Goal: Transaction & Acquisition: Book appointment/travel/reservation

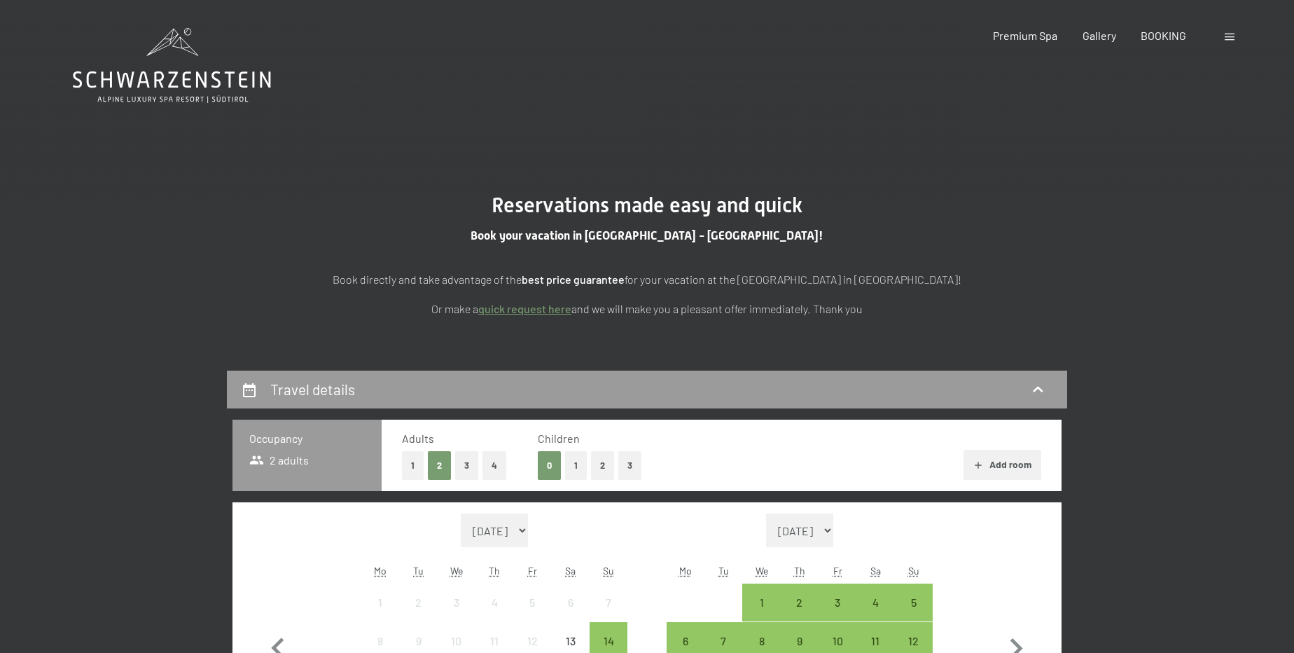
click at [1225, 34] on span at bounding box center [1230, 37] width 10 height 7
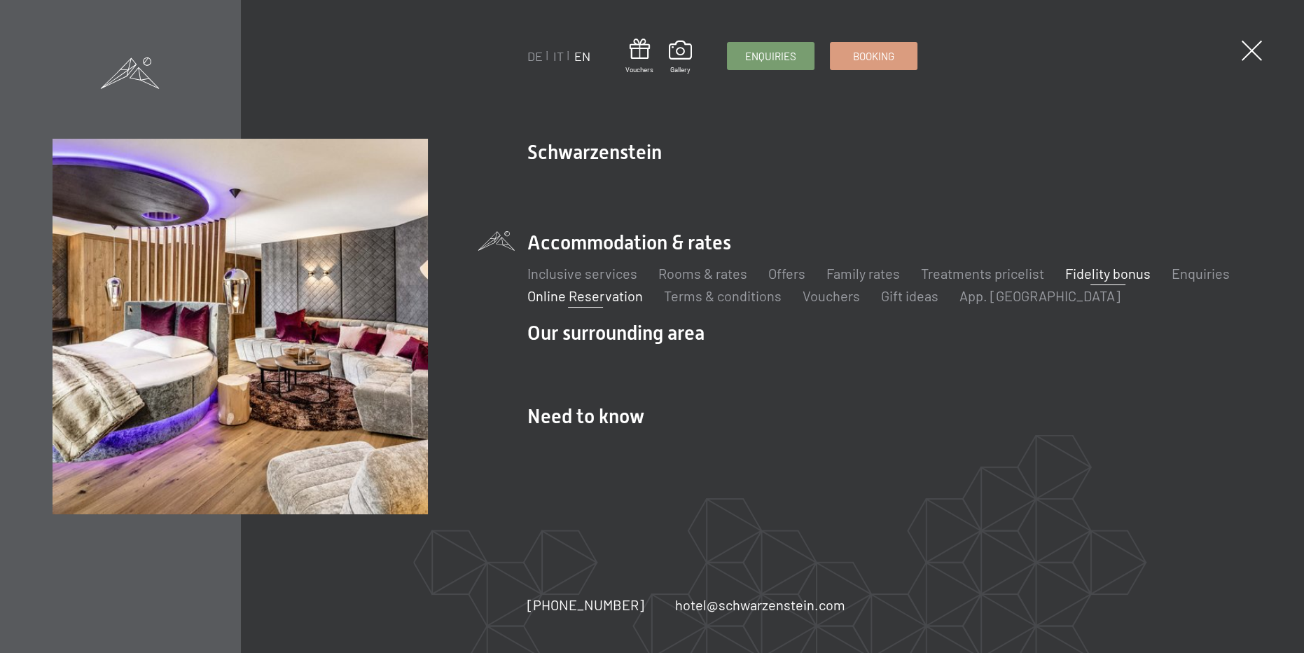
click at [1092, 281] on link "Fidelity bonus" at bounding box center [1107, 273] width 85 height 17
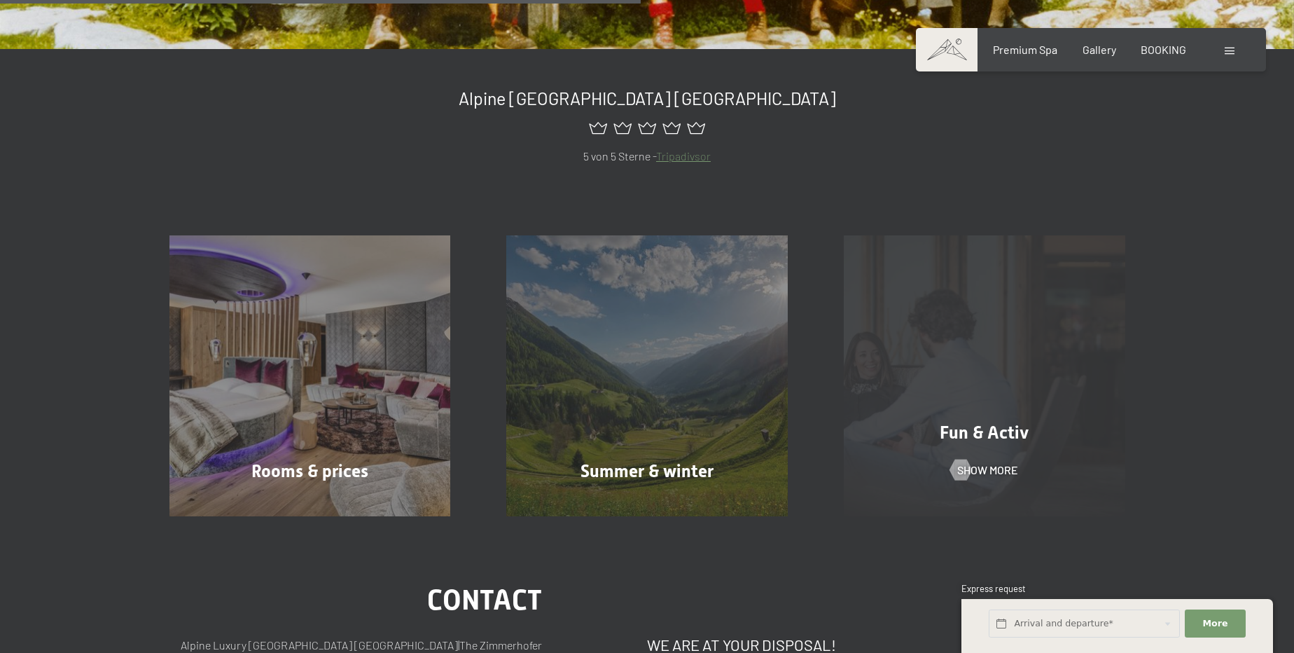
scroll to position [445, 0]
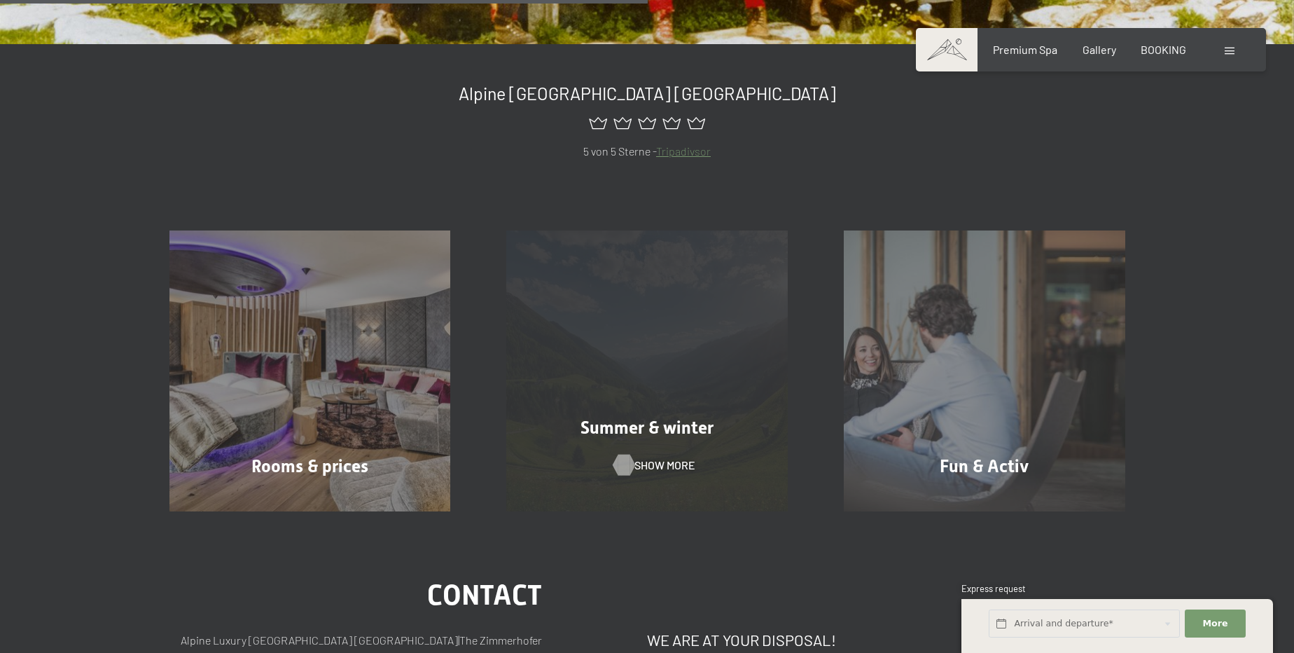
click at [645, 463] on span "Show more" at bounding box center [664, 464] width 61 height 15
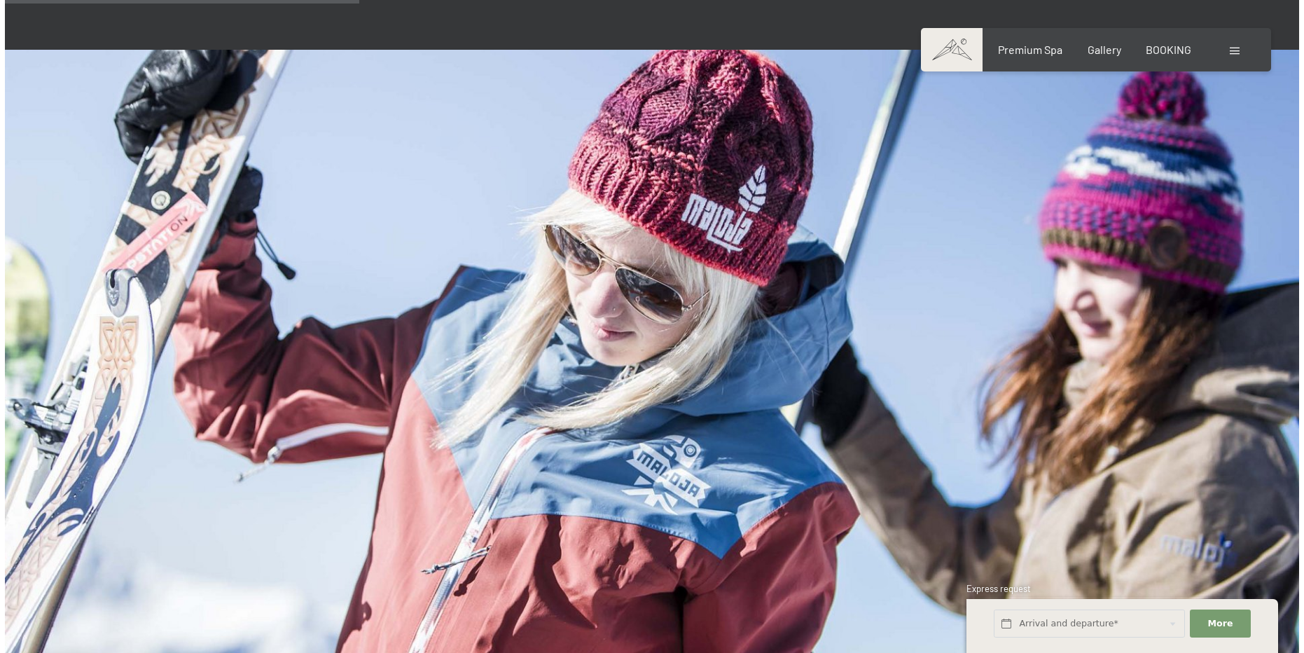
scroll to position [1400, 0]
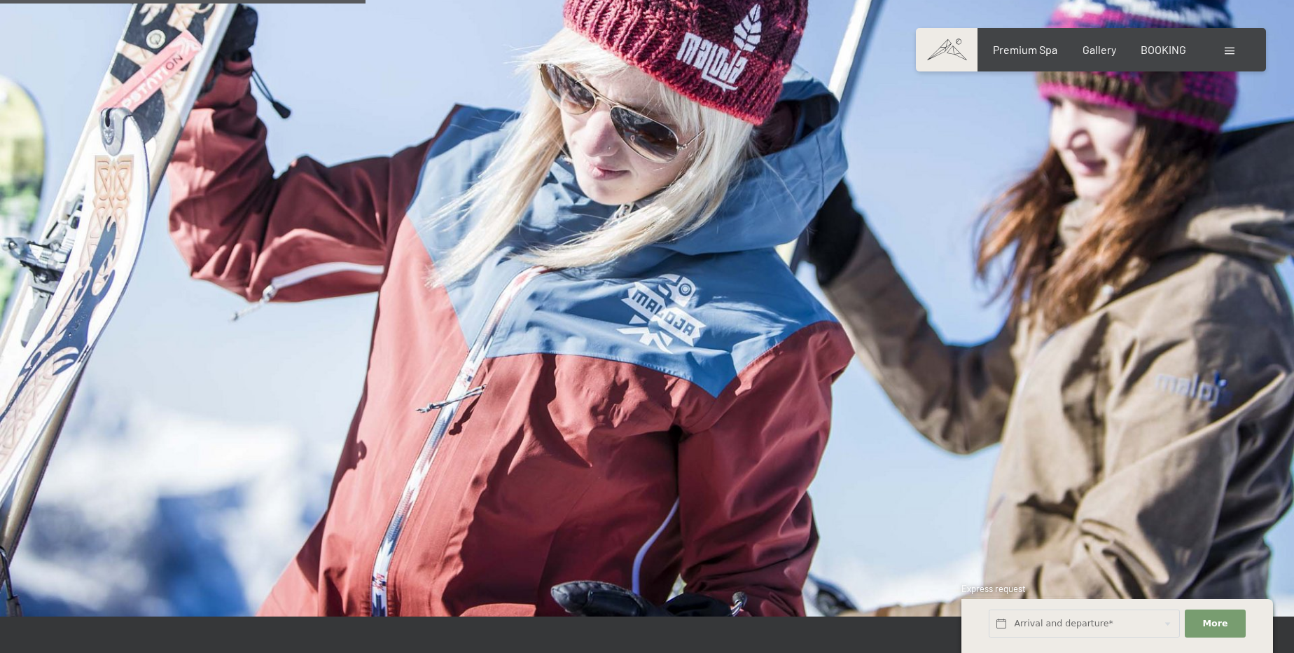
click at [1236, 49] on div at bounding box center [1231, 49] width 13 height 15
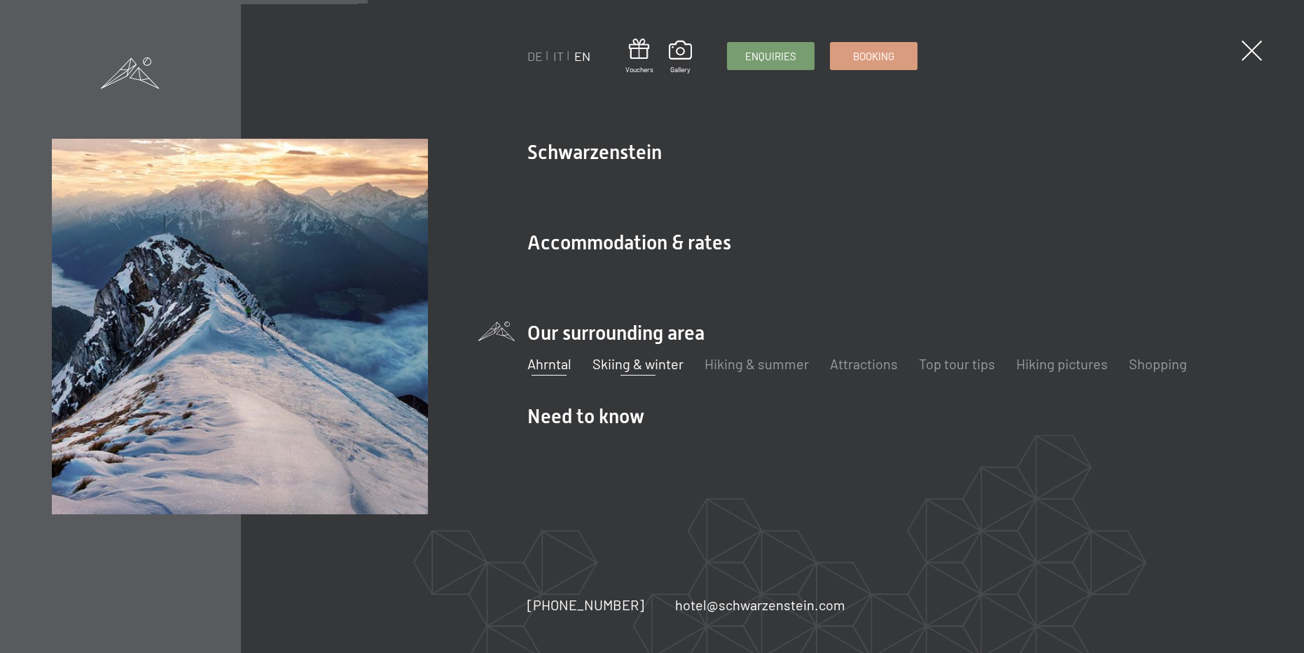
click at [635, 368] on link "Skiing & winter" at bounding box center [637, 363] width 91 height 17
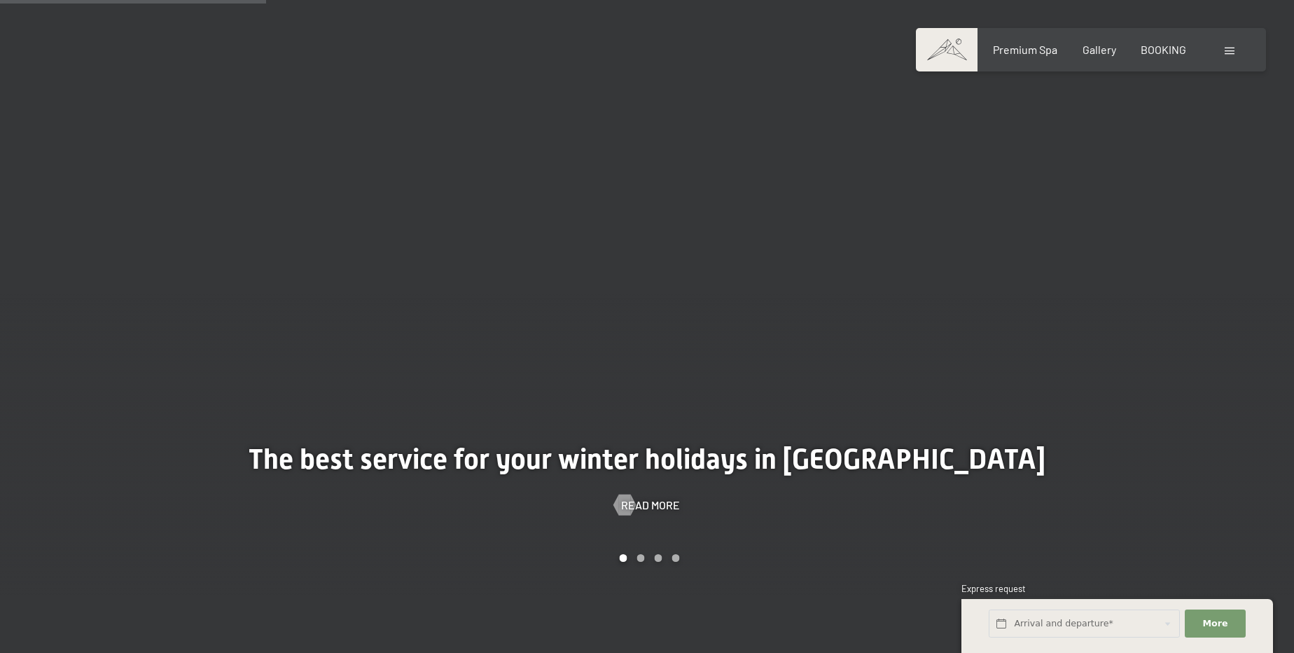
scroll to position [1273, 0]
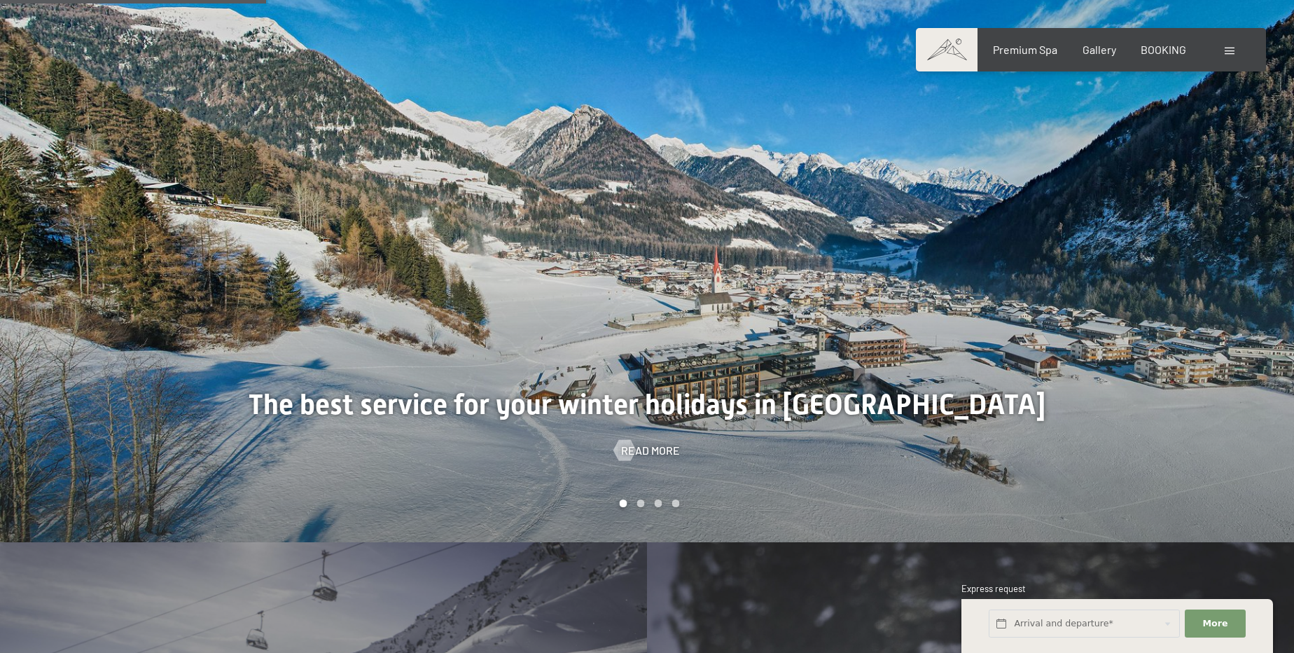
click at [1093, 376] on div at bounding box center [970, 265] width 647 height 554
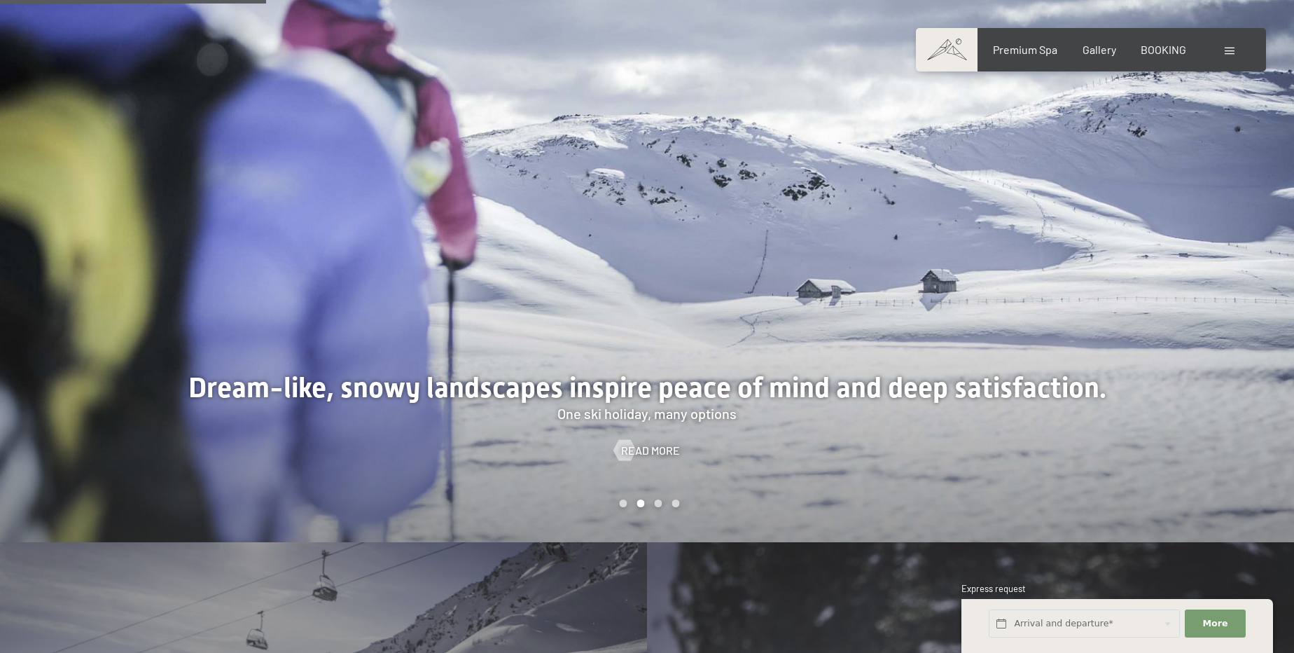
click at [1093, 376] on div at bounding box center [970, 265] width 647 height 554
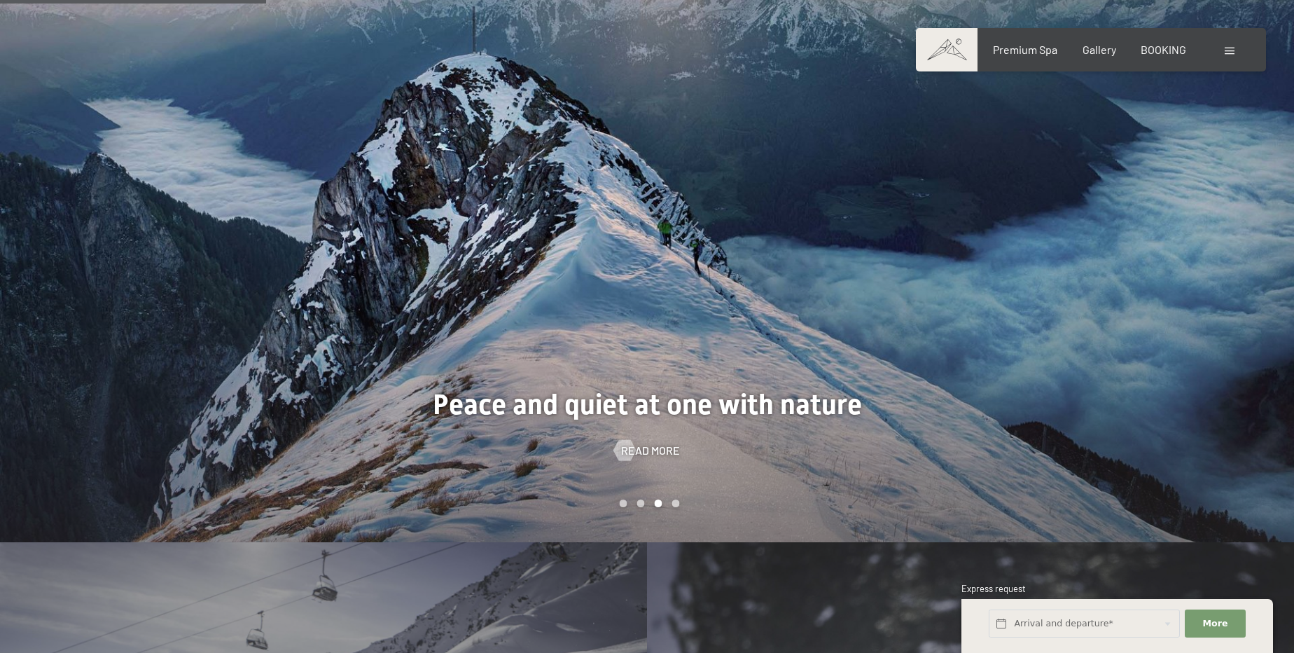
click at [1093, 376] on div at bounding box center [970, 265] width 647 height 554
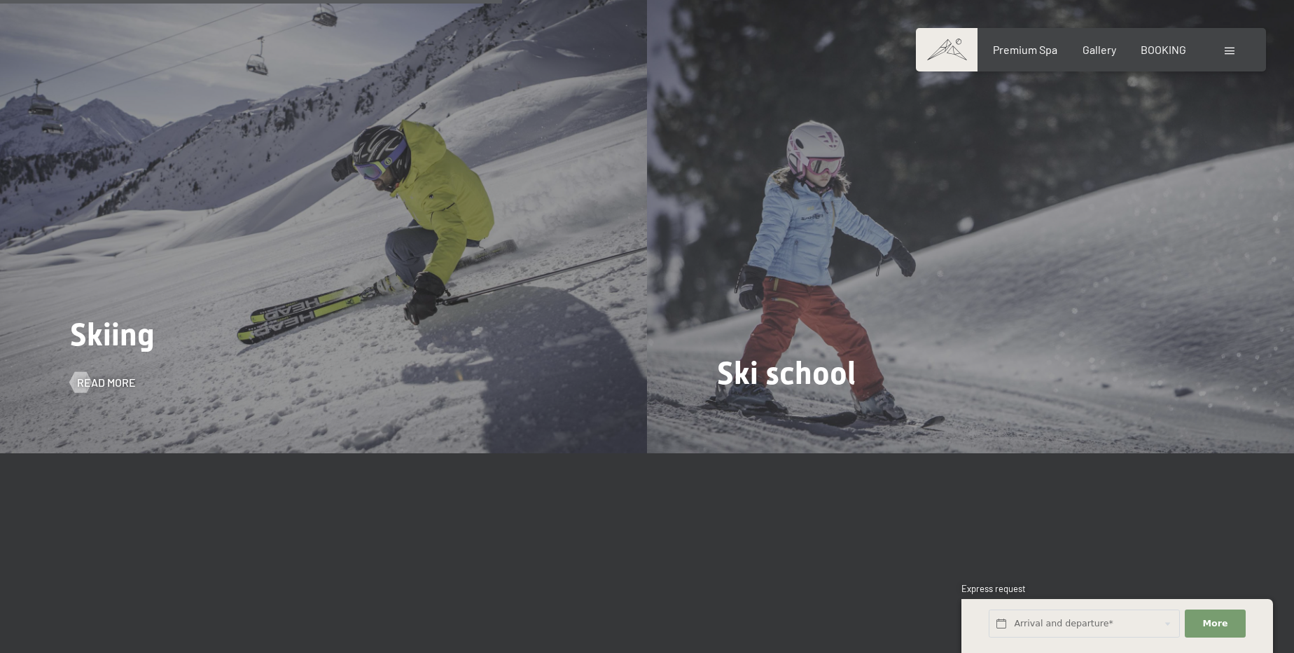
scroll to position [1846, 0]
click at [306, 267] on div "Skiing Read more" at bounding box center [323, 211] width 647 height 485
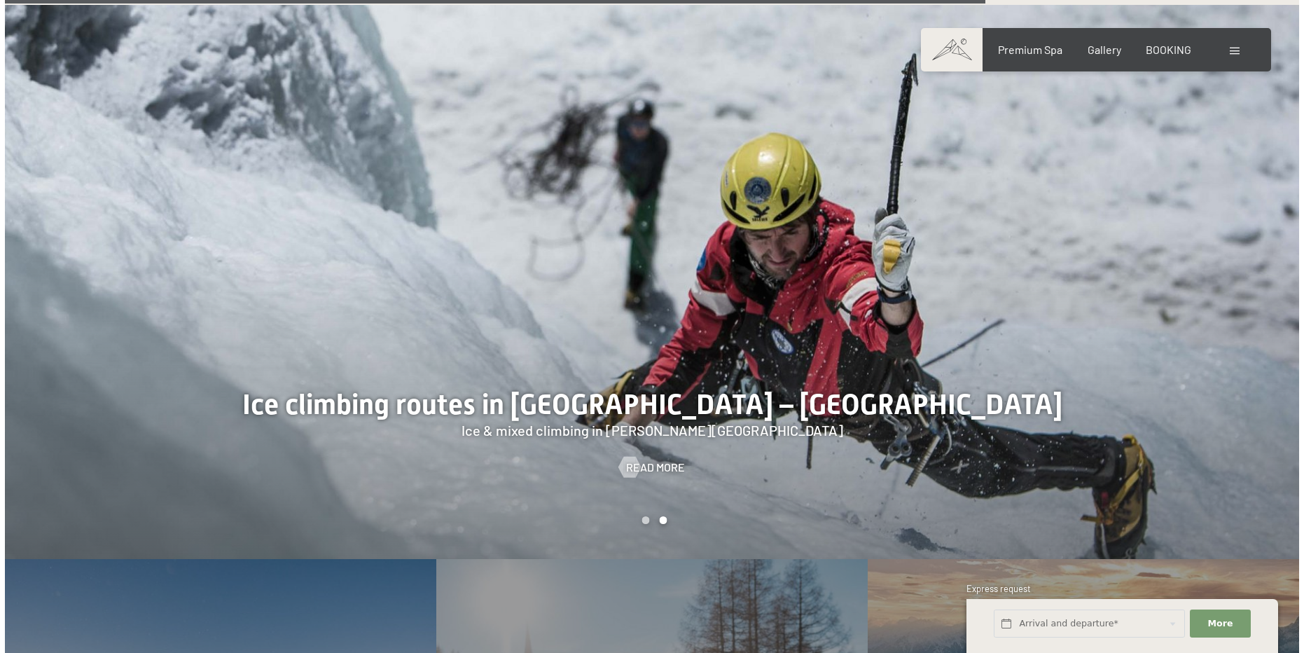
scroll to position [3627, 0]
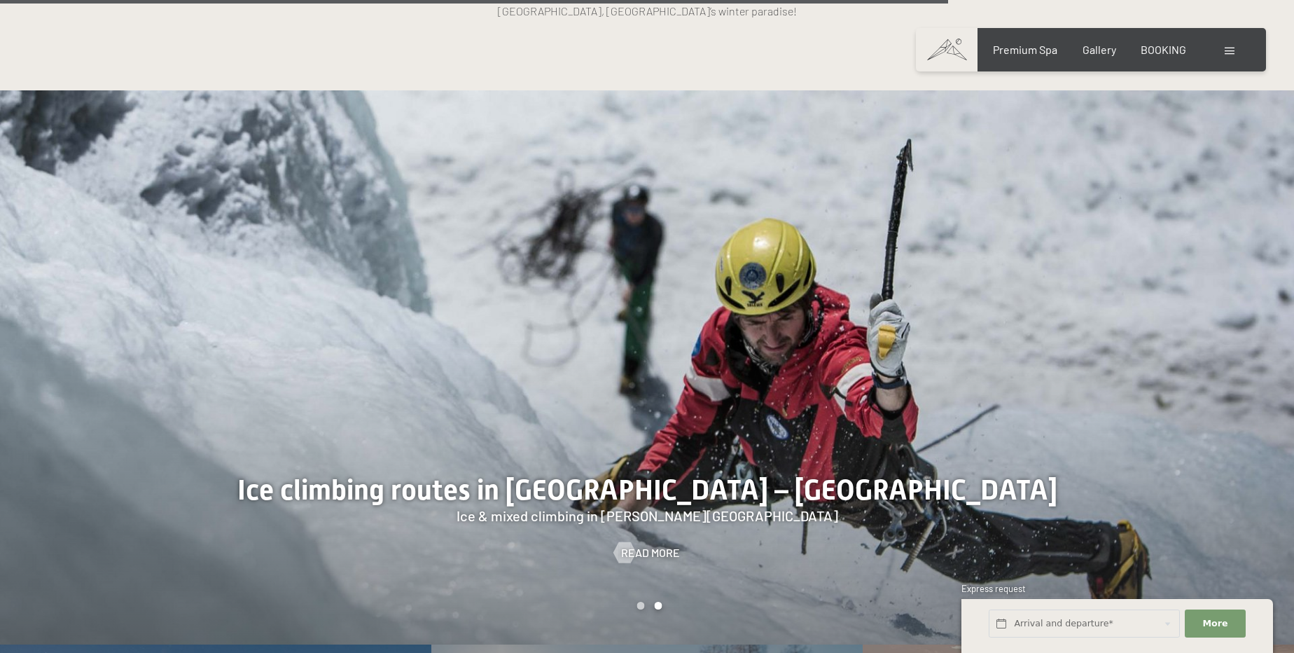
drag, startPoint x: 279, startPoint y: 335, endPoint x: 958, endPoint y: 342, distance: 678.5
click at [828, 644] on div at bounding box center [647, 644] width 1148 height 0
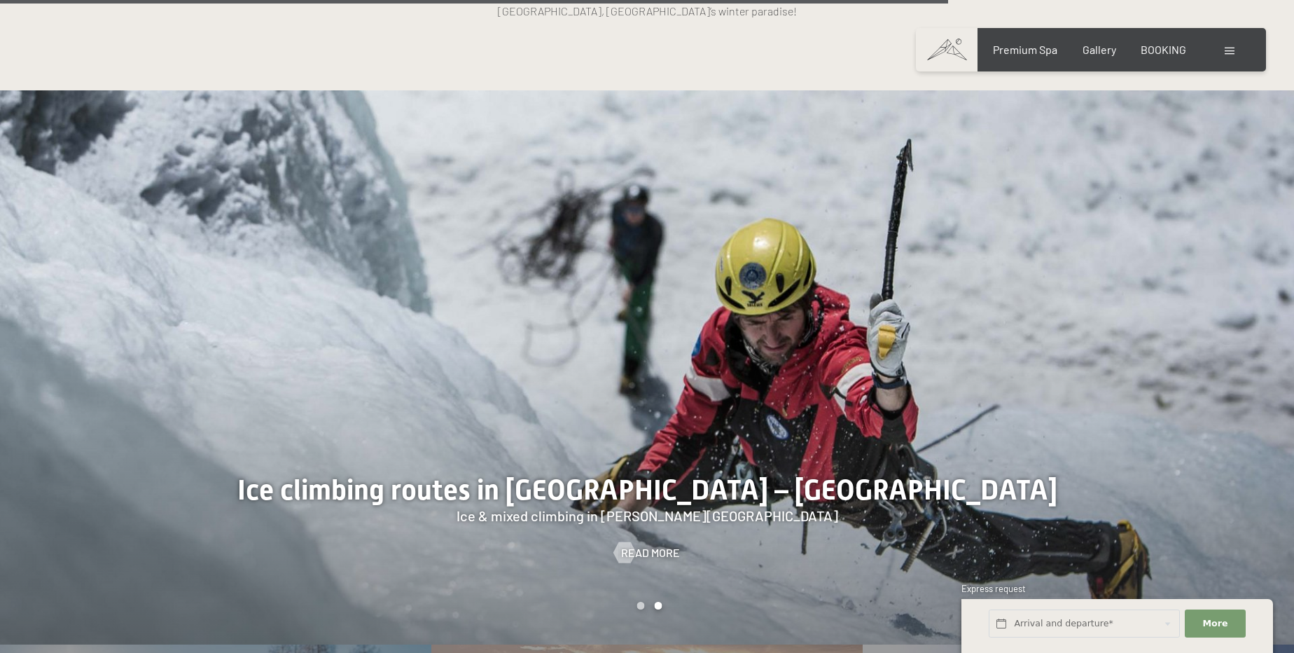
click at [633, 410] on div at bounding box center [323, 367] width 647 height 554
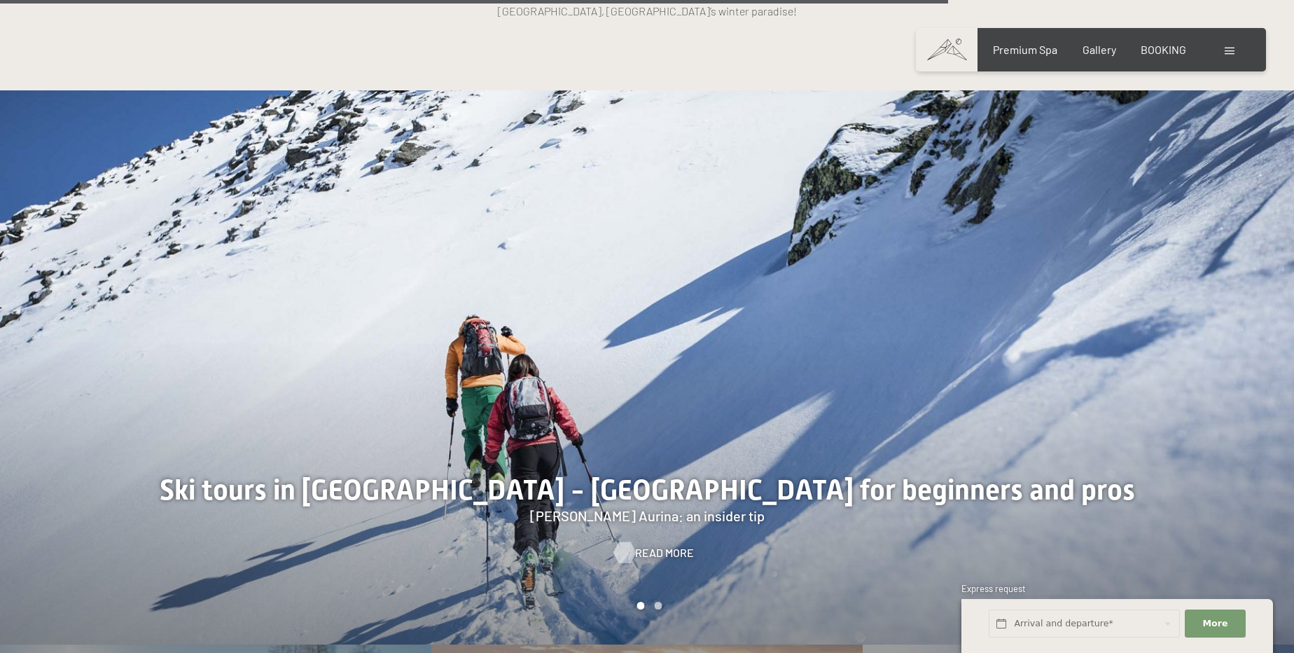
click at [657, 545] on span "Read more" at bounding box center [664, 552] width 59 height 15
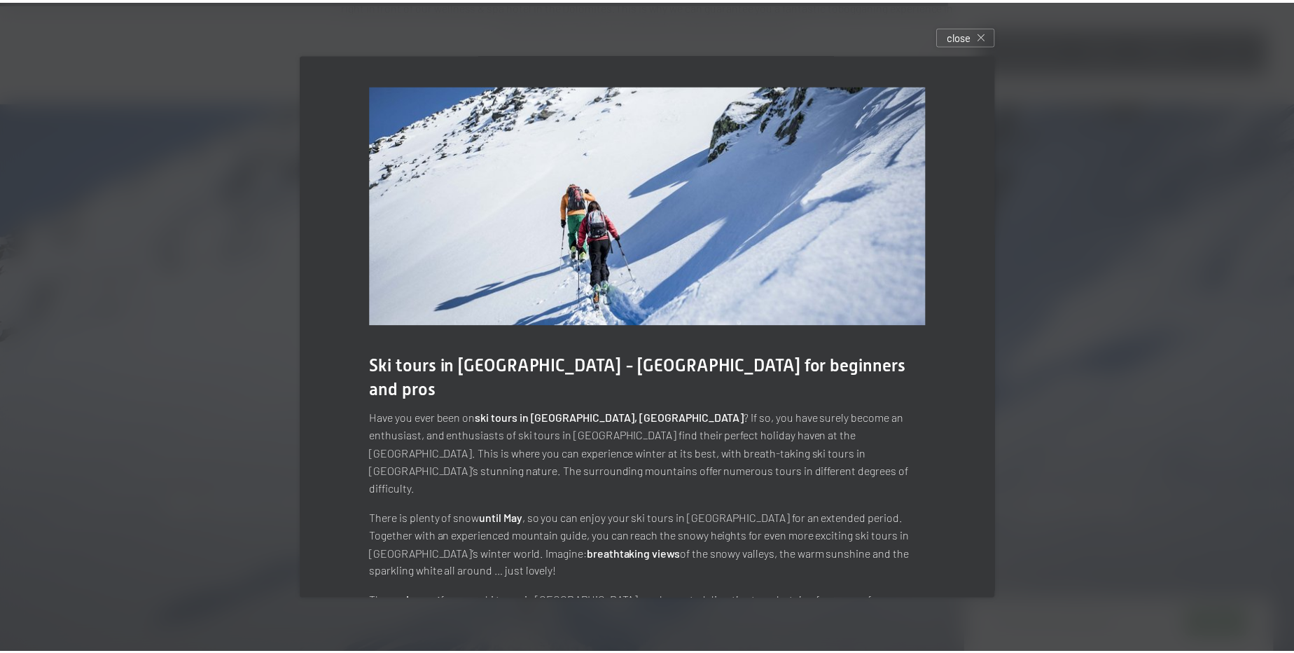
scroll to position [63, 0]
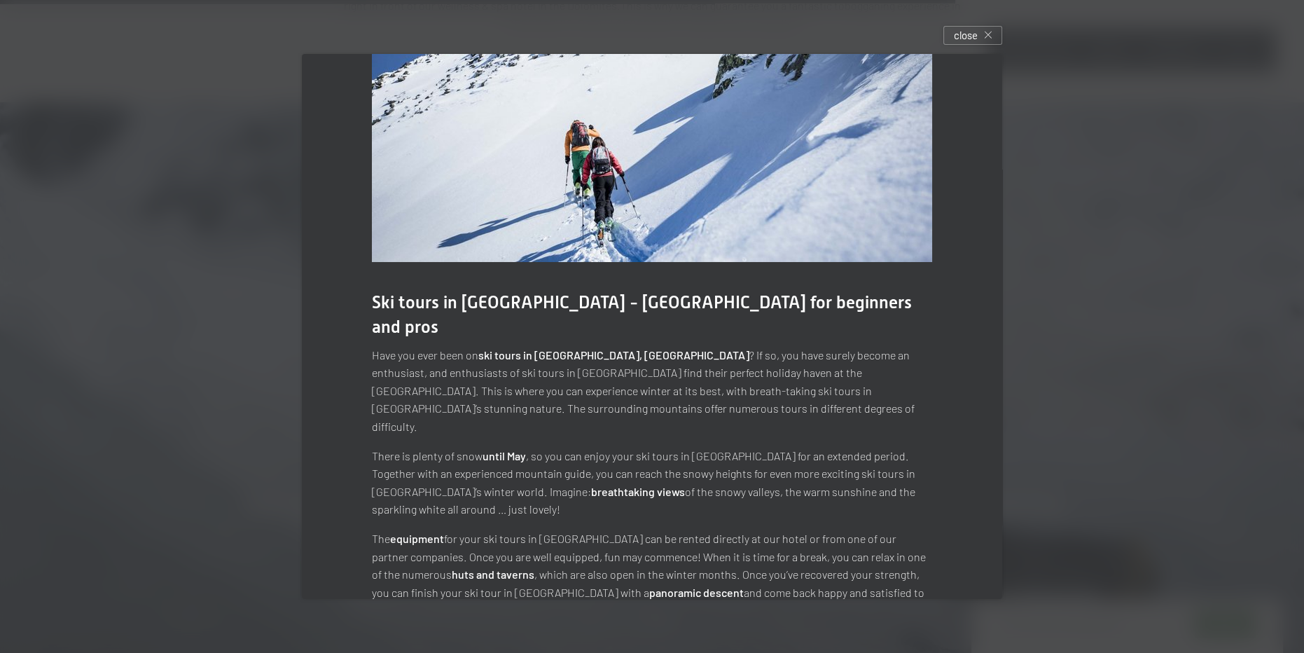
click at [1107, 279] on div at bounding box center [652, 326] width 1304 height 653
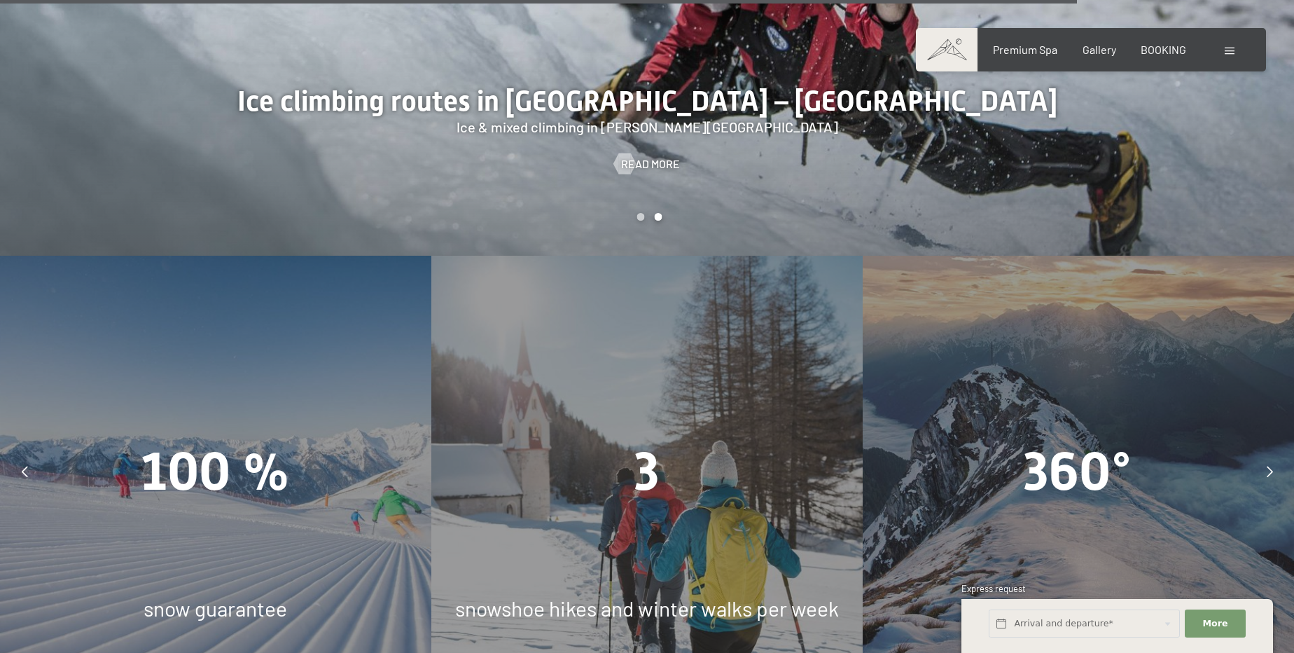
scroll to position [4137, 0]
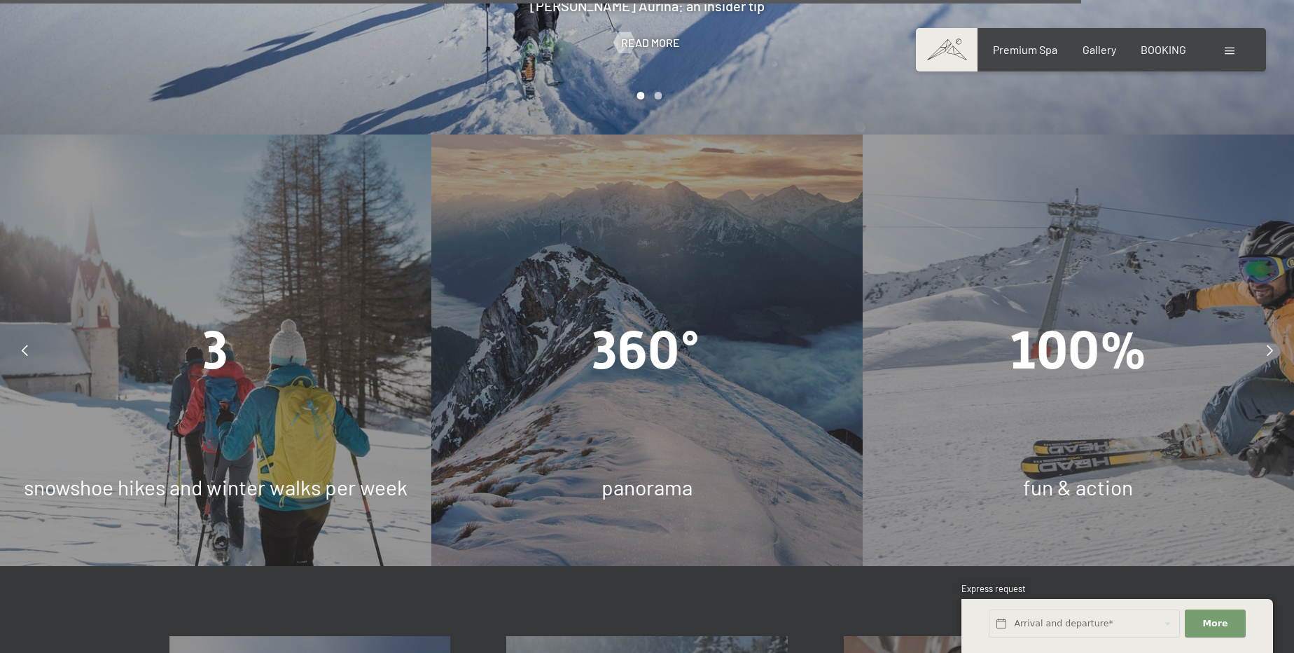
click at [37, 333] on div at bounding box center [24, 350] width 35 height 35
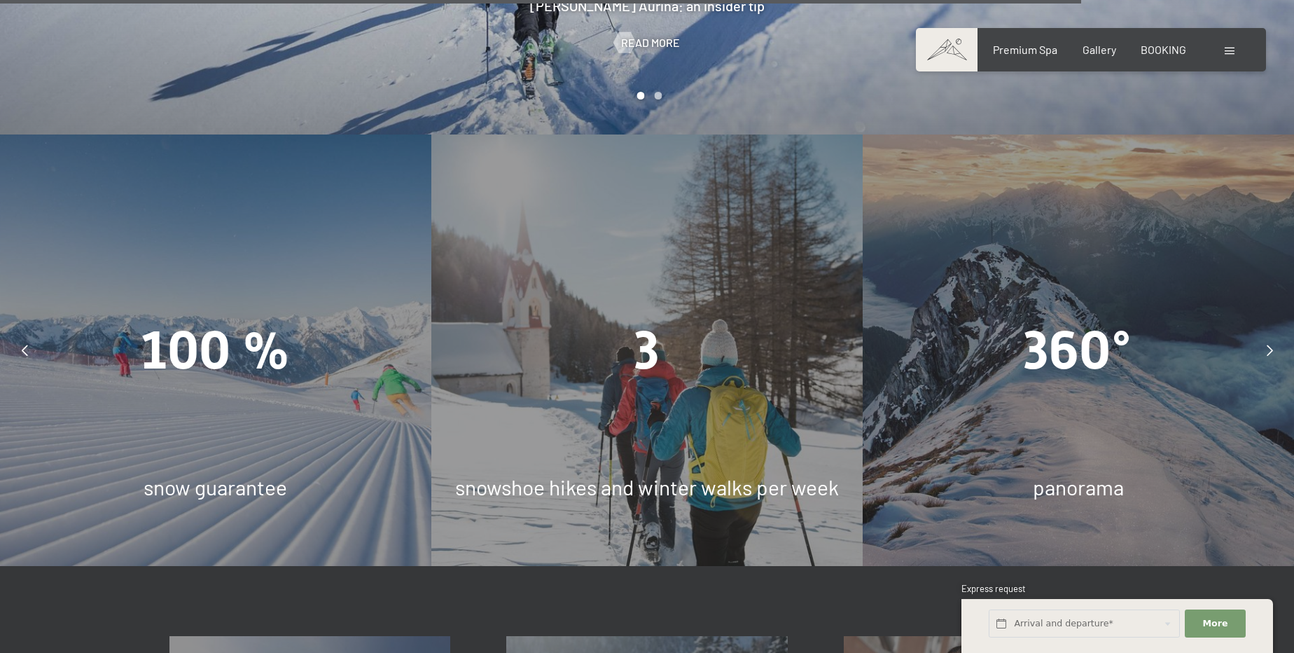
drag, startPoint x: 653, startPoint y: 319, endPoint x: 652, endPoint y: 329, distance: 9.9
click at [653, 320] on span "3" at bounding box center [646, 350] width 25 height 62
drag, startPoint x: 621, startPoint y: 464, endPoint x: 627, endPoint y: 447, distance: 17.9
click at [621, 472] on div "snowshoe hikes and winter walks per week" at bounding box center [646, 486] width 431 height 29
click at [624, 474] on span "snowshoe hikes and winter walks per week" at bounding box center [647, 486] width 384 height 25
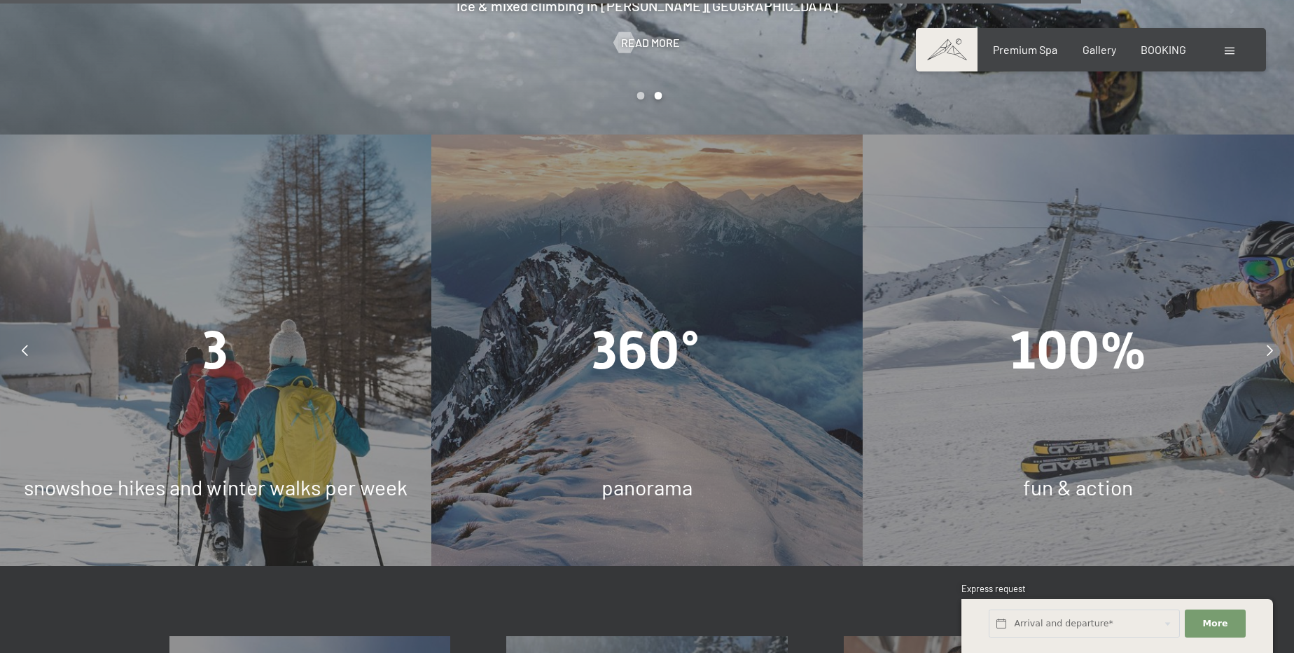
click at [36, 333] on div at bounding box center [24, 350] width 35 height 35
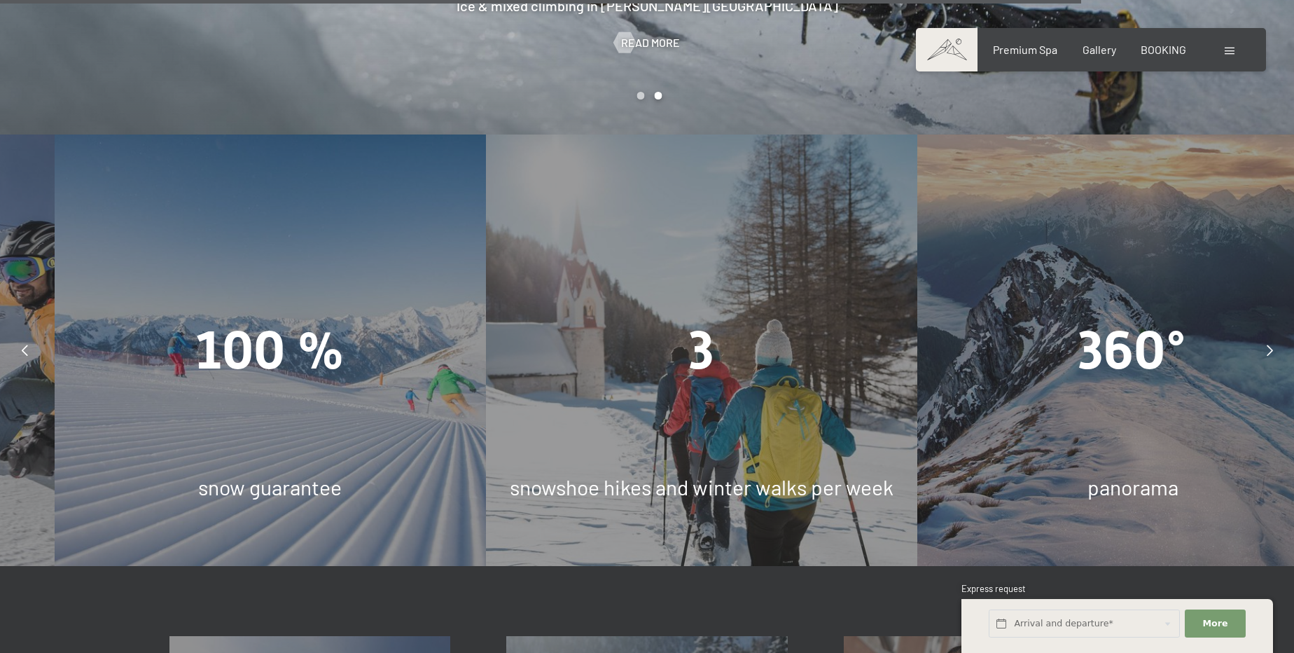
drag, startPoint x: 635, startPoint y: 302, endPoint x: 698, endPoint y: 305, distance: 63.1
click at [698, 319] on span "3" at bounding box center [701, 350] width 25 height 62
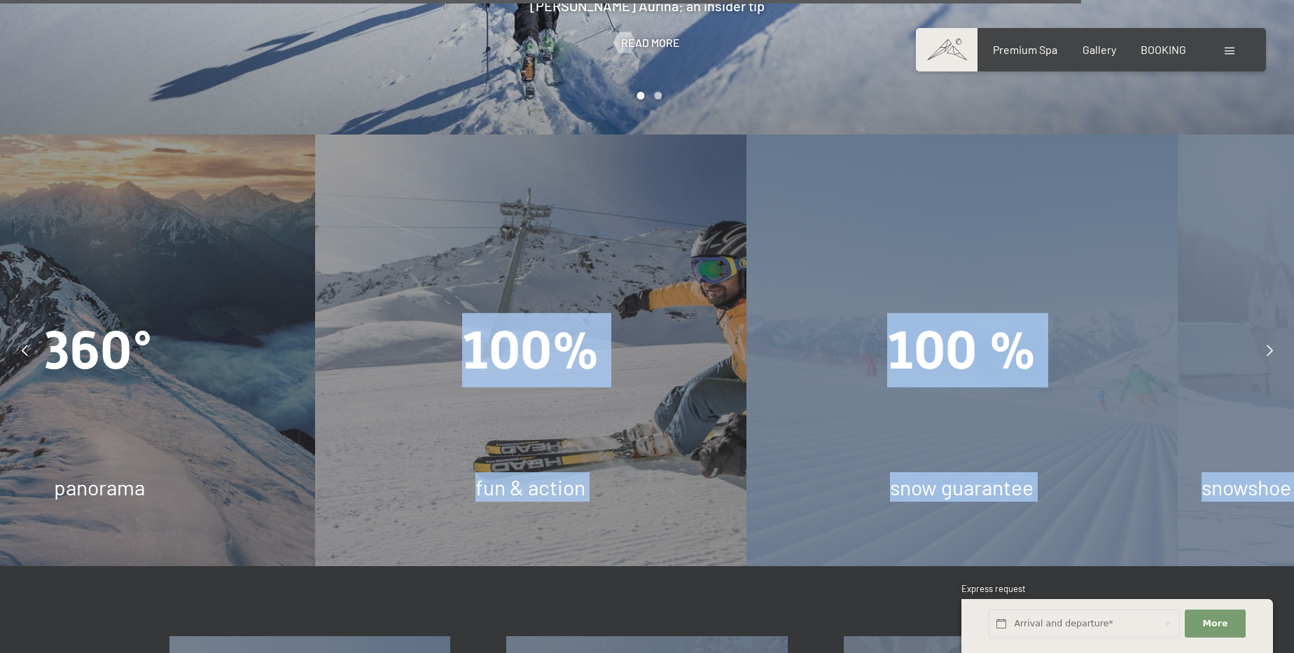
drag, startPoint x: 153, startPoint y: 343, endPoint x: 560, endPoint y: 372, distance: 407.8
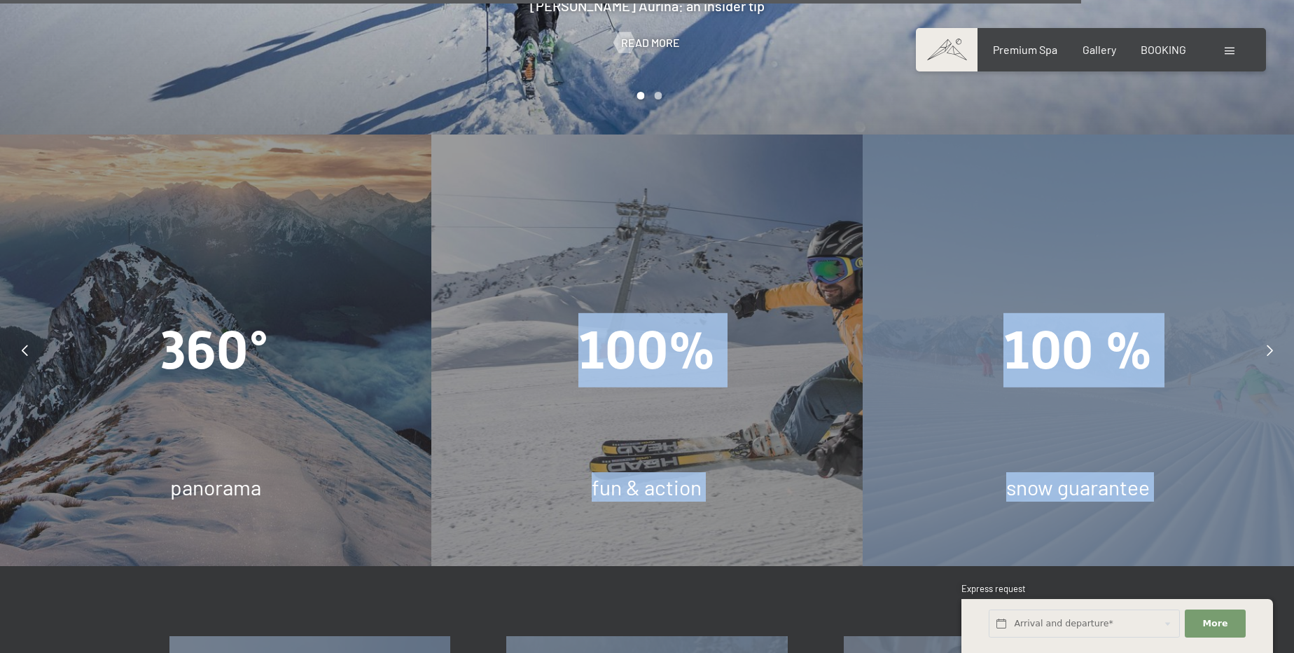
click at [678, 469] on div "100% fun & action" at bounding box center [646, 349] width 431 height 431
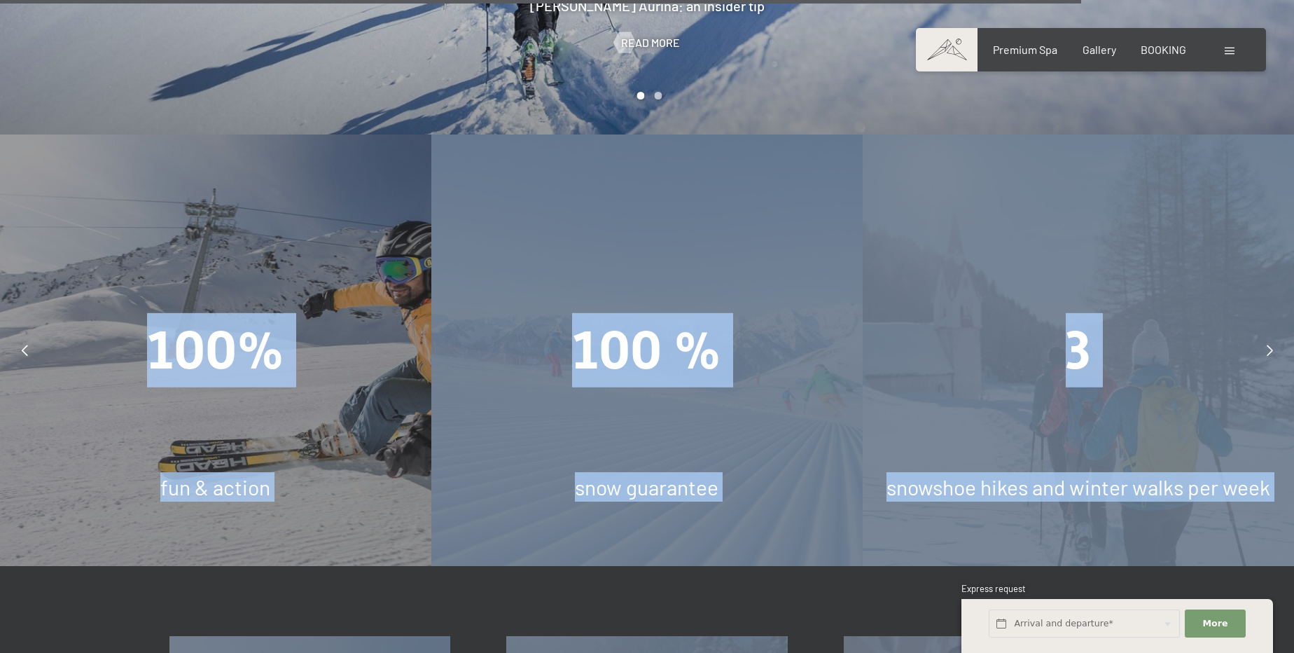
click at [571, 472] on div "snow guarantee" at bounding box center [646, 486] width 431 height 29
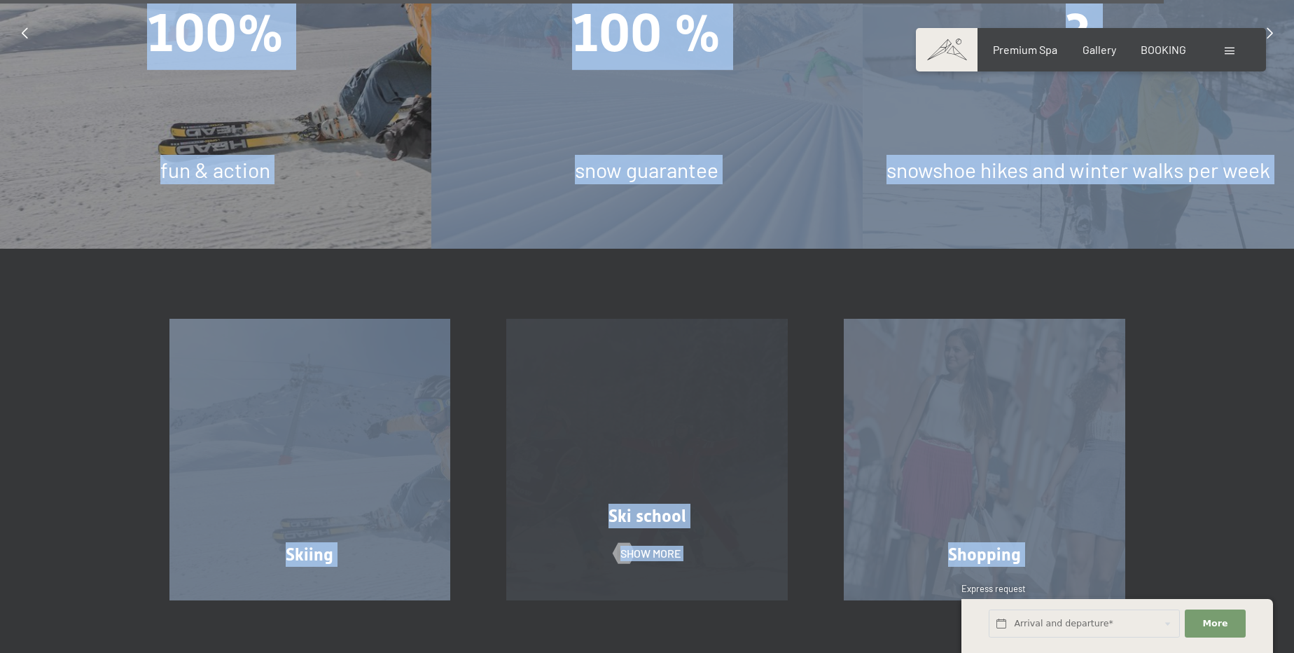
scroll to position [4519, 0]
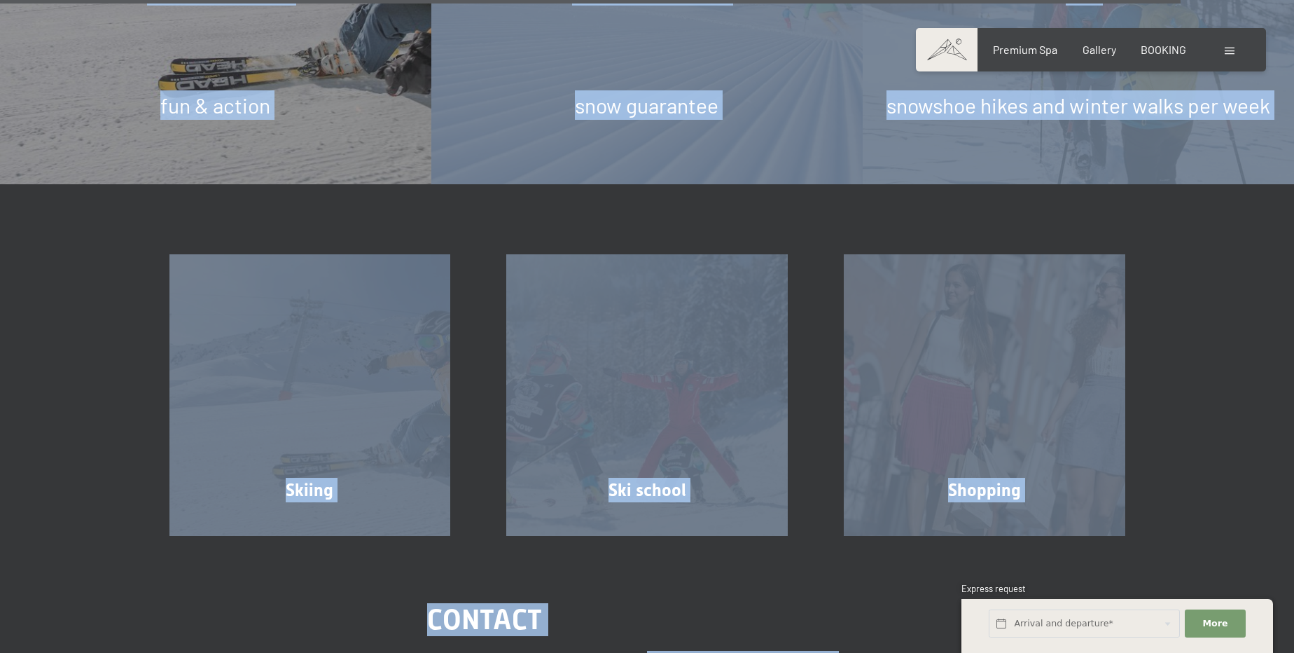
click at [1255, 491] on div "Skiing Show more Ski school Show more Shopping Show more" at bounding box center [647, 359] width 1294 height 351
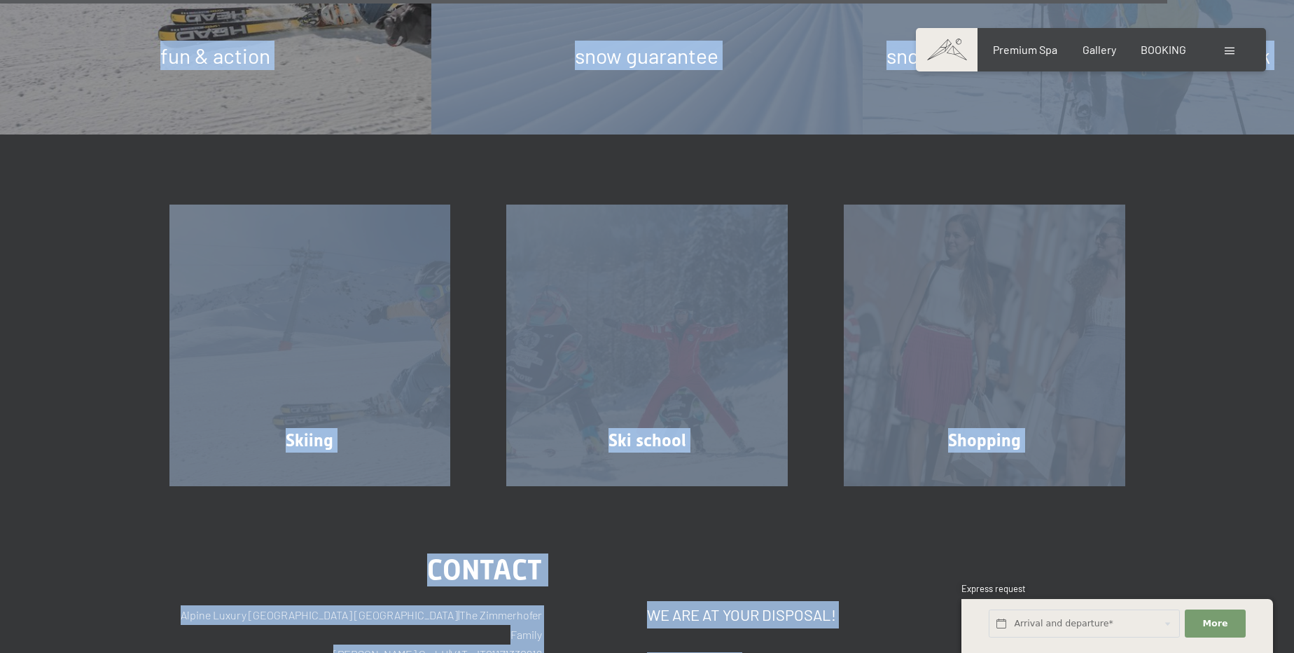
scroll to position [4773, 0]
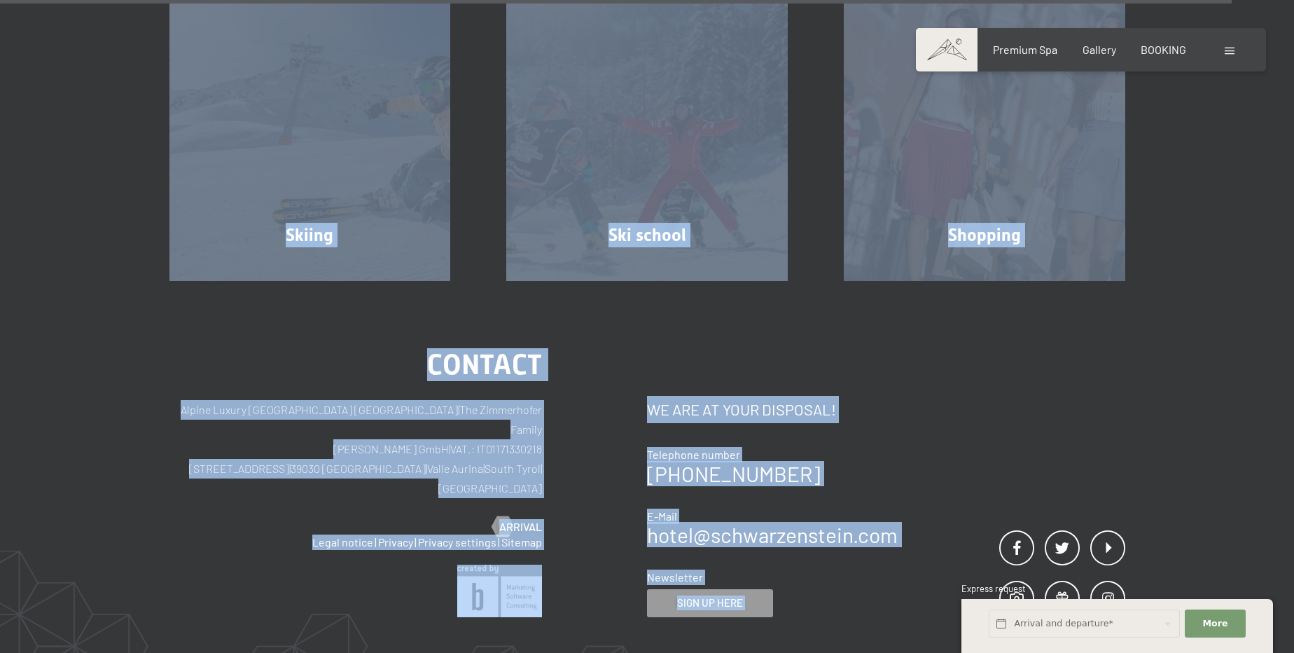
click at [793, 379] on div "Contact We are at your disposal! Telephone number +39 0474 674100 E-Mail hotel@…" at bounding box center [772, 494] width 251 height 244
click at [719, 400] on span "We are at your disposal!" at bounding box center [741, 409] width 189 height 18
click at [695, 400] on span "We are at your disposal!" at bounding box center [741, 409] width 189 height 18
click at [639, 353] on div "Contact Alpine Luxury SPA Resort SCHWARZENSTEIN | The Zimmerhofer Family Otmar …" at bounding box center [408, 484] width 478 height 266
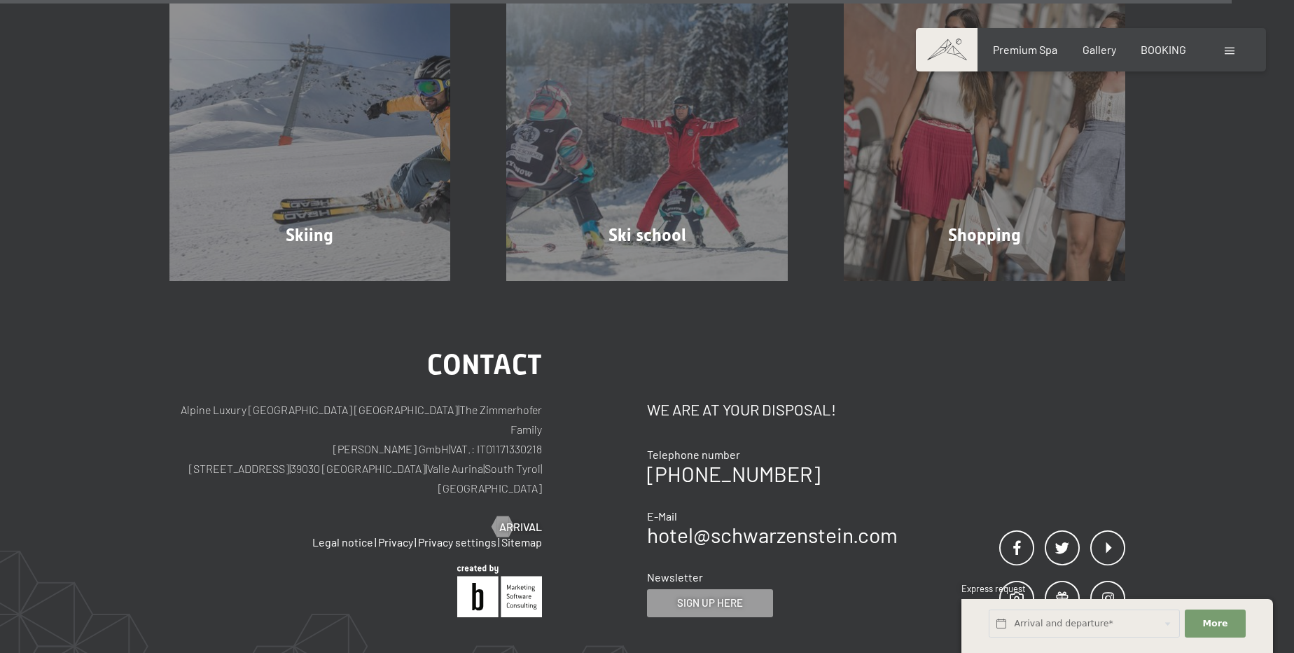
click at [640, 351] on div "Contact Alpine Luxury SPA Resort SCHWARZENSTEIN | The Zimmerhofer Family Otmar …" at bounding box center [408, 484] width 478 height 266
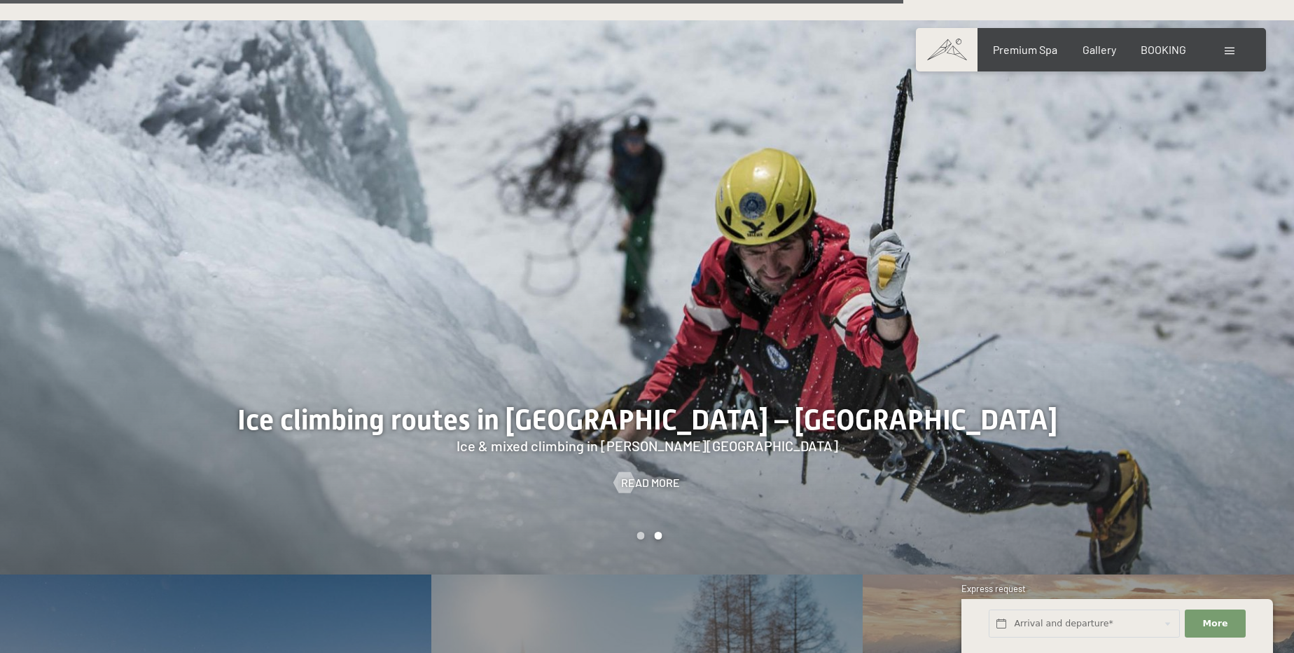
scroll to position [3501, 0]
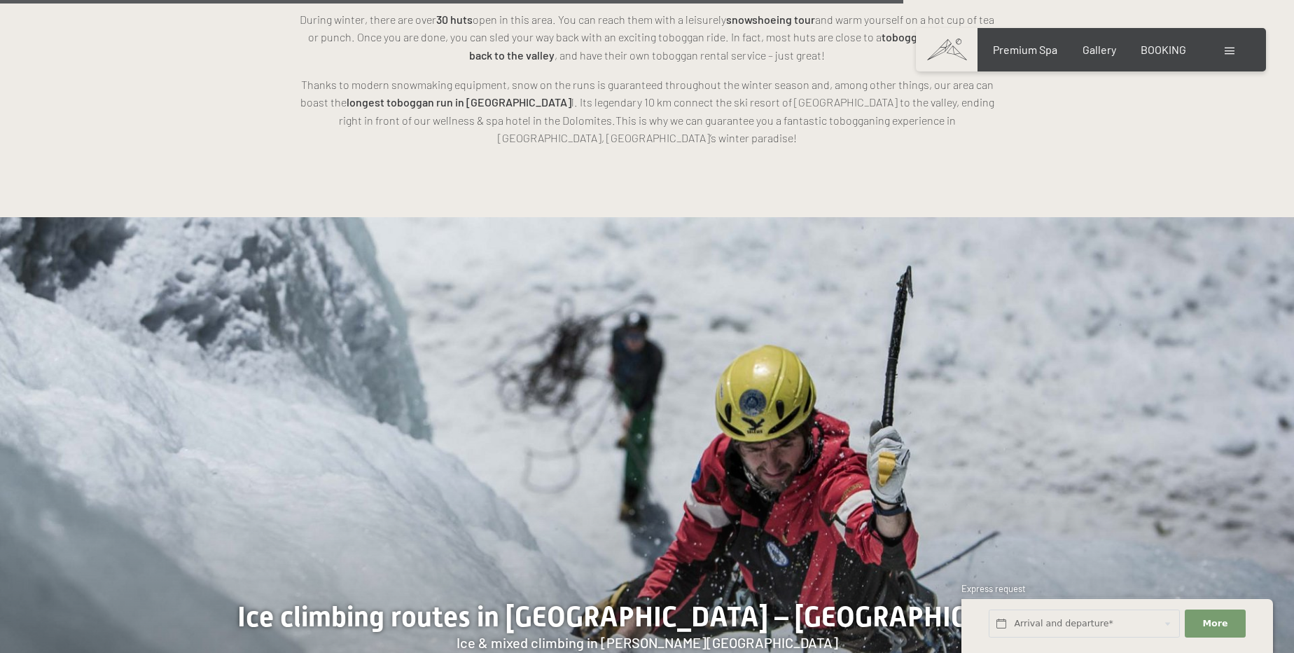
drag, startPoint x: 1222, startPoint y: 49, endPoint x: 1233, endPoint y: 49, distance: 11.2
click at [1222, 49] on div "Booking Enquiries Premium Spa Gallery BOOKING DE IT EN Vouchers Gallery Enquiri…" at bounding box center [1091, 49] width 294 height 15
click at [1236, 49] on div at bounding box center [1231, 49] width 13 height 15
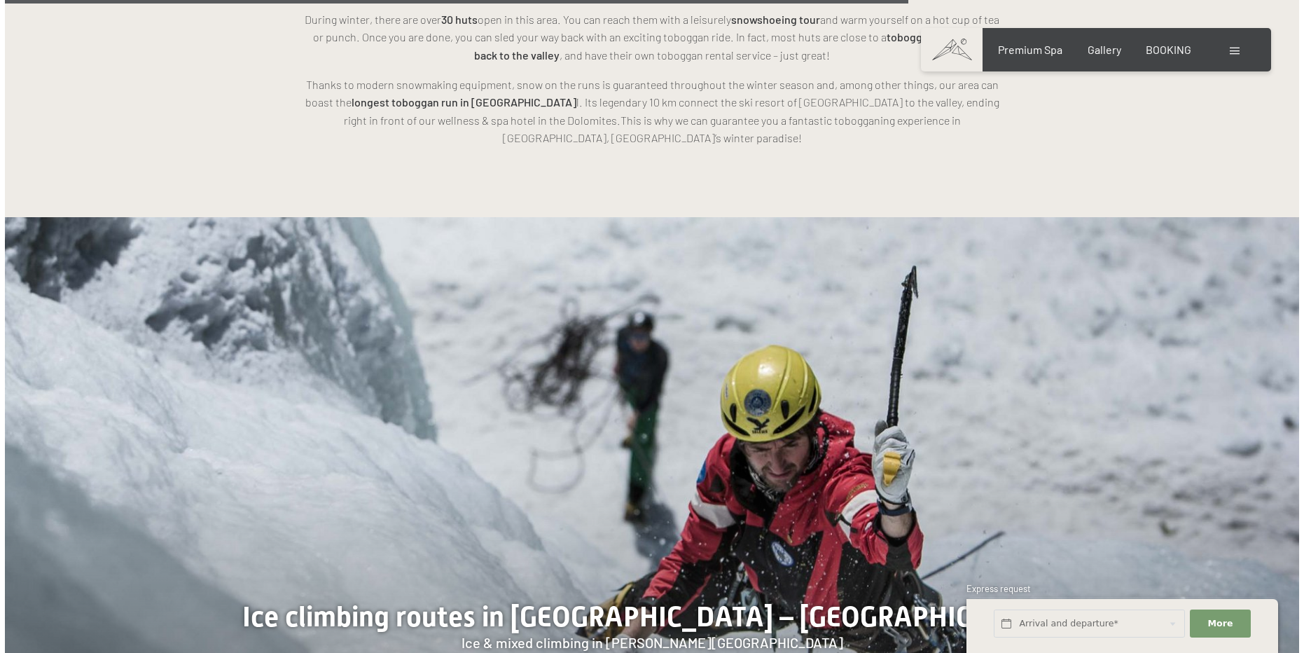
scroll to position [3512, 0]
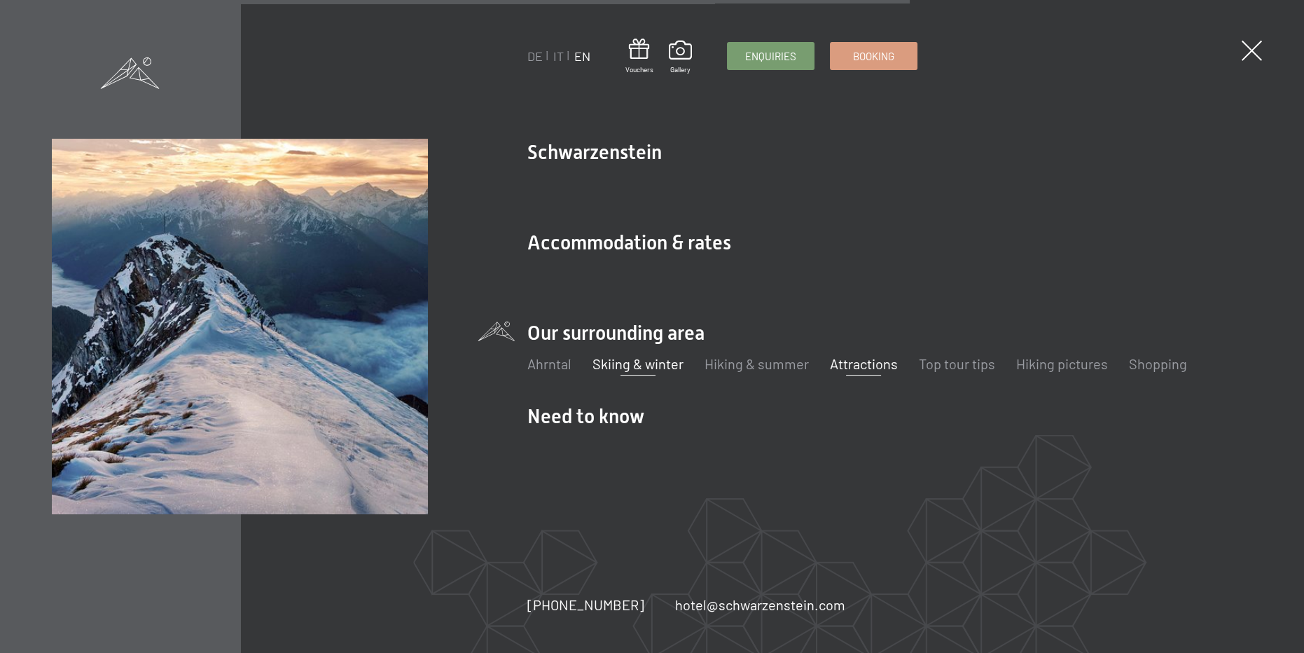
click at [849, 363] on link "Attractions" at bounding box center [864, 363] width 68 height 17
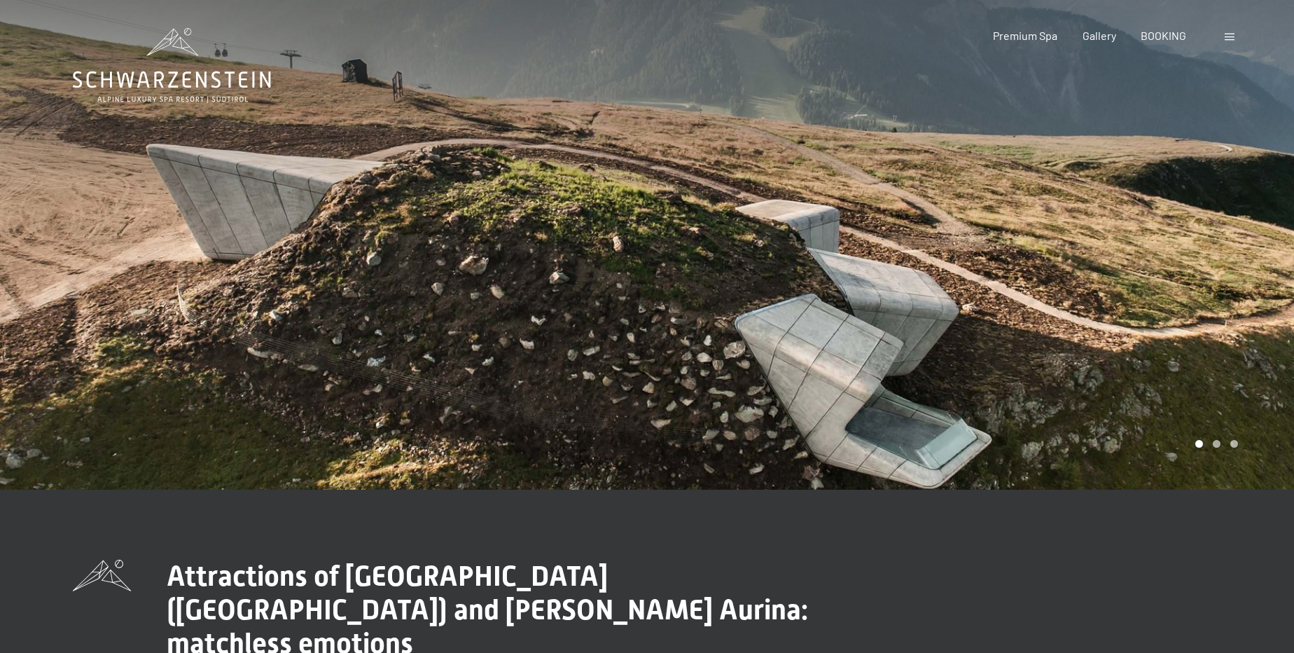
click at [1227, 39] on span at bounding box center [1230, 37] width 10 height 7
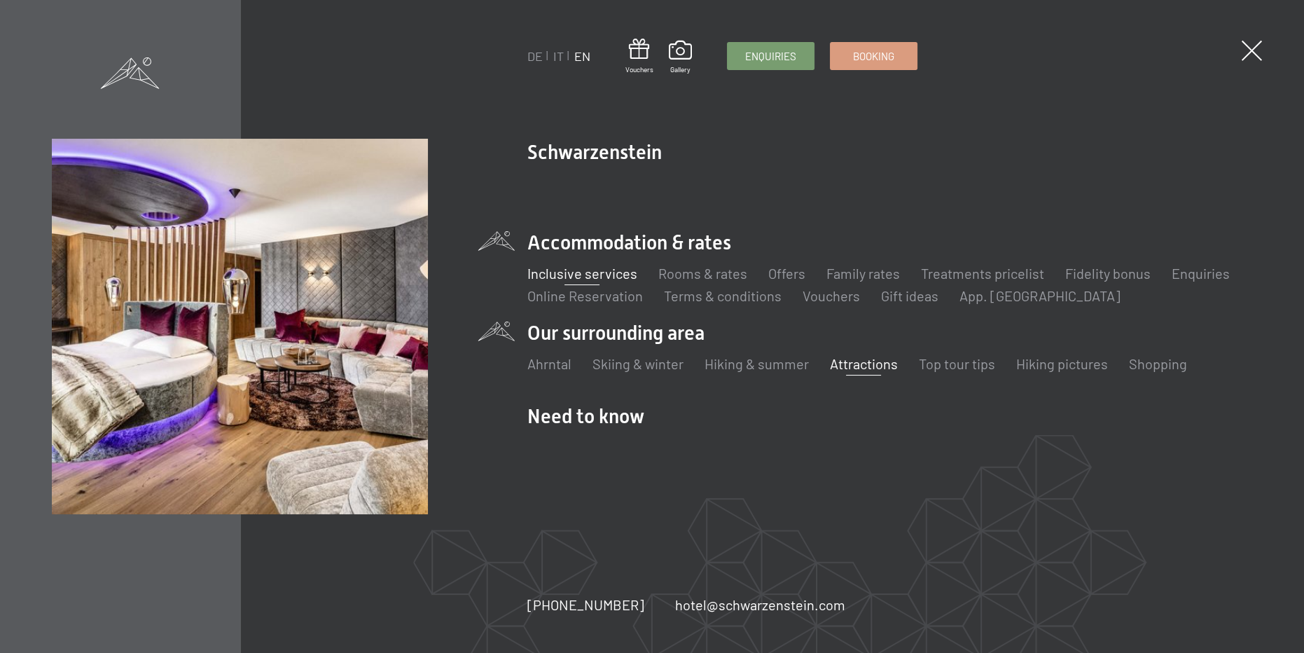
click at [623, 277] on link "Inclusive services" at bounding box center [582, 273] width 110 height 17
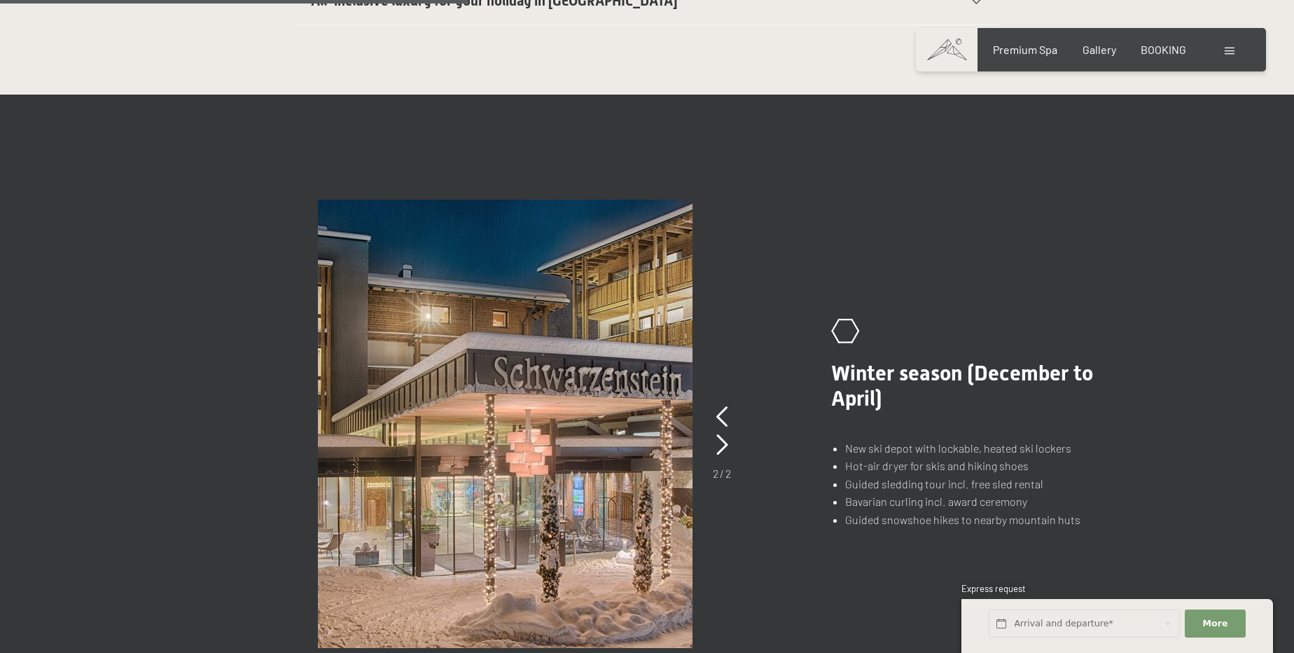
scroll to position [1018, 0]
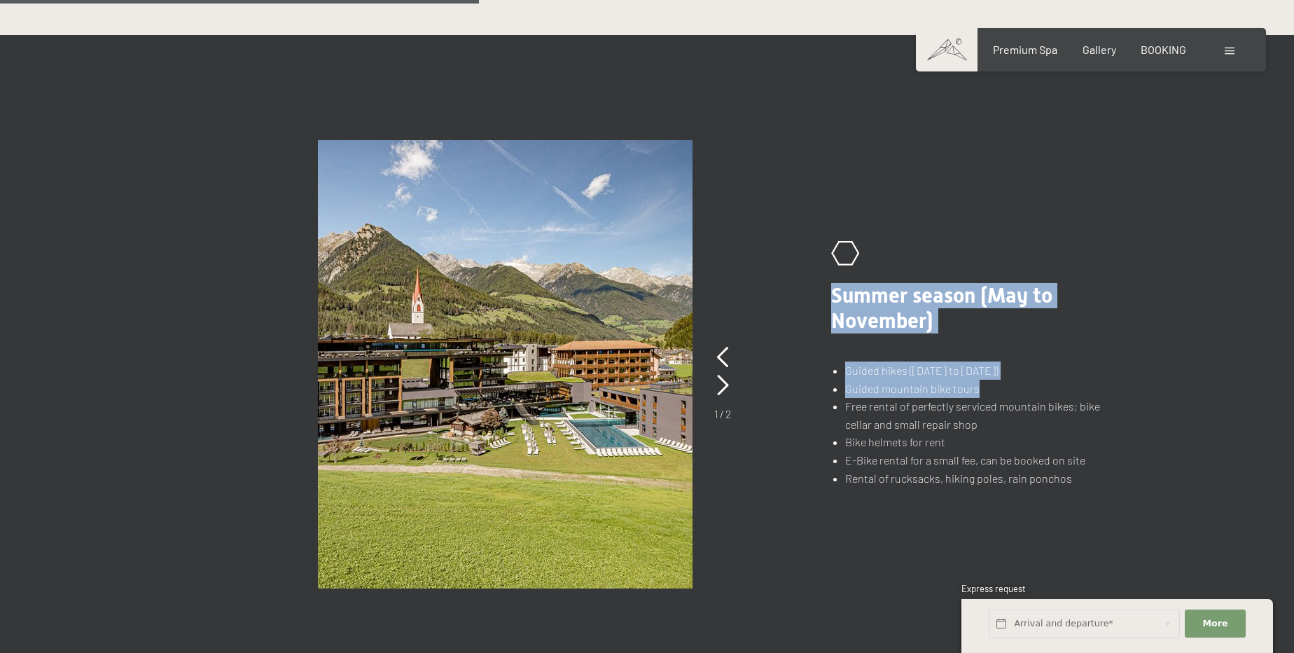
drag, startPoint x: 837, startPoint y: 347, endPoint x: 1059, endPoint y: 349, distance: 222.0
click at [1059, 349] on div ".st0{fill:none;stroke:#FFFFFF;stroke-width:2;stroke-linecap:round;stroke-miterl…" at bounding box center [647, 364] width 956 height 448
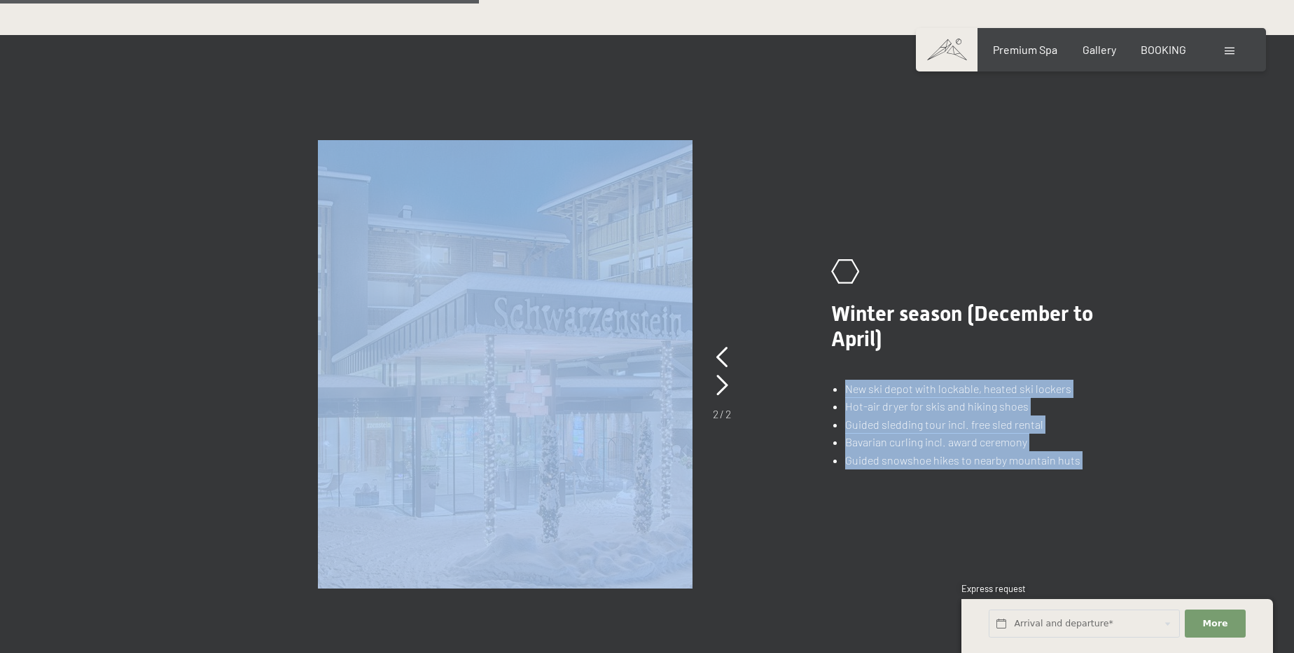
click at [940, 379] on li "New ski depot with lockable, heated ski lockers" at bounding box center [984, 388] width 279 height 18
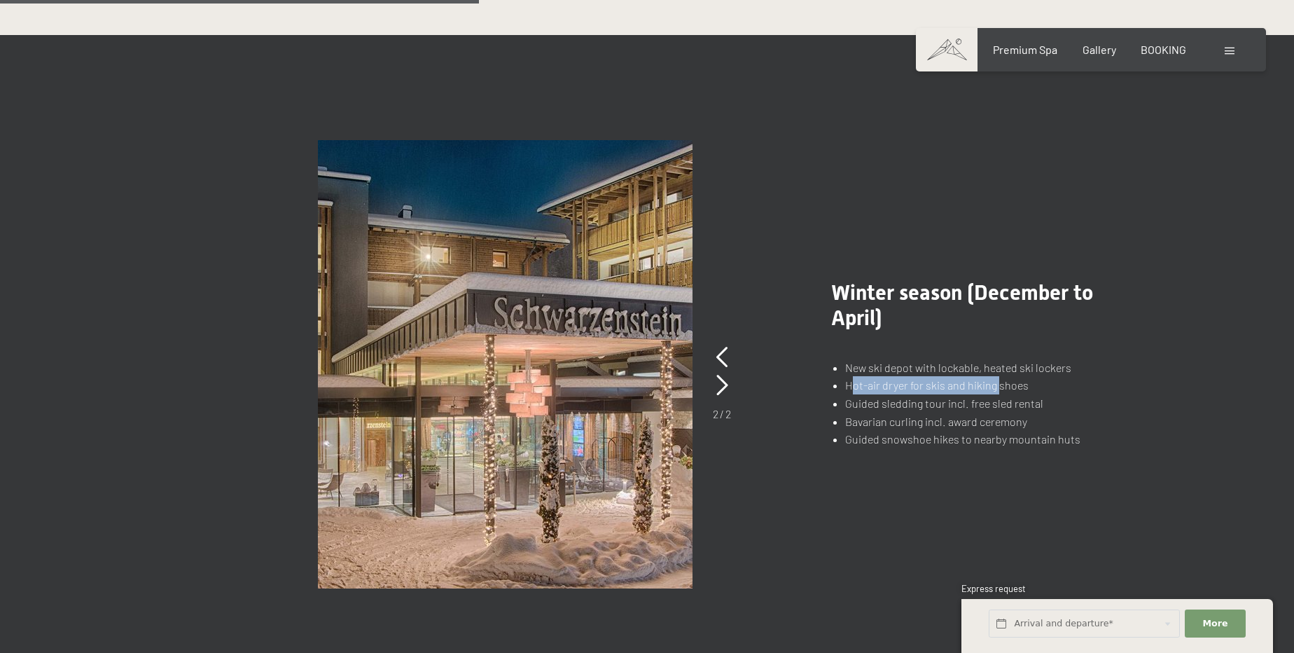
drag, startPoint x: 851, startPoint y: 347, endPoint x: 998, endPoint y: 347, distance: 147.0
click at [998, 376] on li "Hot-air dryer for skis and hiking shoes" at bounding box center [984, 385] width 279 height 18
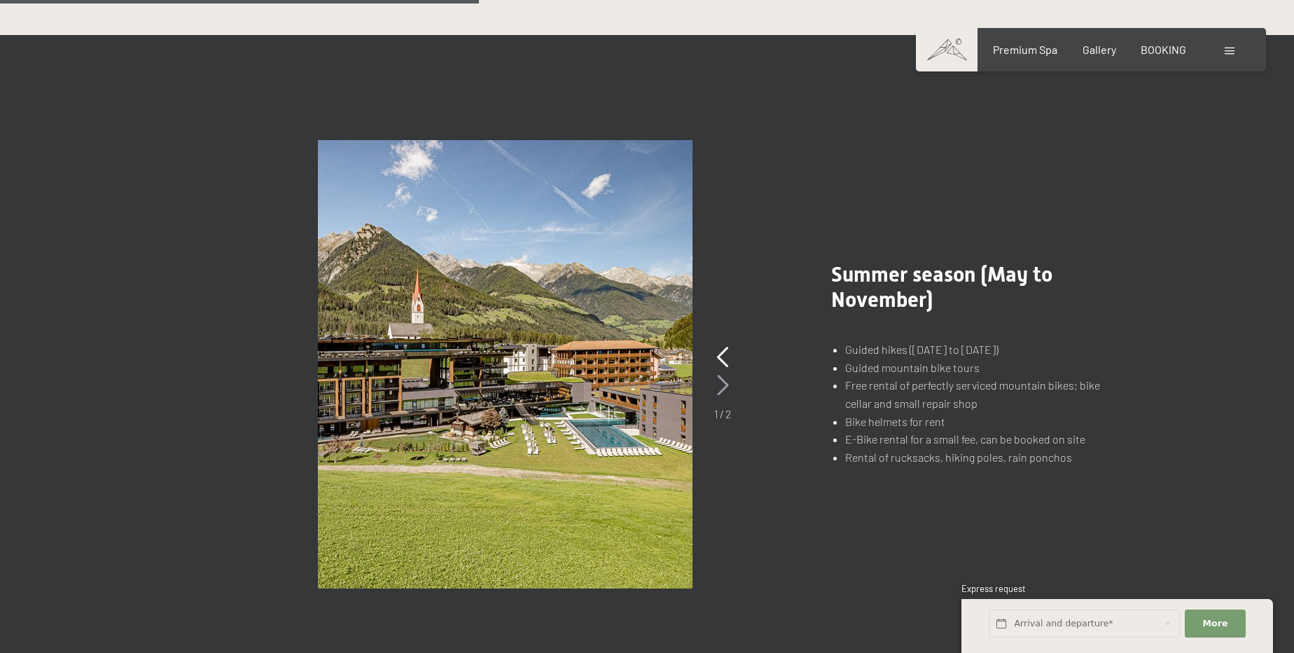
click at [726, 375] on icon at bounding box center [723, 385] width 12 height 21
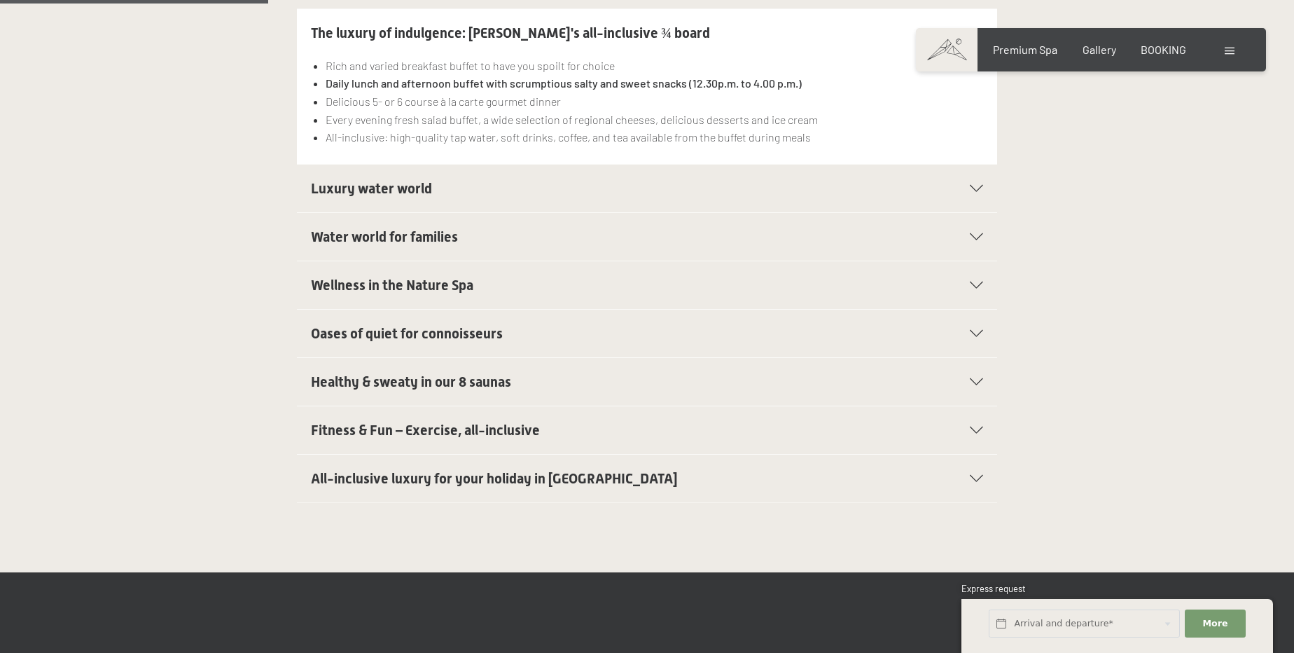
scroll to position [445, 0]
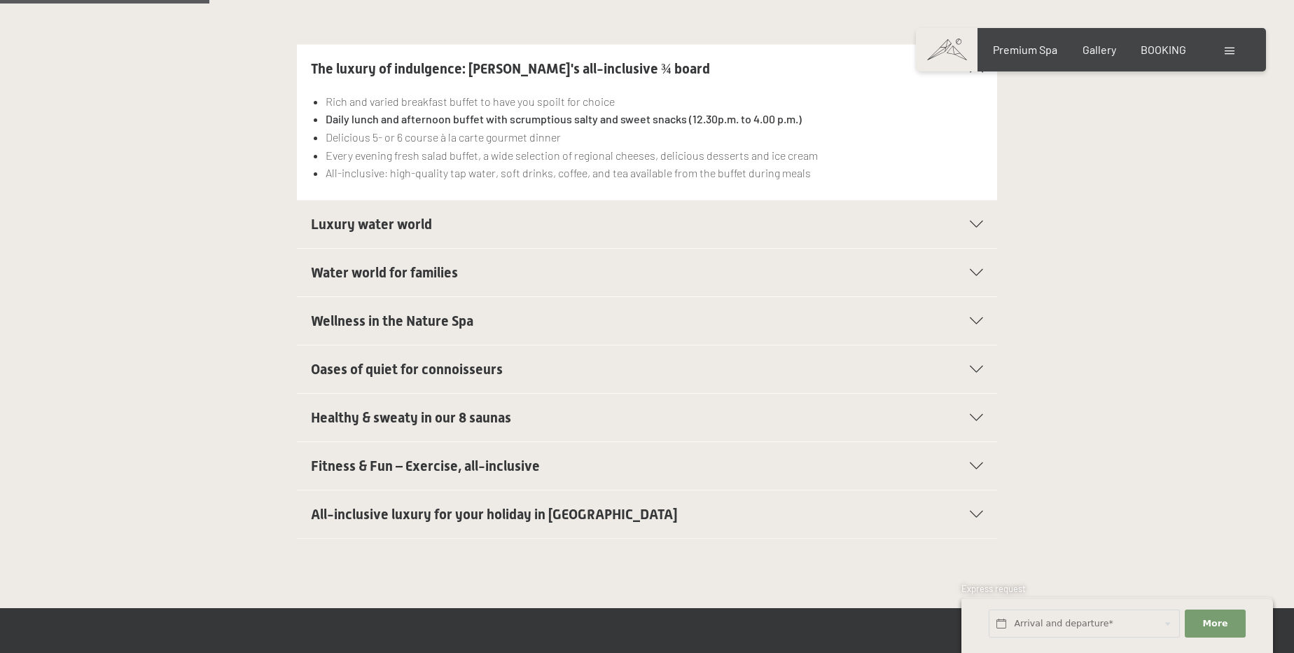
click at [536, 505] on span "All-inclusive luxury for your holiday in [GEOGRAPHIC_DATA]" at bounding box center [494, 513] width 367 height 17
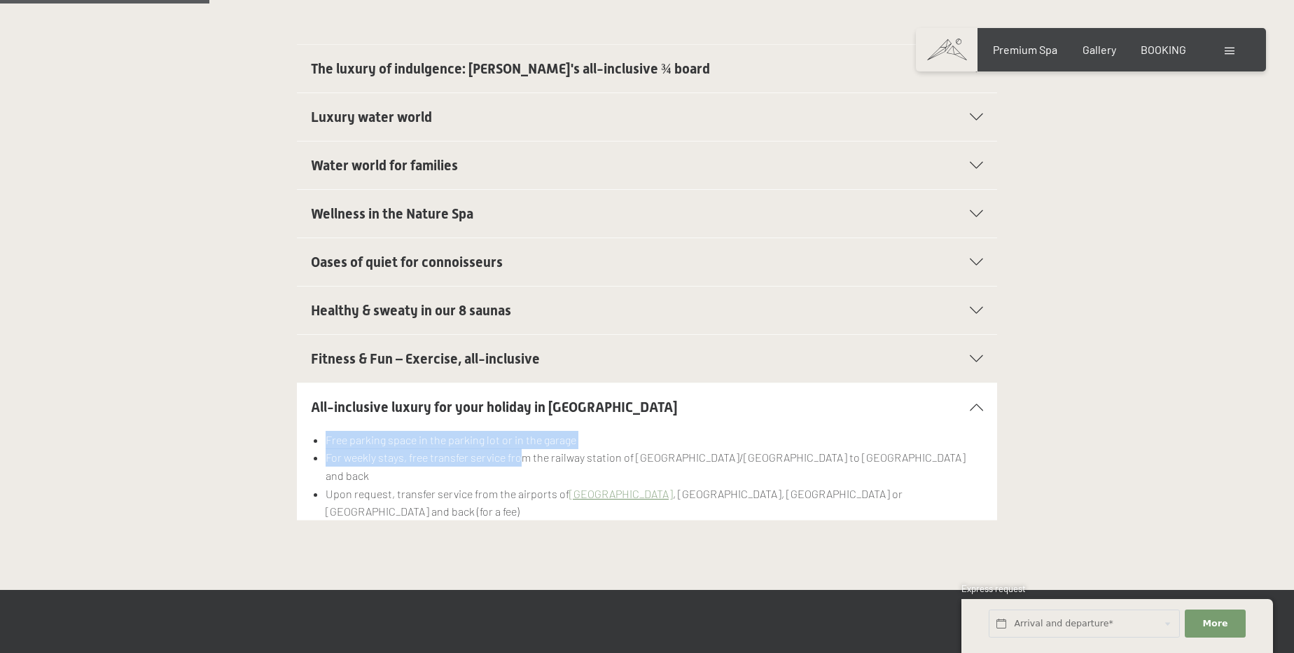
drag, startPoint x: 326, startPoint y: 407, endPoint x: 522, endPoint y: 421, distance: 196.5
click at [522, 431] on ul "Free parking space in the parking lot or in the garage For weekly stays, free t…" at bounding box center [647, 485] width 672 height 108
click at [487, 448] on li "For weekly stays, free transfer service from the railway station of [GEOGRAPHIC…" at bounding box center [654, 466] width 657 height 36
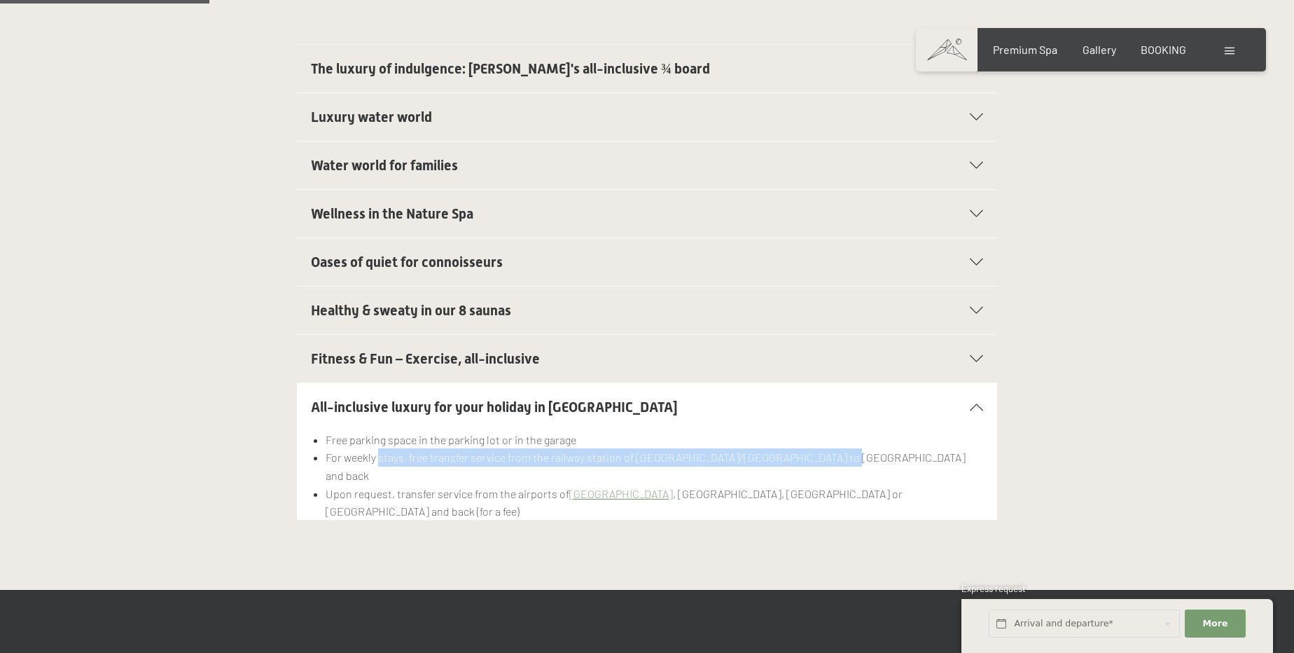
drag, startPoint x: 377, startPoint y: 423, endPoint x: 834, endPoint y: 424, distance: 456.5
click at [834, 448] on li "For weekly stays, free transfer service from the railway station of [GEOGRAPHIC…" at bounding box center [654, 466] width 657 height 36
click at [799, 448] on li "For weekly stays, free transfer service from the railway station of [GEOGRAPHIC…" at bounding box center [654, 466] width 657 height 36
drag, startPoint x: 419, startPoint y: 420, endPoint x: 711, endPoint y: 424, distance: 292.0
click at [711, 448] on li "For weekly stays, free transfer service from the railway station of [GEOGRAPHIC…" at bounding box center [654, 466] width 657 height 36
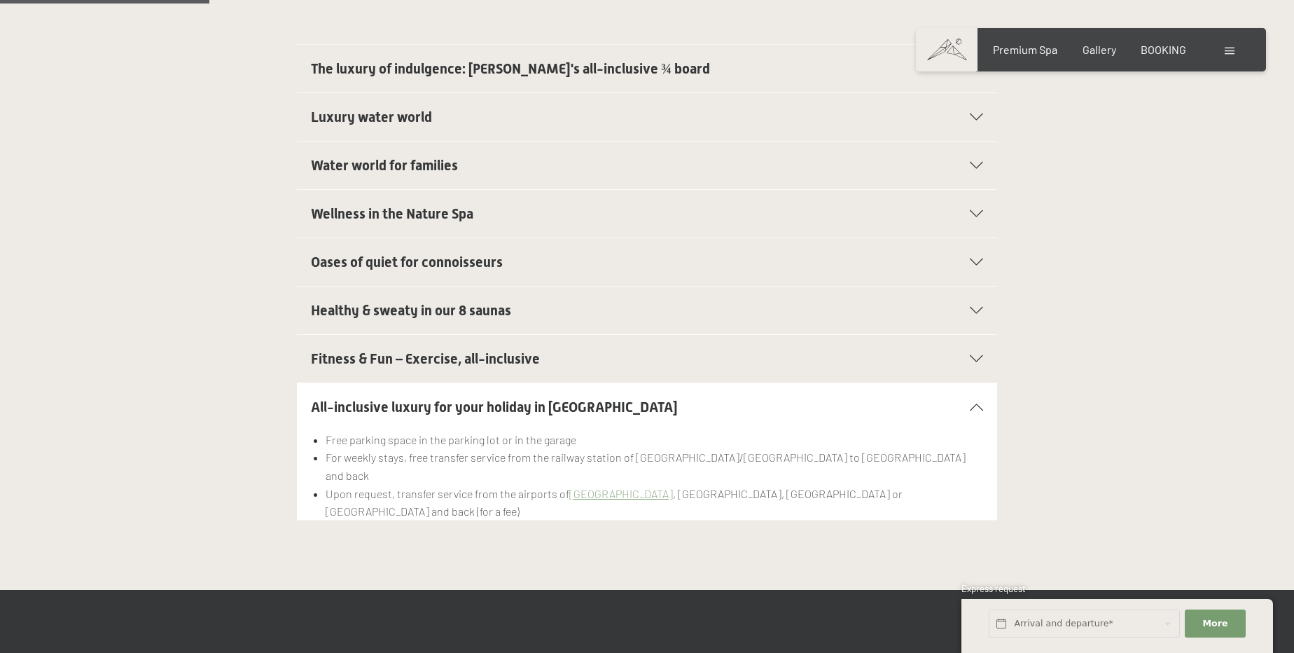
drag, startPoint x: 325, startPoint y: 457, endPoint x: 744, endPoint y: 454, distance: 419.4
click at [744, 520] on li "Free HolidayPass Premium for the unlimited use of all buses and trains in [GEOG…" at bounding box center [654, 529] width 657 height 18
click at [562, 431] on li "Free parking space in the parking lot or in the garage" at bounding box center [654, 440] width 657 height 18
drag, startPoint x: 412, startPoint y: 413, endPoint x: 593, endPoint y: 412, distance: 180.6
click at [593, 448] on li "For weekly stays, free transfer service from the railway station of [GEOGRAPHIC…" at bounding box center [654, 466] width 657 height 36
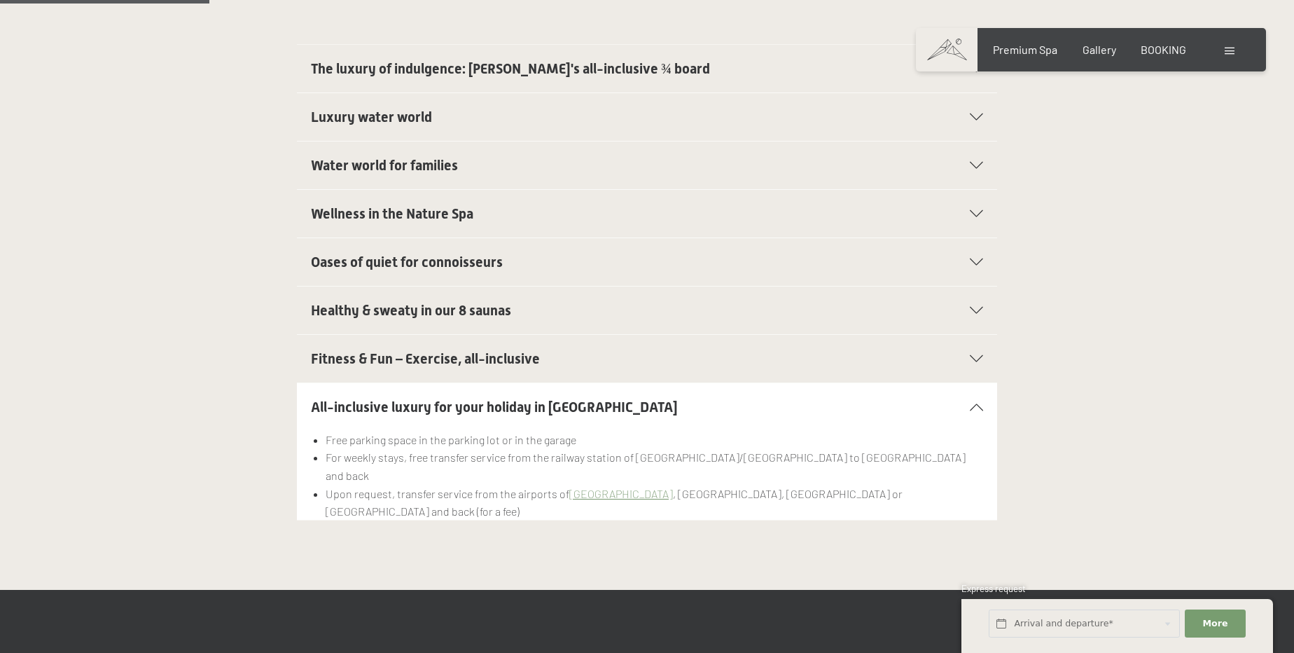
click at [442, 350] on span "Fitness & Fun – Exercise, all-inclusive" at bounding box center [425, 358] width 229 height 17
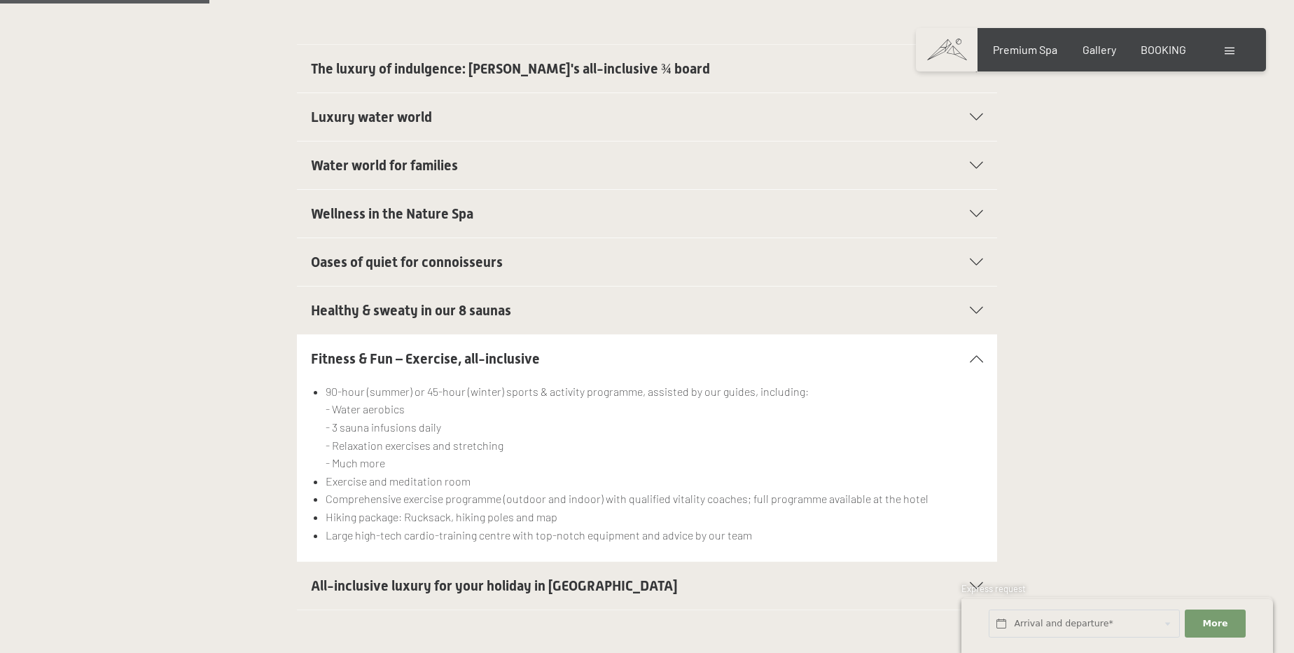
drag, startPoint x: 332, startPoint y: 370, endPoint x: 536, endPoint y: 445, distance: 217.5
click at [536, 445] on ul "90-hour (summer) or 45-hour (winter) sports & activity programme, assisted by o…" at bounding box center [647, 462] width 672 height 161
click at [523, 489] on li "Comprehensive exercise programme (outdoor and indoor) with qualified vitality c…" at bounding box center [654, 498] width 657 height 18
drag, startPoint x: 305, startPoint y: 439, endPoint x: 491, endPoint y: 453, distance: 187.5
click at [486, 452] on section "Fitness & Fun – Exercise, all-inclusive 90-hour (summer) or 45-hour (winter) sp…" at bounding box center [647, 448] width 700 height 228
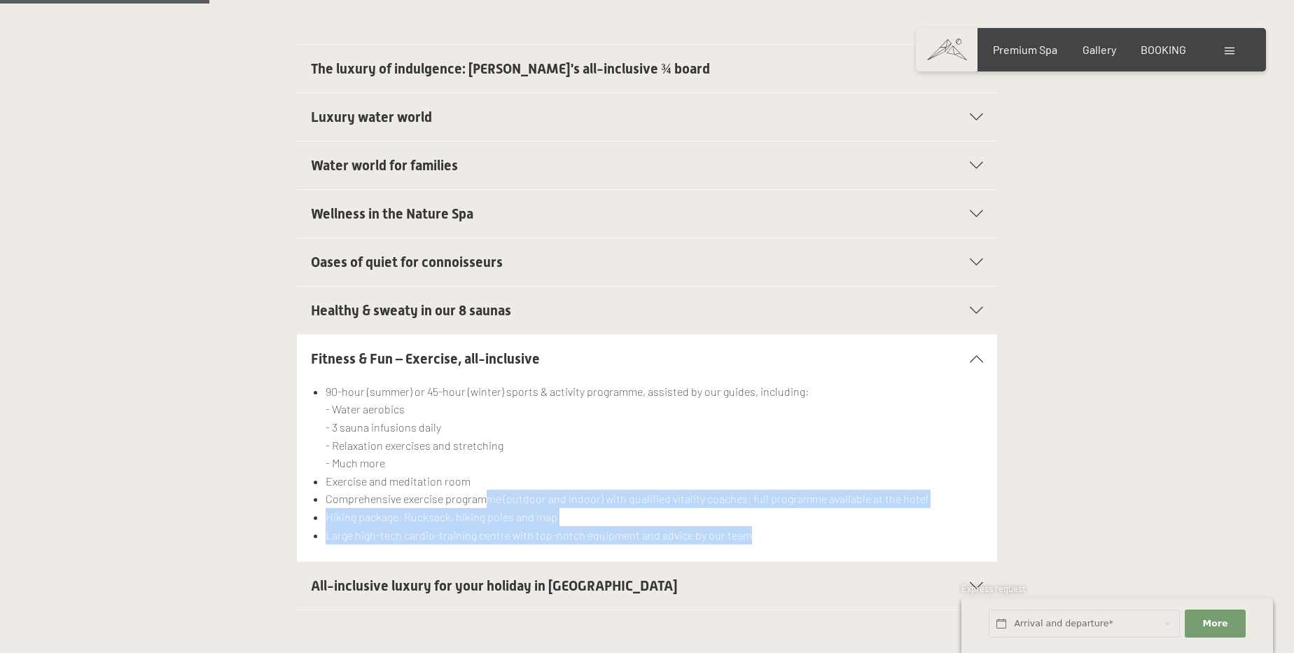
click at [491, 489] on li "Comprehensive exercise programme (outdoor and indoor) with qualified vitality c…" at bounding box center [654, 498] width 657 height 18
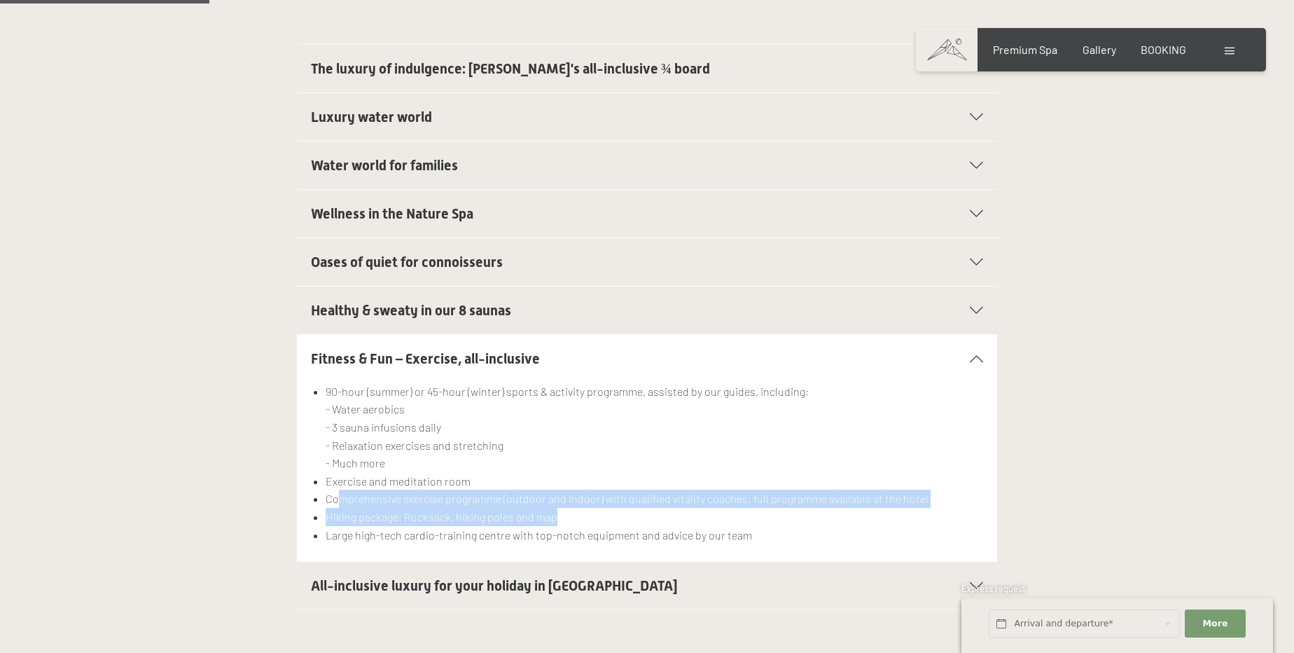
drag, startPoint x: 342, startPoint y: 459, endPoint x: 674, endPoint y: 477, distance: 332.4
click at [674, 477] on ul "90-hour (summer) or 45-hour (winter) sports & activity programme, assisted by o…" at bounding box center [647, 462] width 672 height 161
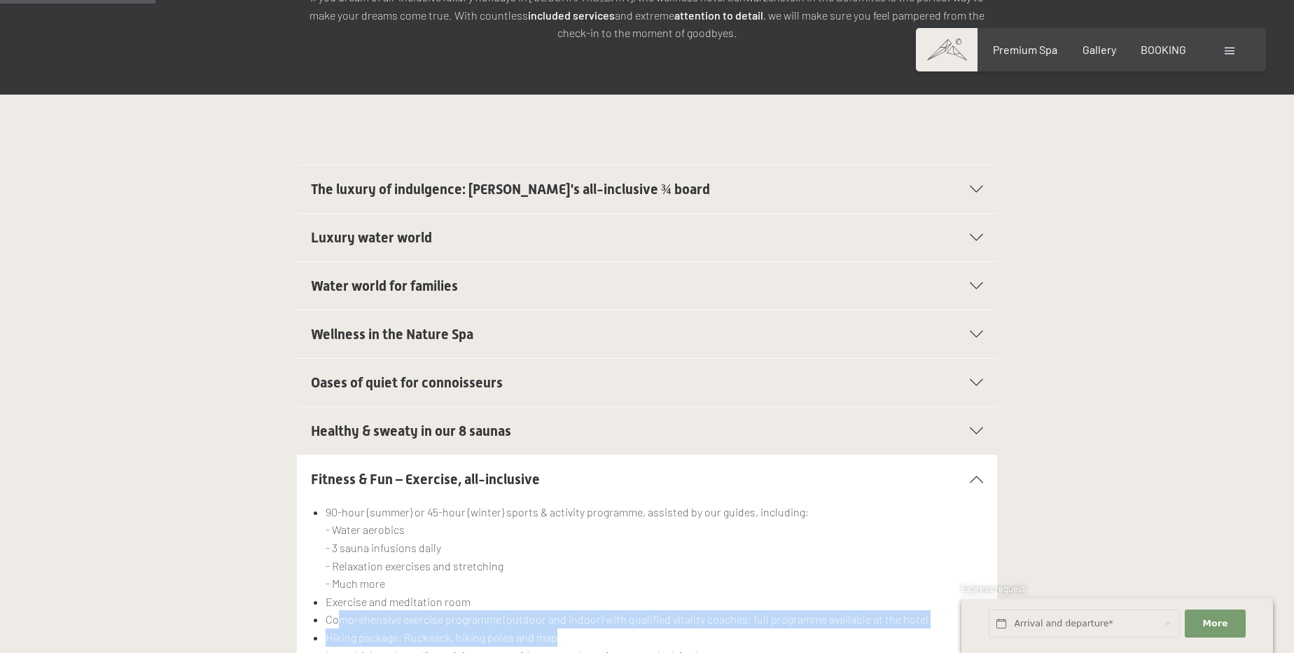
scroll to position [318, 0]
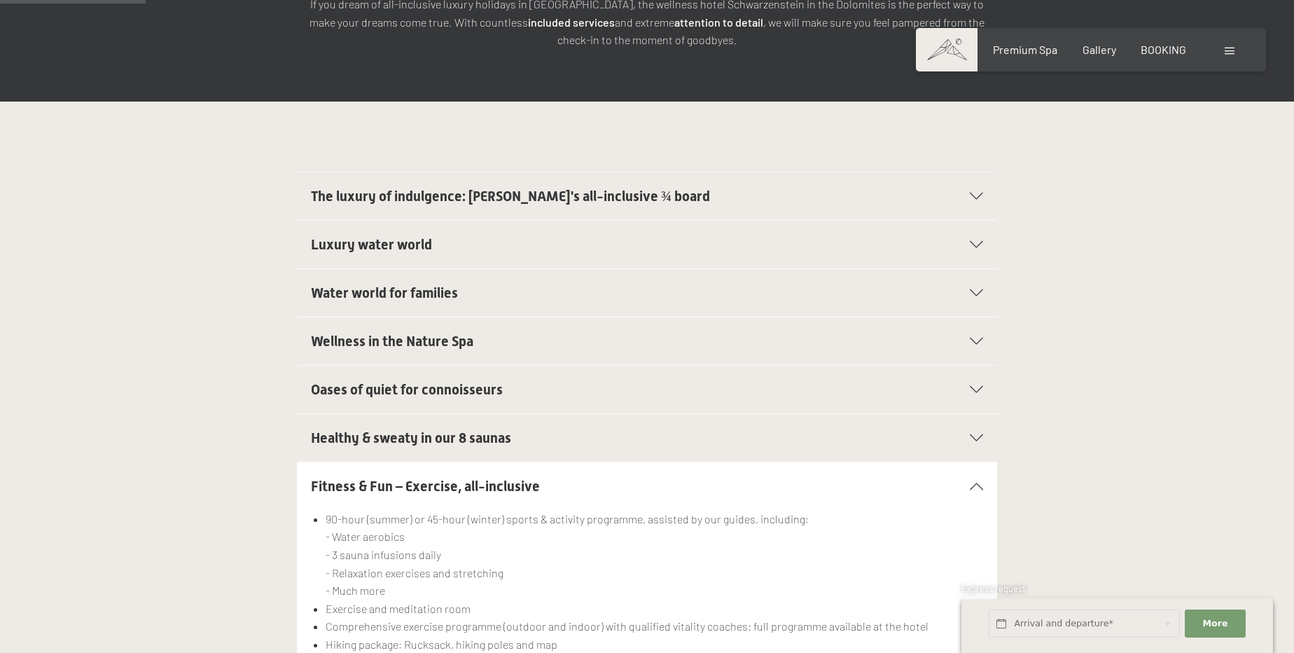
click at [488, 283] on h2 "Water world for families" at bounding box center [613, 293] width 605 height 20
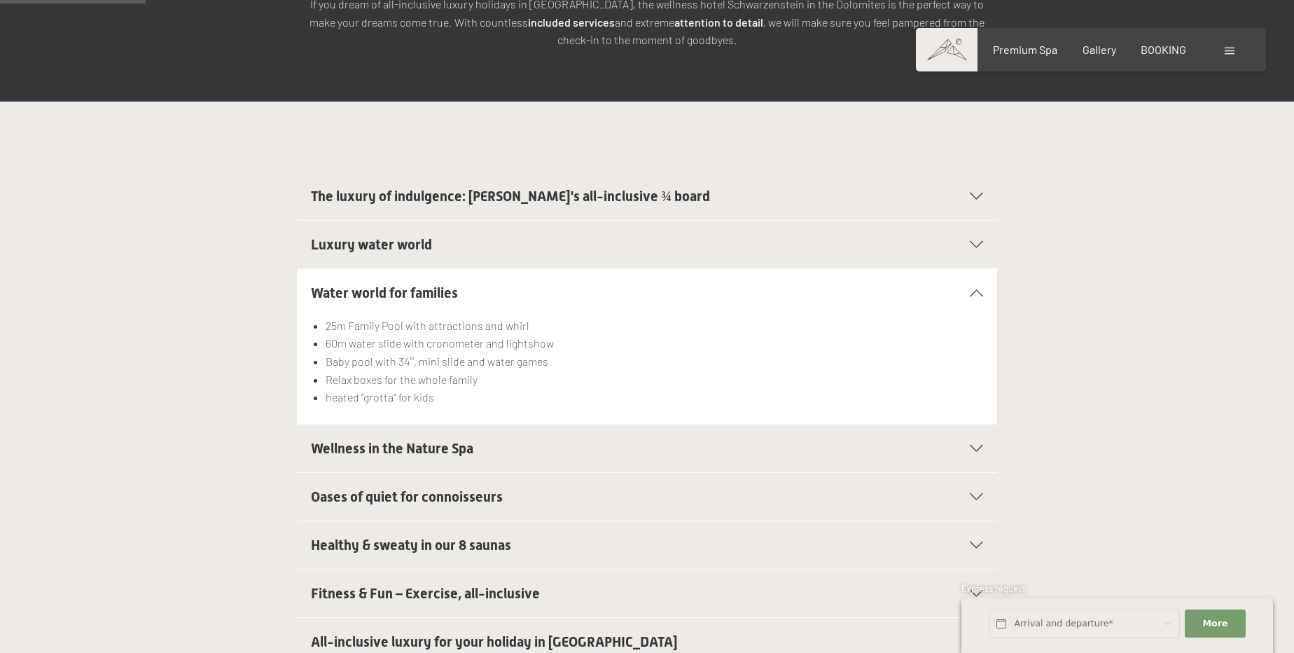
click at [512, 235] on h2 "Luxury water world" at bounding box center [613, 245] width 605 height 20
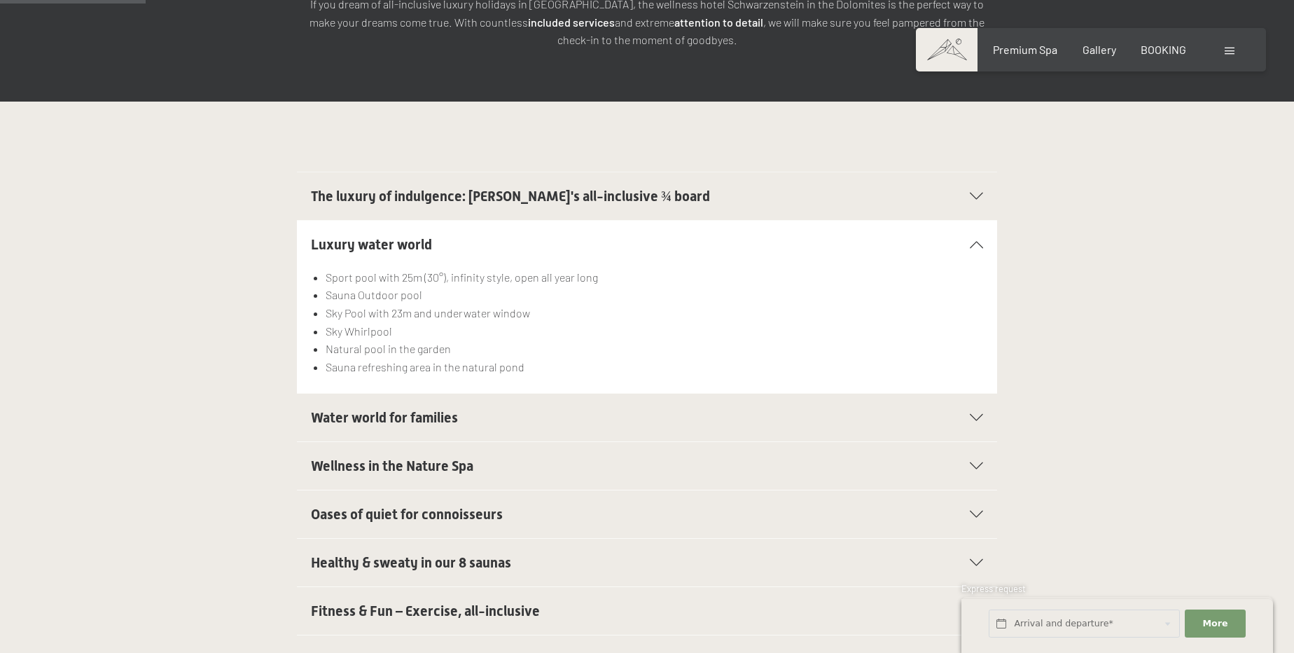
click at [524, 188] on span "The luxury of indulgence: Schwarzenstein's all-inclusive ¾ board" at bounding box center [510, 196] width 399 height 17
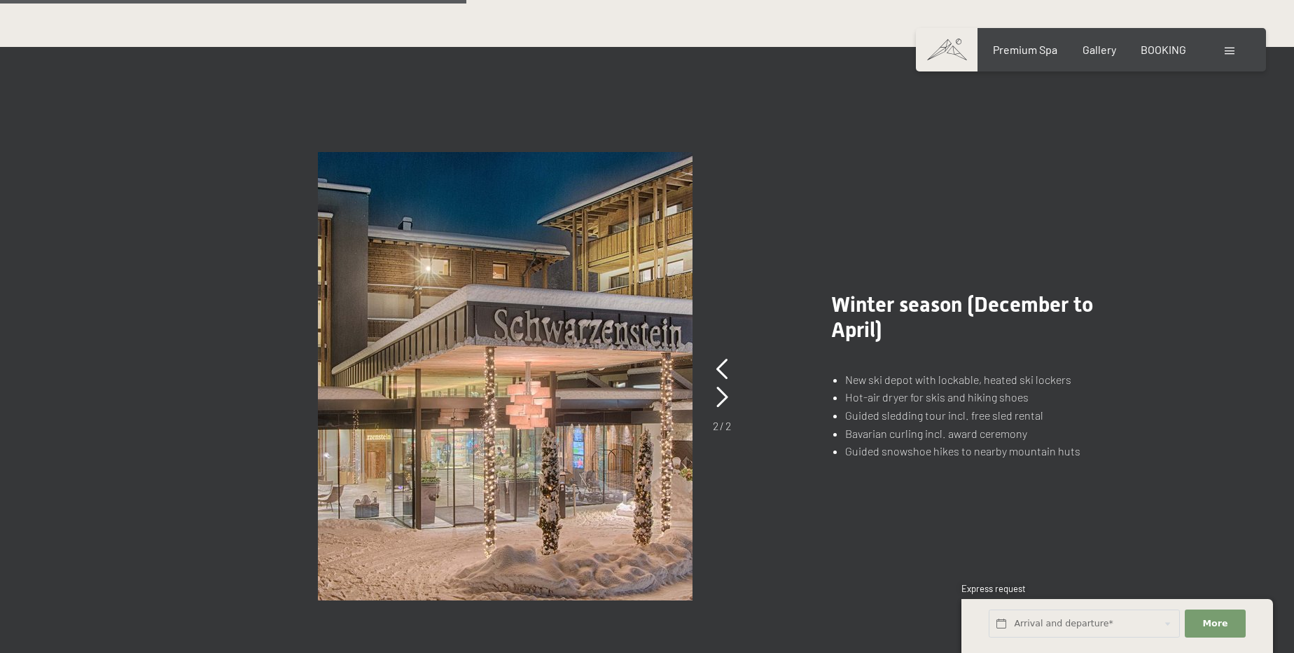
scroll to position [1018, 0]
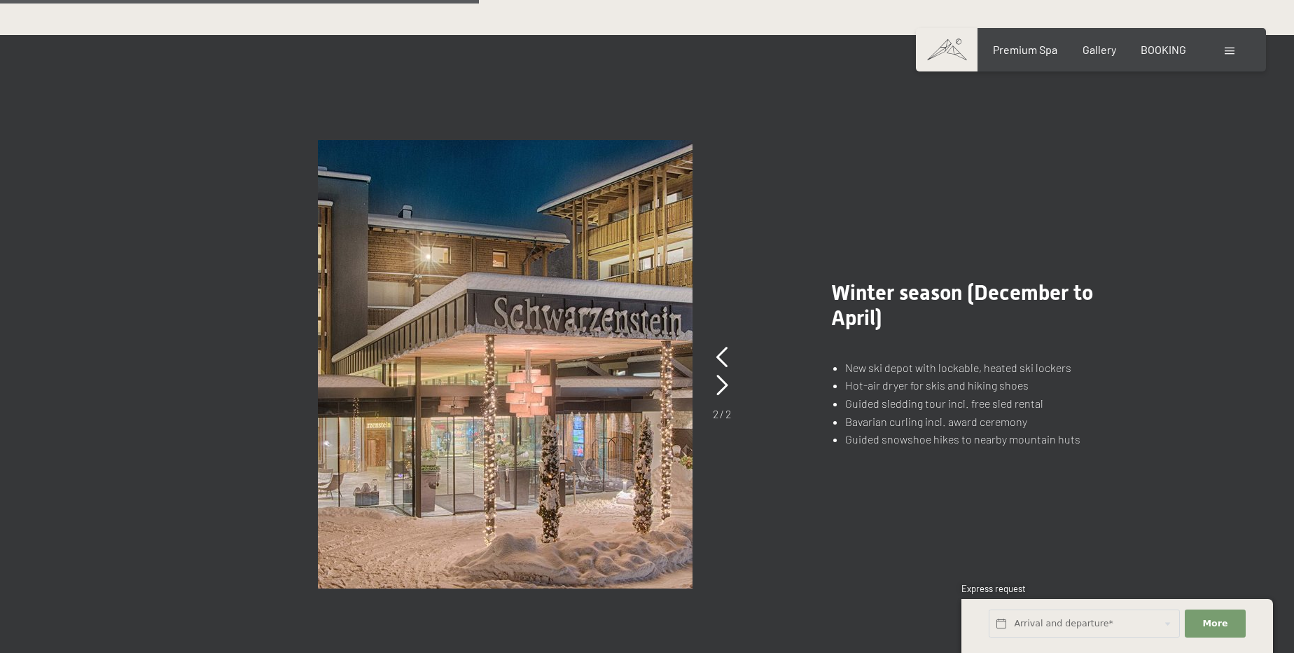
click at [730, 349] on div "2 / 2" at bounding box center [722, 382] width 18 height 78
click at [723, 375] on icon at bounding box center [722, 385] width 12 height 21
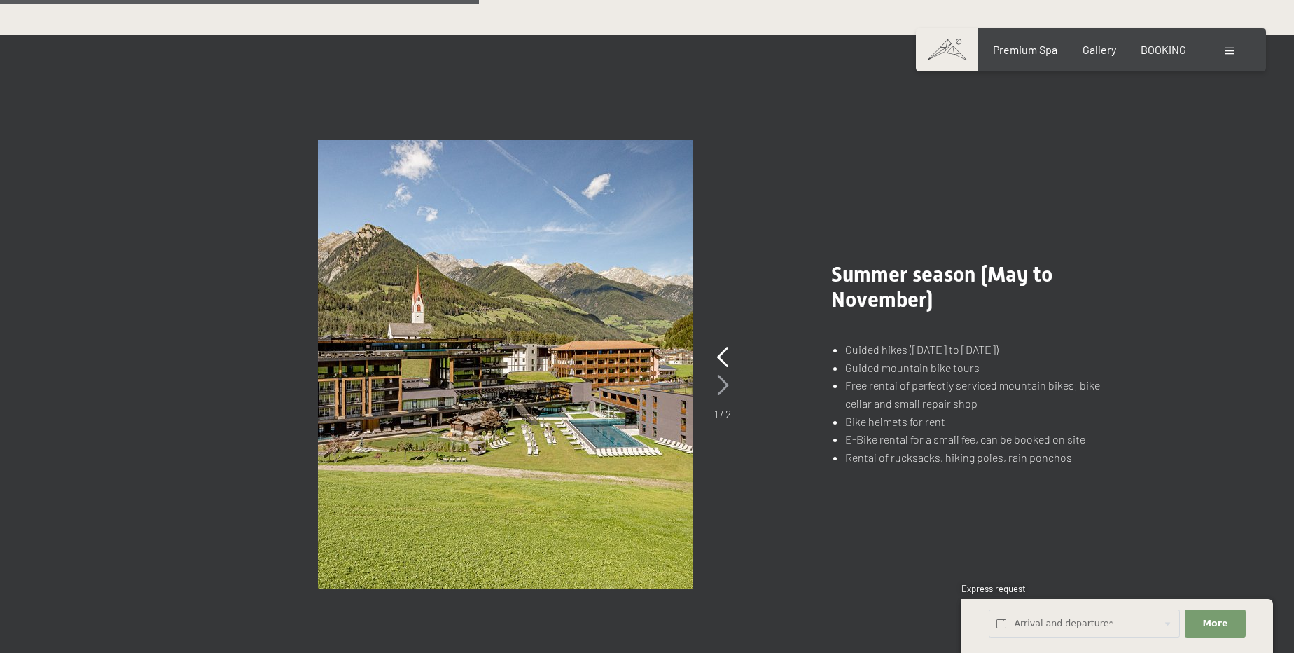
click at [723, 375] on icon at bounding box center [723, 385] width 12 height 21
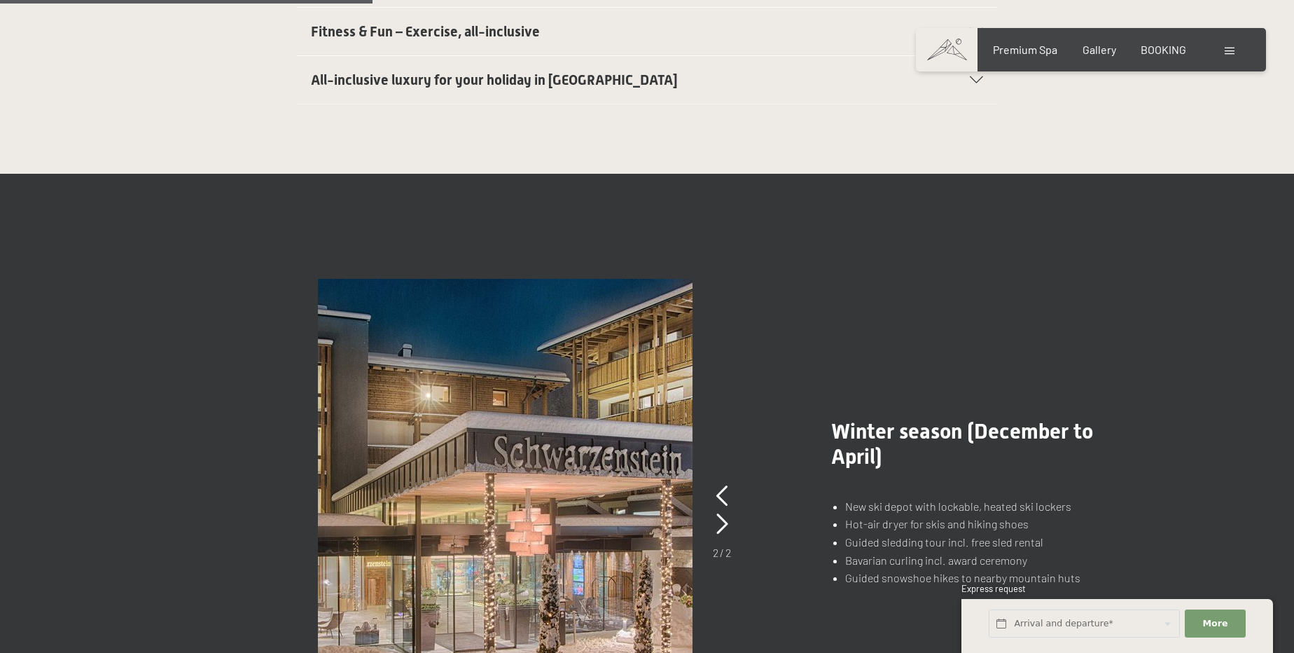
scroll to position [891, 0]
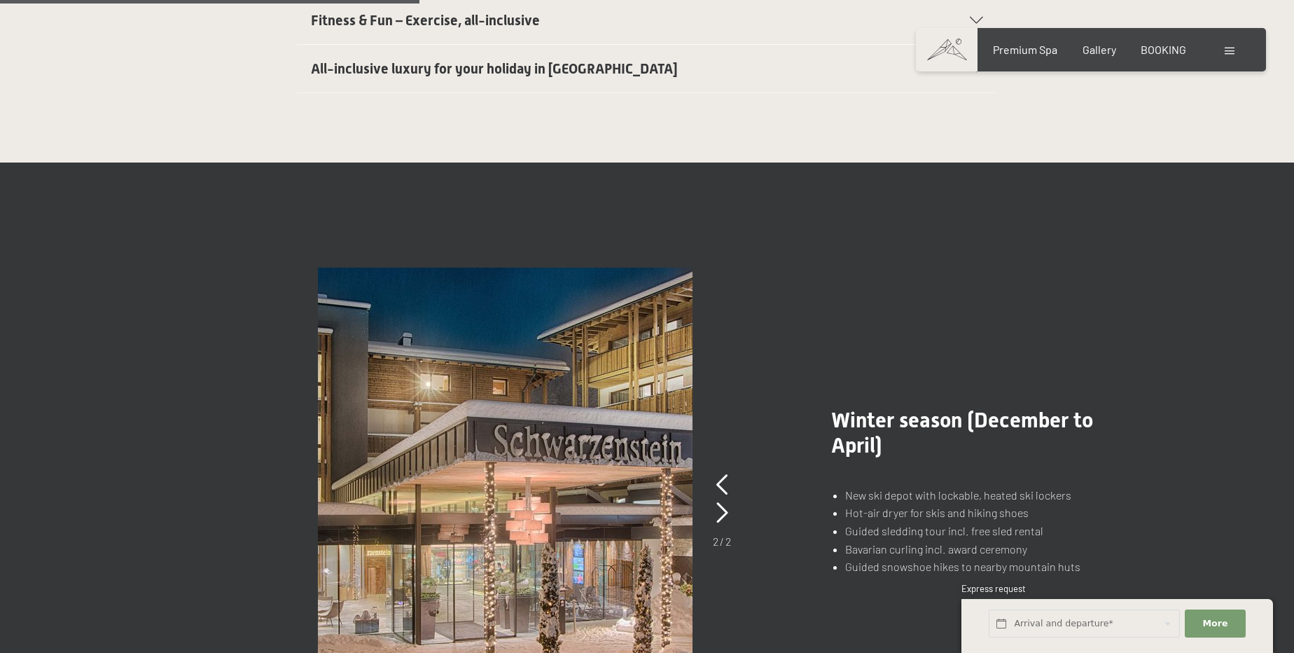
click at [891, 557] on li "Guided snowshoe hikes to nearby mountain huts" at bounding box center [984, 566] width 279 height 18
click at [895, 557] on li "Guided snowshoe hikes to nearby mountain huts" at bounding box center [984, 566] width 279 height 18
click at [896, 557] on li "Guided snowshoe hikes to nearby mountain huts" at bounding box center [984, 566] width 279 height 18
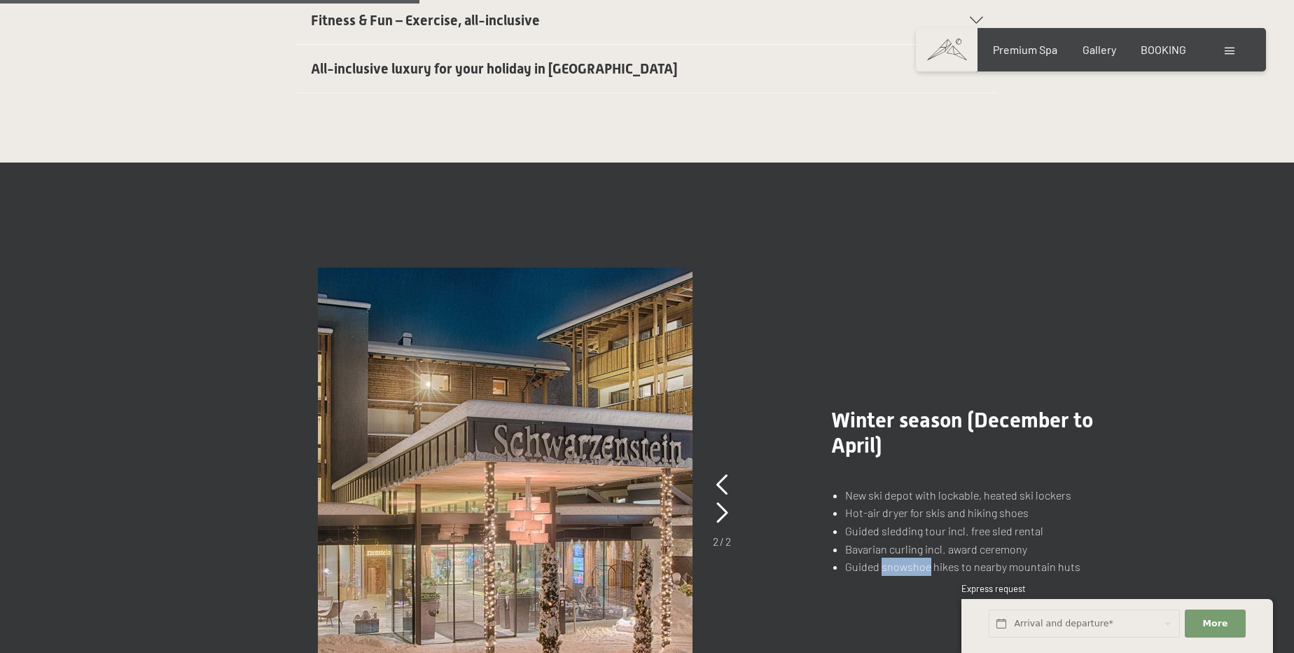
click at [896, 557] on li "Guided snowshoe hikes to nearby mountain huts" at bounding box center [984, 566] width 279 height 18
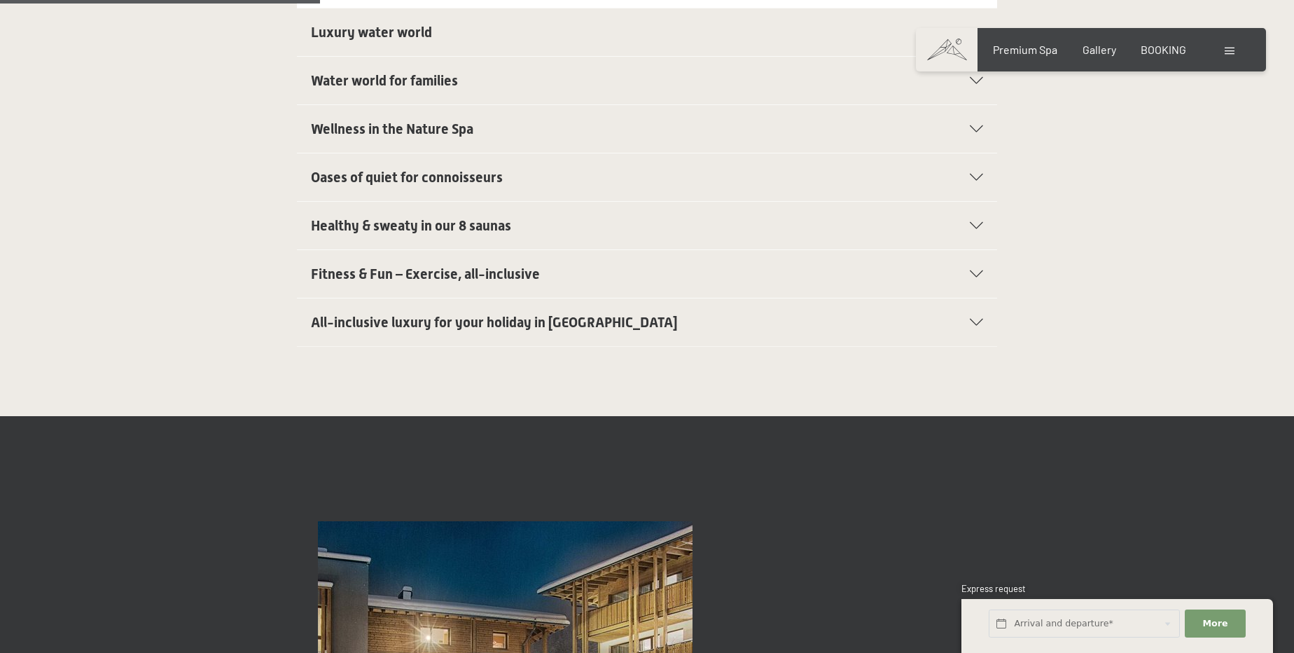
scroll to position [636, 0]
click at [1111, 53] on span "Gallery" at bounding box center [1099, 47] width 34 height 13
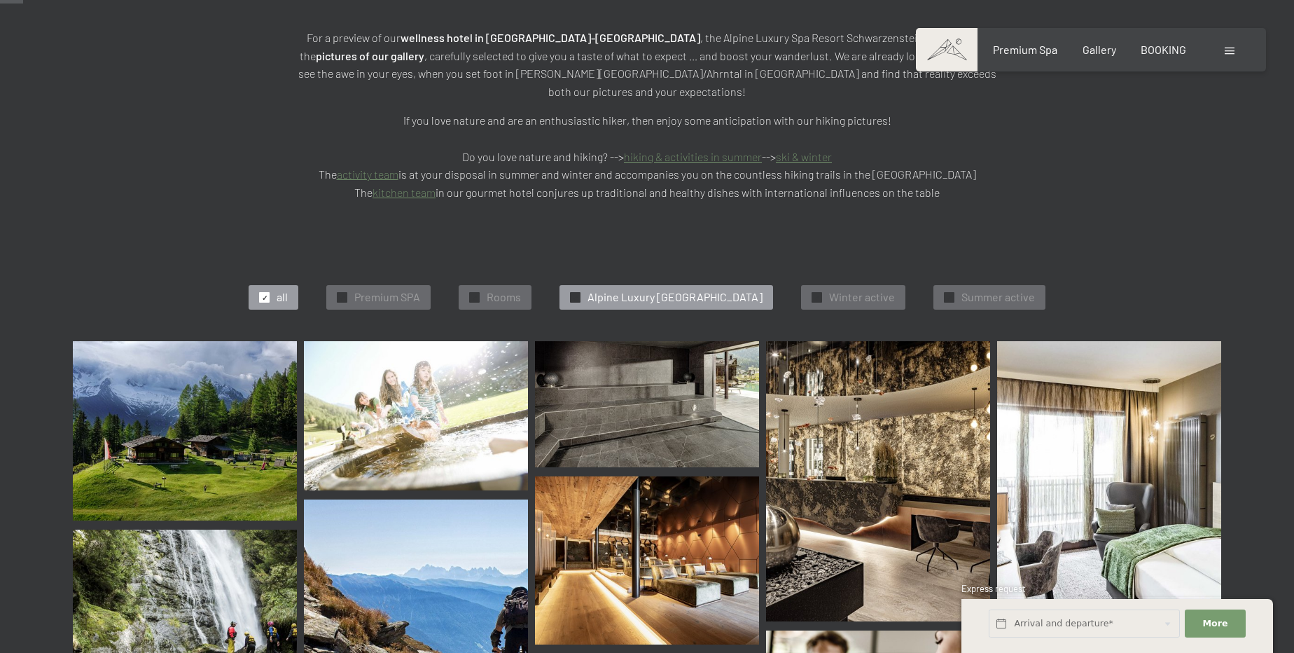
click at [604, 289] on span "Alpine Luxury SPA Resort Schwarzenstein" at bounding box center [674, 296] width 175 height 15
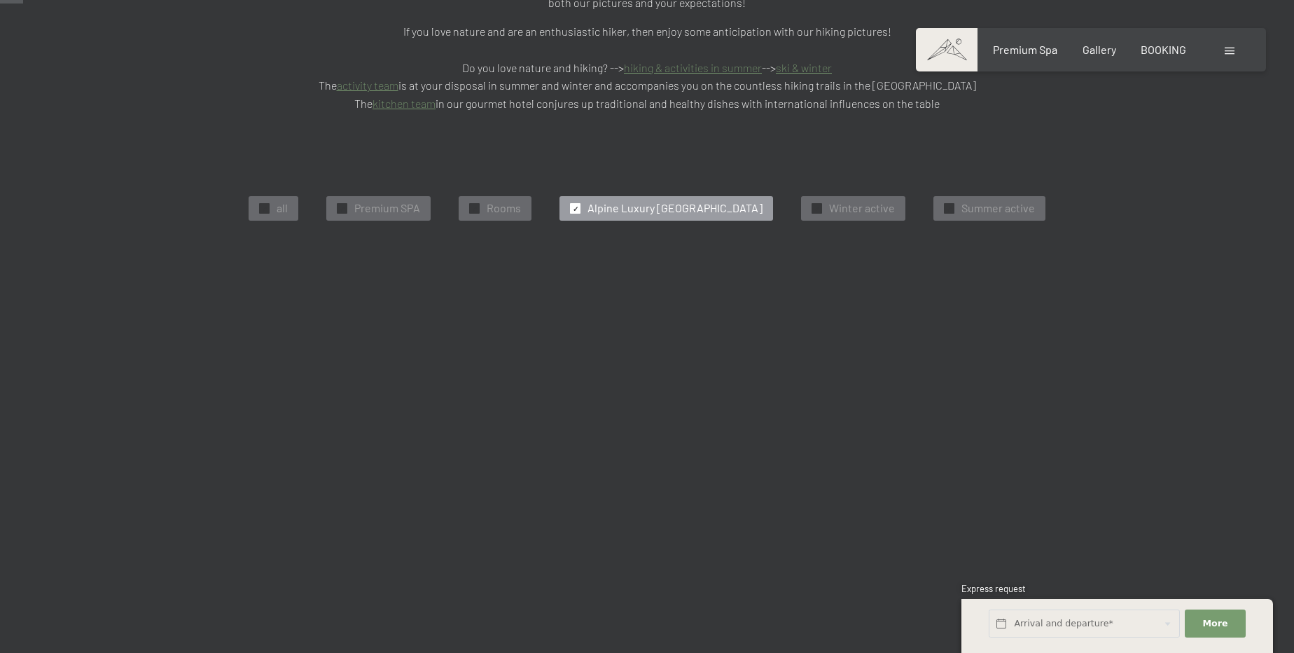
scroll to position [421, 0]
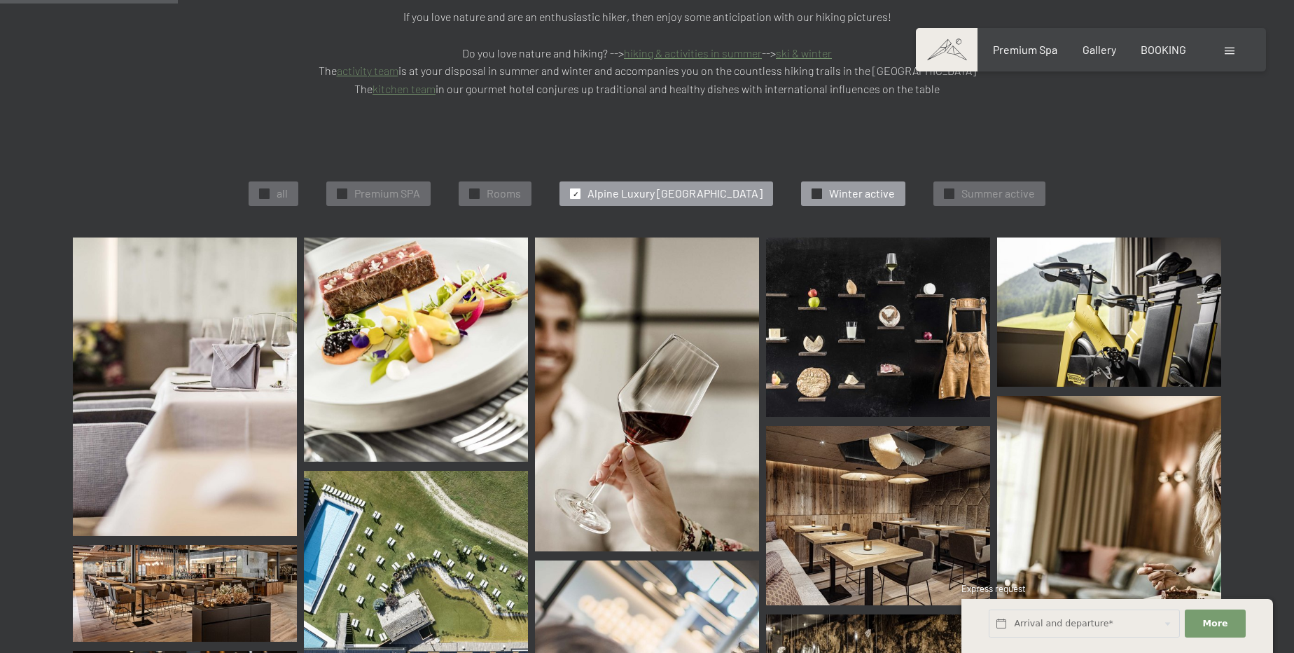
click at [895, 186] on span "Winter active" at bounding box center [862, 193] width 66 height 15
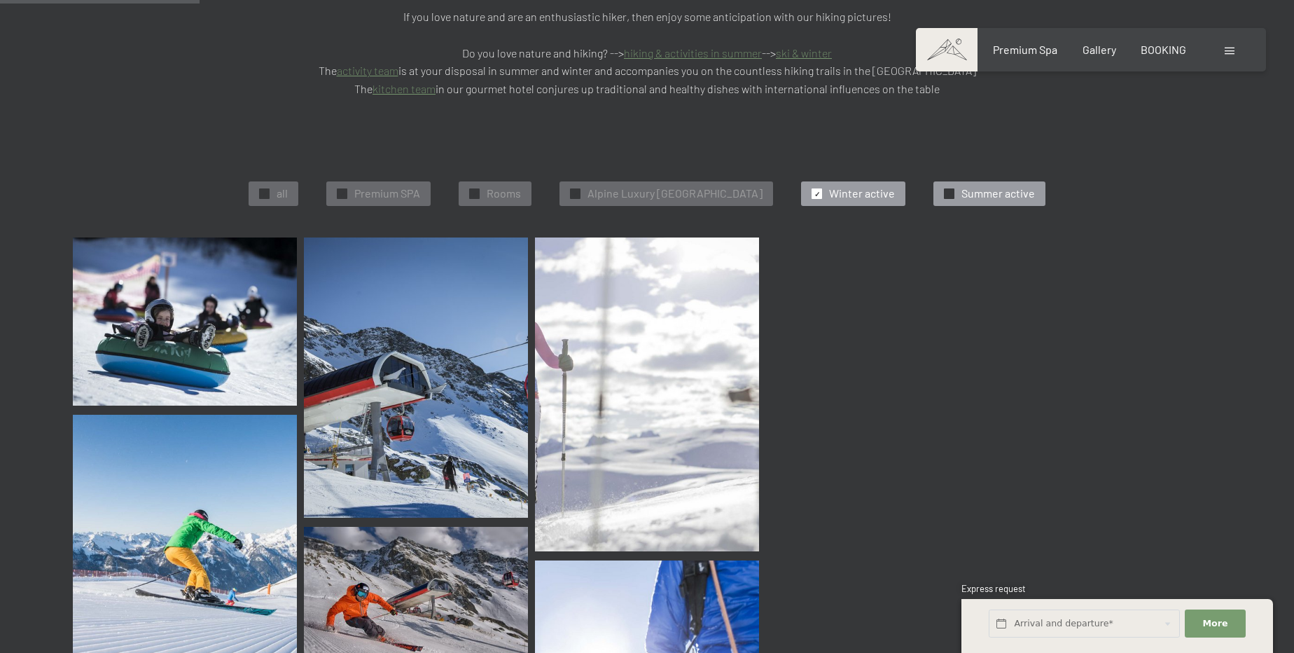
click at [1035, 186] on span "Summer active" at bounding box center [998, 193] width 74 height 15
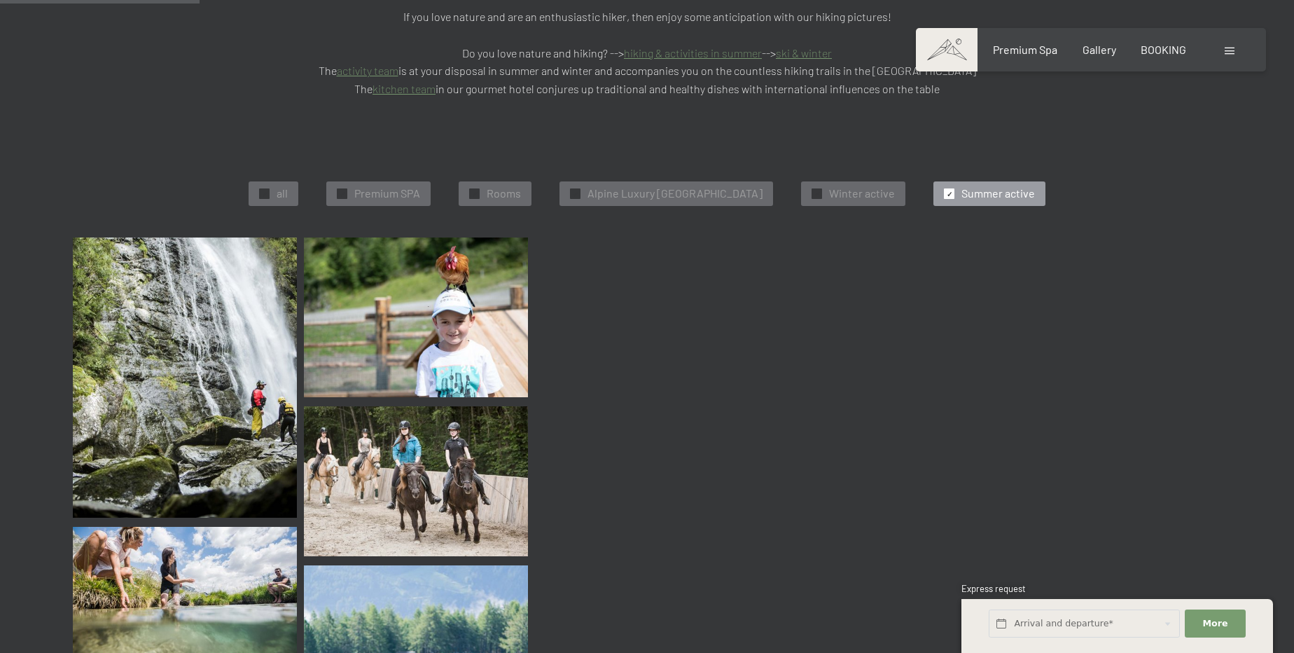
click at [1031, 186] on span "Summer active" at bounding box center [998, 193] width 74 height 15
click at [822, 188] on div at bounding box center [816, 193] width 11 height 11
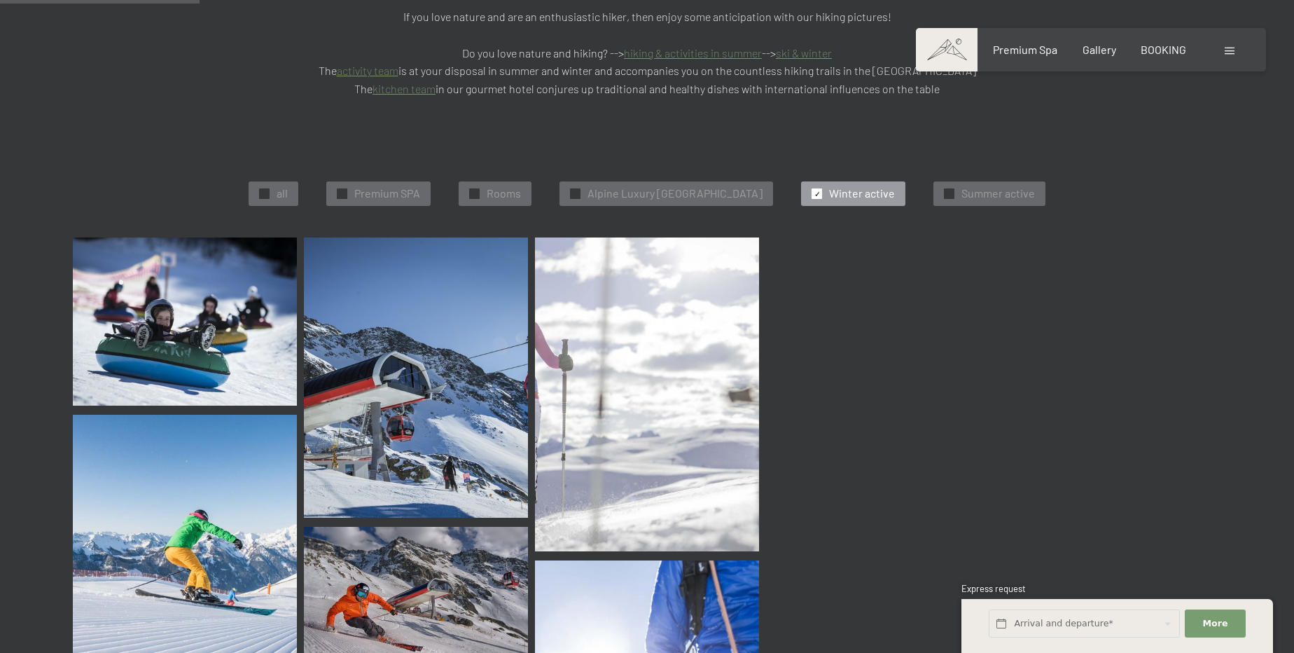
click at [820, 189] on span "✓" at bounding box center [817, 194] width 6 height 10
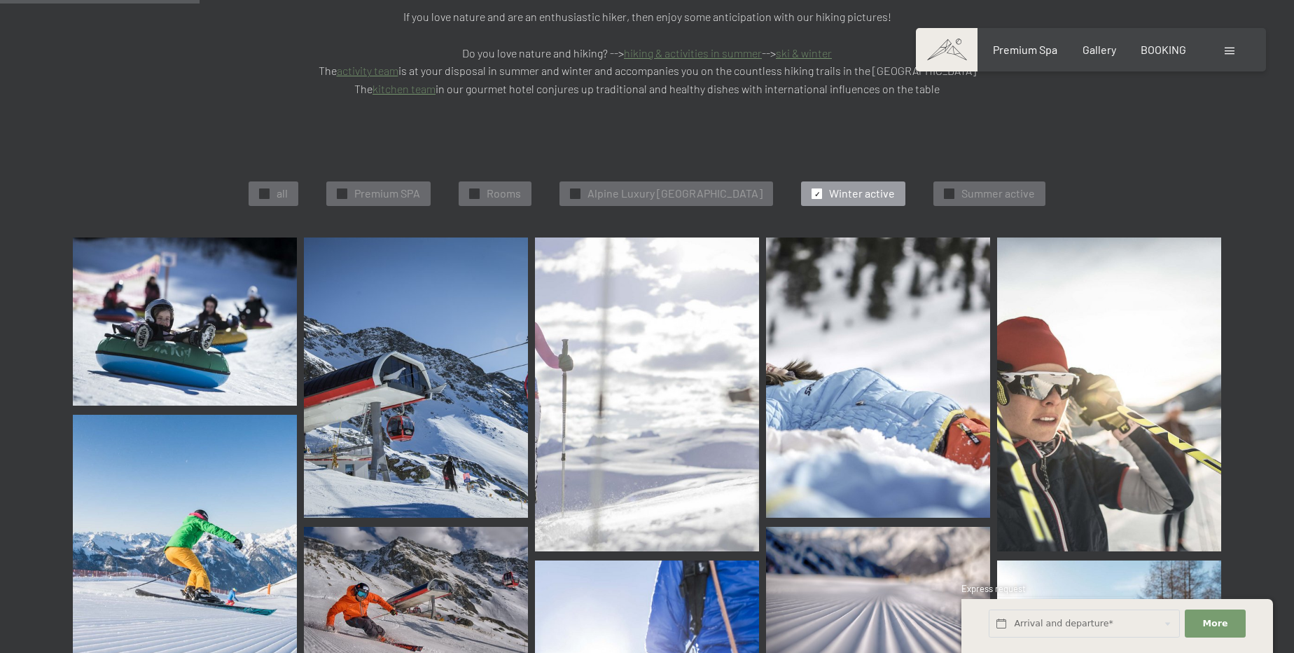
click at [822, 188] on div at bounding box center [816, 193] width 11 height 11
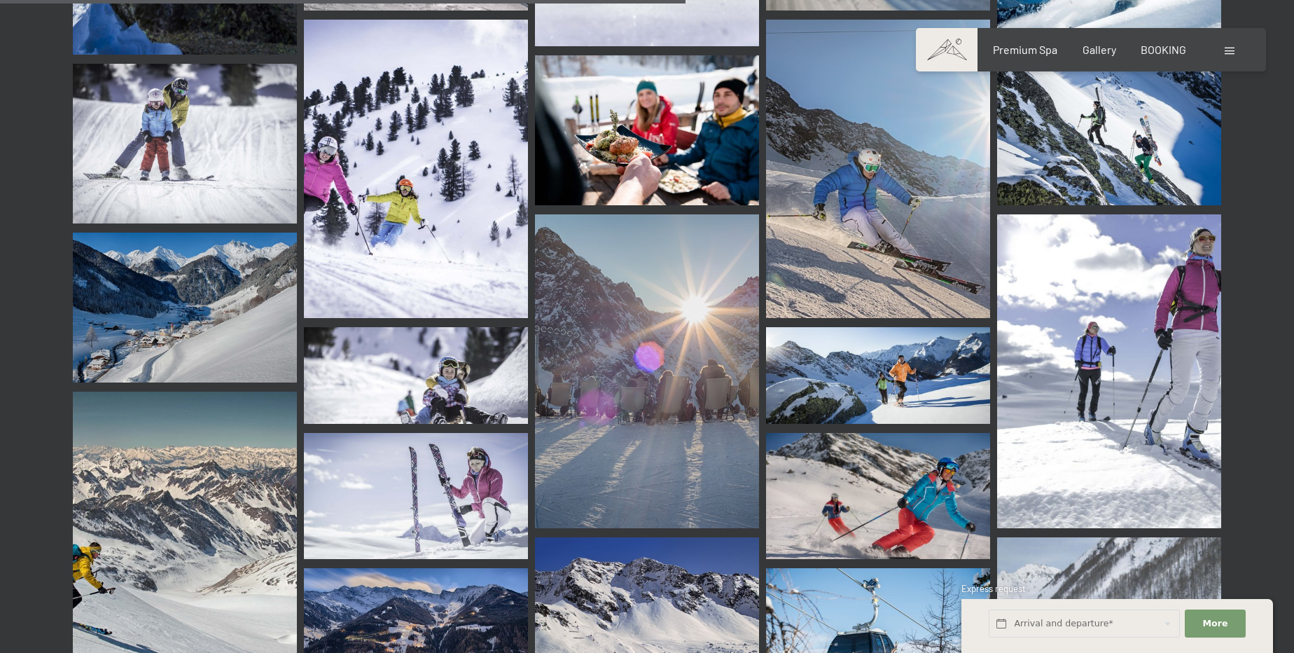
scroll to position [1822, 0]
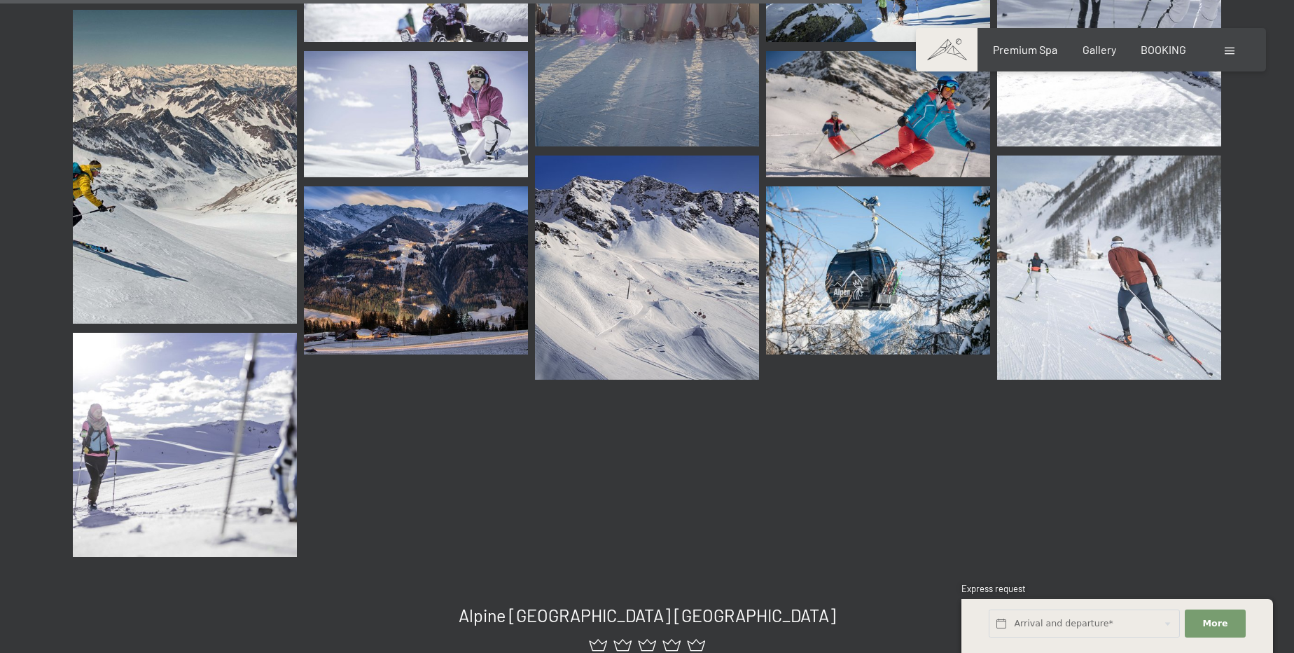
click at [468, 243] on img at bounding box center [416, 270] width 224 height 168
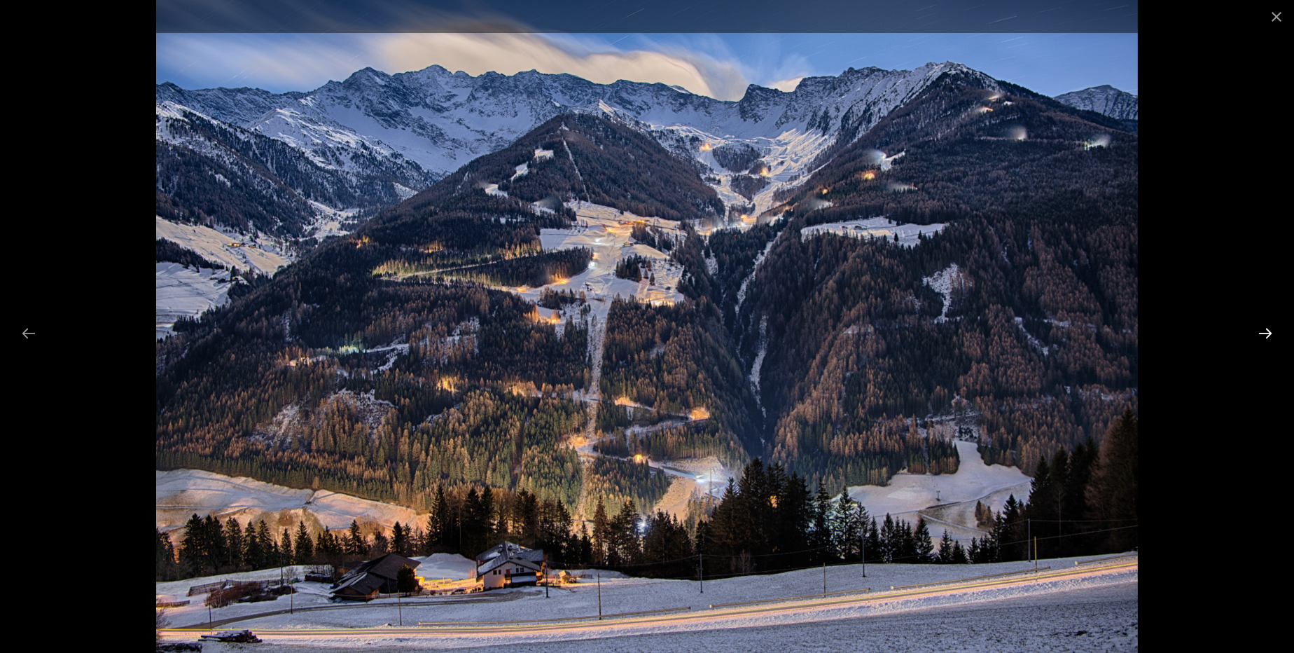
click at [1265, 333] on button "Next slide" at bounding box center [1264, 332] width 29 height 27
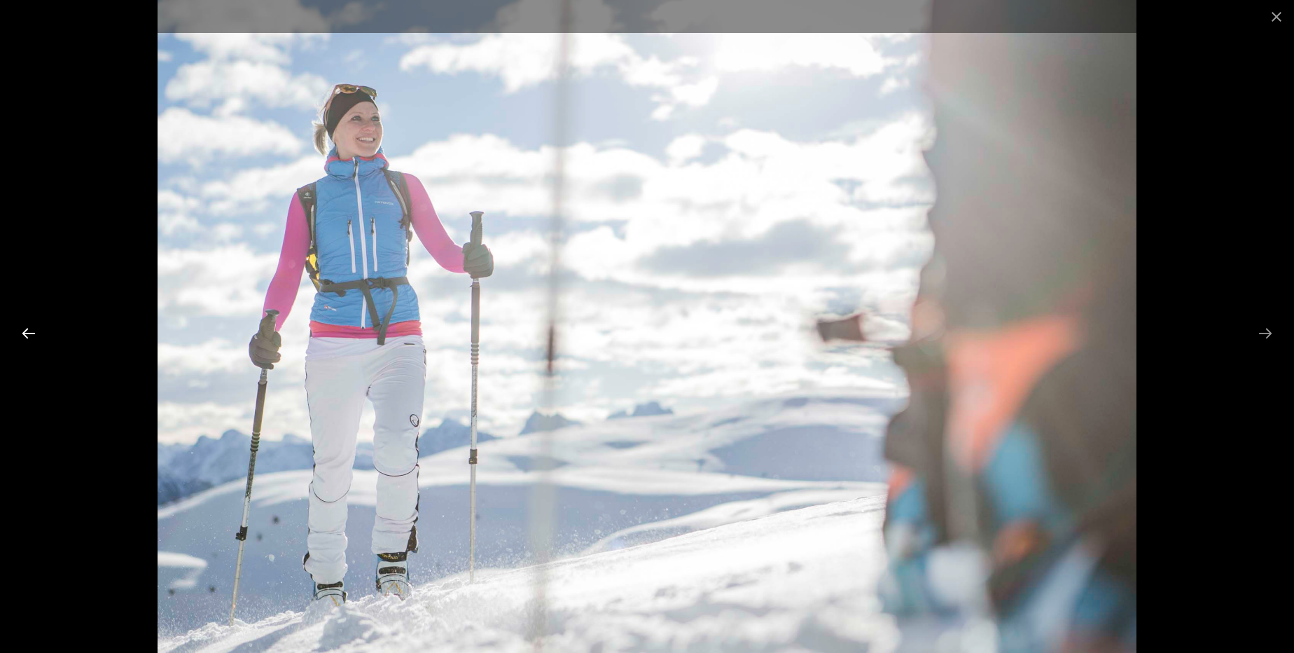
click at [24, 332] on button "Previous slide" at bounding box center [28, 332] width 29 height 27
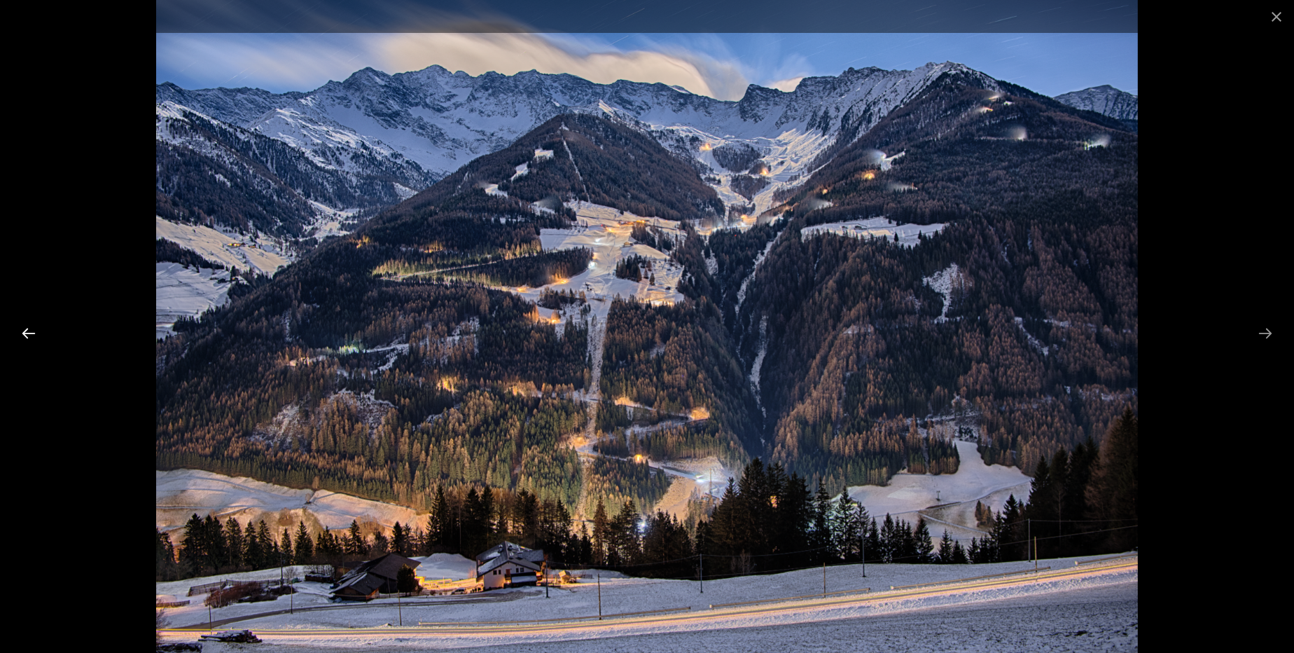
click at [29, 319] on button "Previous slide" at bounding box center [28, 332] width 29 height 27
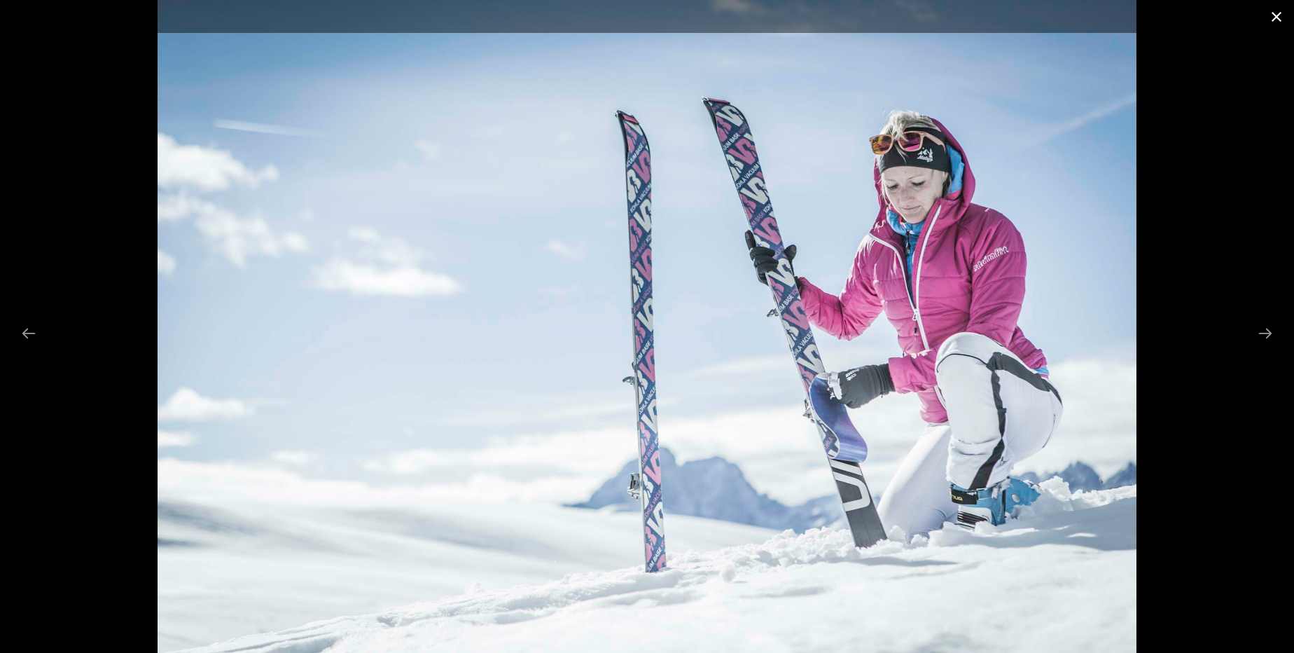
click at [1273, 13] on button "Close gallery" at bounding box center [1276, 16] width 35 height 33
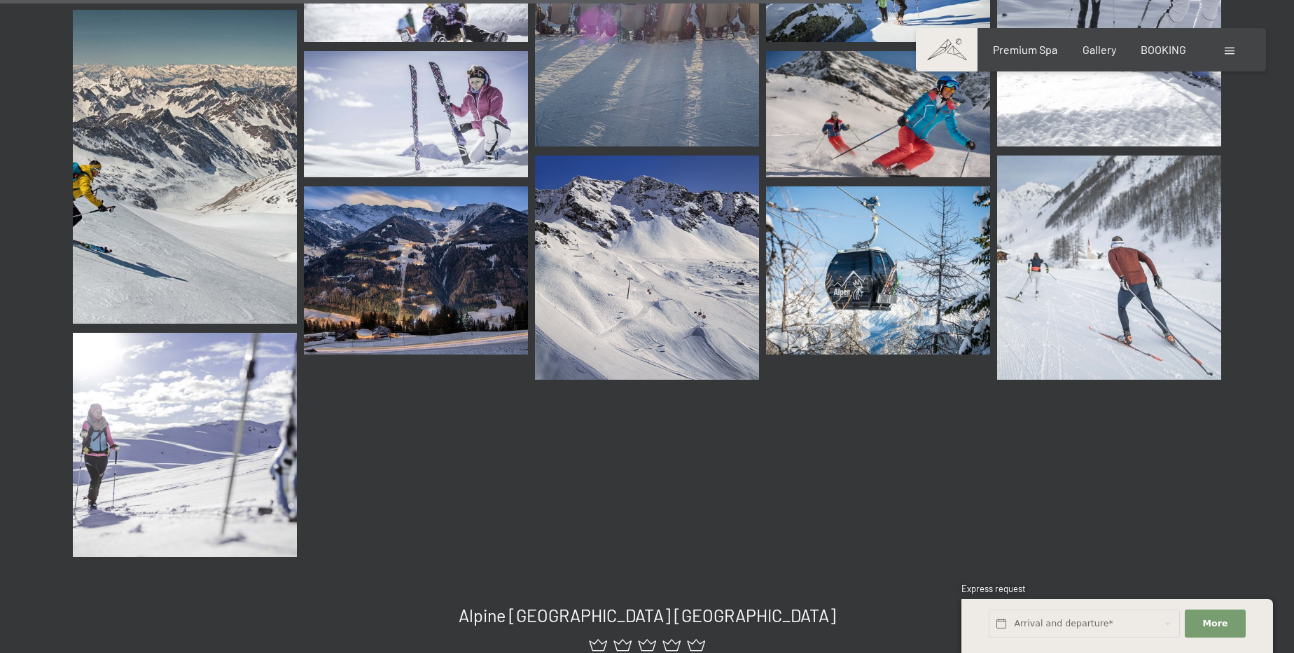
click at [1161, 225] on img at bounding box center [1109, 267] width 224 height 224
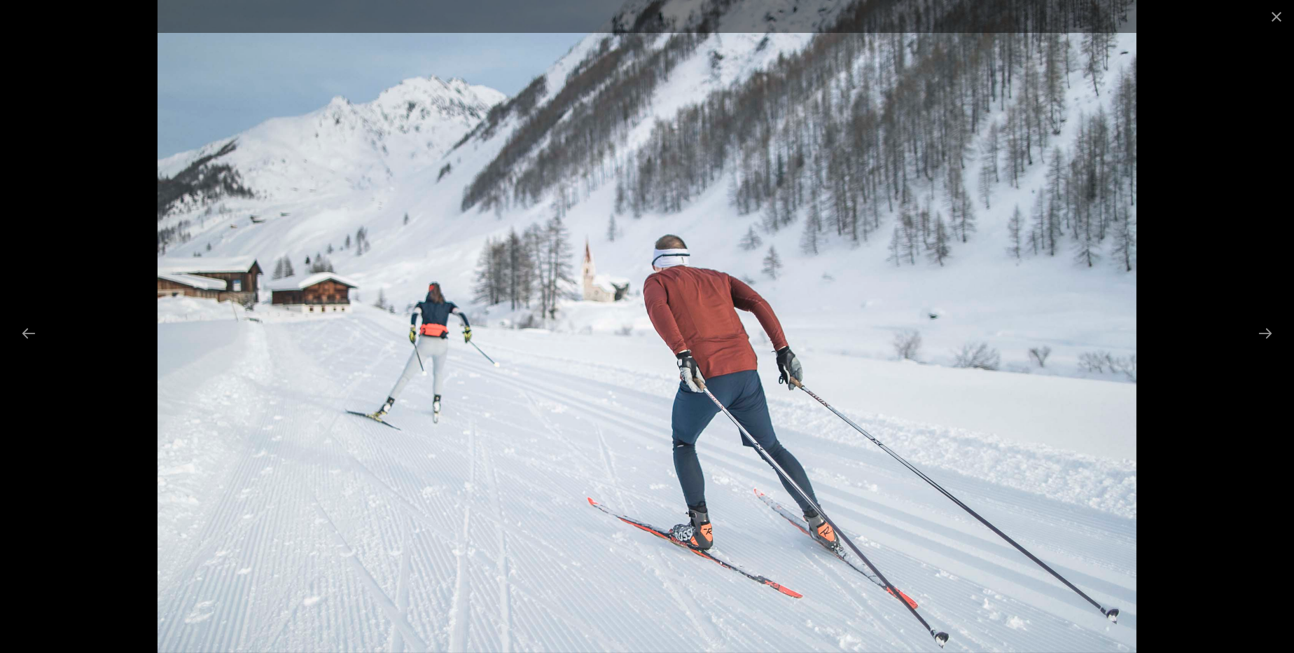
click at [523, 358] on img at bounding box center [647, 326] width 979 height 653
click at [1283, 17] on button "Close gallery" at bounding box center [1276, 16] width 35 height 33
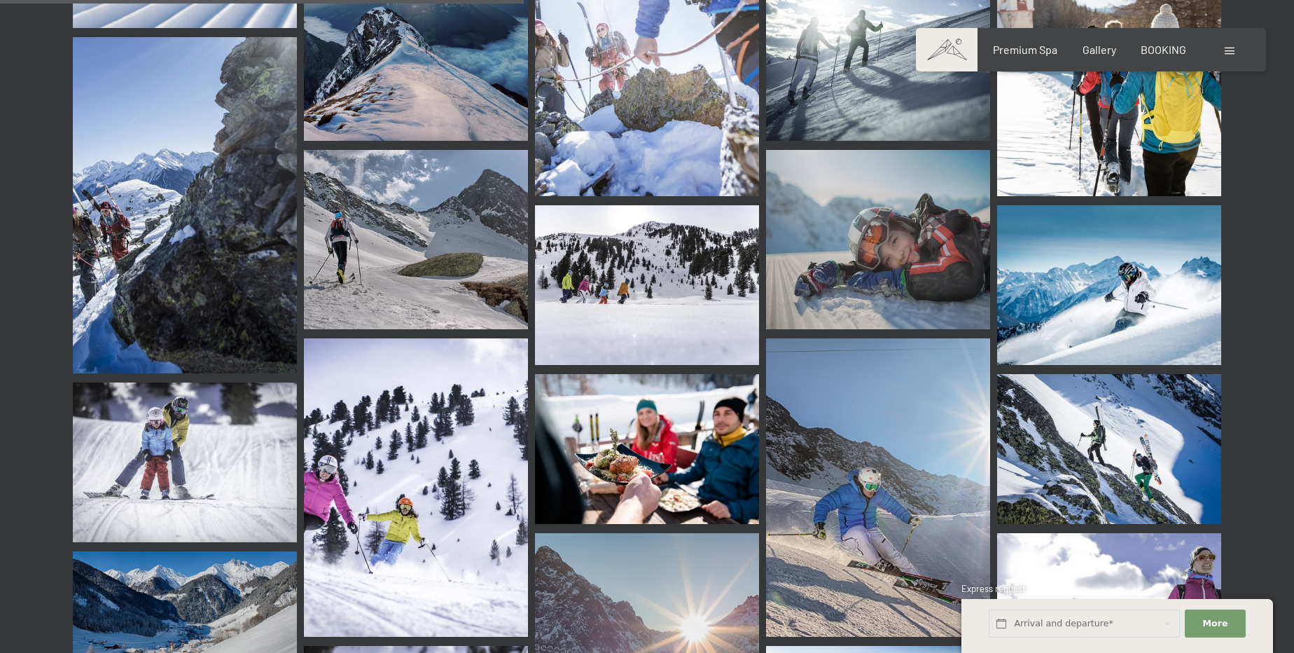
scroll to position [1059, 0]
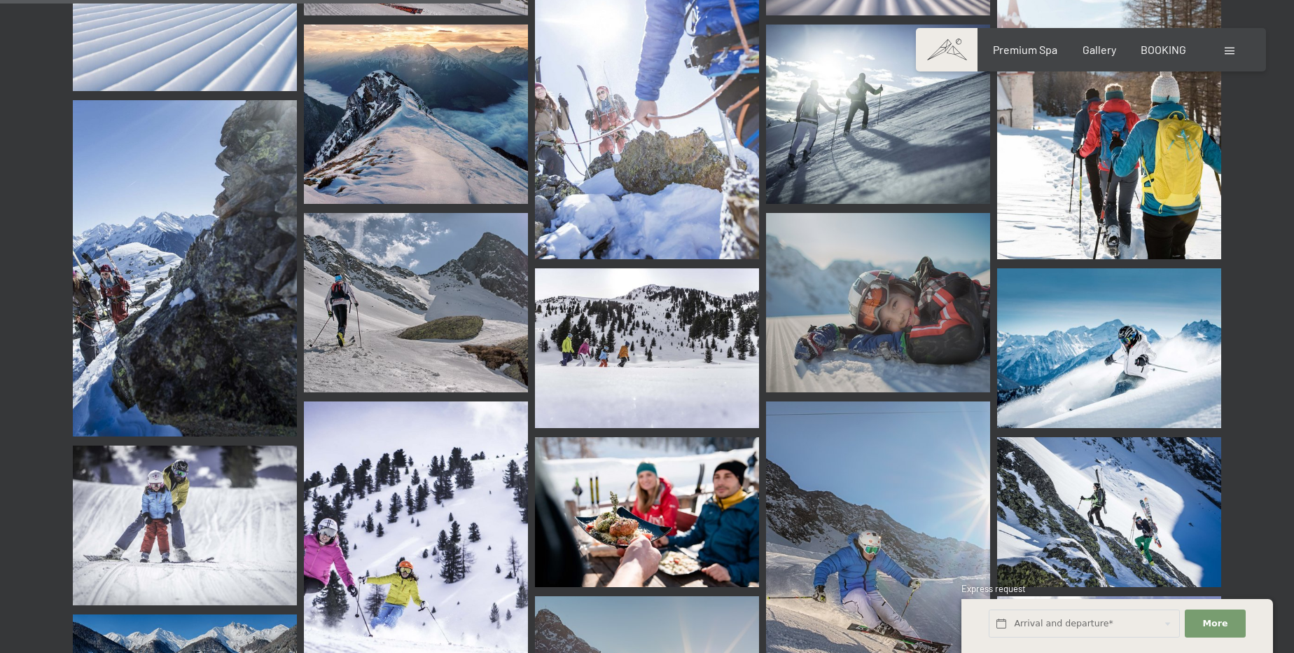
click at [639, 489] on img at bounding box center [647, 511] width 224 height 149
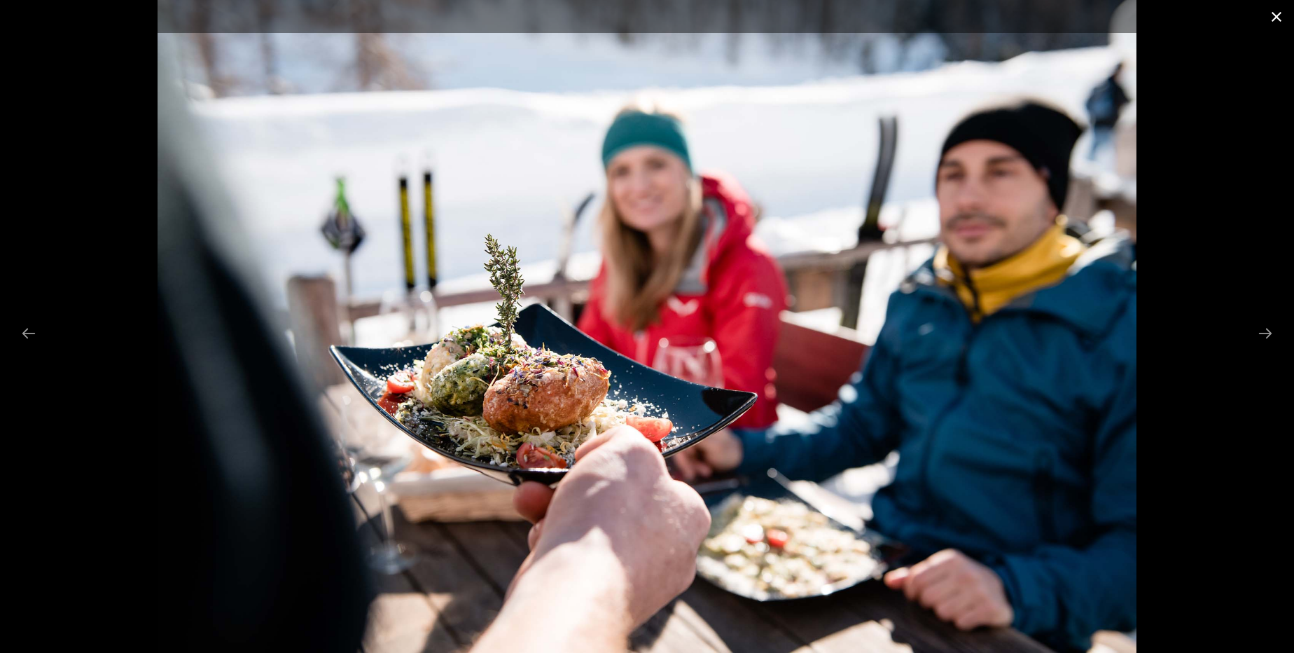
click at [1283, 13] on button "Close gallery" at bounding box center [1276, 16] width 35 height 33
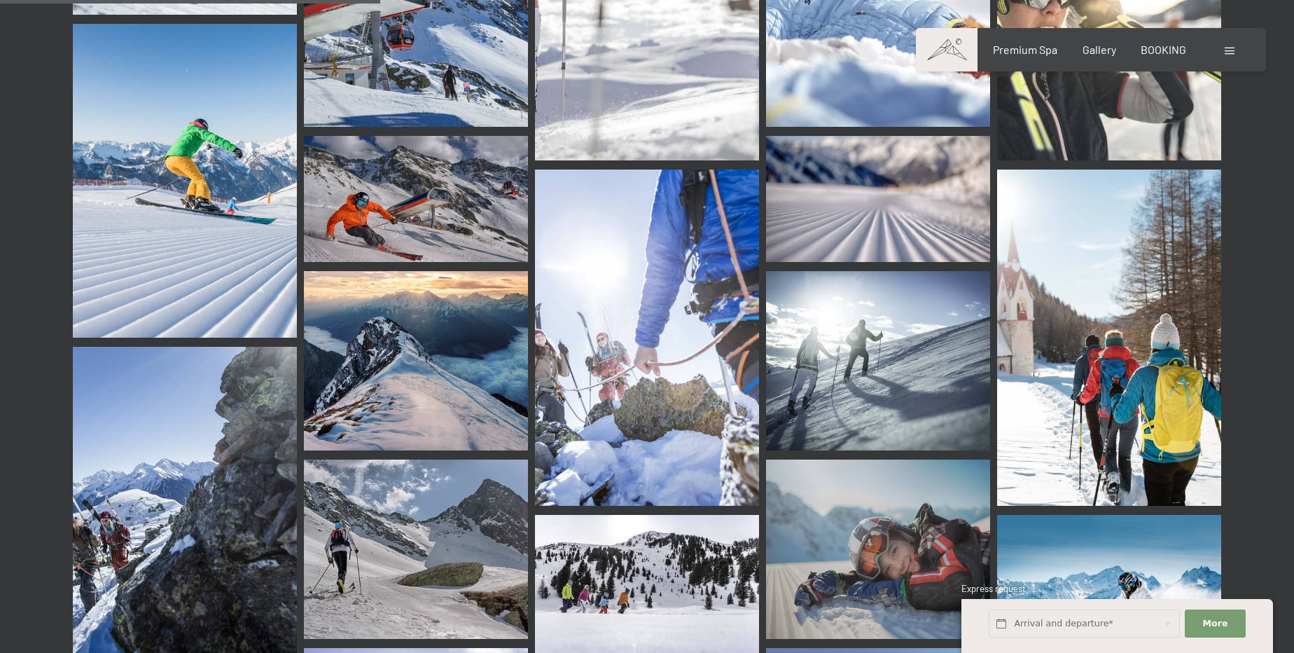
scroll to position [804, 0]
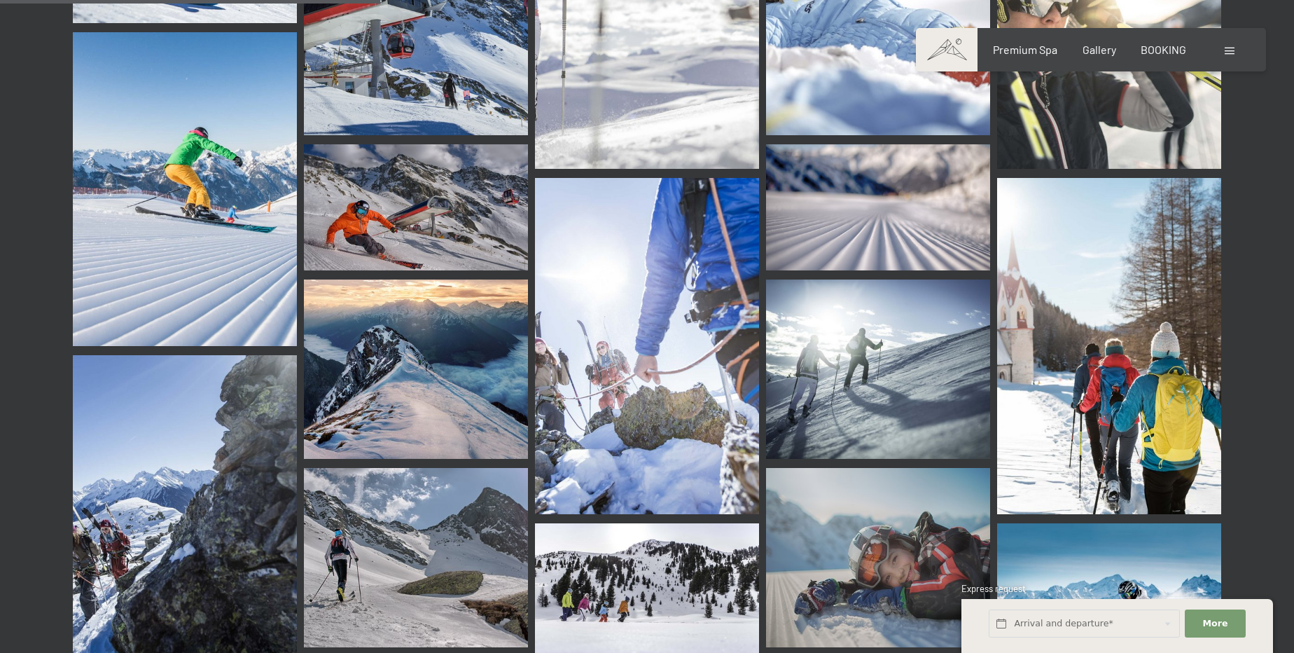
click at [854, 536] on img at bounding box center [878, 557] width 224 height 179
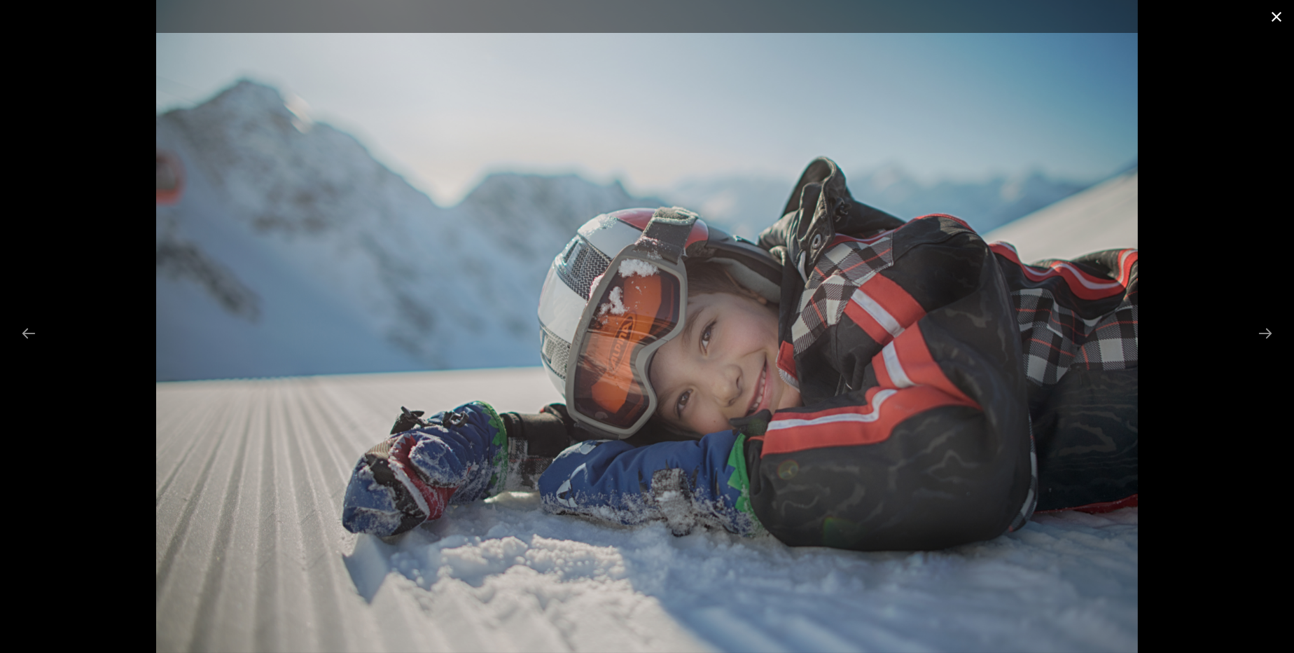
click at [1275, 19] on button "Close gallery" at bounding box center [1276, 16] width 35 height 33
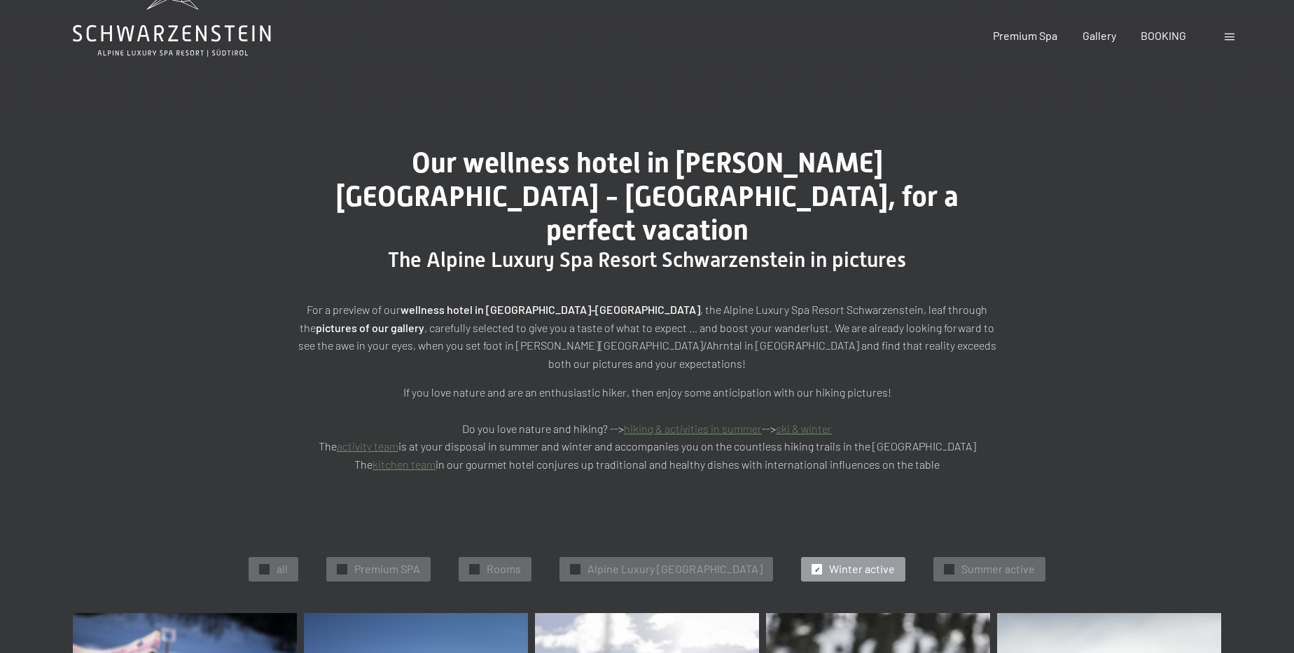
scroll to position [63, 0]
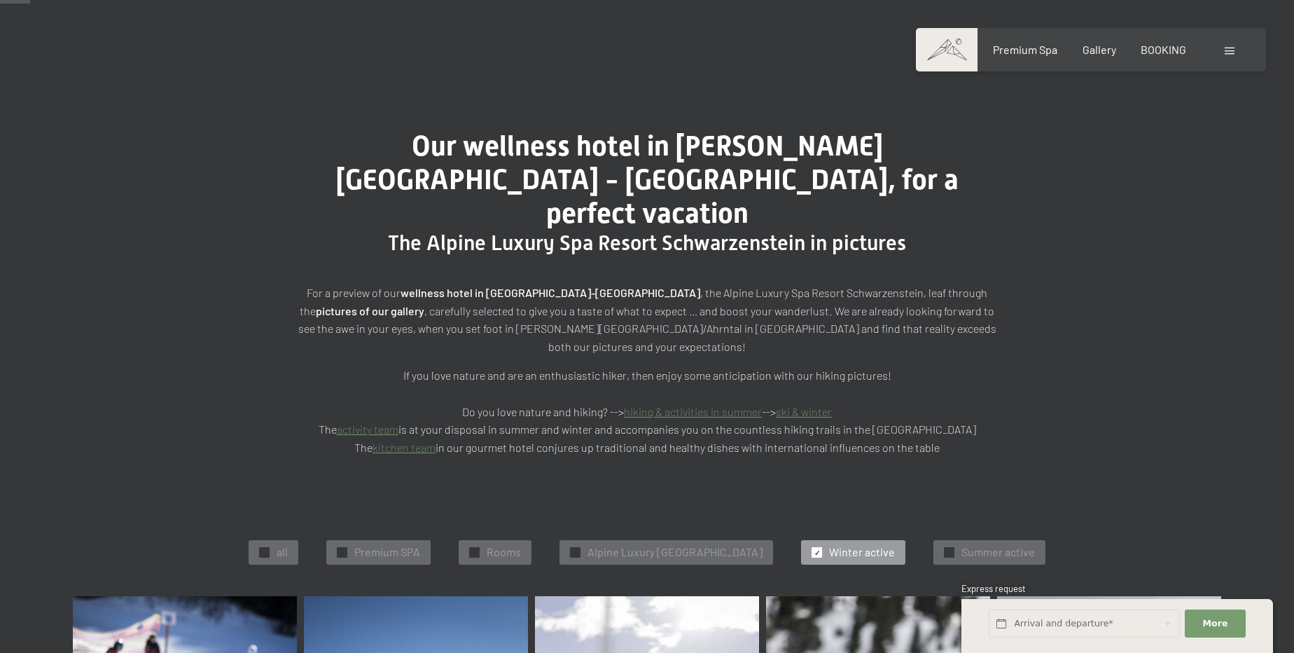
click at [398, 422] on link "activity team" at bounding box center [368, 428] width 62 height 13
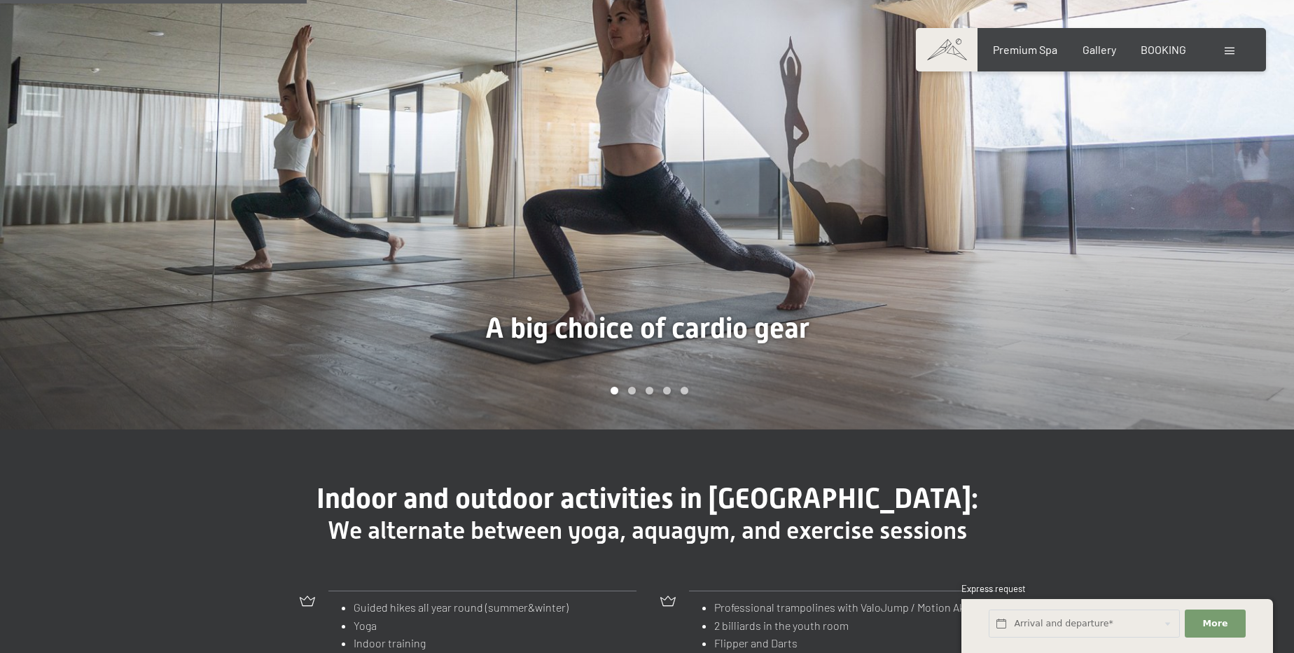
scroll to position [1209, 0]
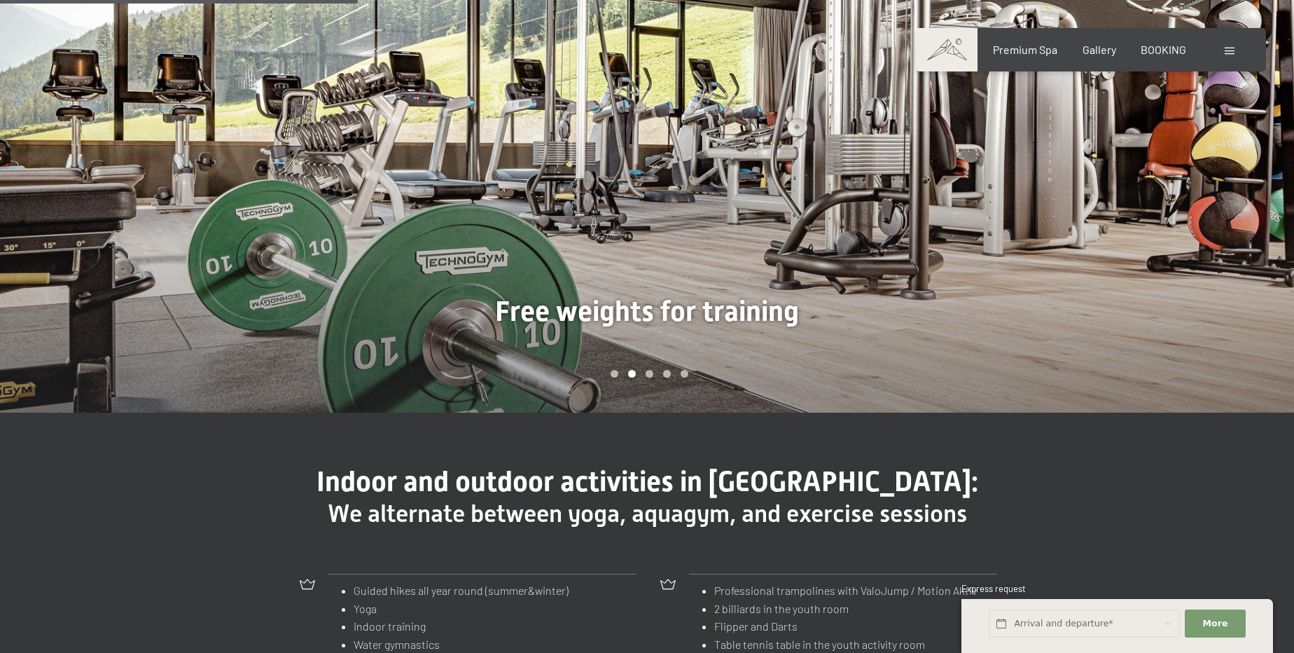
drag, startPoint x: 1136, startPoint y: 216, endPoint x: 1127, endPoint y: 219, distance: 9.1
click at [1126, 218] on div at bounding box center [970, 136] width 647 height 554
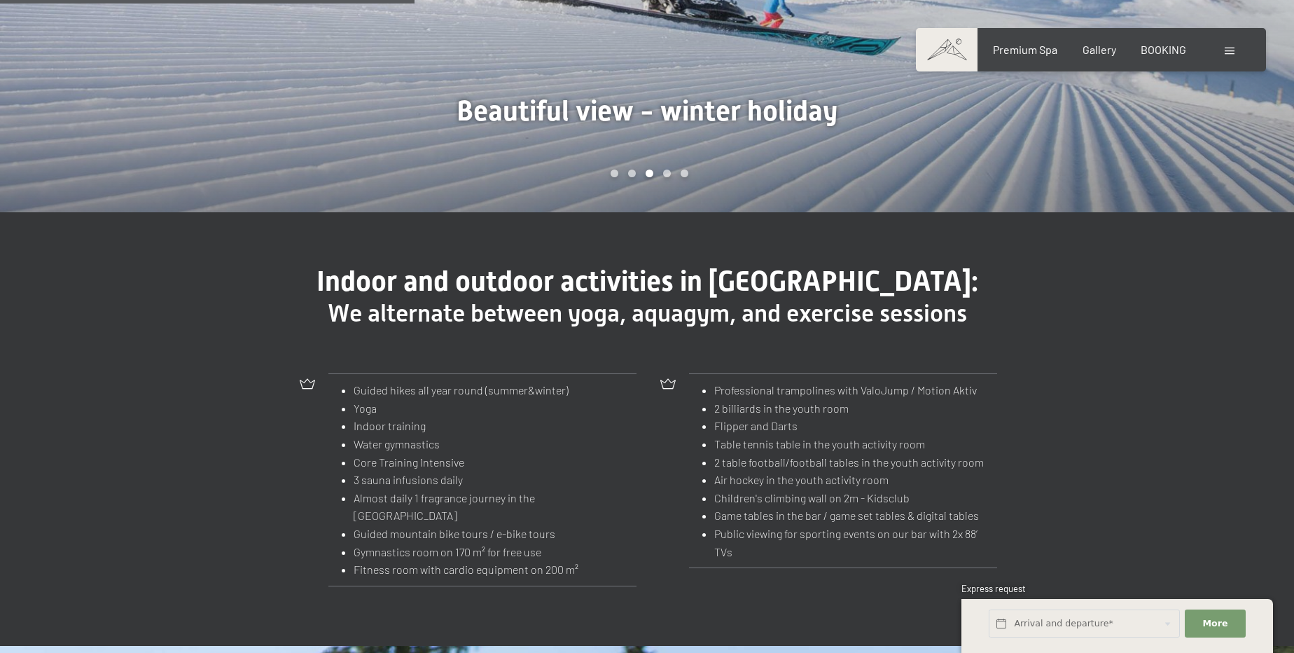
scroll to position [1400, 0]
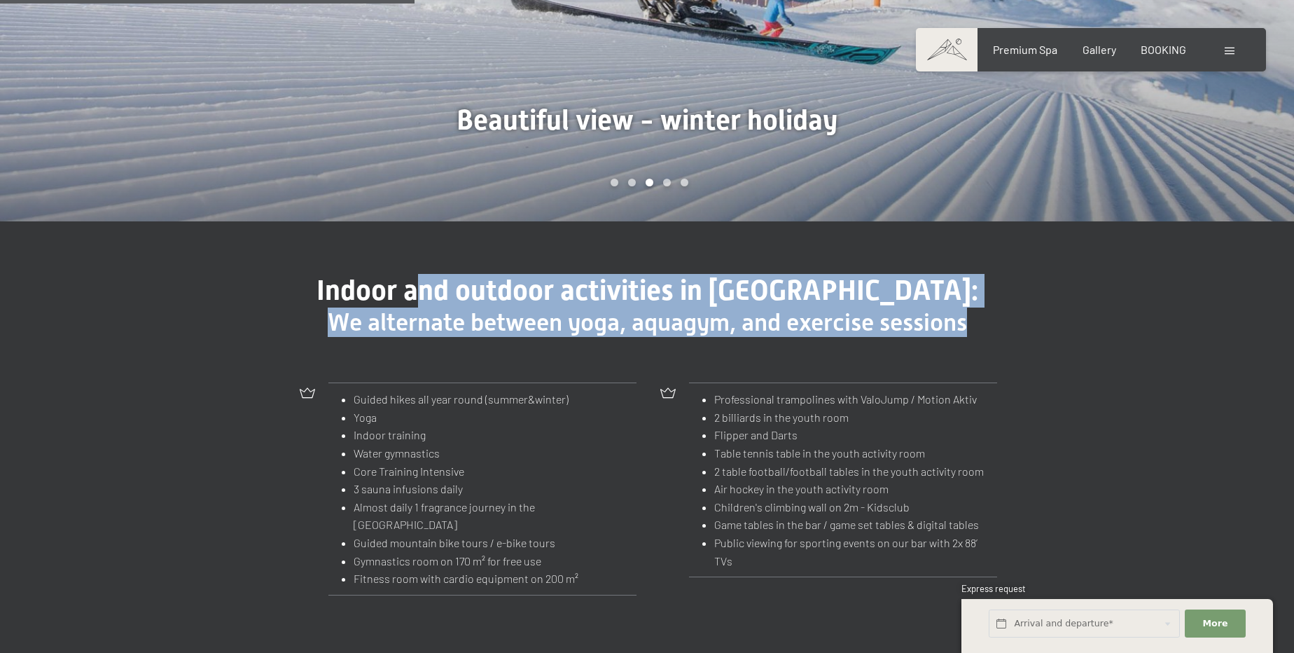
drag, startPoint x: 452, startPoint y: 292, endPoint x: 1036, endPoint y: 333, distance: 586.0
click at [1036, 333] on div "Indoor and outdoor activities in Schwarzenstein: We alternate between yoga, aqu…" at bounding box center [646, 438] width 805 height 328
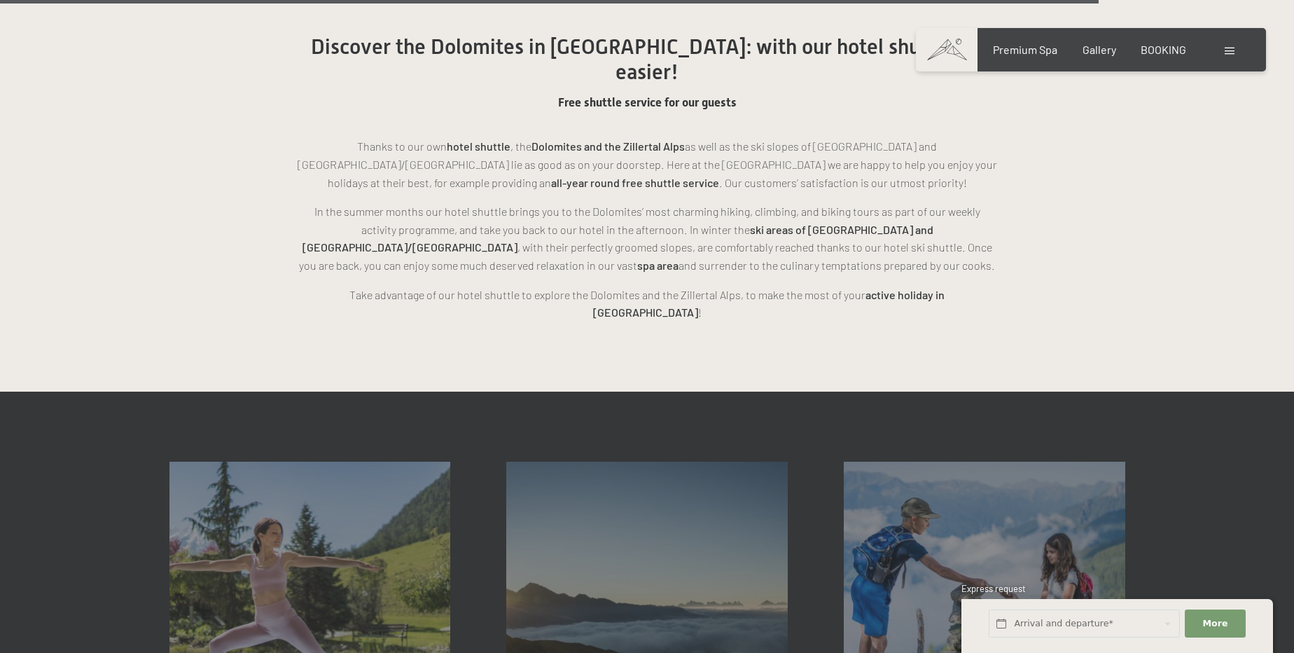
scroll to position [4010, 0]
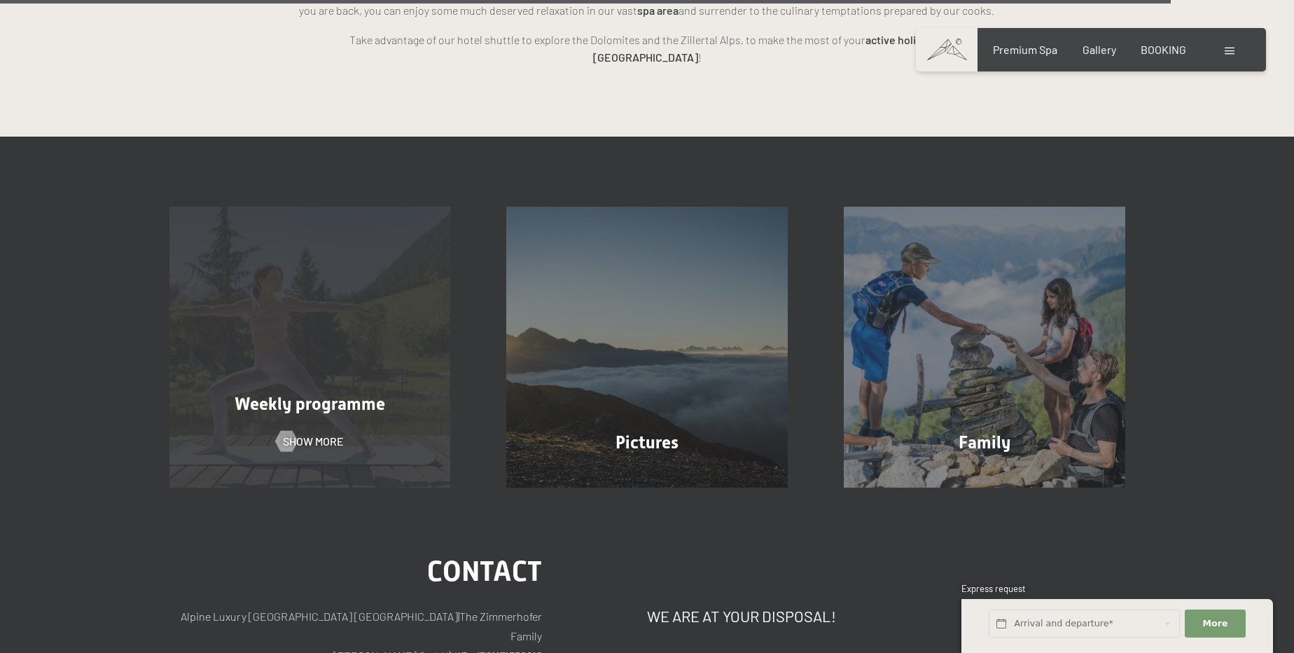
click at [302, 393] on span "Weekly programme" at bounding box center [310, 403] width 151 height 20
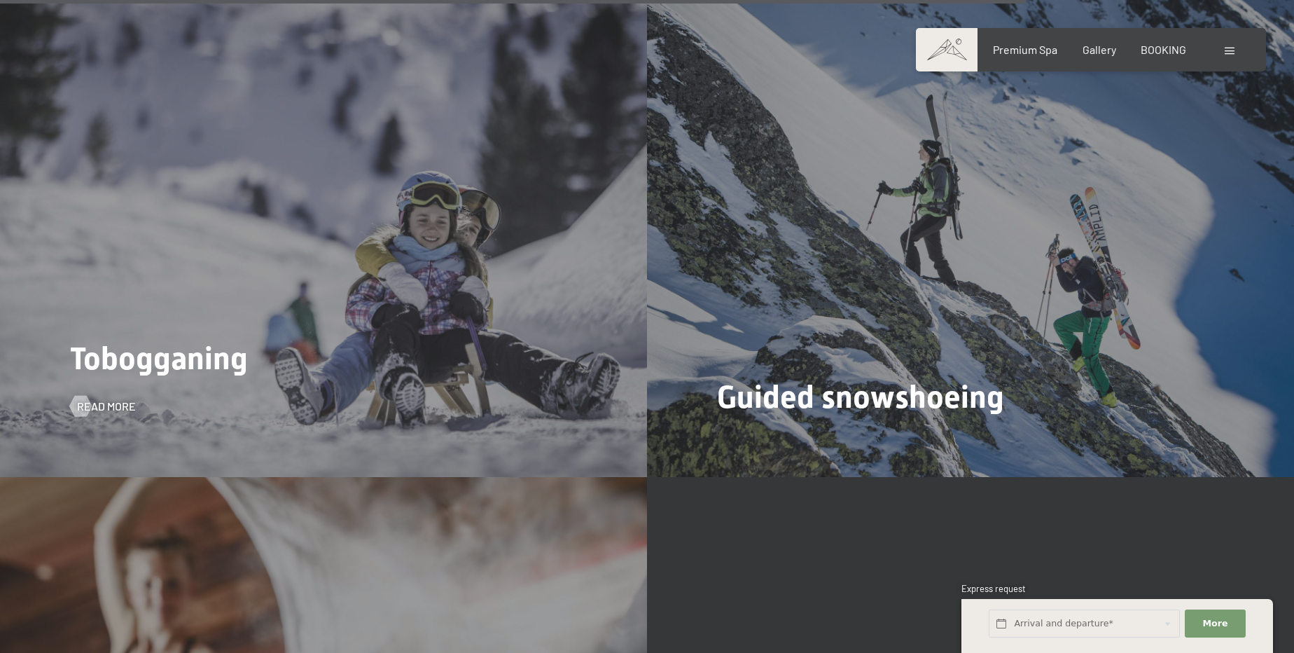
scroll to position [5028, 0]
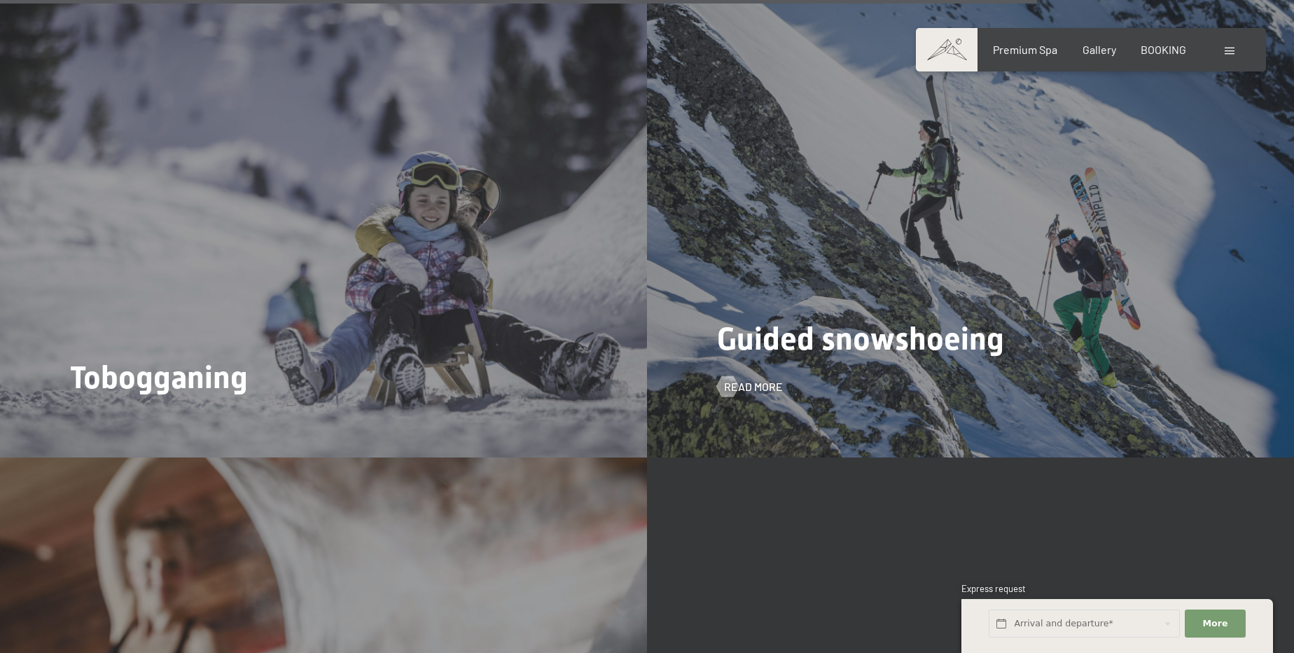
click at [991, 361] on div "Guided snowshoeing Read more" at bounding box center [970, 214] width 647 height 485
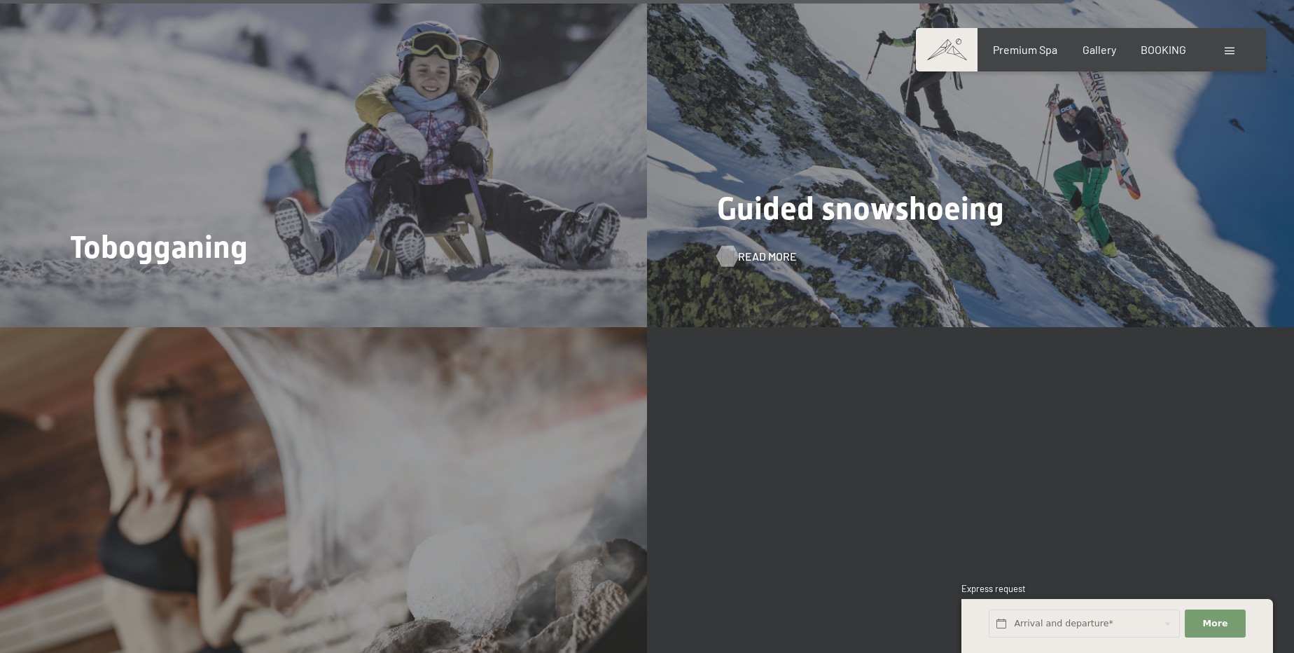
scroll to position [5155, 0]
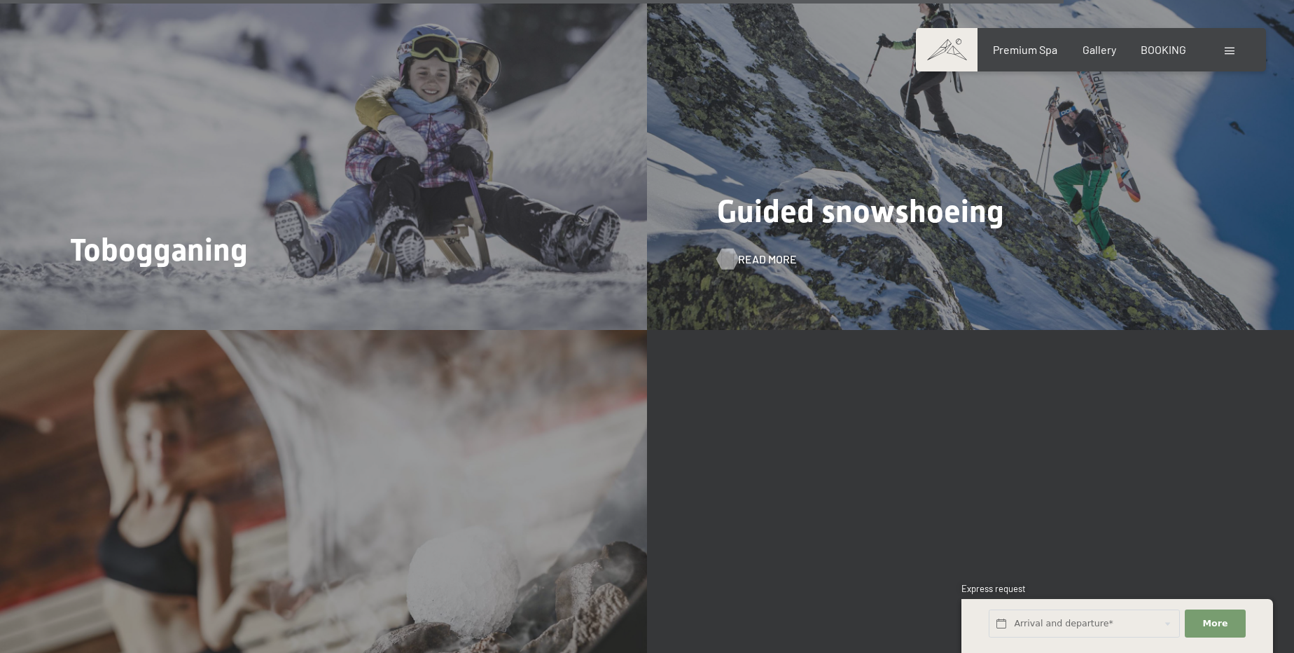
click at [741, 251] on span "Read more" at bounding box center [767, 258] width 59 height 15
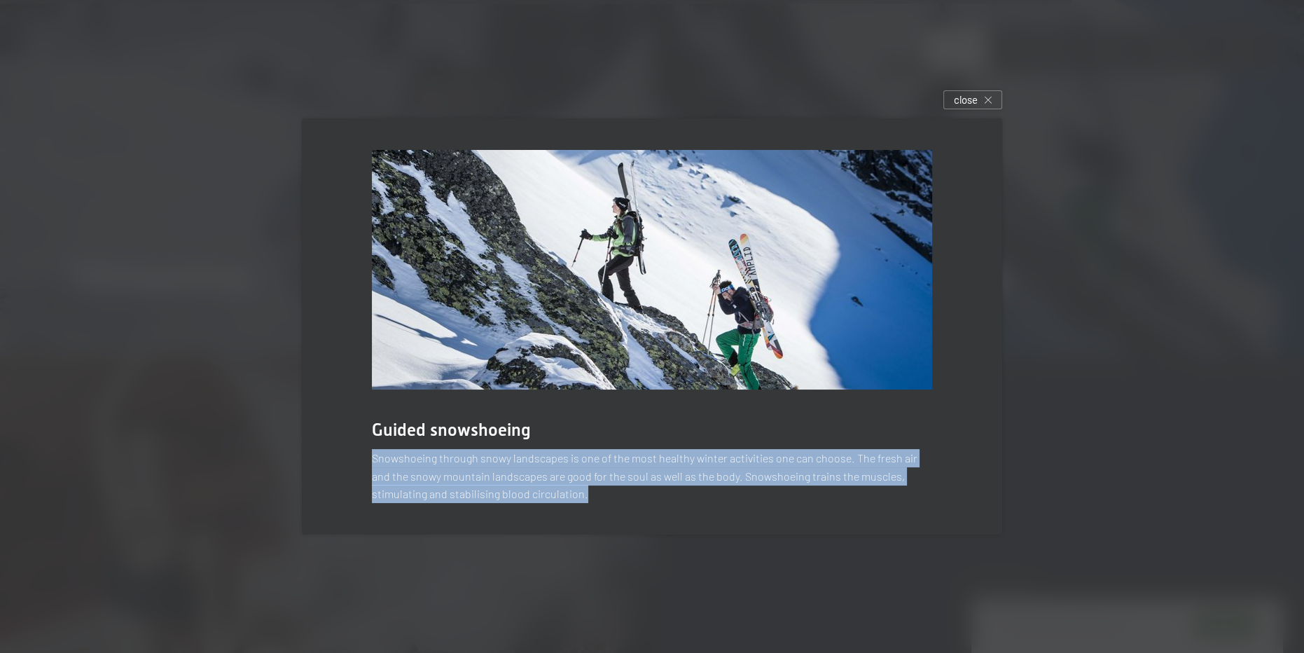
drag, startPoint x: 372, startPoint y: 446, endPoint x: 937, endPoint y: 498, distance: 567.4
click at [937, 498] on div "Guided snowshoeing Snowshoeing through snowy landscapes is one of the most heal…" at bounding box center [652, 326] width 700 height 416
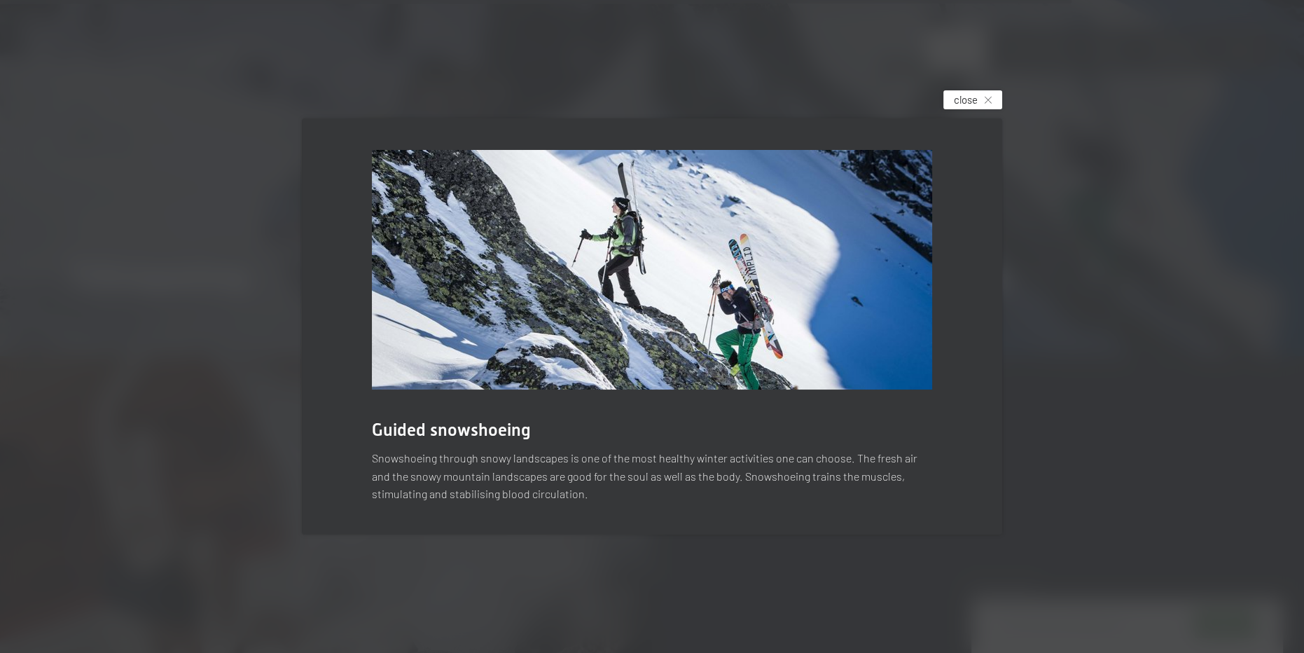
click at [982, 101] on div "close" at bounding box center [972, 99] width 59 height 19
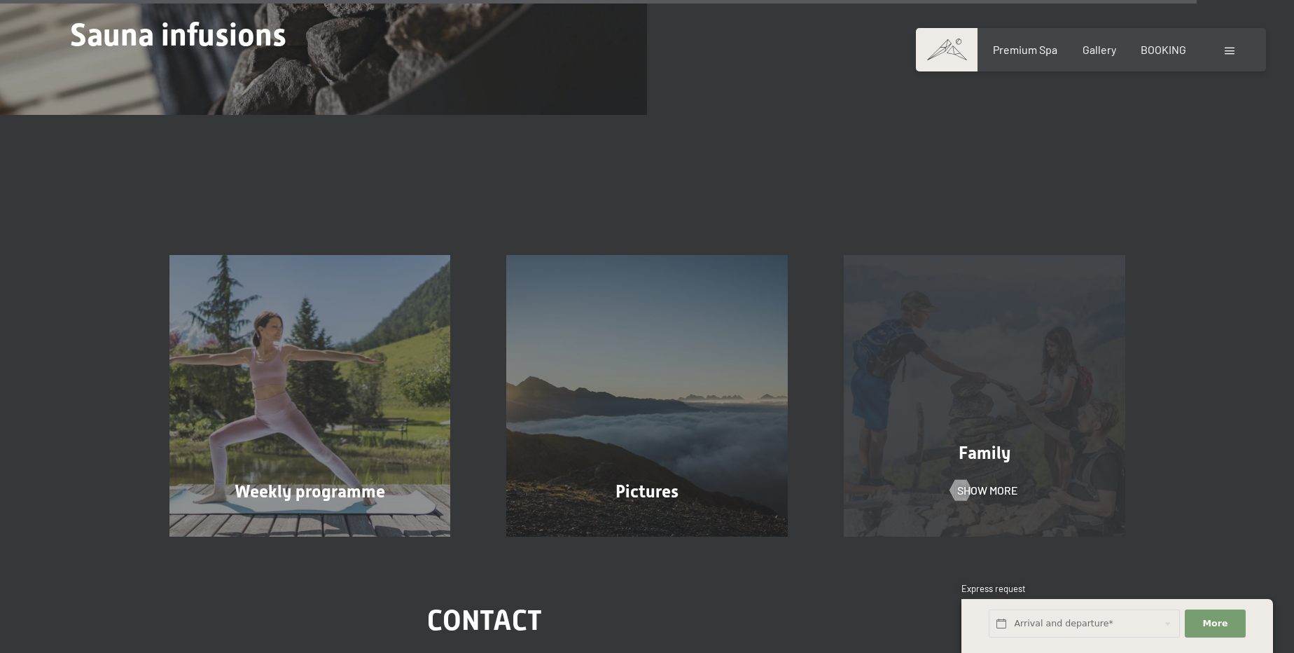
scroll to position [5919, 0]
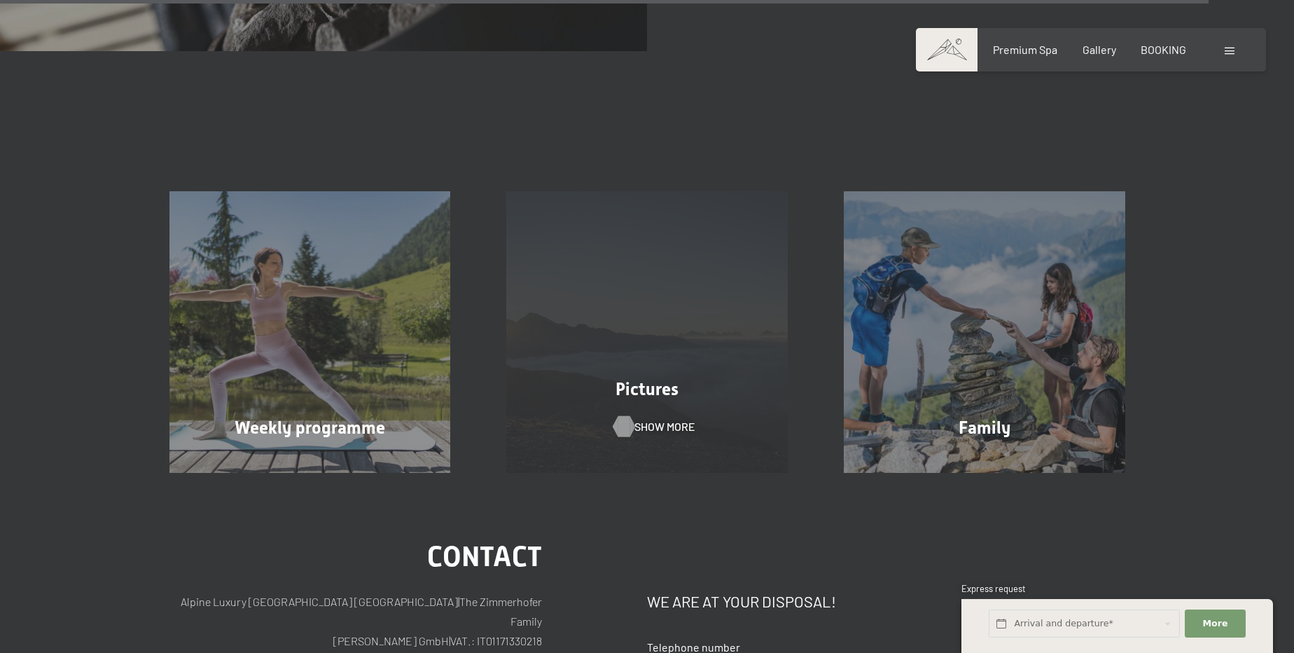
click at [666, 419] on span "Show more" at bounding box center [664, 426] width 61 height 15
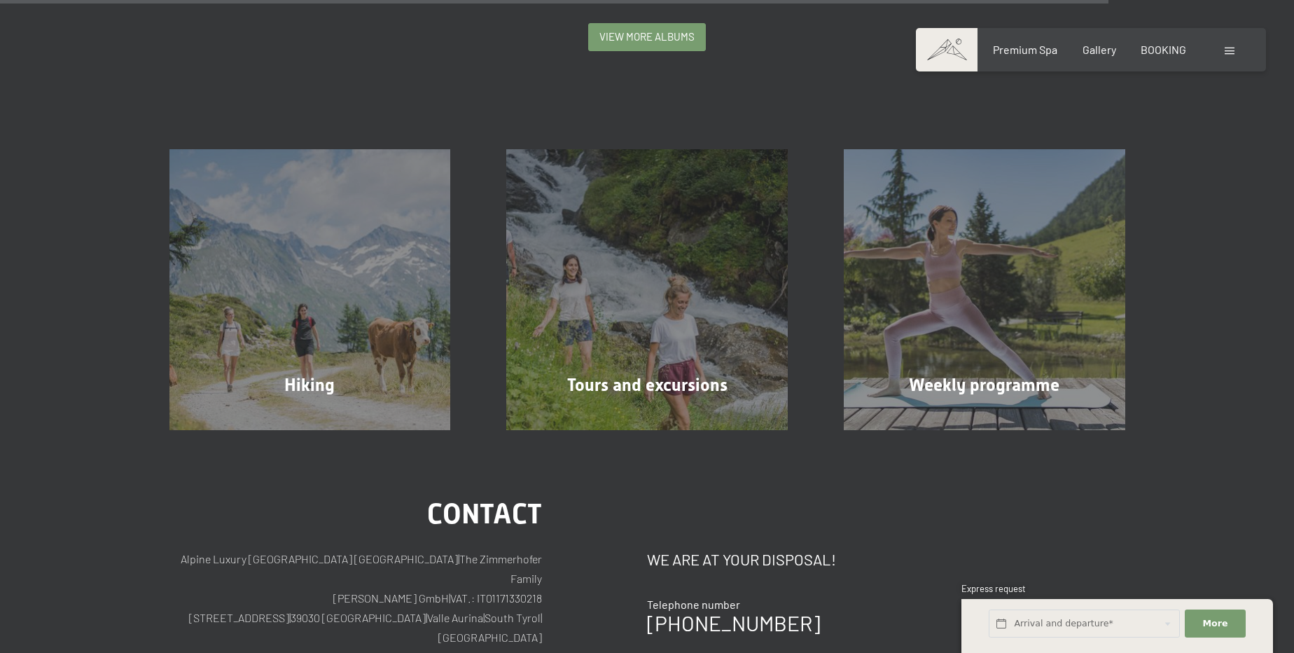
scroll to position [3882, 0]
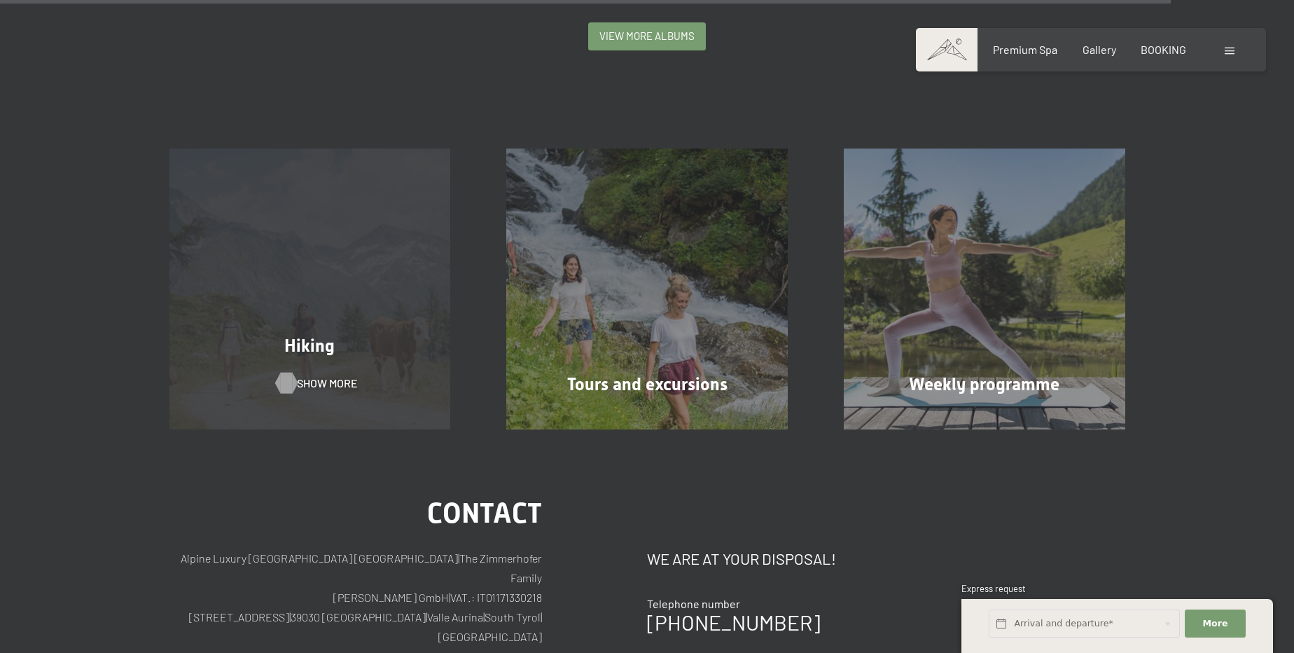
click at [321, 375] on span "Show more" at bounding box center [327, 382] width 61 height 15
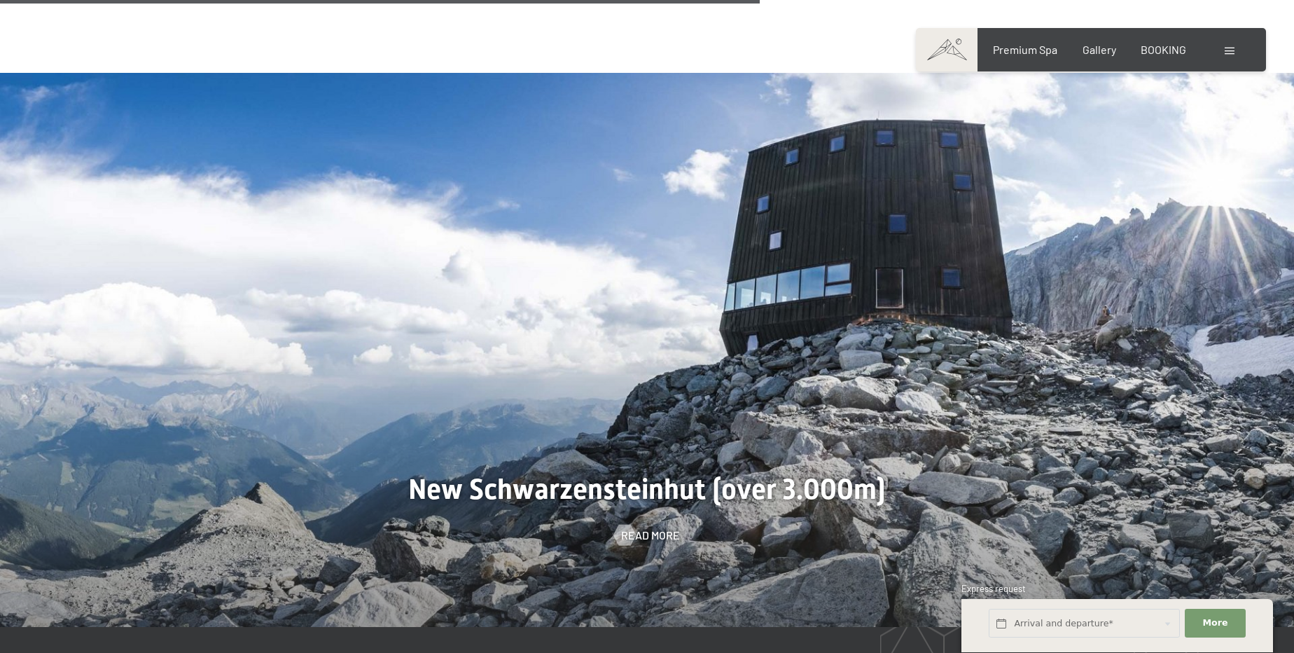
scroll to position [3246, 0]
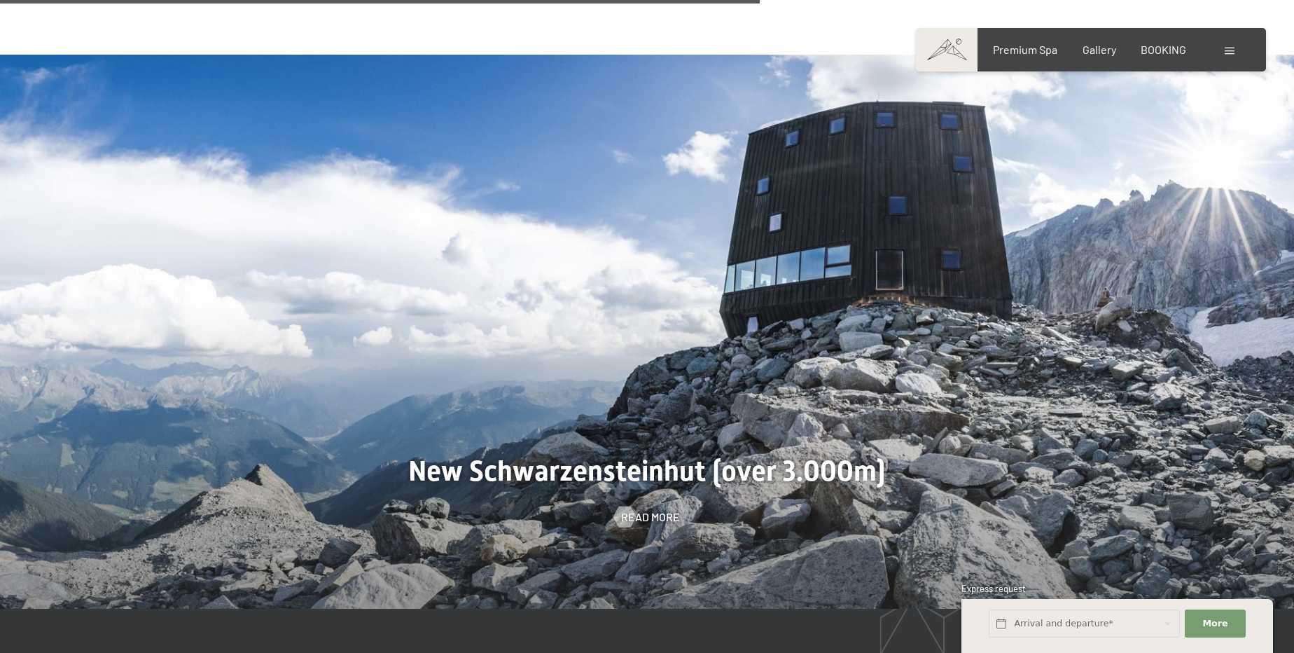
click at [662, 509] on span "Read more" at bounding box center [650, 516] width 59 height 15
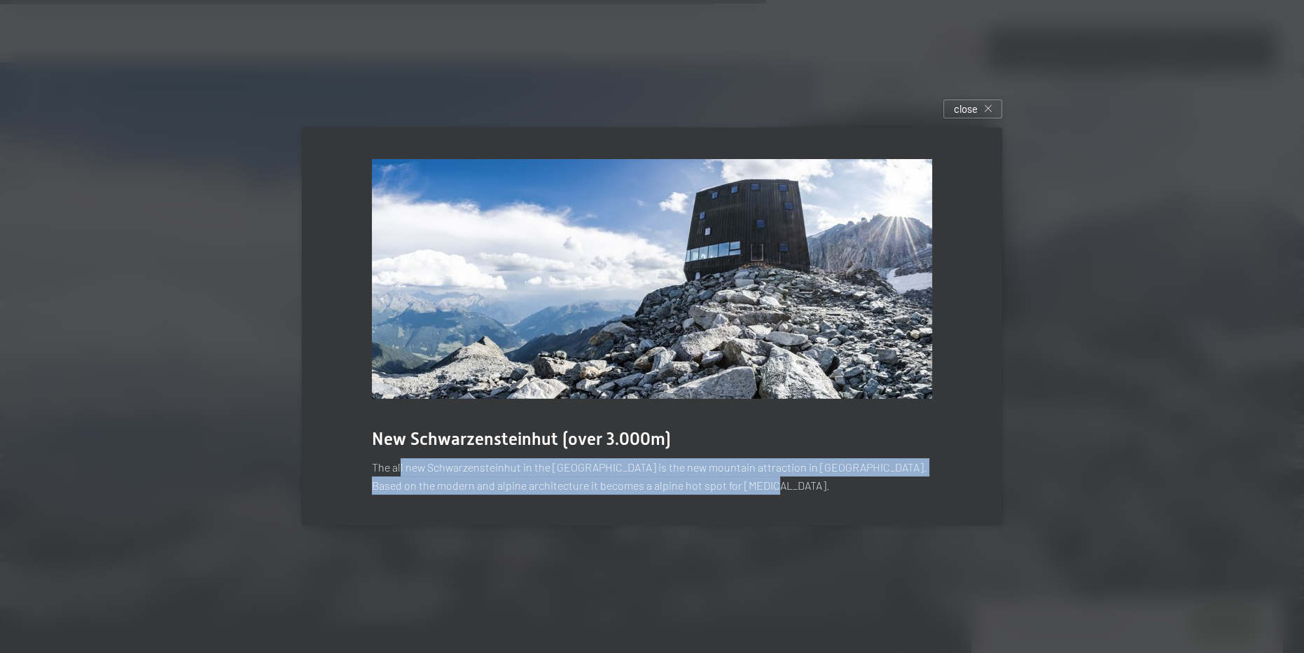
drag, startPoint x: 401, startPoint y: 473, endPoint x: 762, endPoint y: 486, distance: 360.8
click at [762, 486] on p "The all new Schwarzensteinhut in the Ahrntal Valley is the new mountain attract…" at bounding box center [652, 476] width 560 height 36
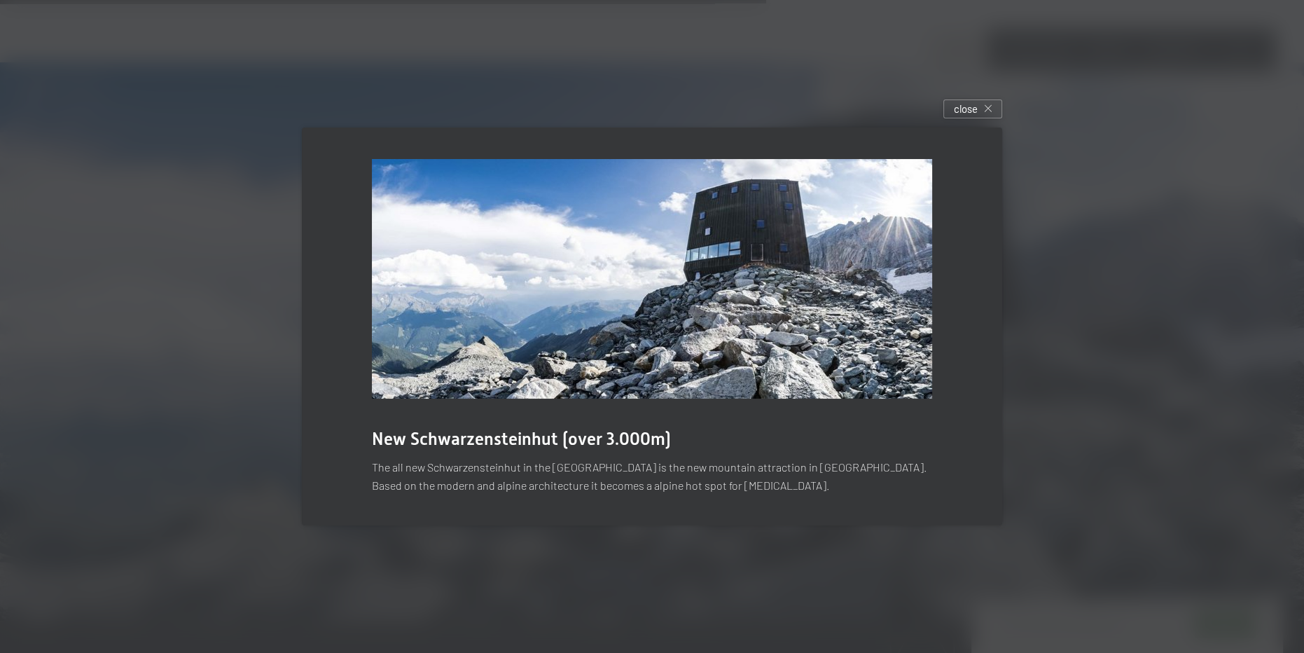
click at [1038, 195] on div at bounding box center [652, 326] width 1304 height 653
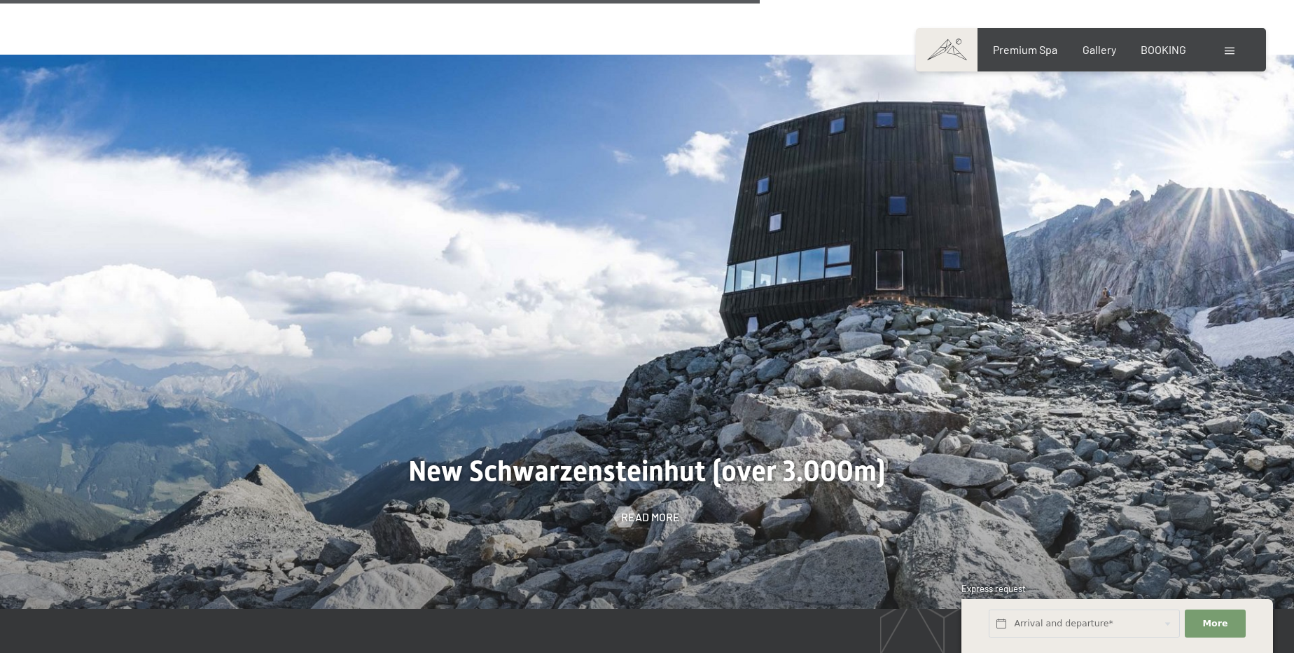
click at [866, 187] on img at bounding box center [647, 332] width 1294 height 554
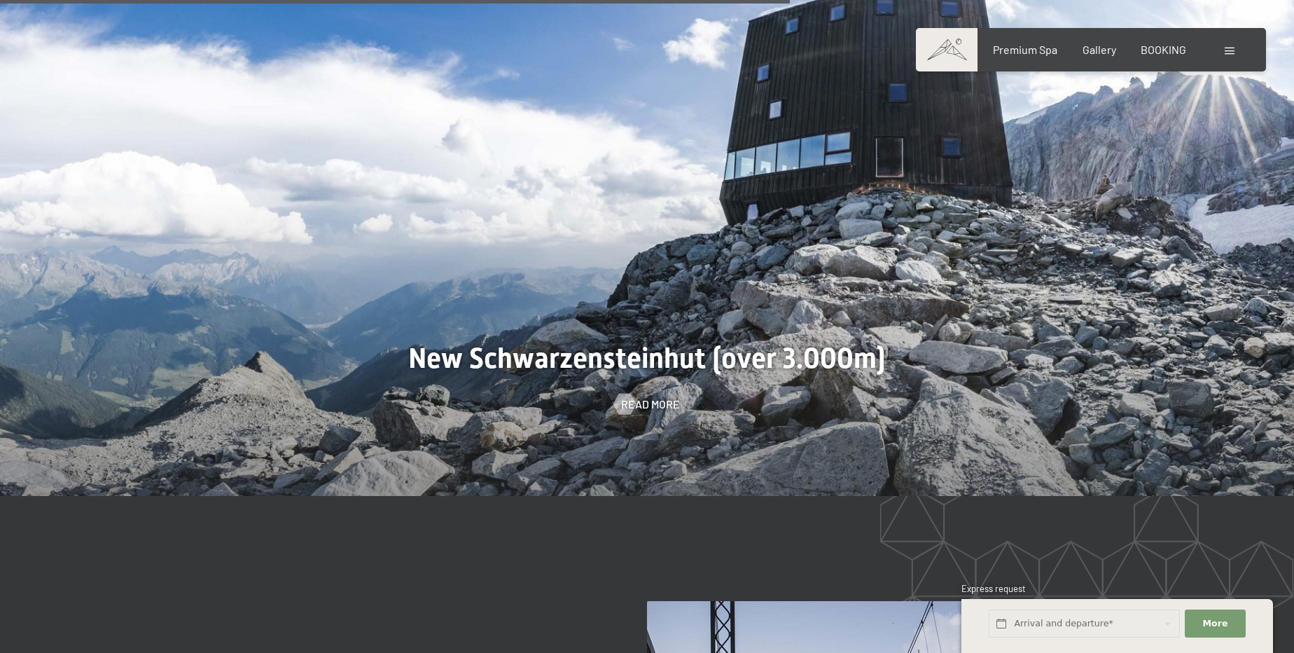
scroll to position [3373, 0]
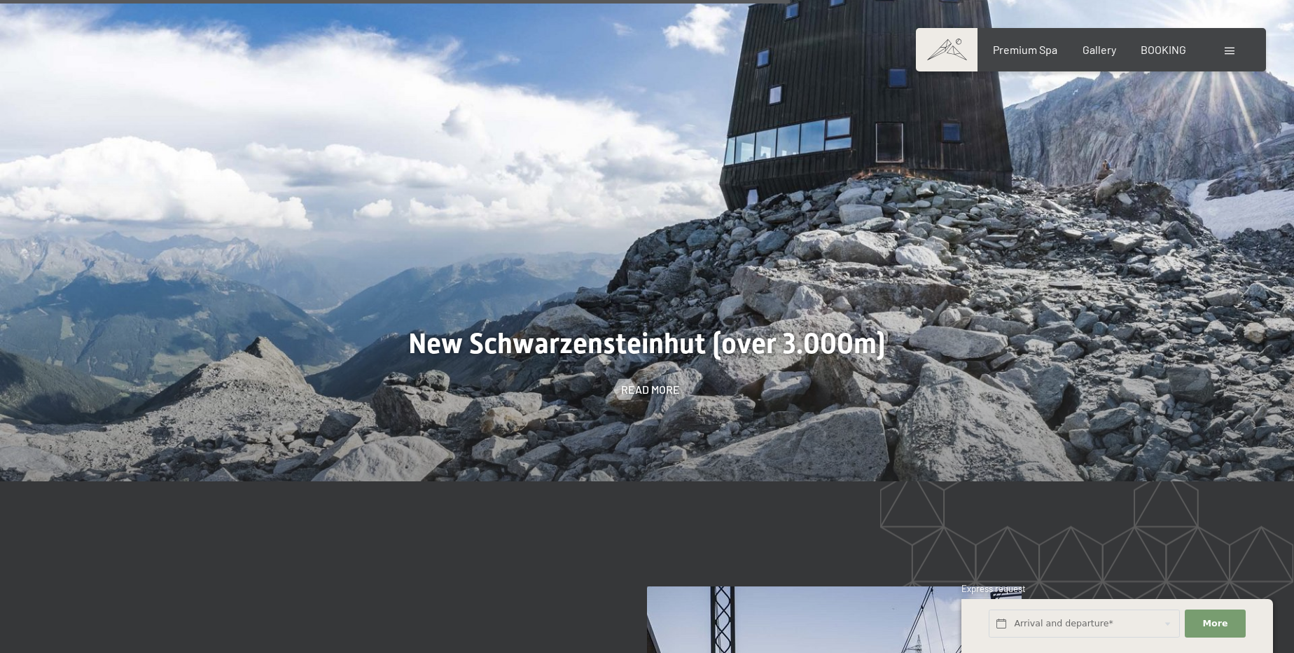
click at [543, 258] on div at bounding box center [647, 204] width 1294 height 554
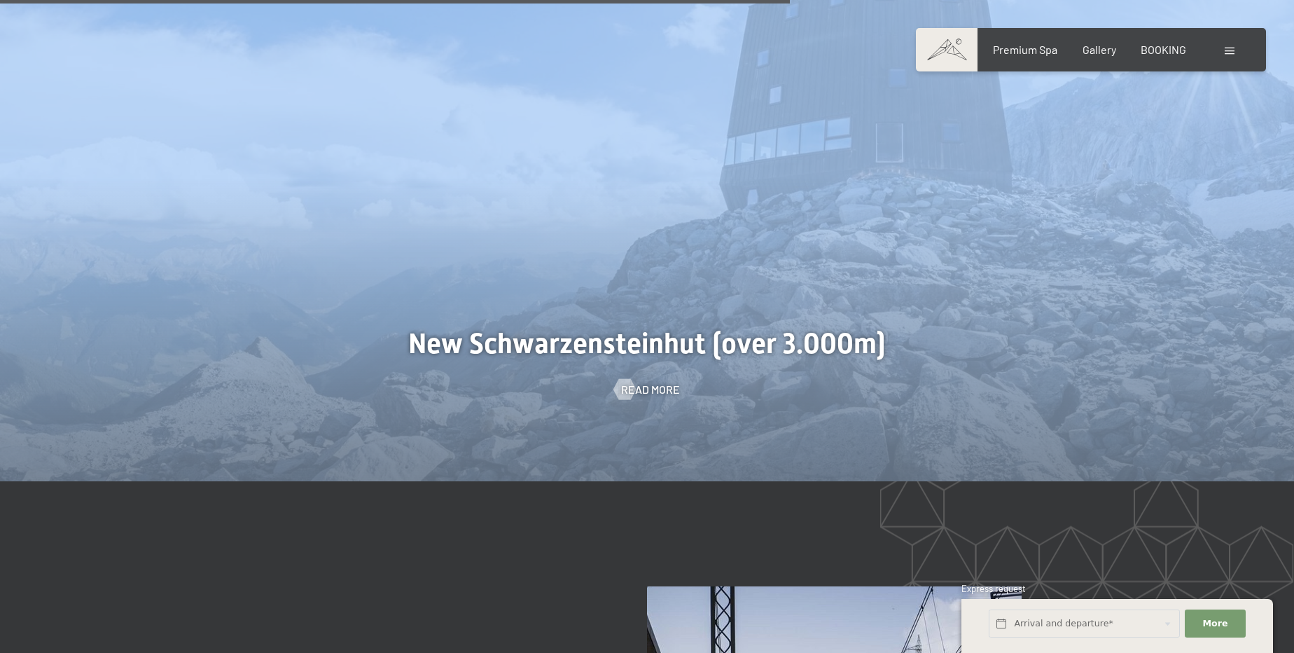
click at [544, 258] on div at bounding box center [647, 204] width 1294 height 554
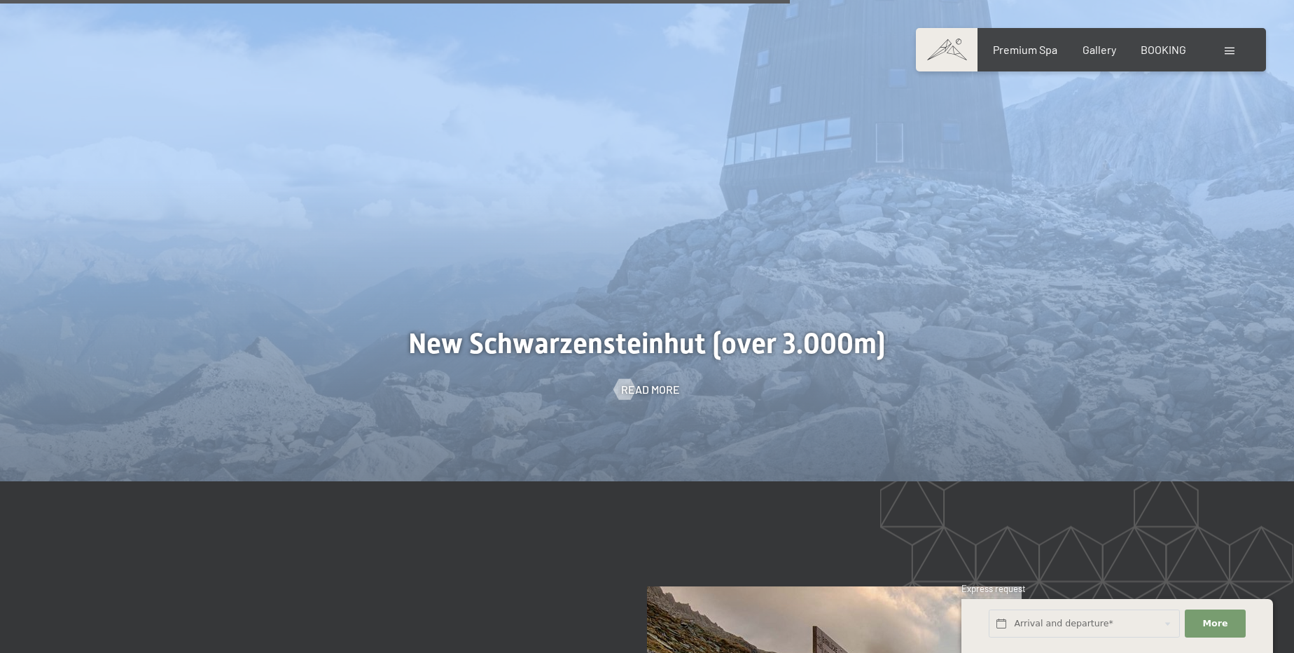
click at [480, 263] on div at bounding box center [647, 204] width 1294 height 554
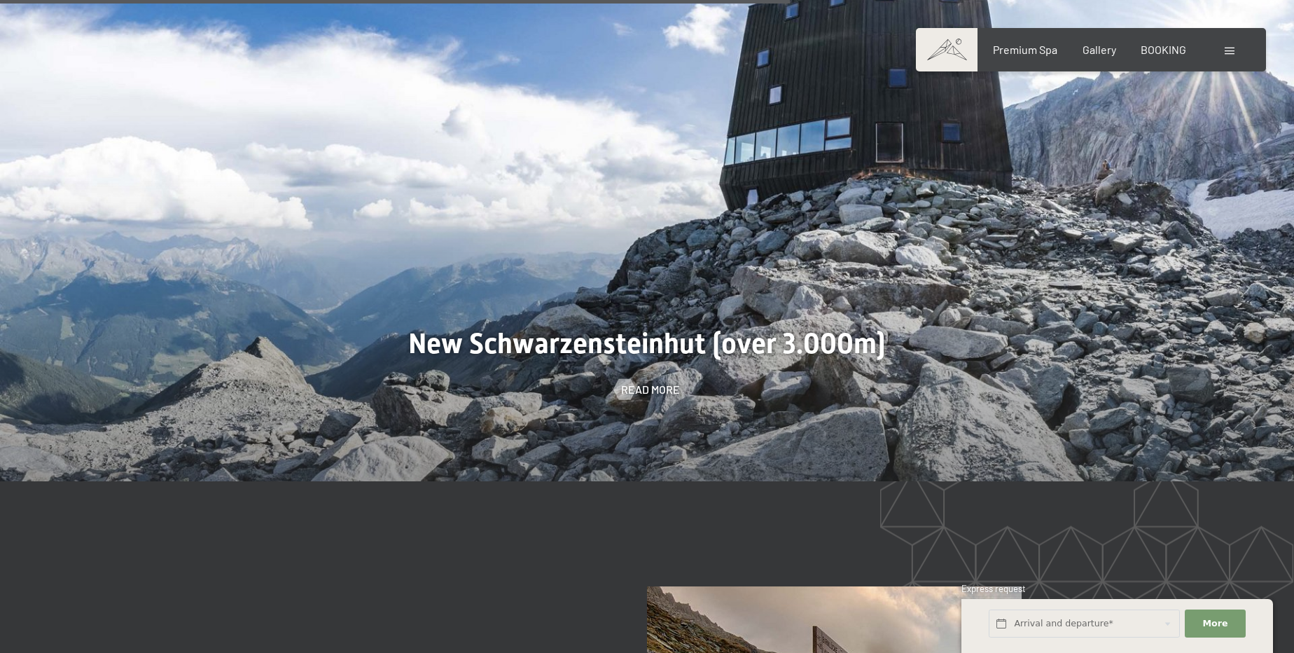
drag, startPoint x: 407, startPoint y: 256, endPoint x: 709, endPoint y: 252, distance: 301.8
click at [707, 252] on div at bounding box center [647, 204] width 1294 height 554
click at [644, 288] on div at bounding box center [647, 204] width 1294 height 554
click at [646, 382] on span "Read more" at bounding box center [664, 389] width 59 height 15
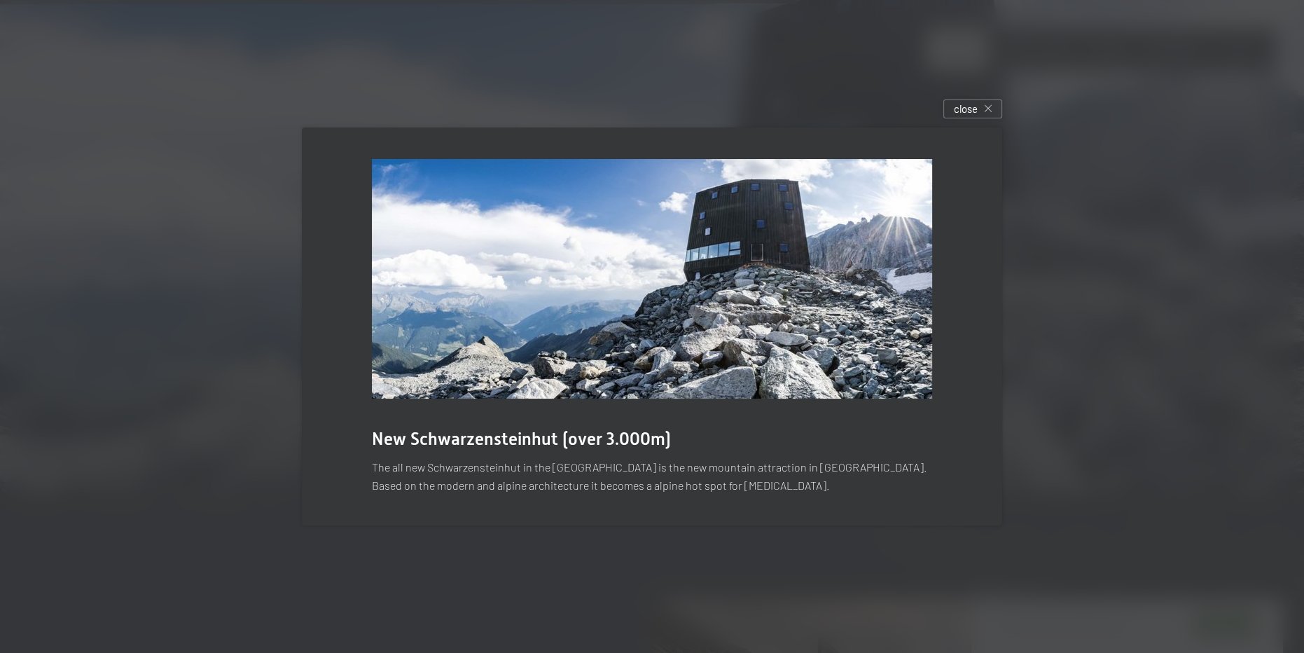
click at [398, 442] on span "New Schwarzensteinhut (over 3.000m)" at bounding box center [521, 438] width 299 height 20
click at [398, 441] on span "New Schwarzensteinhut (over 3.000m)" at bounding box center [521, 438] width 299 height 20
click at [398, 440] on span "New Schwarzensteinhut (over 3.000m)" at bounding box center [521, 438] width 299 height 20
click at [398, 439] on span "New Schwarzensteinhut (over 3.000m)" at bounding box center [521, 438] width 299 height 20
click at [422, 437] on span "New Schwarzensteinhut (over 3.000m)" at bounding box center [521, 438] width 299 height 20
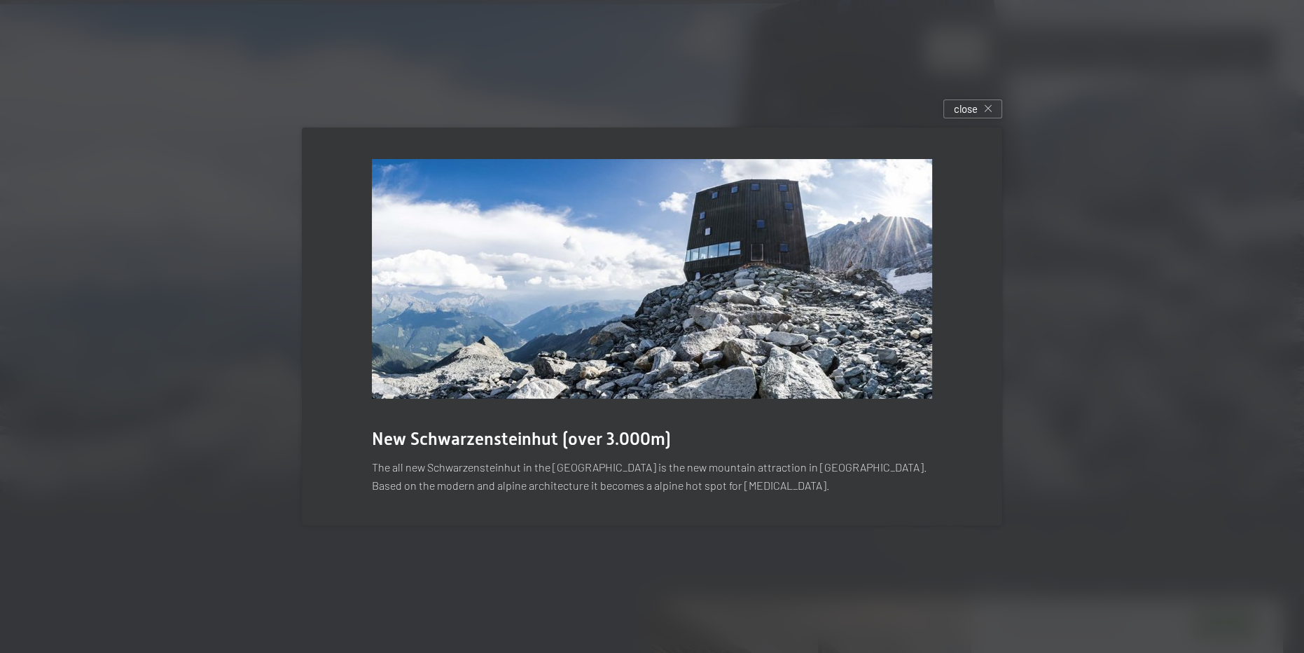
click at [424, 435] on span "New Schwarzensteinhut (over 3.000m)" at bounding box center [521, 438] width 299 height 20
copy div "New Schwarzensteinhut (over 3.000m)"
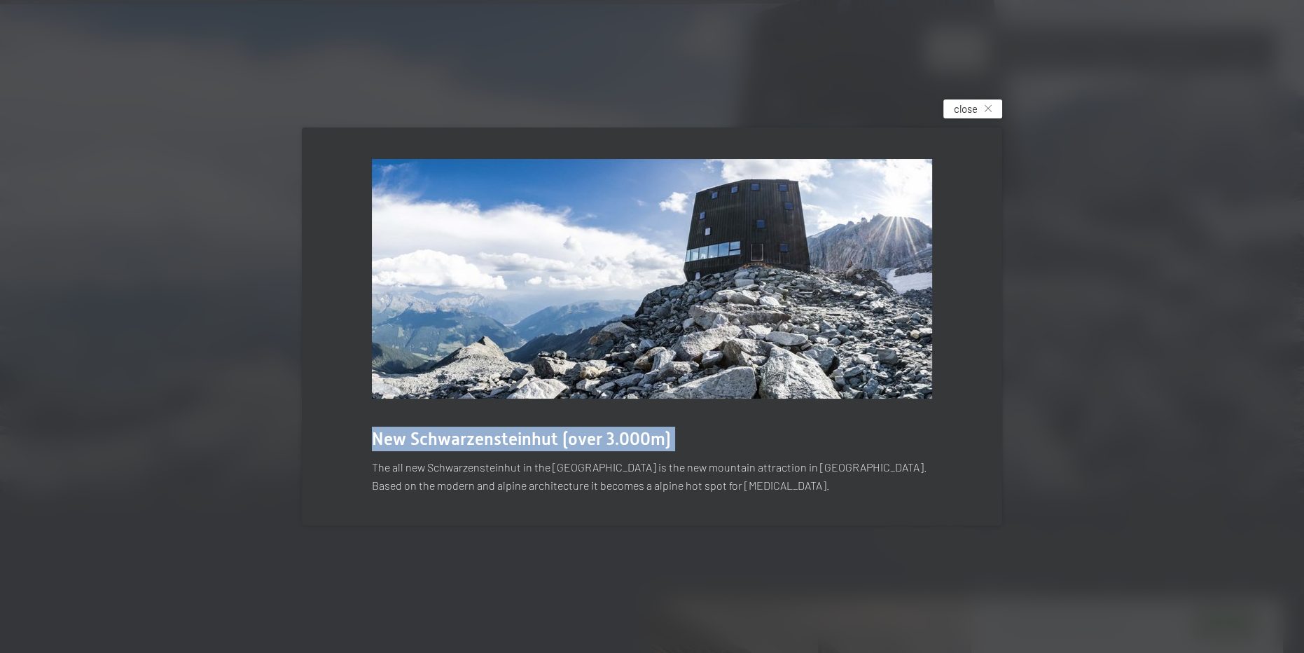
click at [986, 106] on icon at bounding box center [987, 108] width 7 height 7
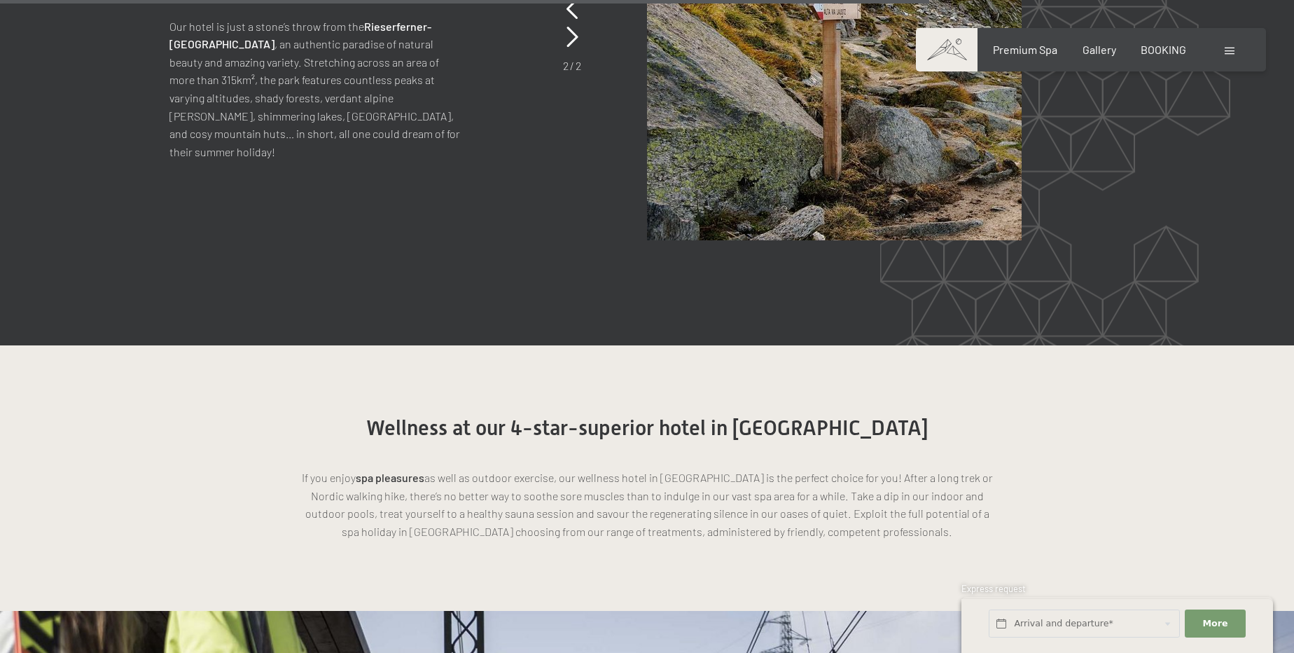
scroll to position [3946, 0]
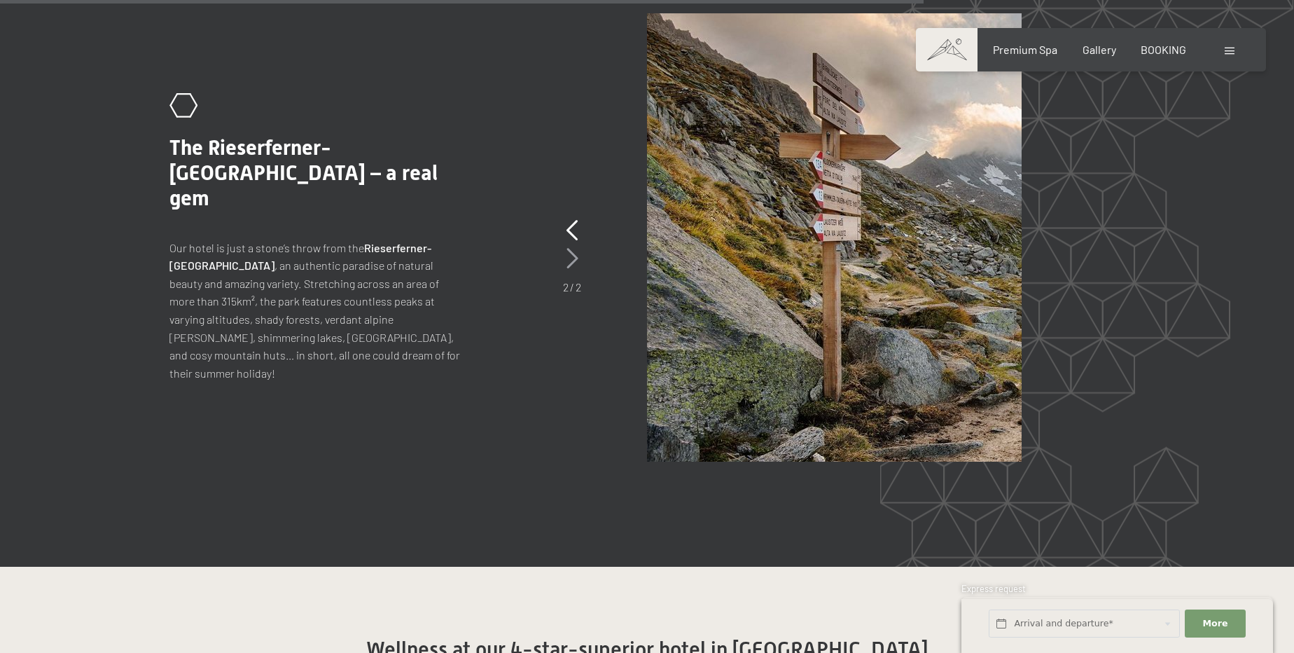
click at [576, 248] on icon at bounding box center [572, 258] width 12 height 21
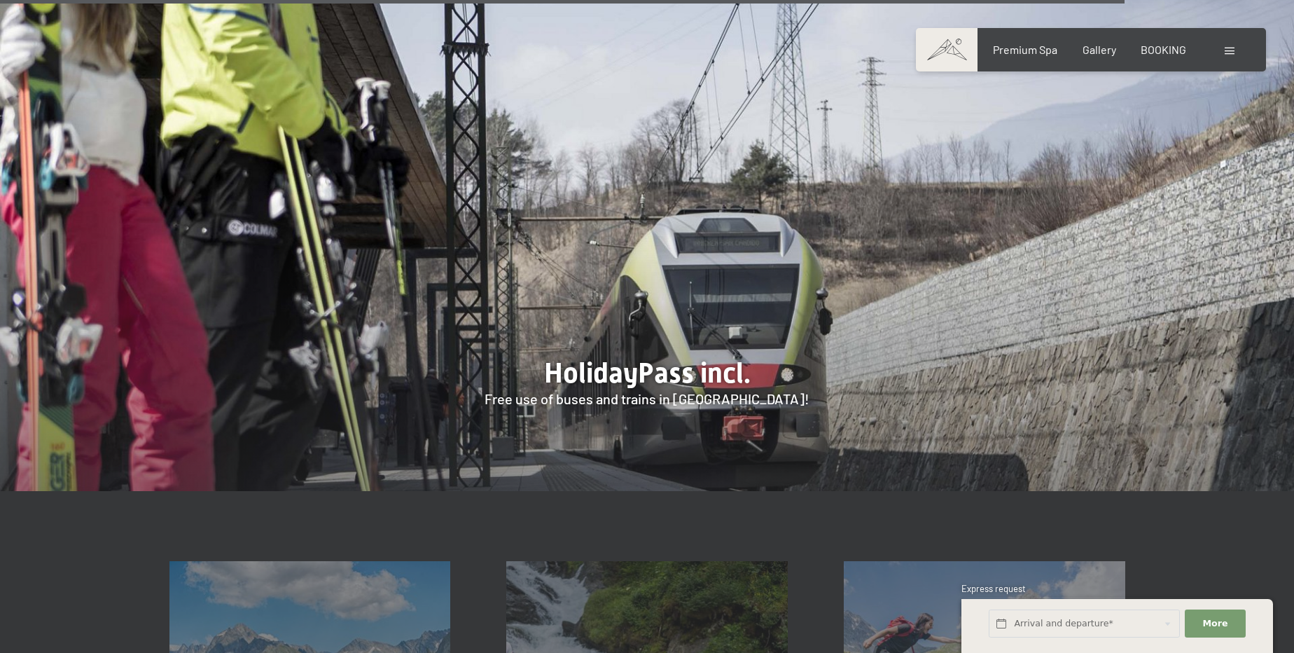
scroll to position [4837, 0]
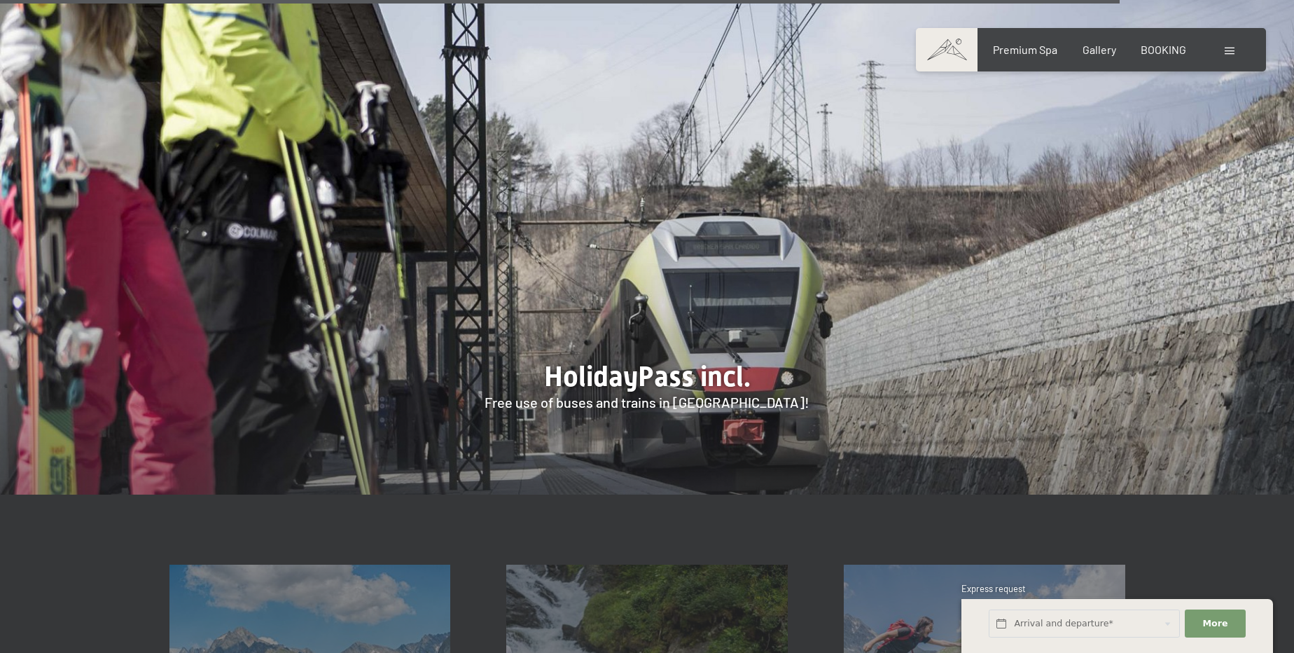
click at [950, 50] on span at bounding box center [947, 49] width 62 height 43
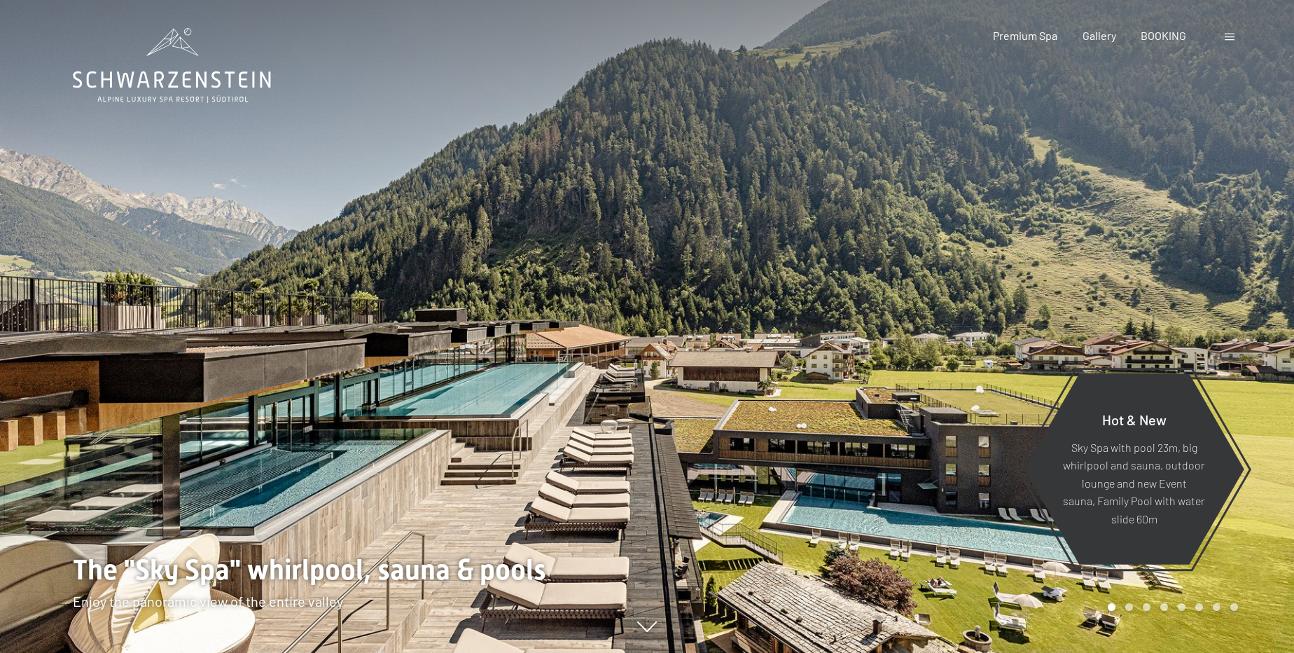
click at [753, 389] on div at bounding box center [970, 326] width 647 height 653
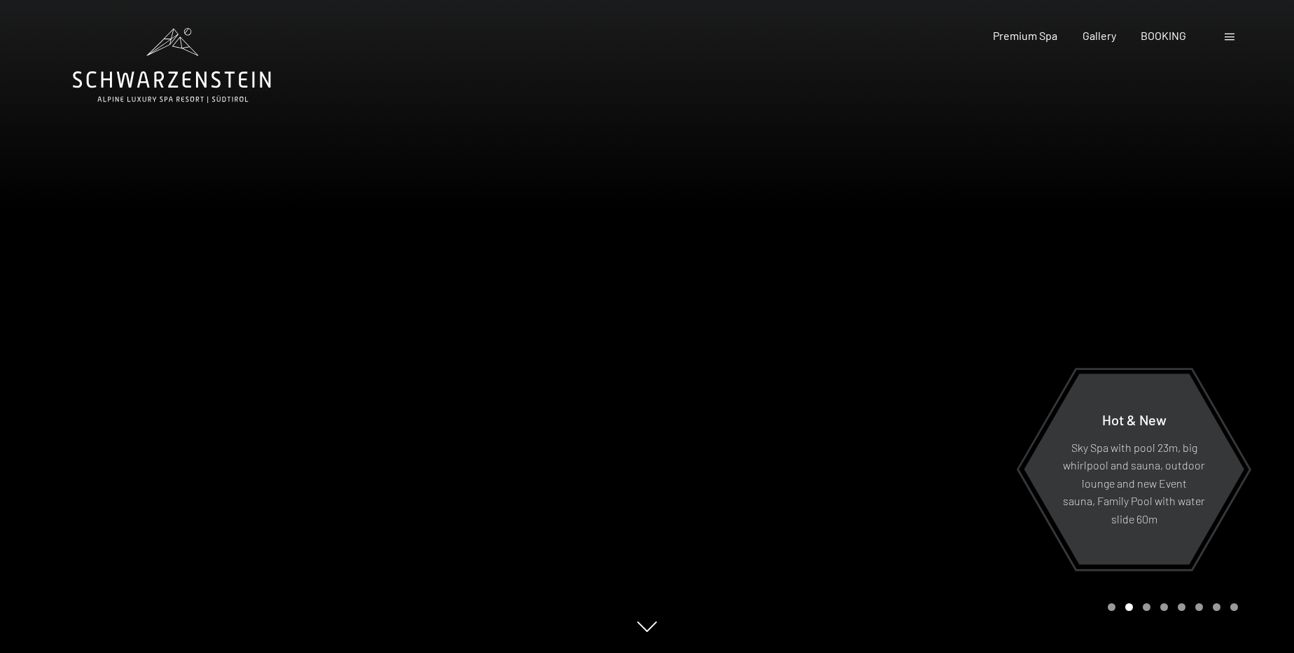
click at [753, 386] on div at bounding box center [970, 326] width 647 height 653
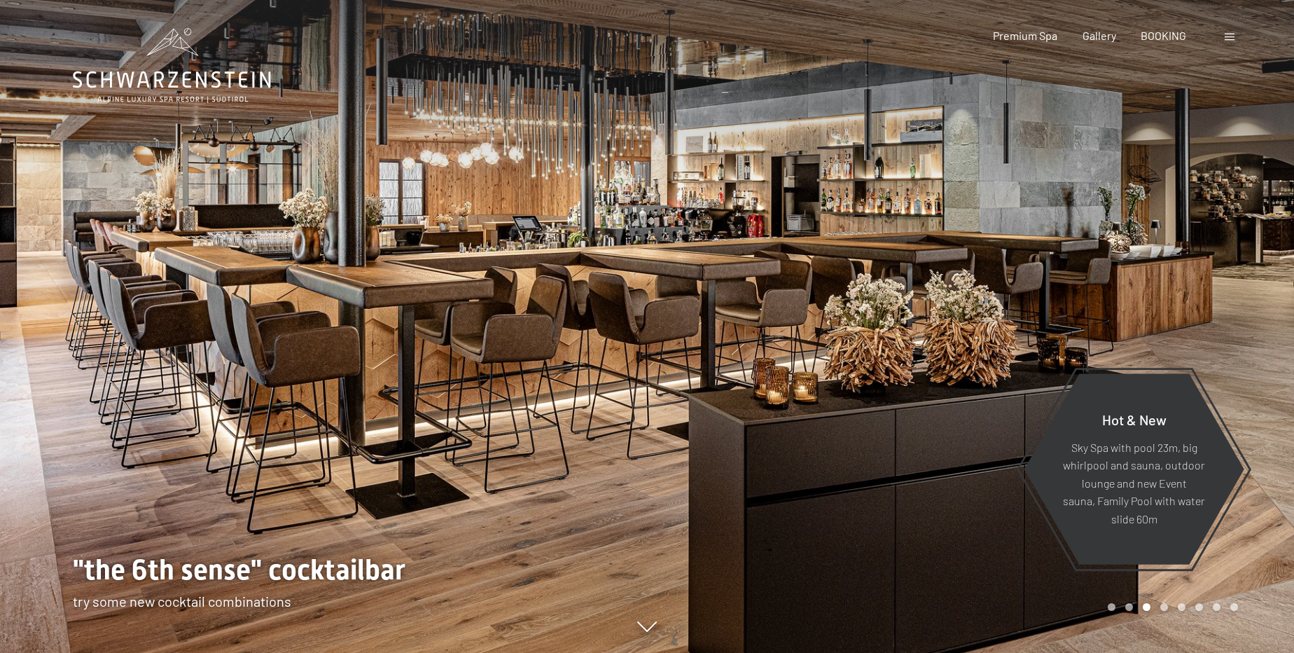
click at [753, 386] on div at bounding box center [970, 326] width 647 height 653
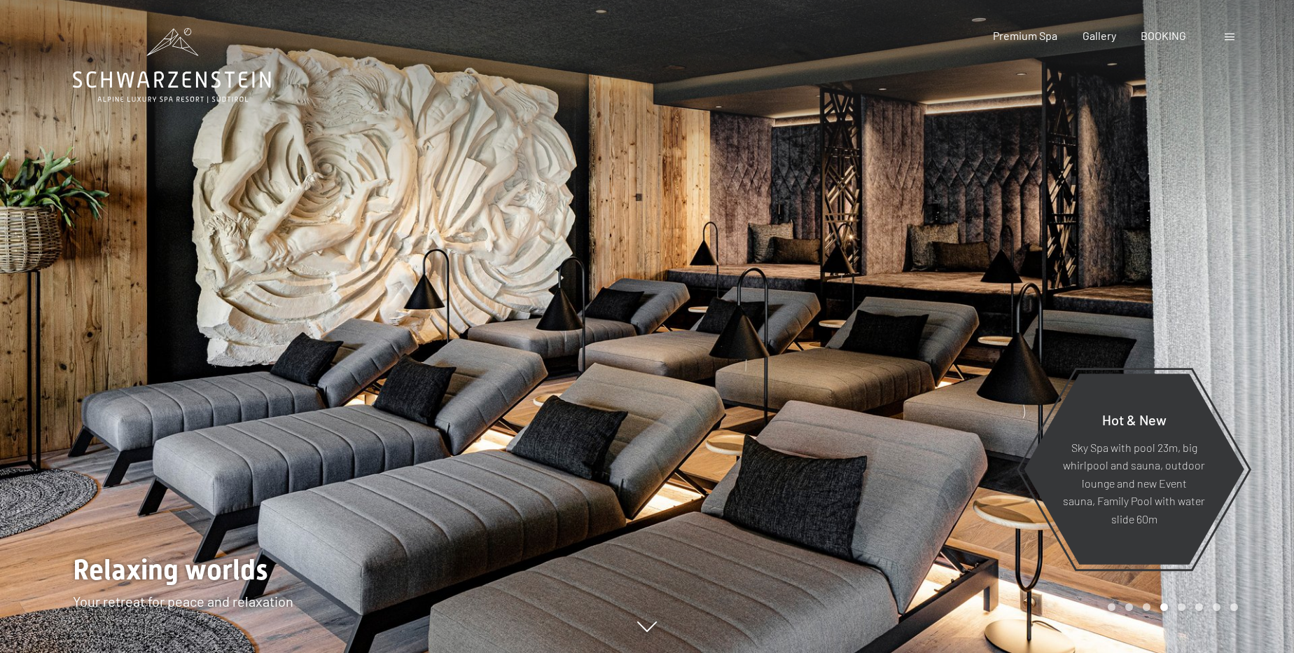
click at [753, 386] on div at bounding box center [970, 326] width 647 height 653
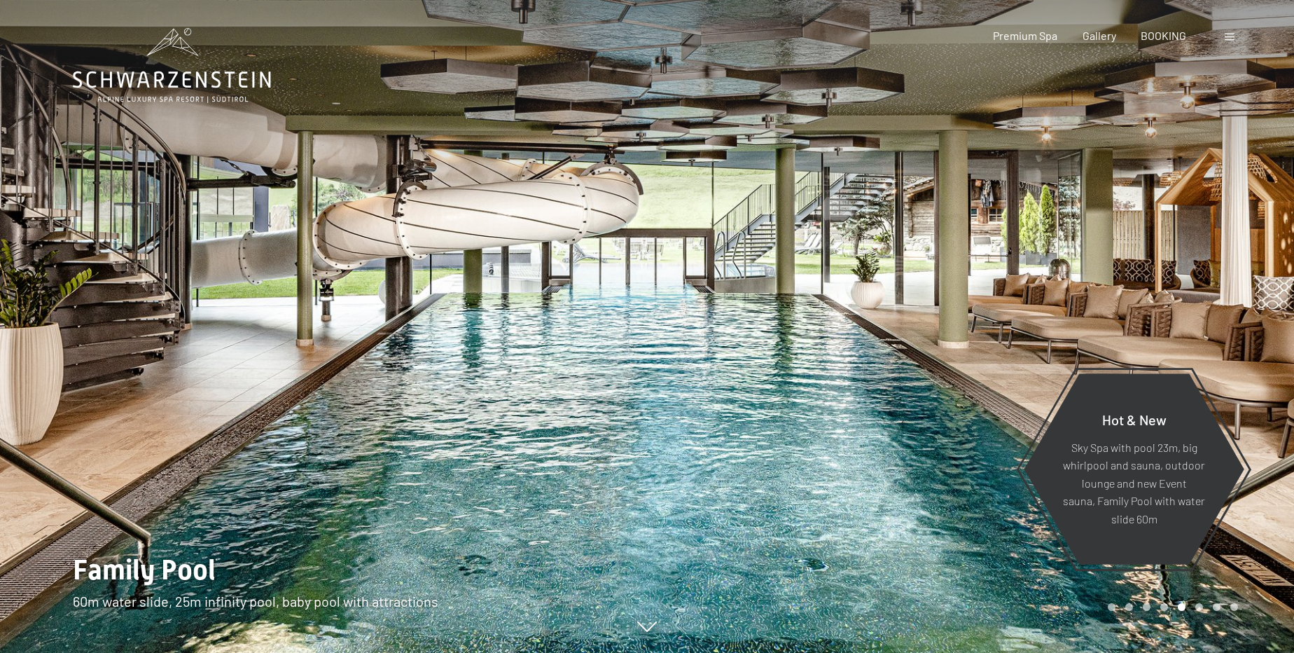
click at [753, 386] on div at bounding box center [970, 326] width 647 height 653
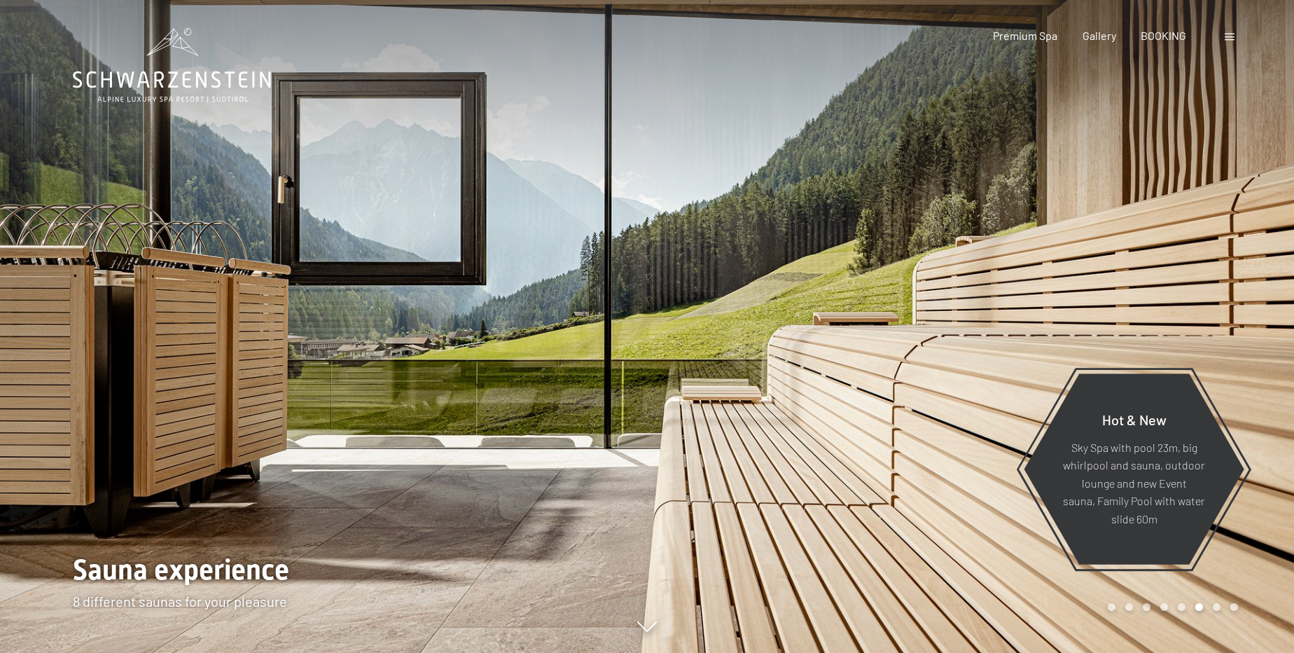
click at [753, 386] on div at bounding box center [970, 326] width 647 height 653
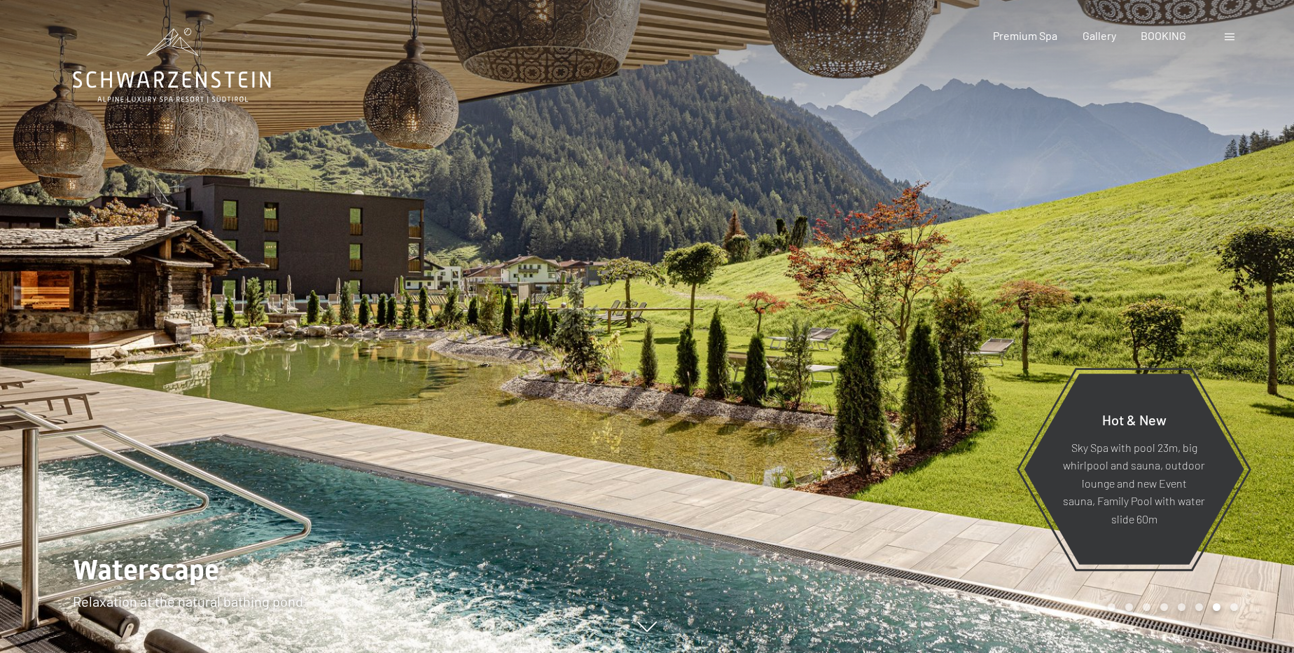
click at [753, 386] on div at bounding box center [970, 326] width 647 height 653
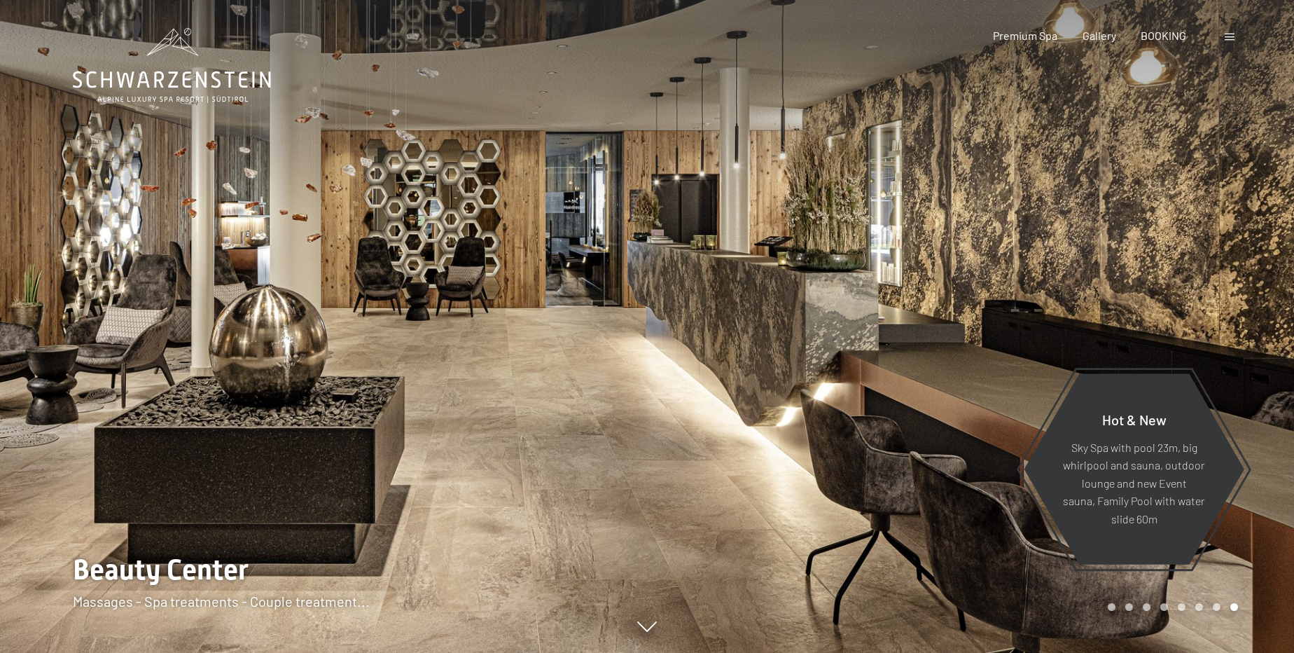
click at [752, 381] on div at bounding box center [970, 326] width 647 height 653
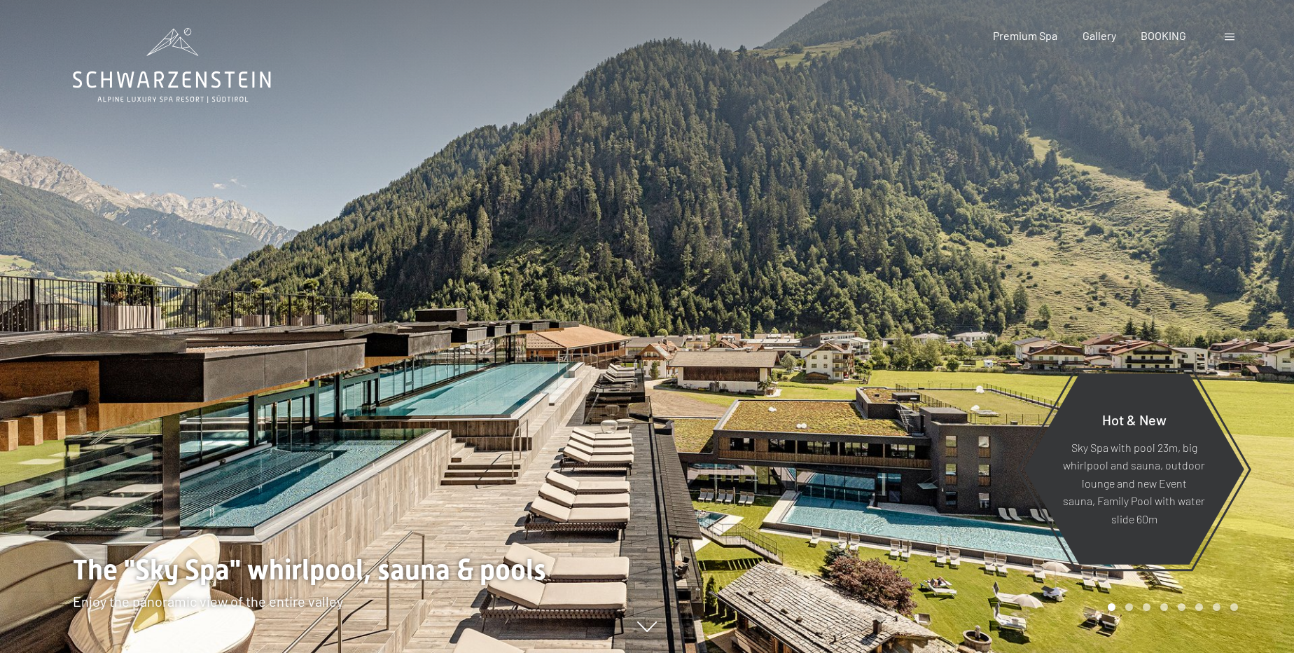
click at [748, 377] on div at bounding box center [970, 326] width 647 height 653
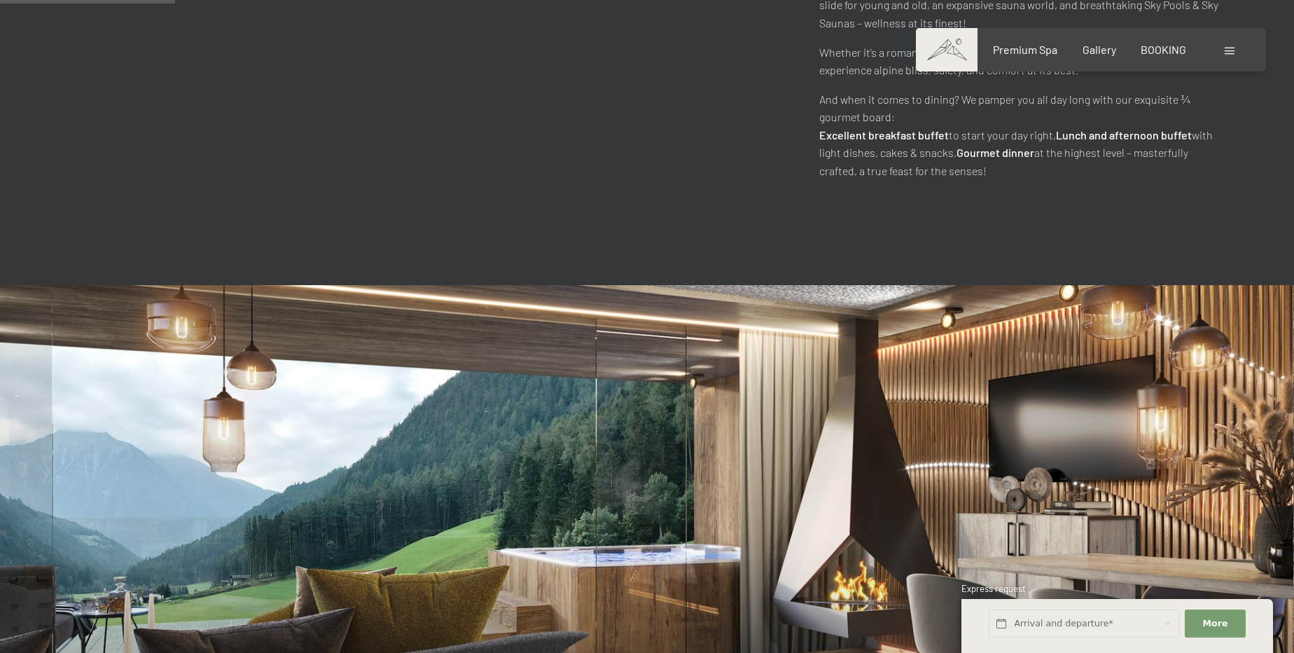
scroll to position [827, 0]
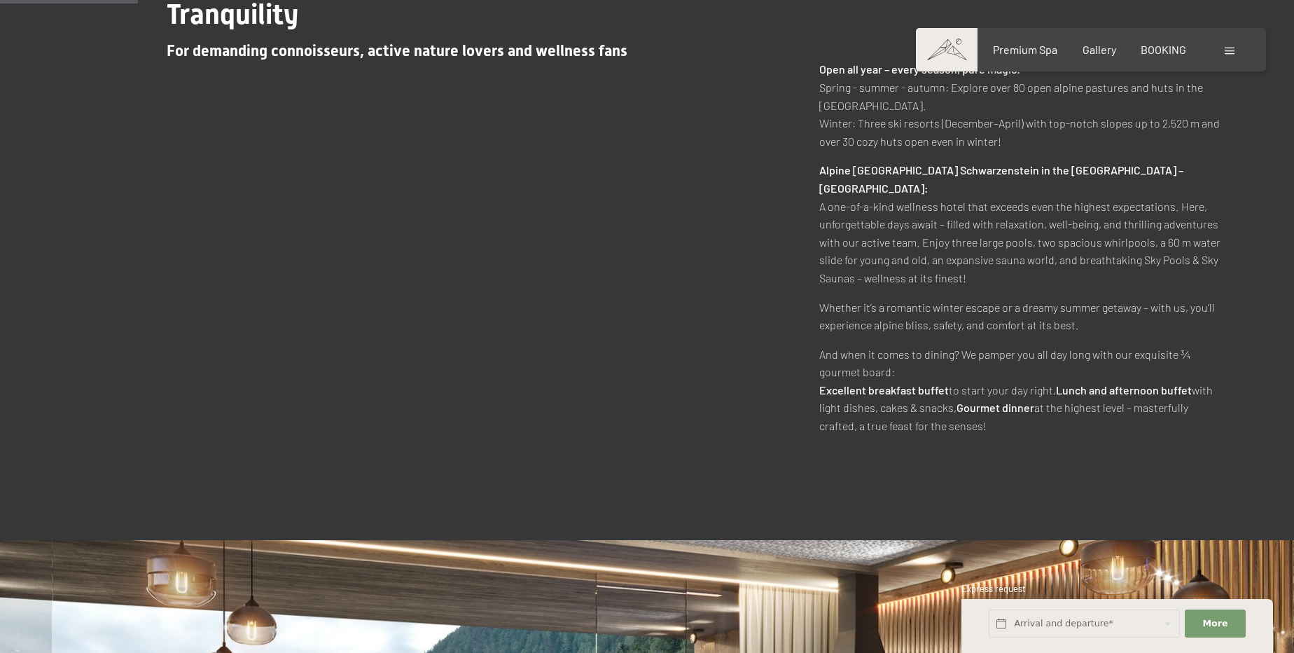
drag, startPoint x: 856, startPoint y: 127, endPoint x: 1033, endPoint y: 139, distance: 177.5
click at [1033, 139] on p "Open all year – every season, pure magic! Spring - summer - autumn: Explore ove…" at bounding box center [1020, 105] width 402 height 90
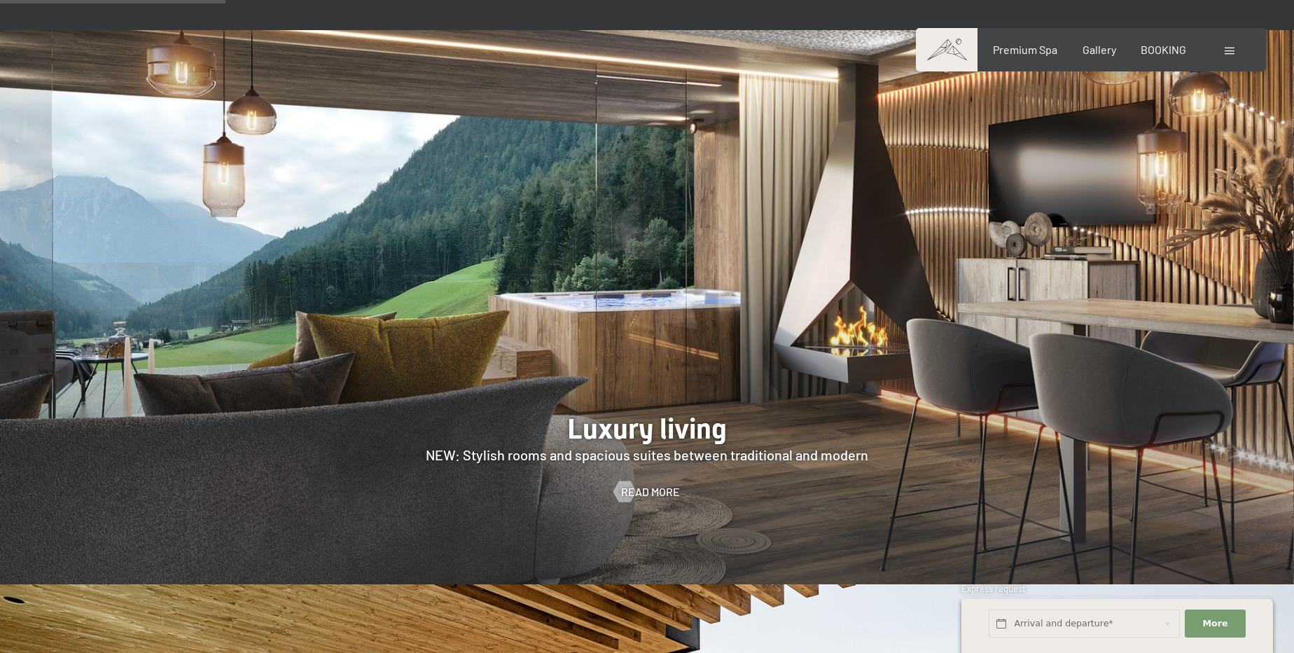
scroll to position [1400, 0]
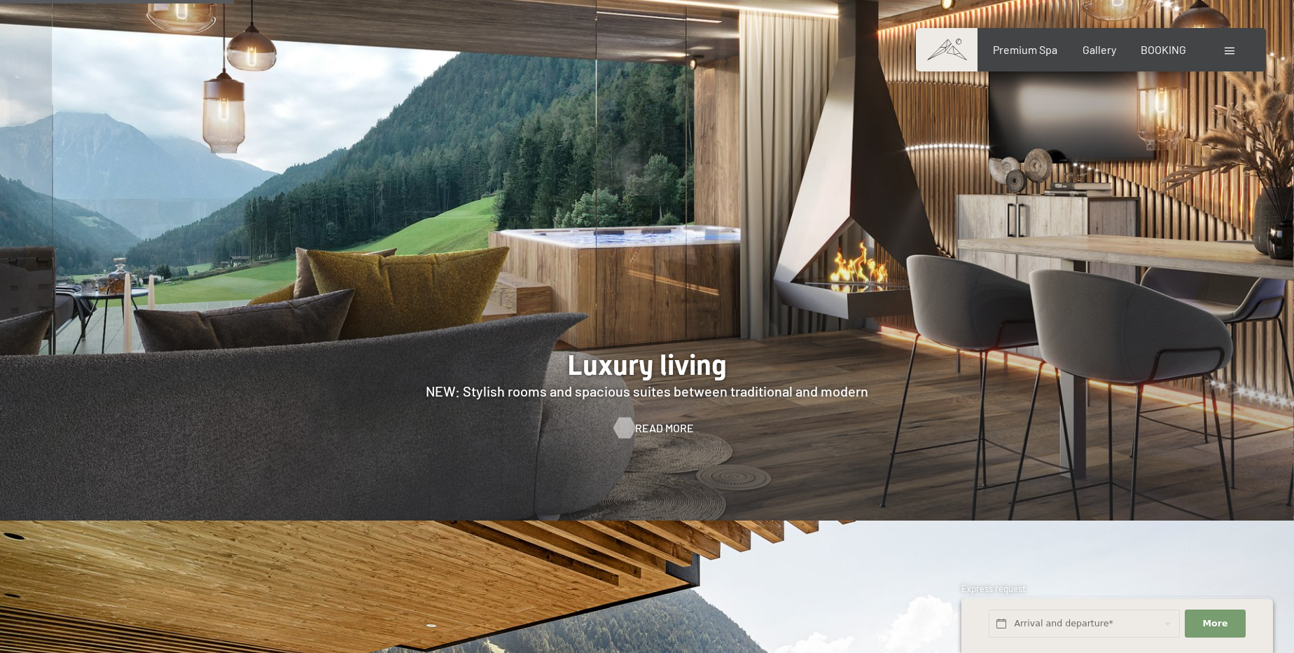
click at [655, 420] on span "Read more" at bounding box center [664, 427] width 59 height 15
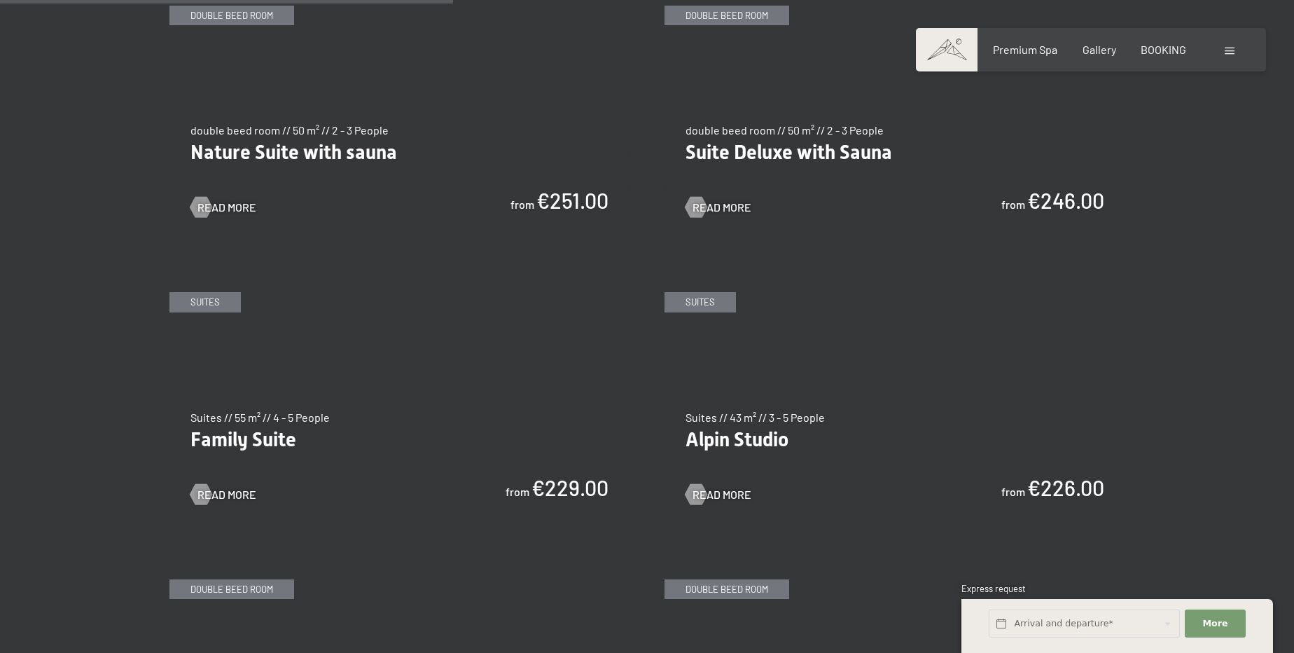
scroll to position [1527, 0]
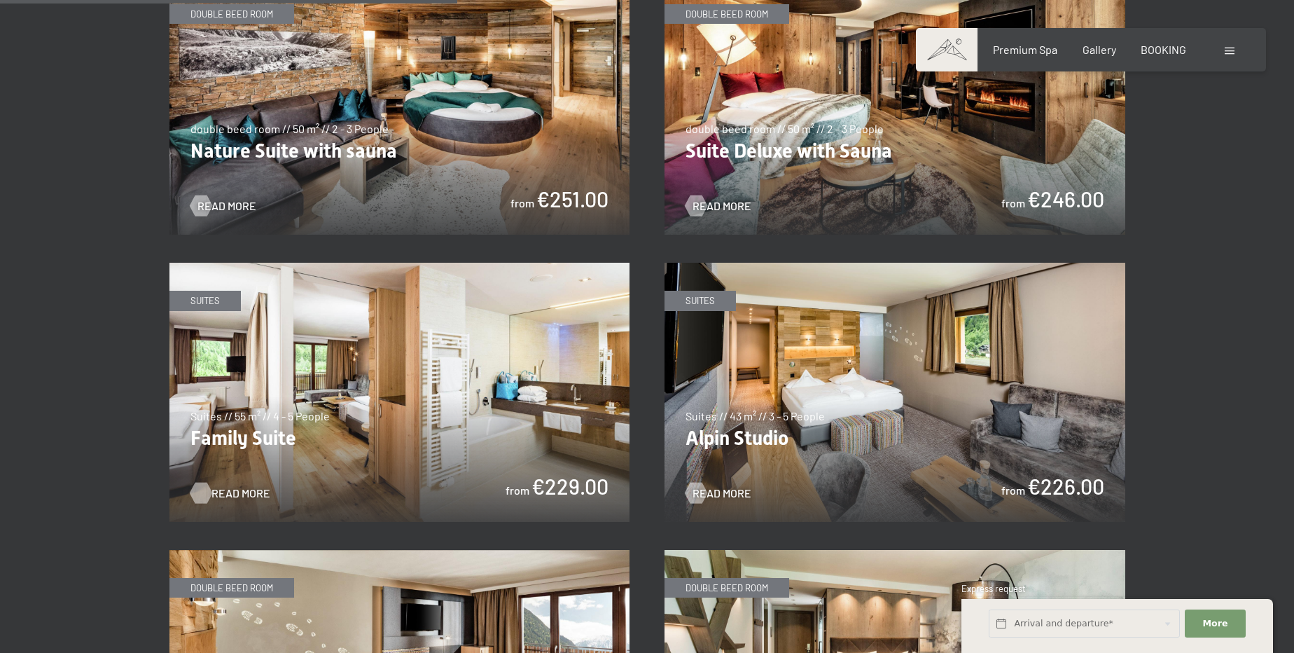
click at [252, 485] on span "Read more" at bounding box center [240, 492] width 59 height 15
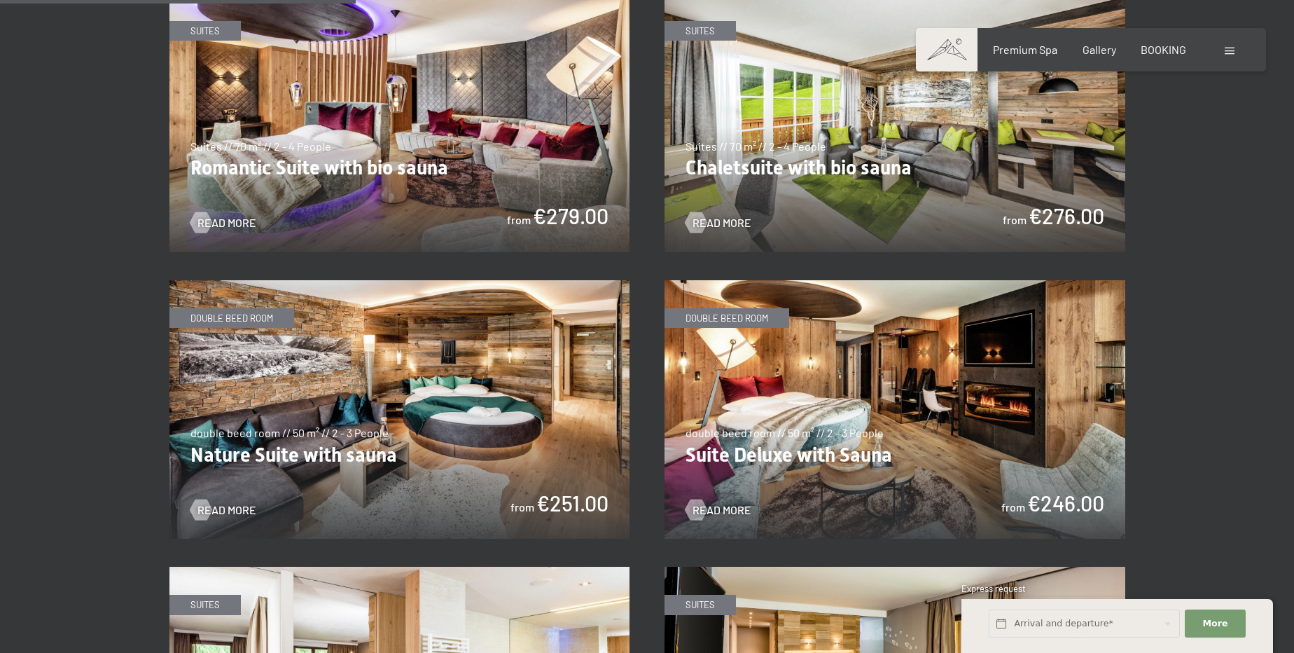
scroll to position [1145, 0]
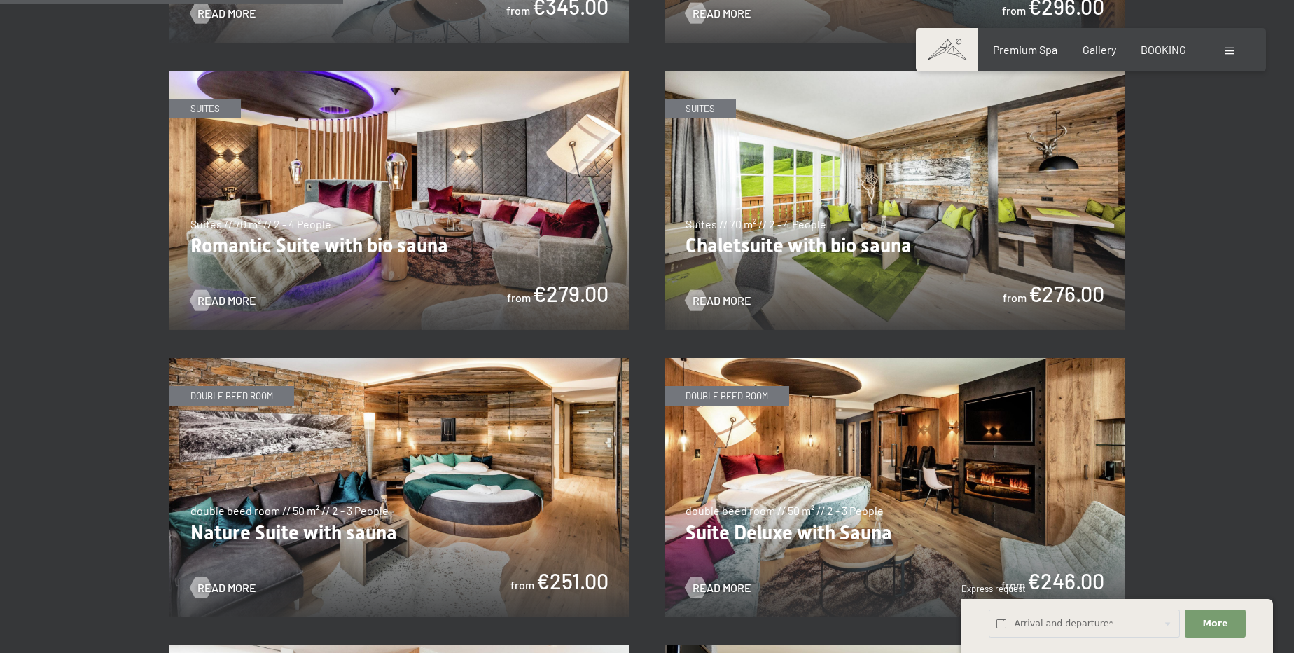
click at [893, 196] on img at bounding box center [894, 200] width 461 height 259
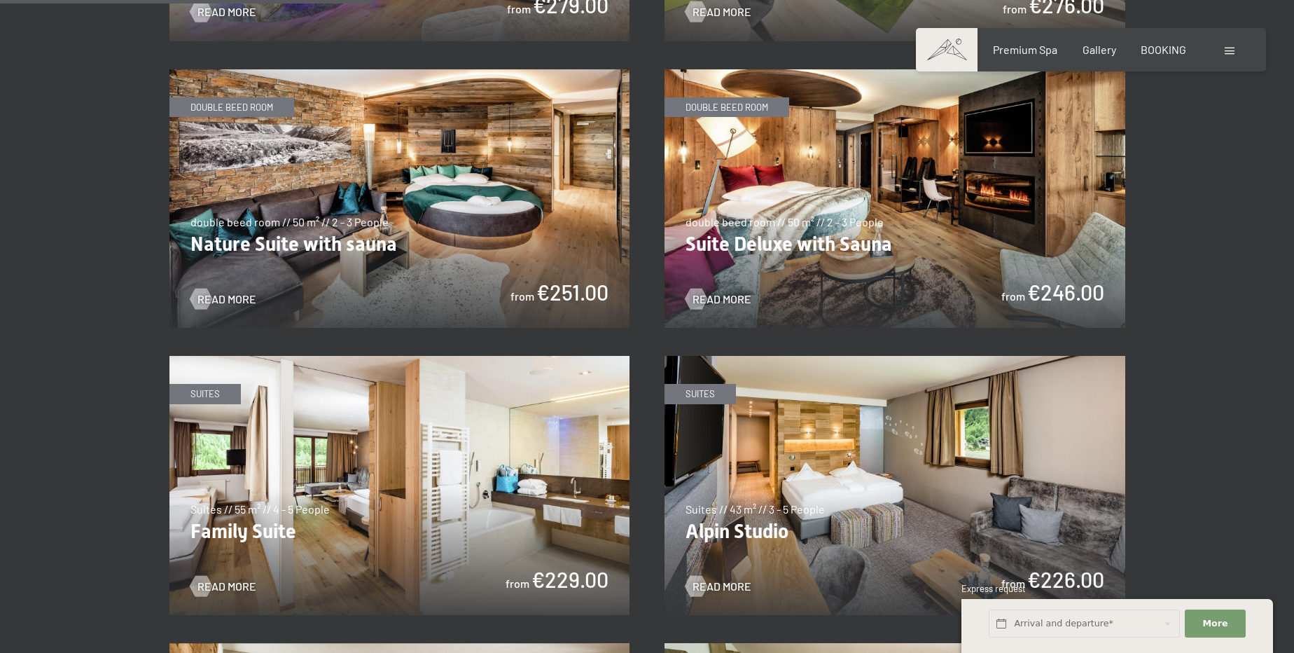
scroll to position [1591, 0]
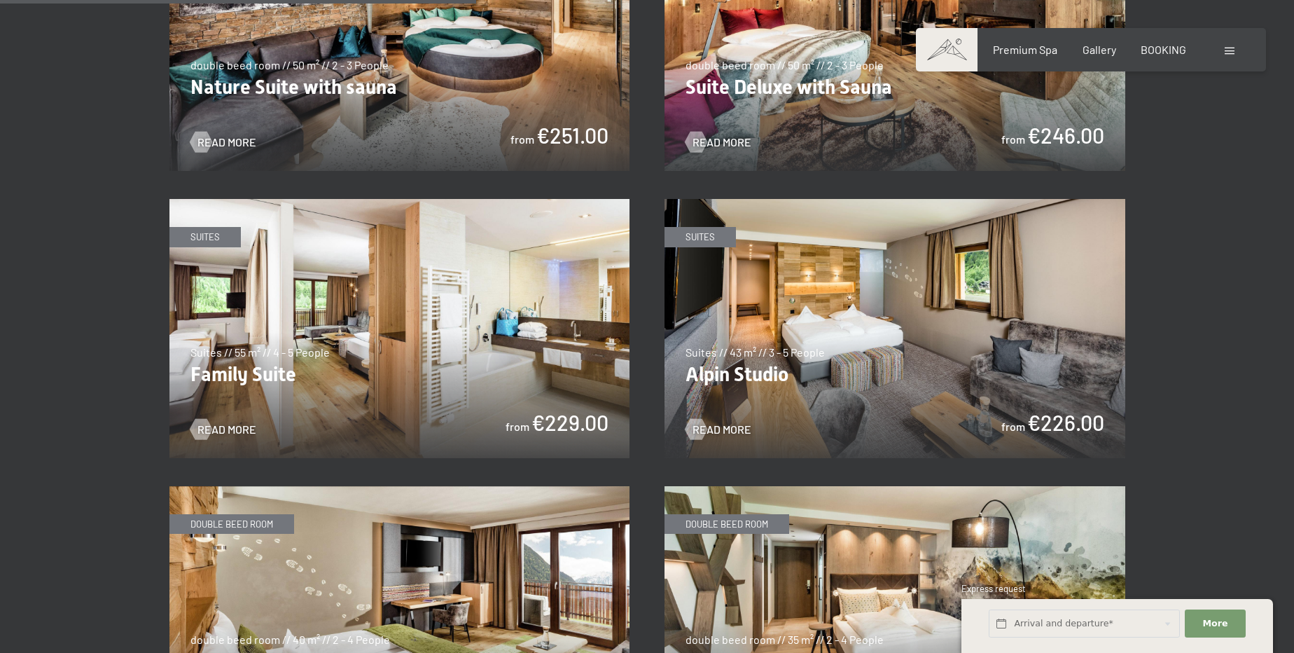
click at [1015, 301] on img at bounding box center [894, 328] width 461 height 259
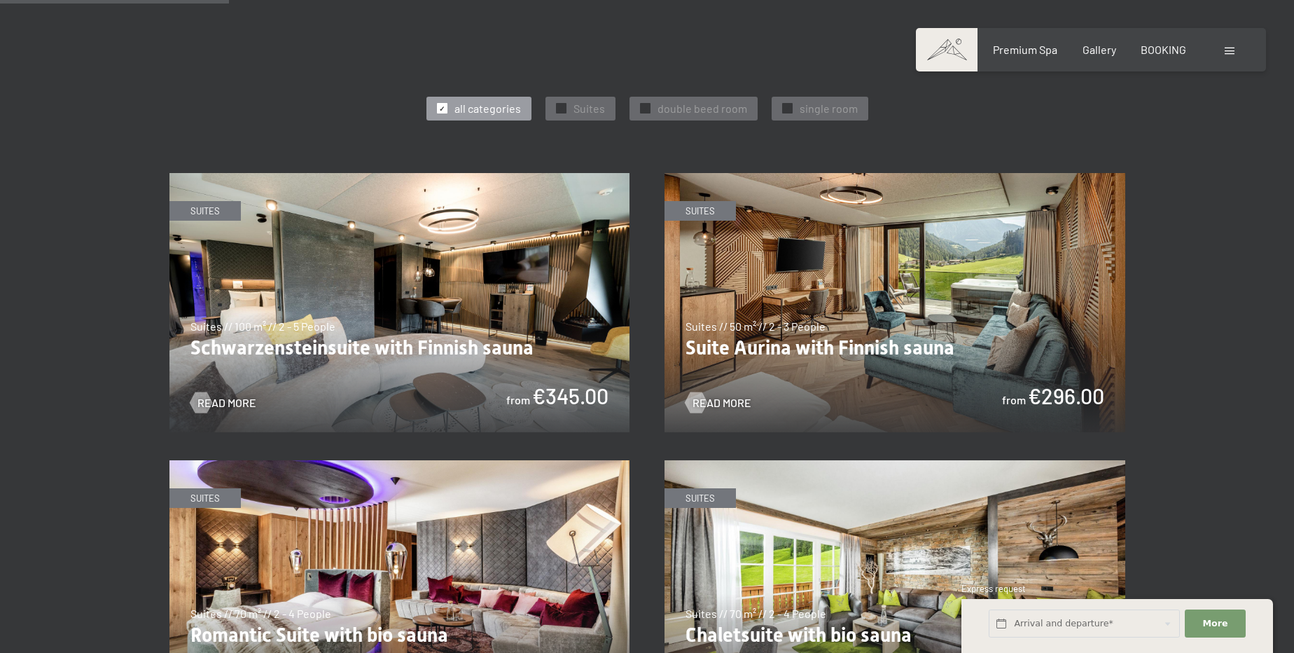
scroll to position [763, 0]
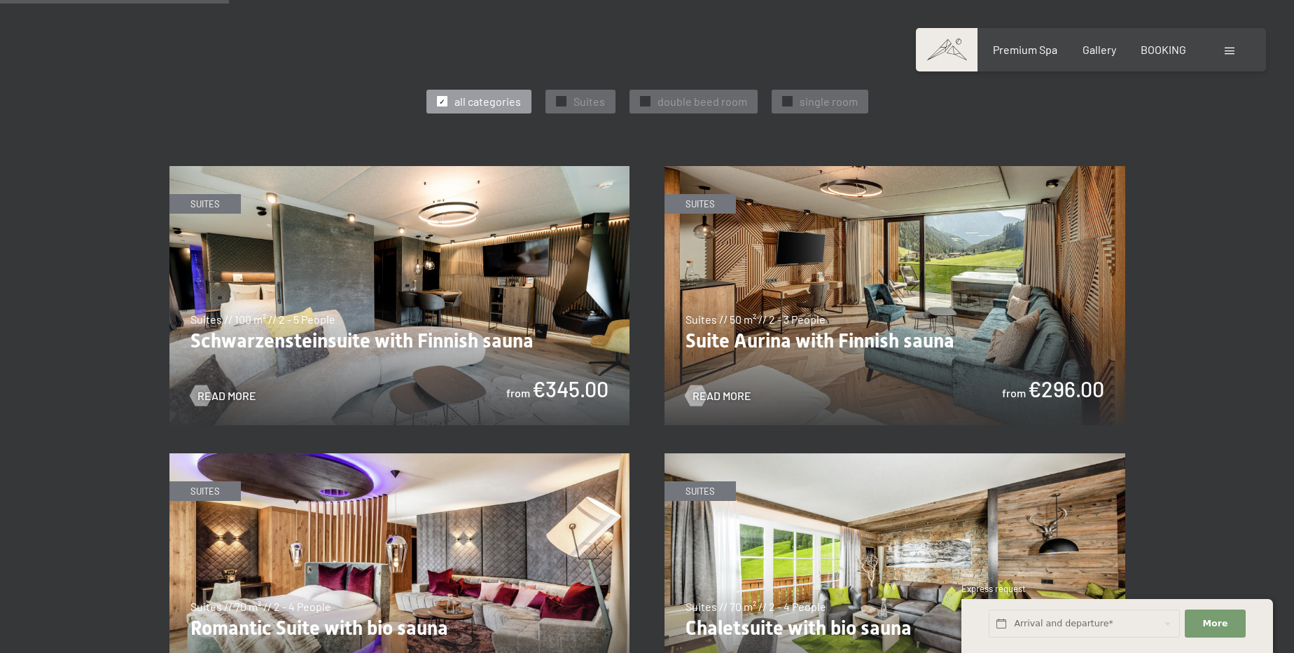
click at [1003, 279] on img at bounding box center [894, 295] width 461 height 259
click at [567, 246] on img at bounding box center [399, 295] width 461 height 259
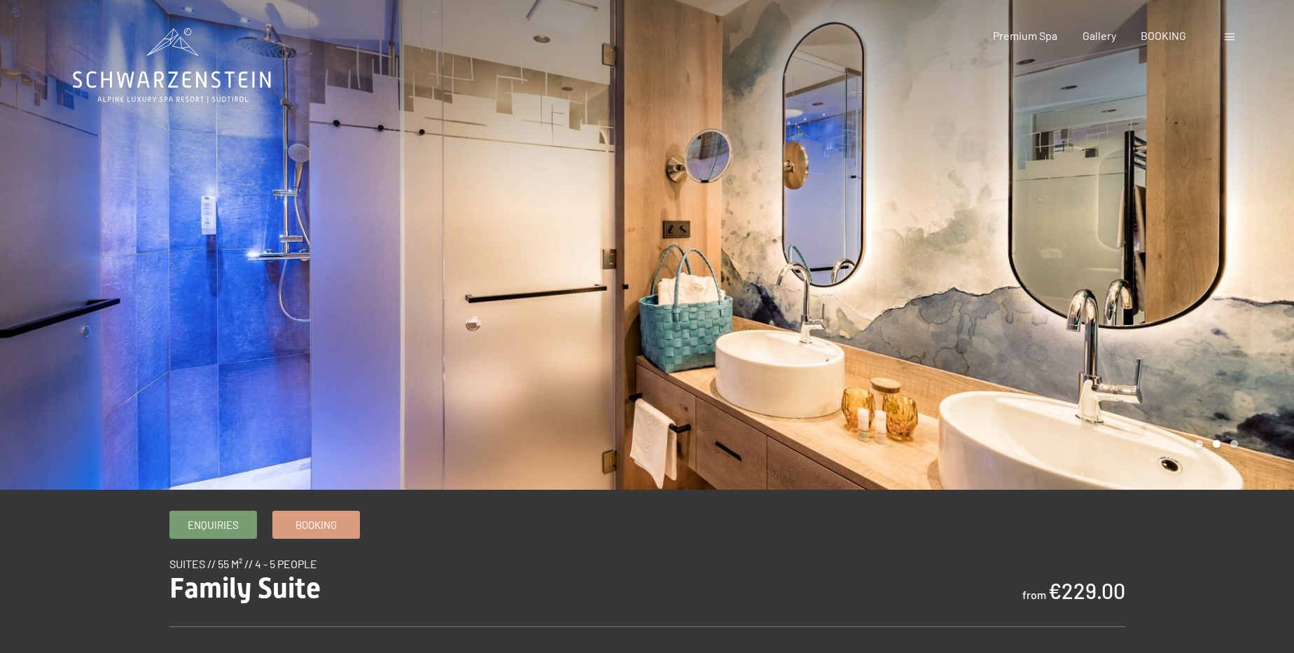
click at [1237, 359] on div at bounding box center [970, 244] width 647 height 489
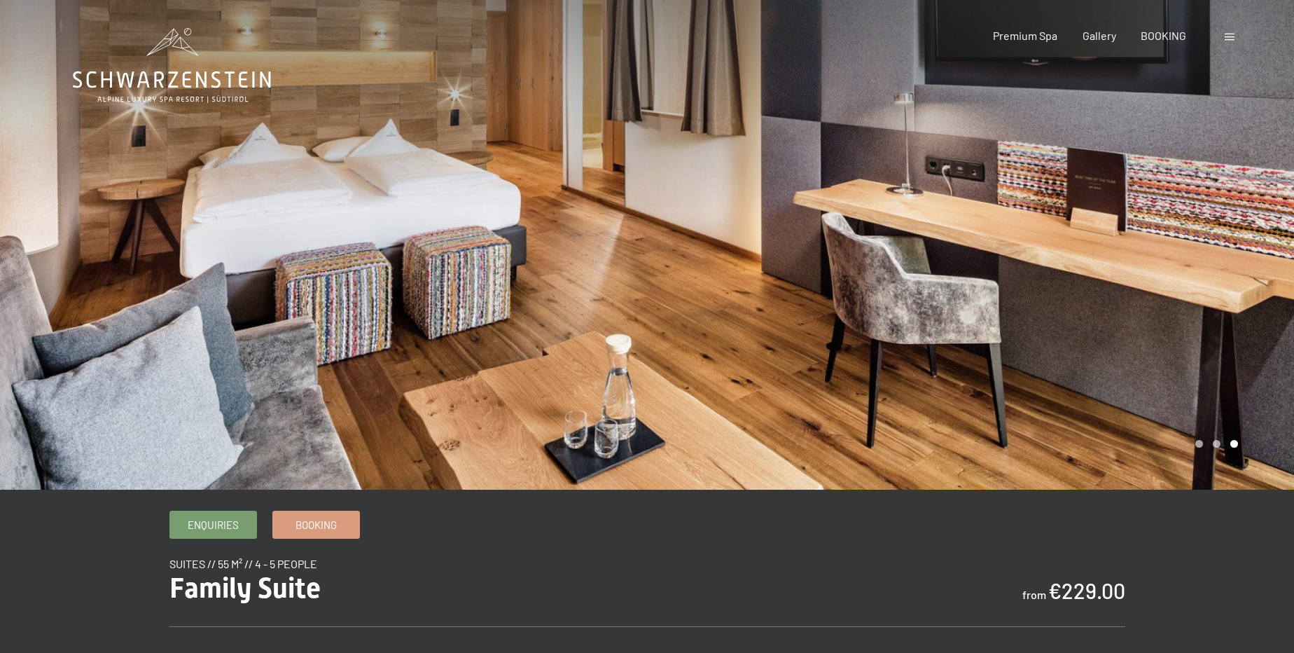
click at [169, 279] on div at bounding box center [323, 244] width 647 height 489
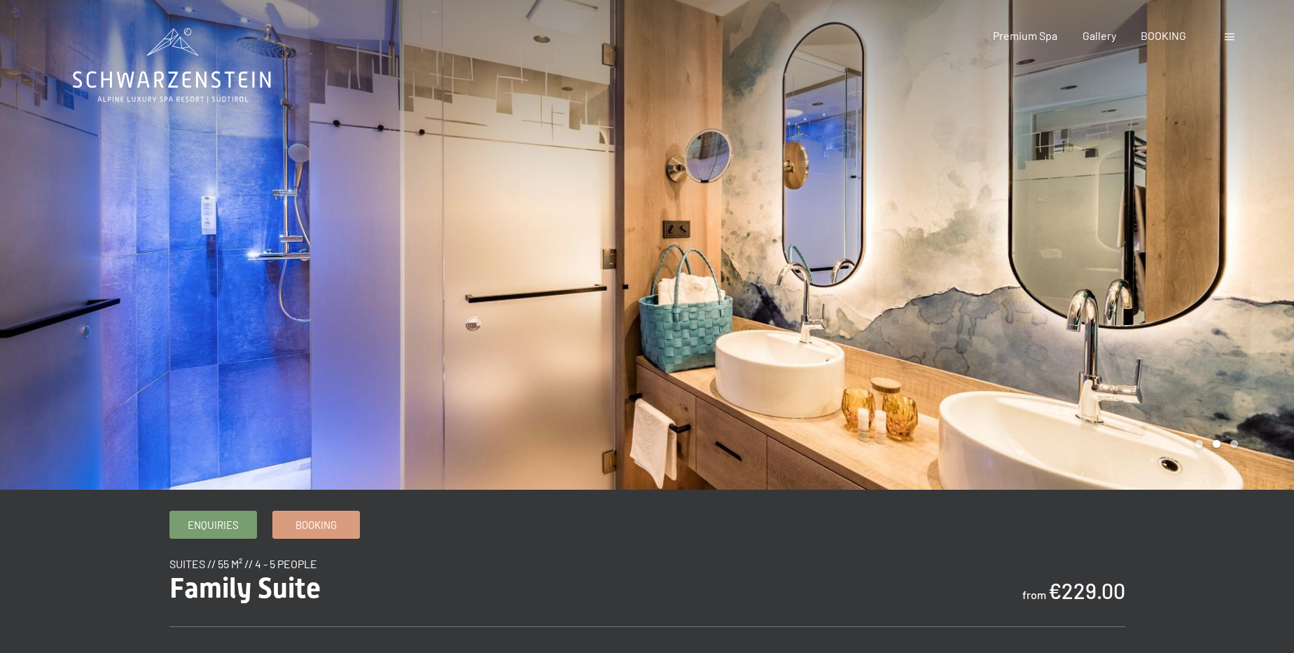
click at [1221, 290] on div at bounding box center [970, 244] width 647 height 489
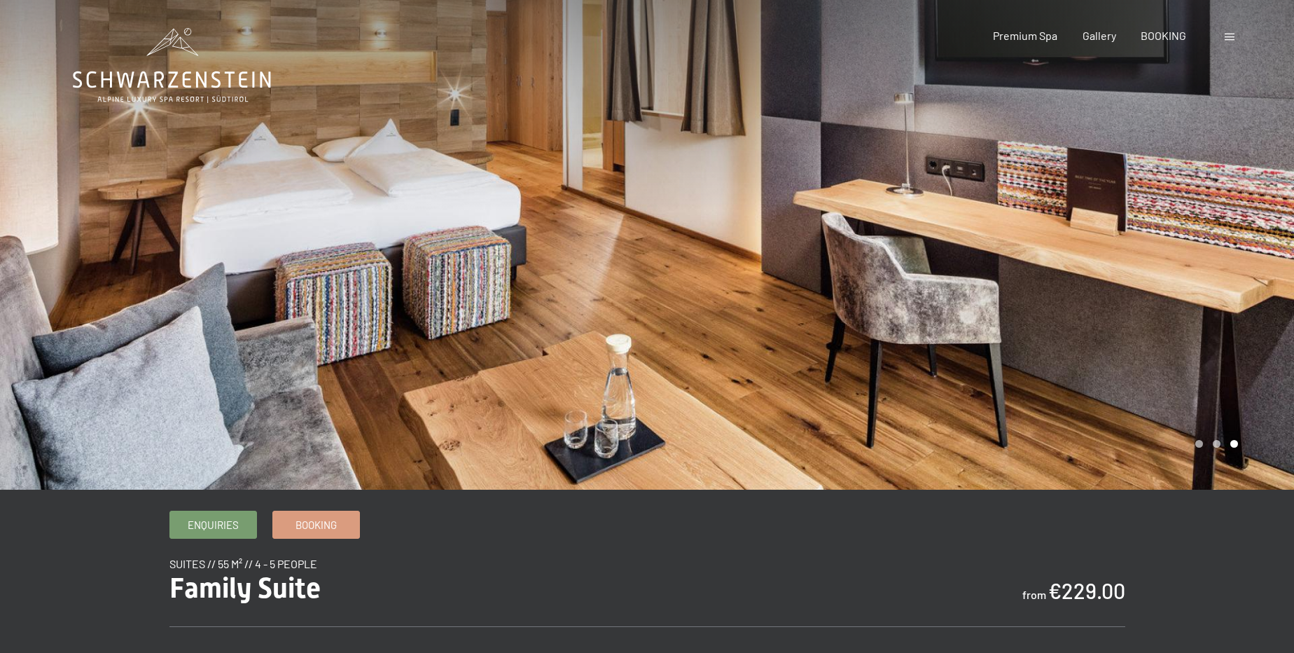
click at [1221, 290] on div at bounding box center [970, 244] width 647 height 489
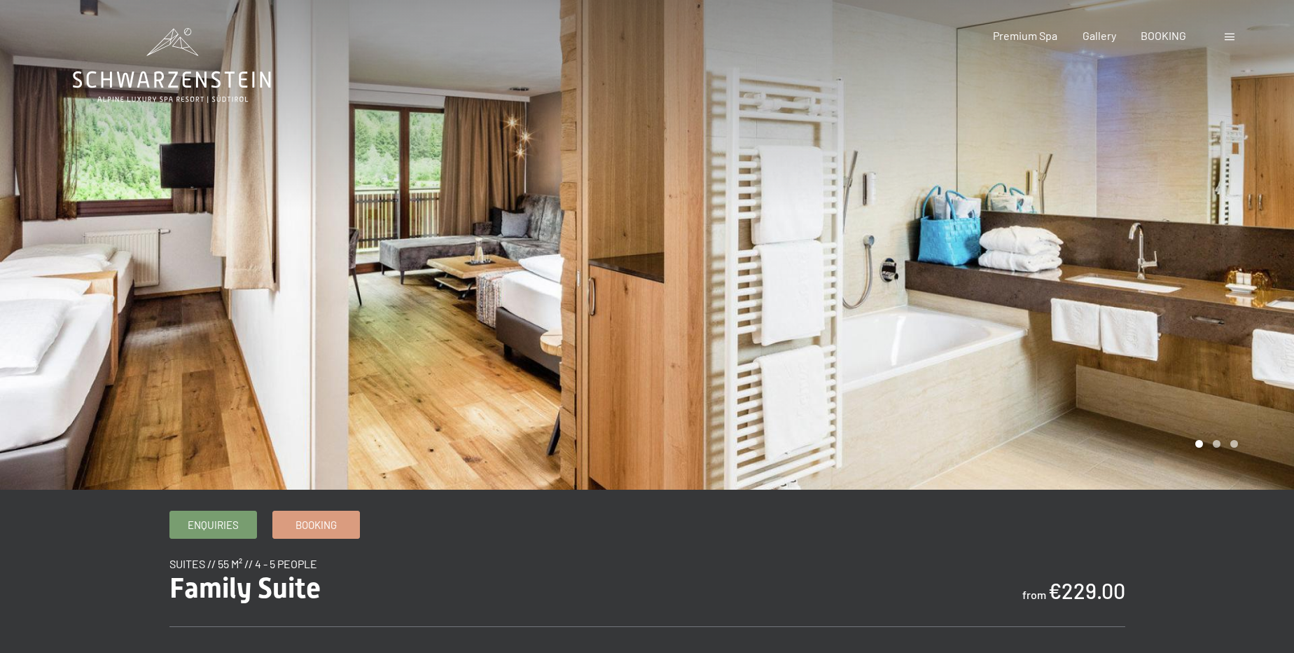
drag, startPoint x: 961, startPoint y: 157, endPoint x: 937, endPoint y: 165, distance: 24.6
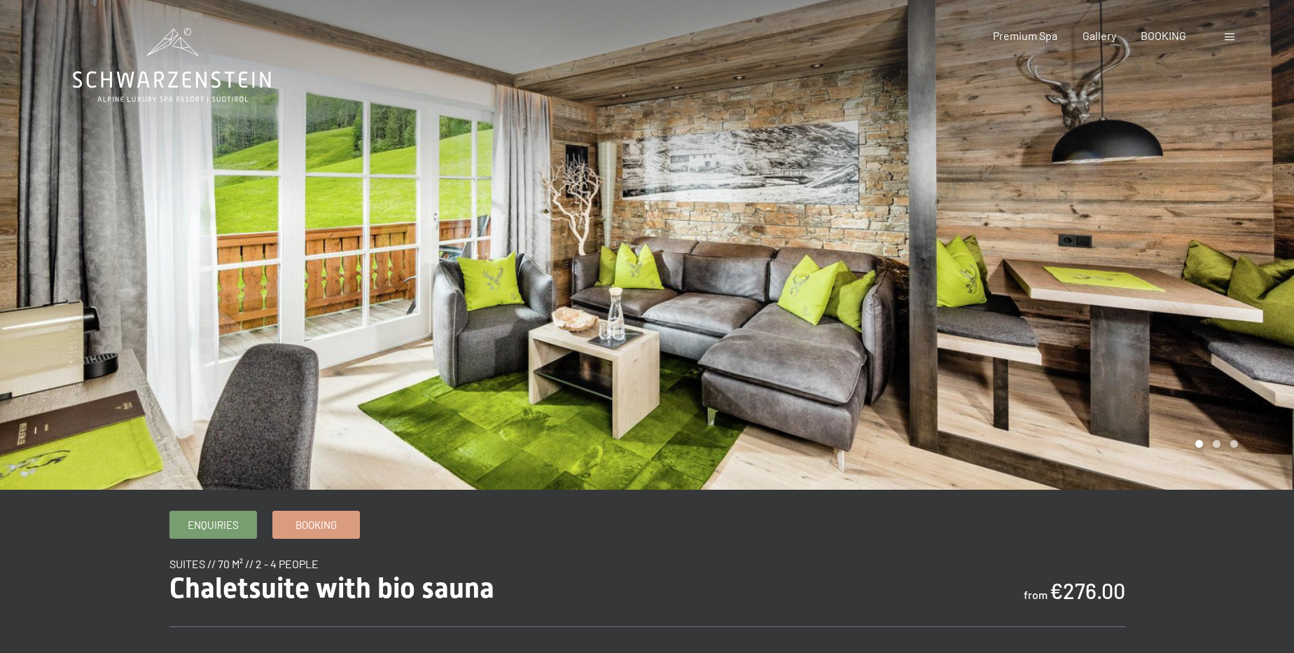
click at [1138, 304] on div at bounding box center [970, 244] width 647 height 489
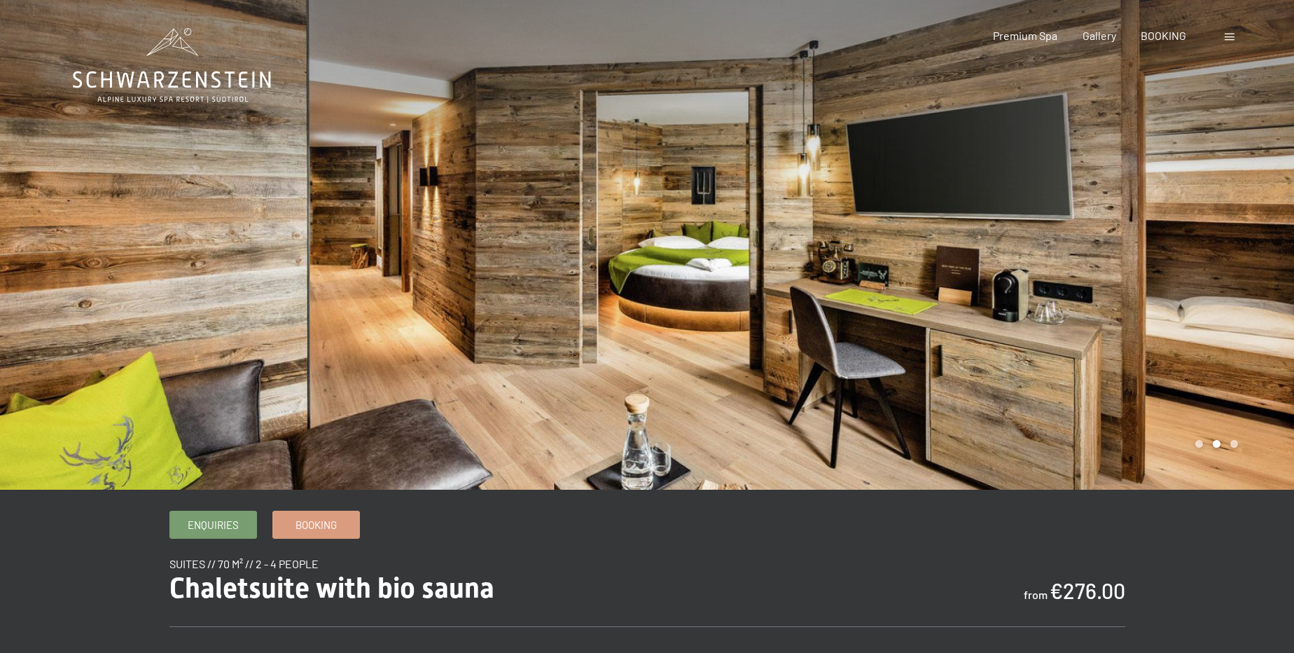
click at [1138, 302] on div at bounding box center [970, 244] width 647 height 489
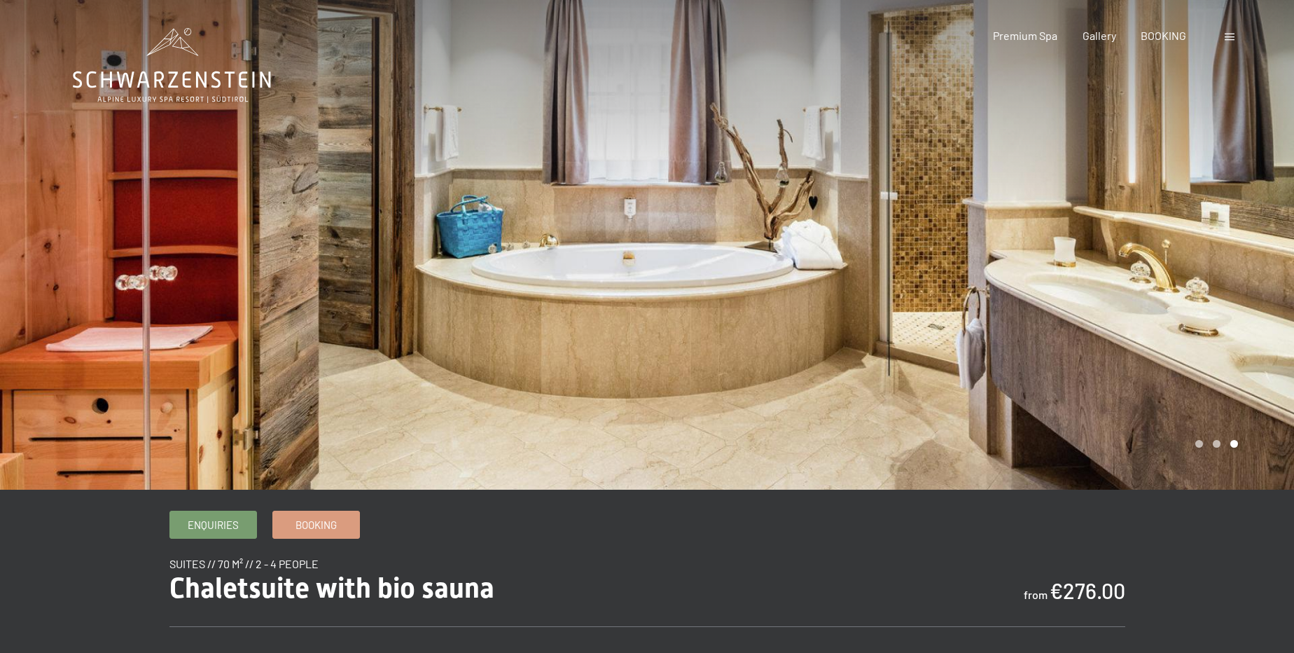
click at [1138, 302] on div at bounding box center [970, 244] width 647 height 489
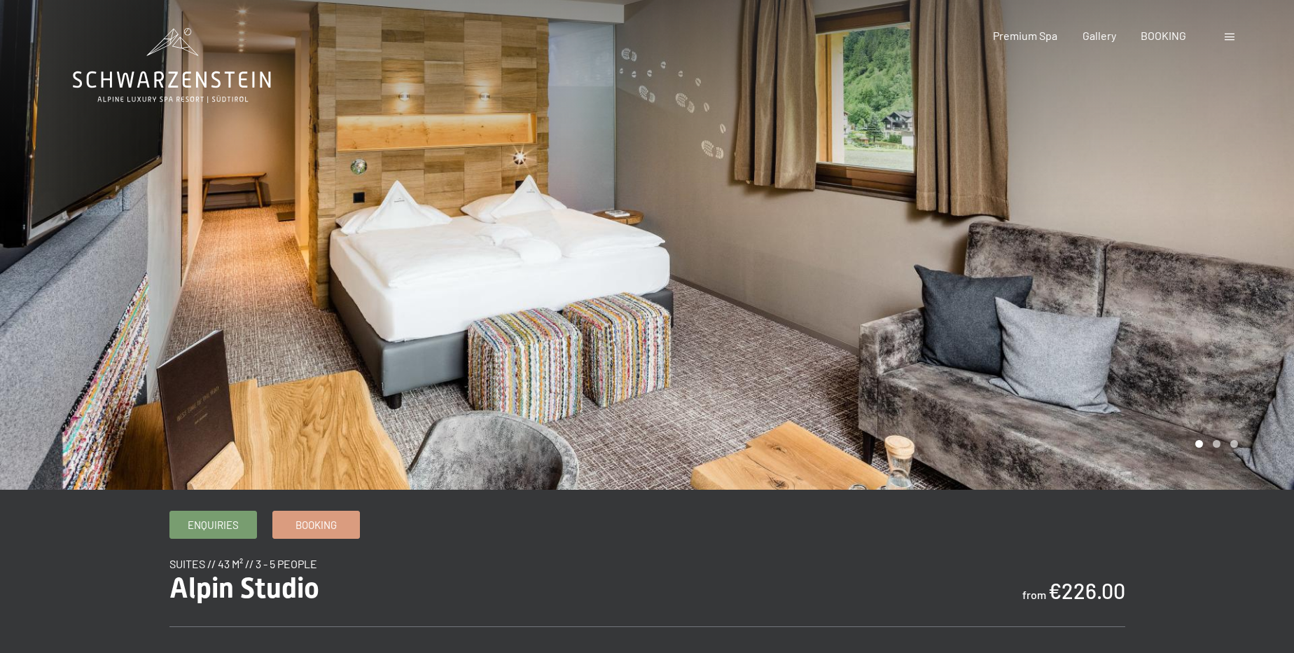
click at [1082, 291] on div at bounding box center [970, 244] width 647 height 489
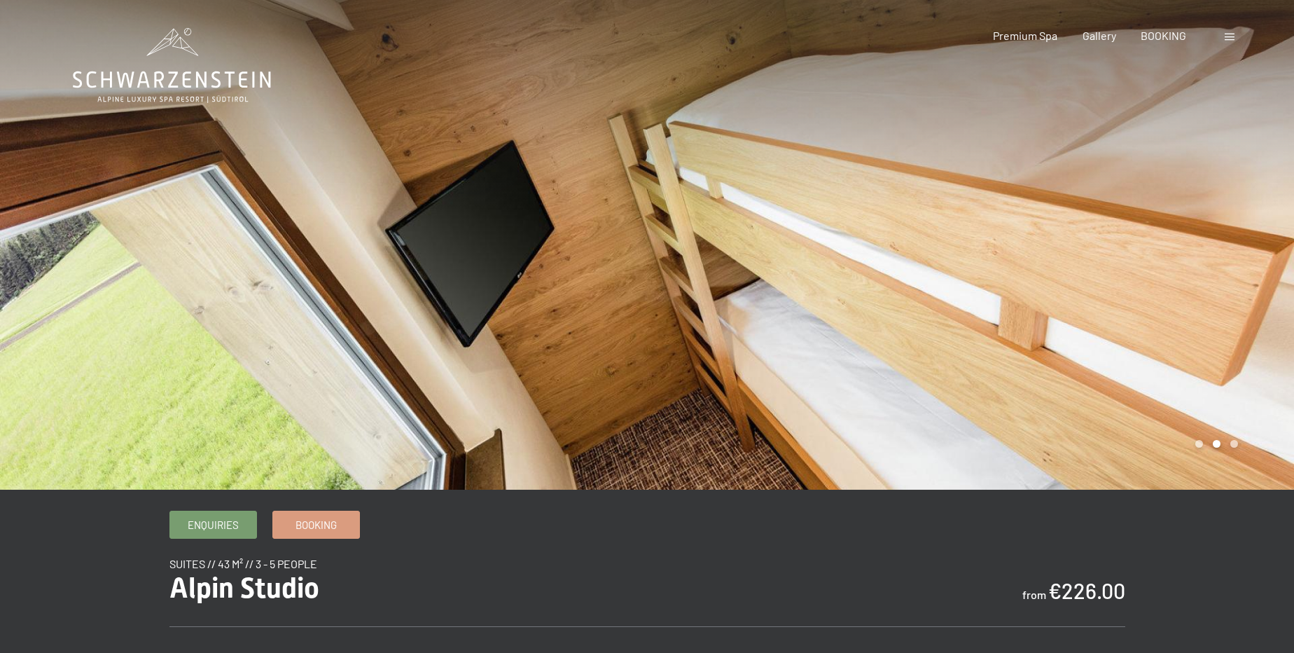
click at [1082, 290] on div at bounding box center [970, 244] width 647 height 489
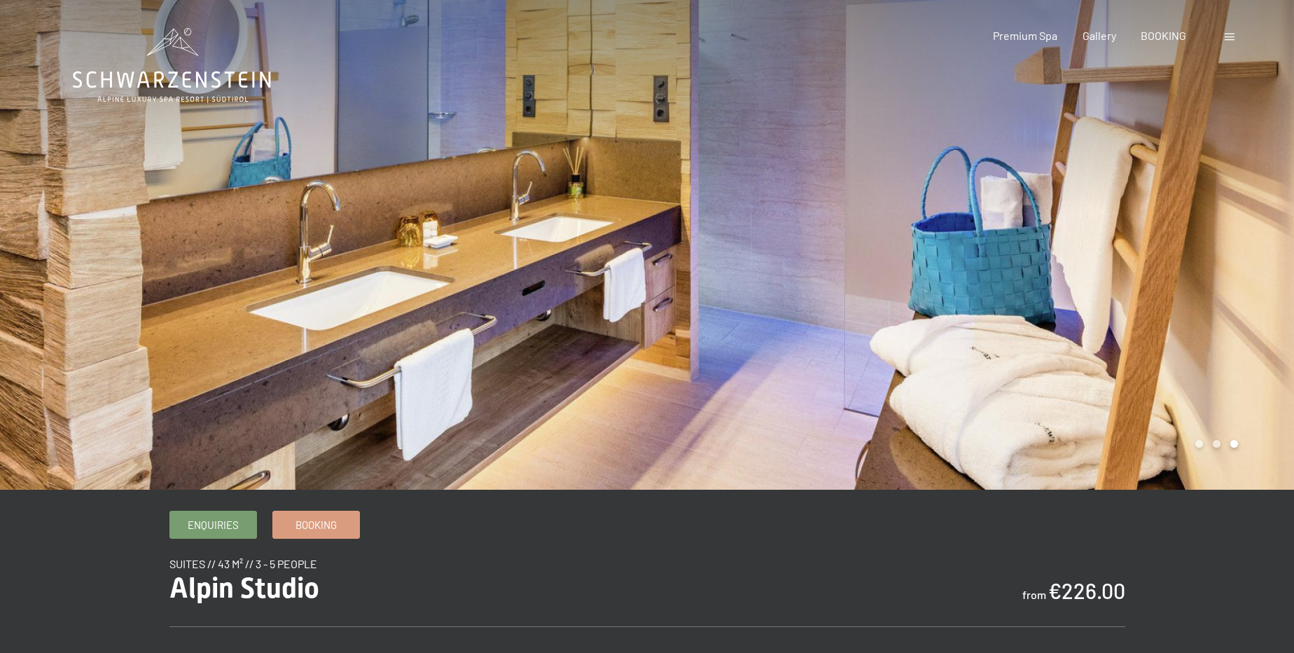
click at [1082, 289] on div at bounding box center [970, 244] width 647 height 489
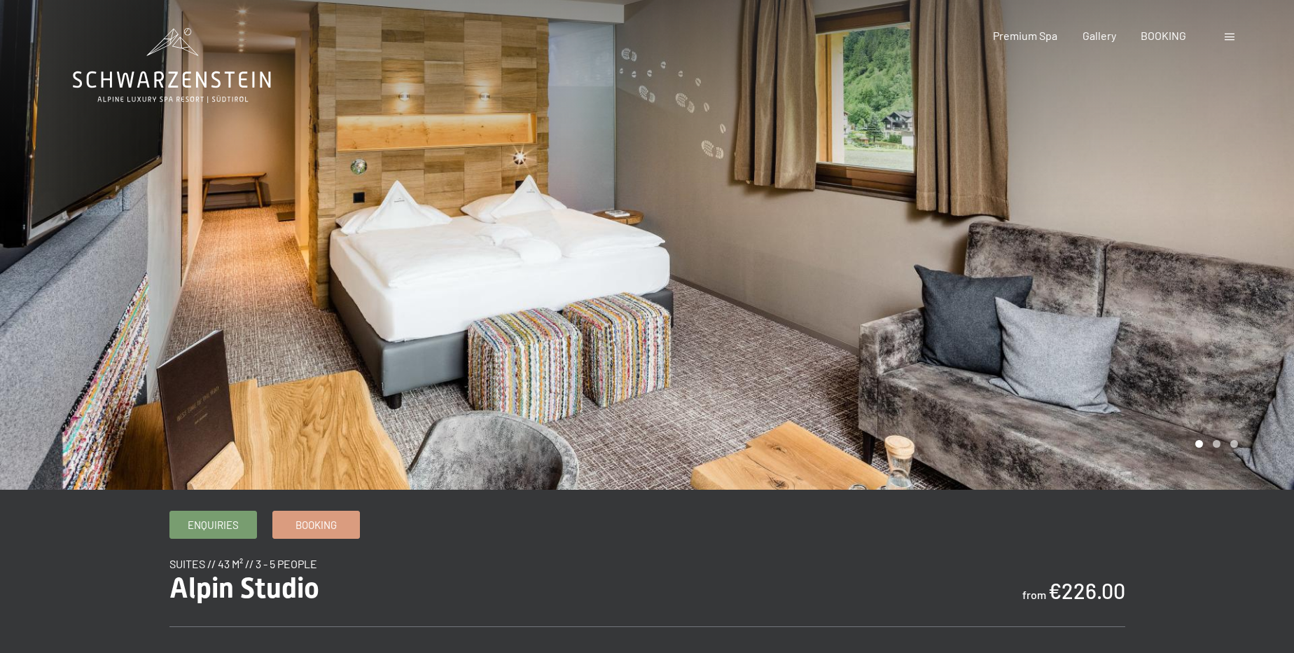
click at [1082, 289] on div at bounding box center [970, 244] width 647 height 489
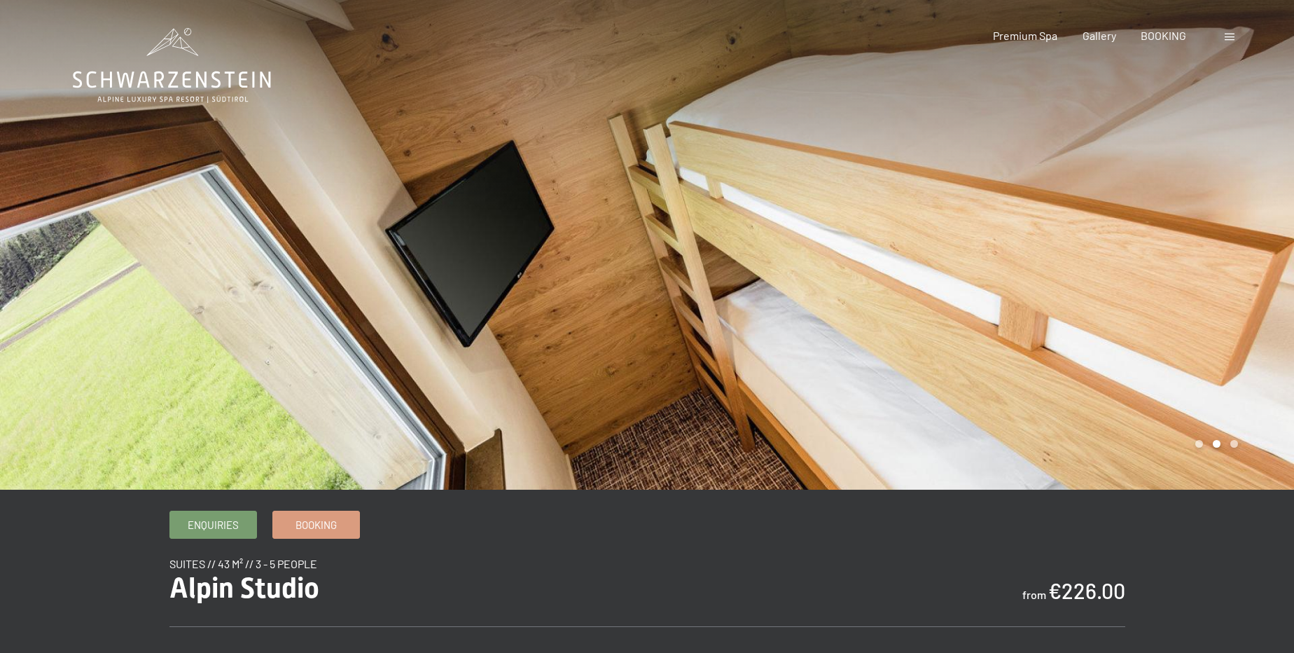
click at [1082, 289] on div at bounding box center [970, 244] width 647 height 489
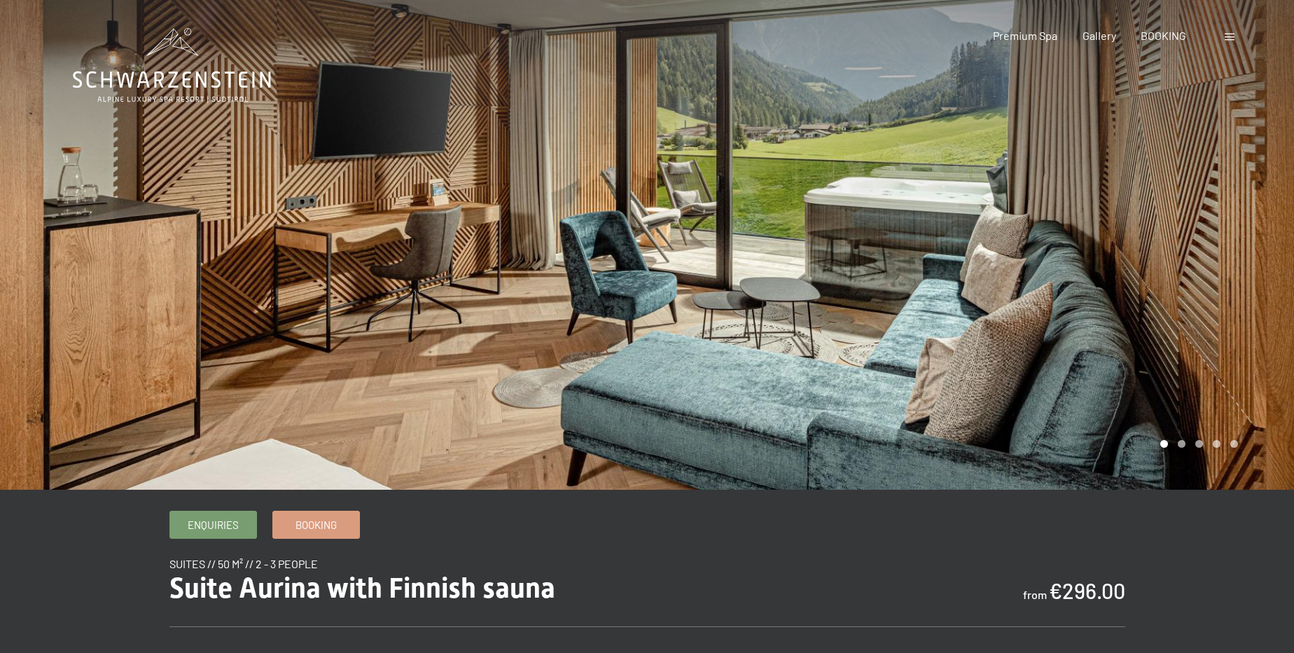
click at [978, 274] on div at bounding box center [970, 244] width 647 height 489
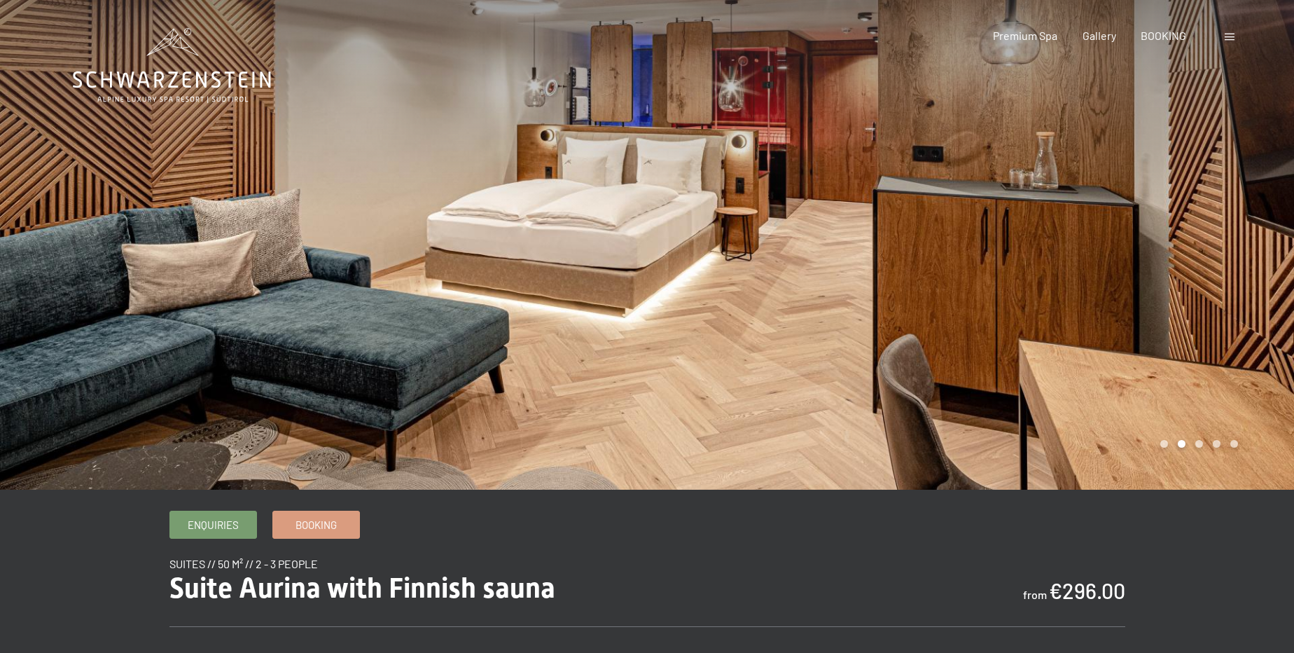
click at [1098, 267] on div at bounding box center [970, 244] width 647 height 489
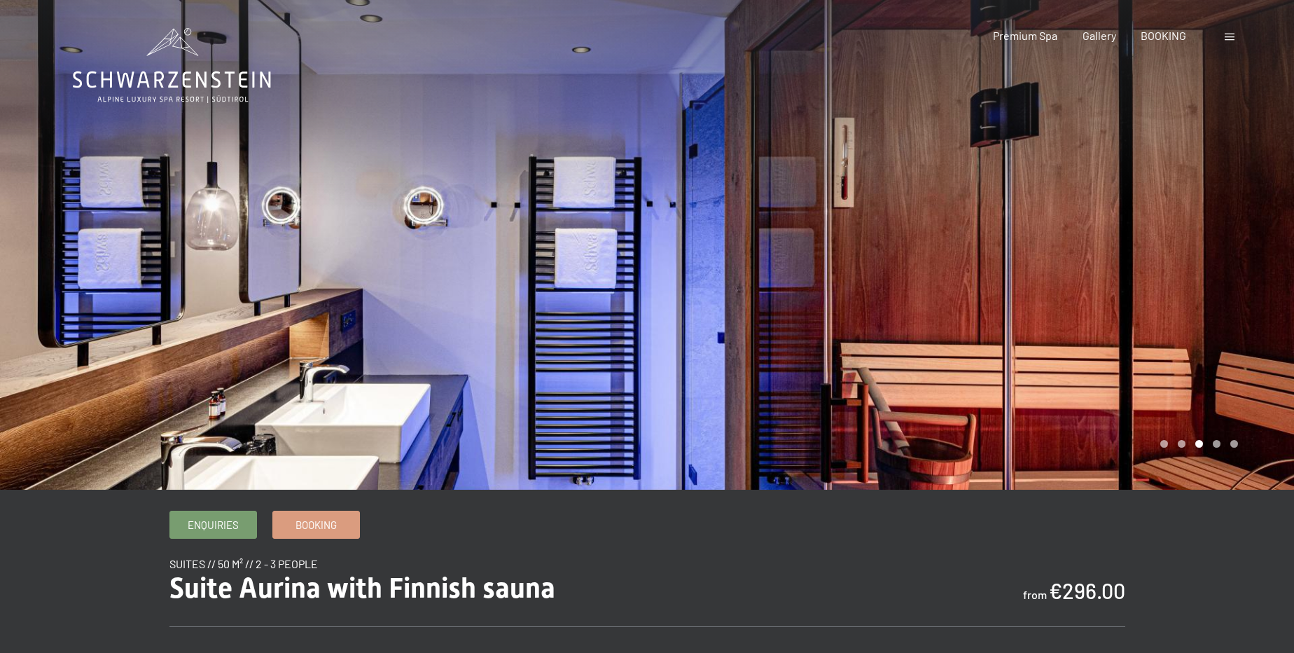
click at [1098, 267] on div at bounding box center [970, 244] width 647 height 489
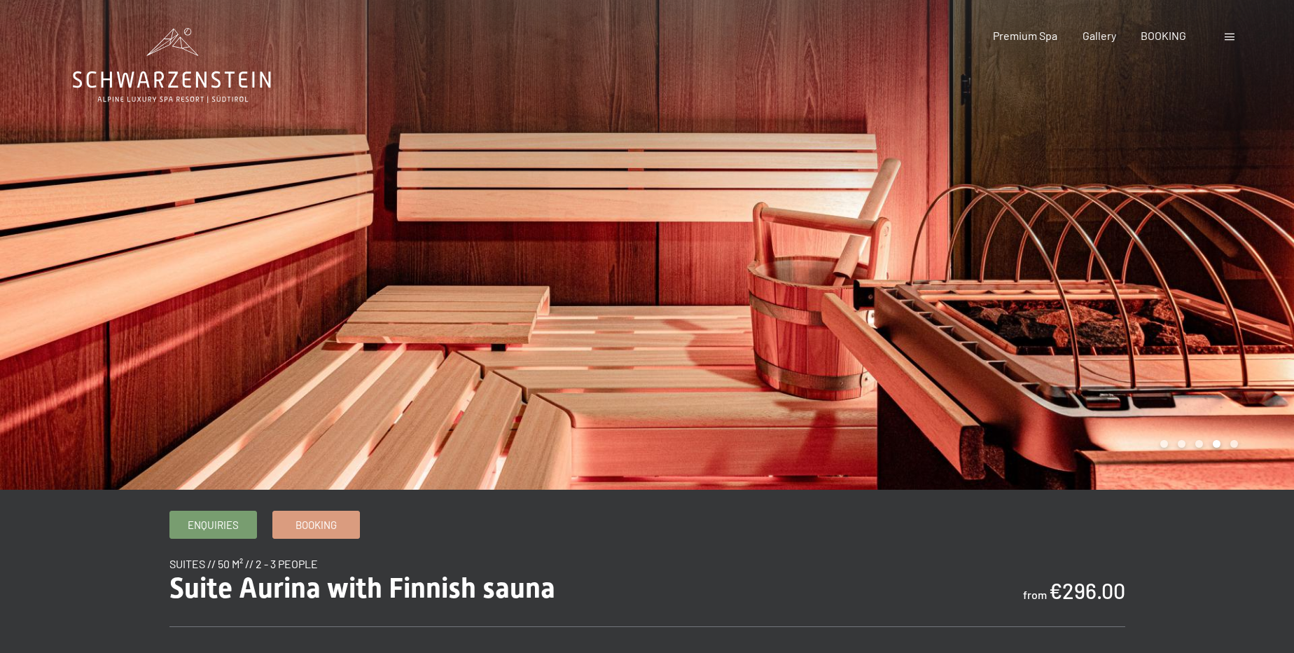
click at [1098, 267] on div at bounding box center [970, 244] width 647 height 489
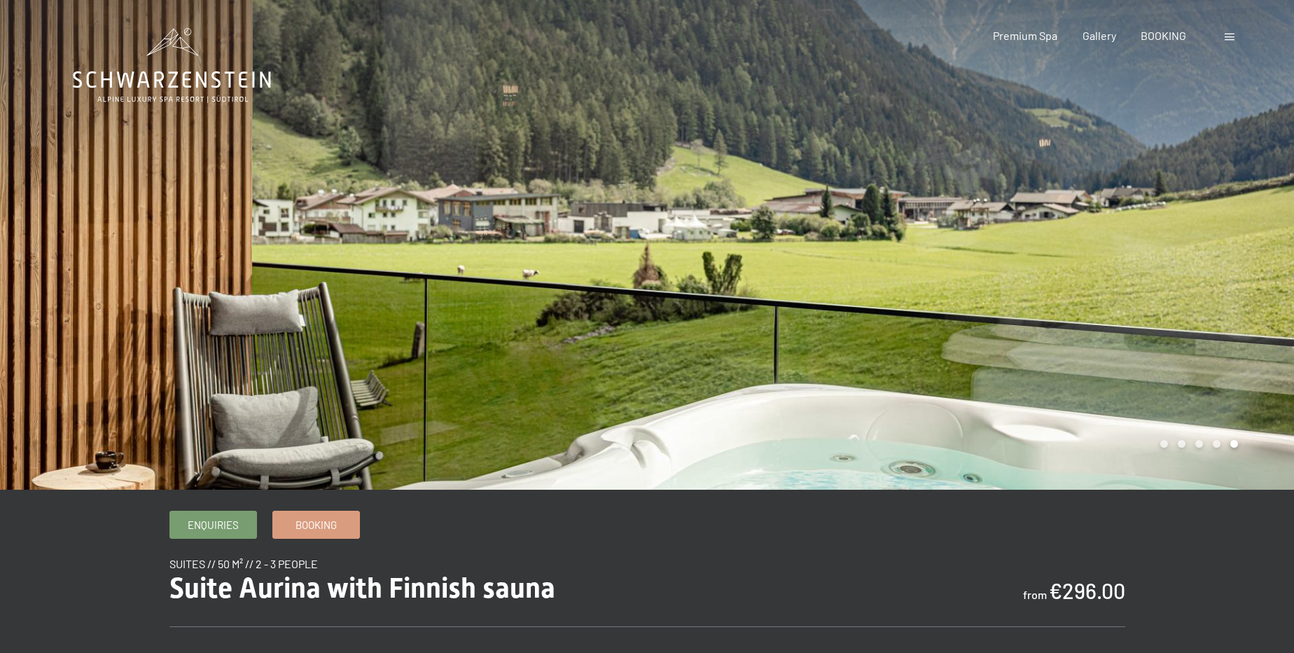
click at [1098, 267] on div at bounding box center [970, 244] width 647 height 489
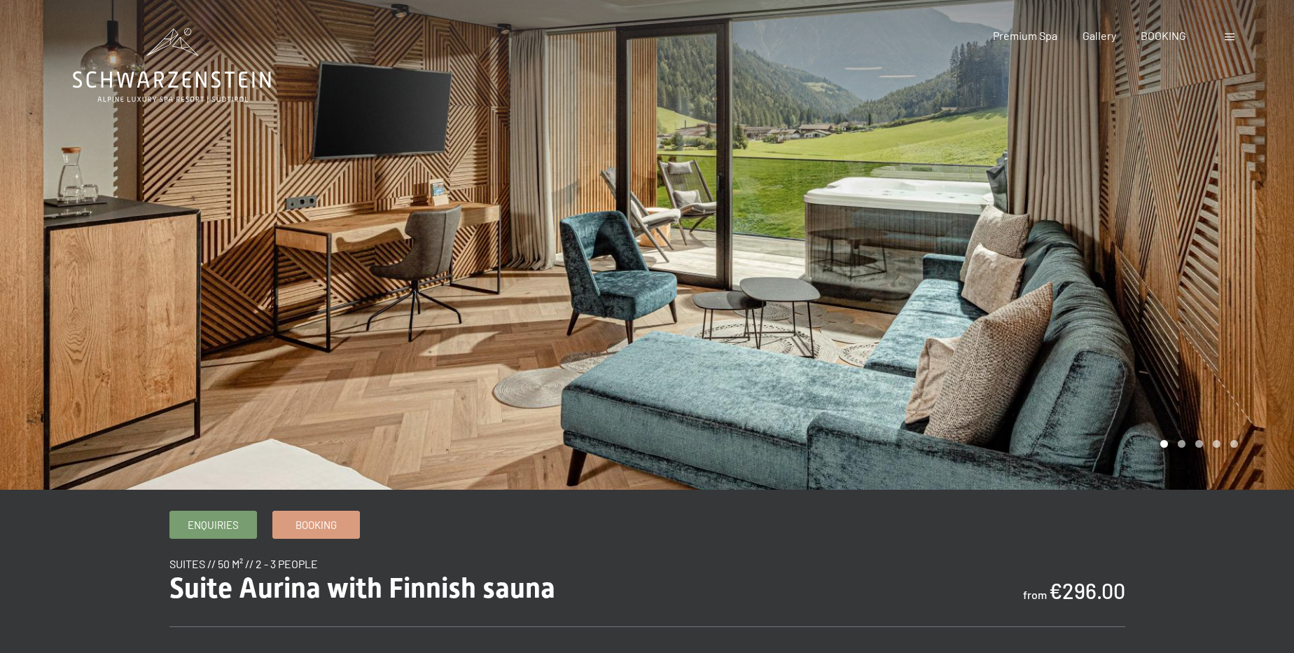
click at [1092, 258] on div at bounding box center [970, 244] width 647 height 489
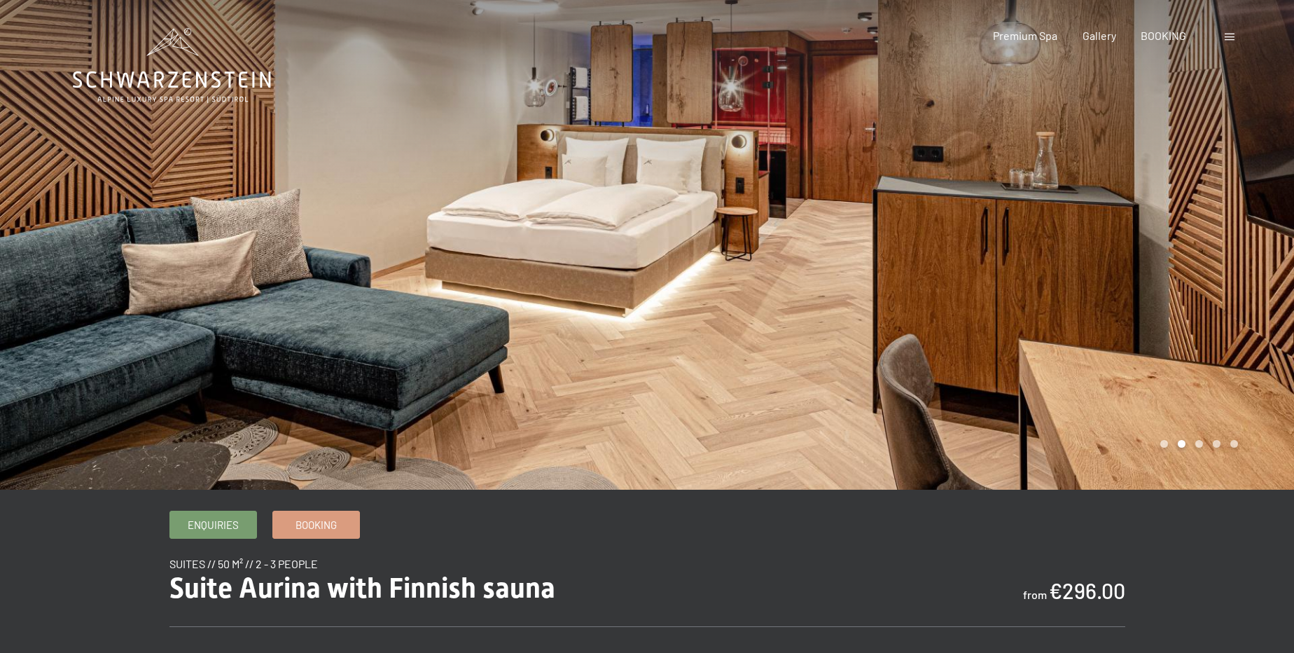
click at [1092, 258] on div at bounding box center [970, 244] width 647 height 489
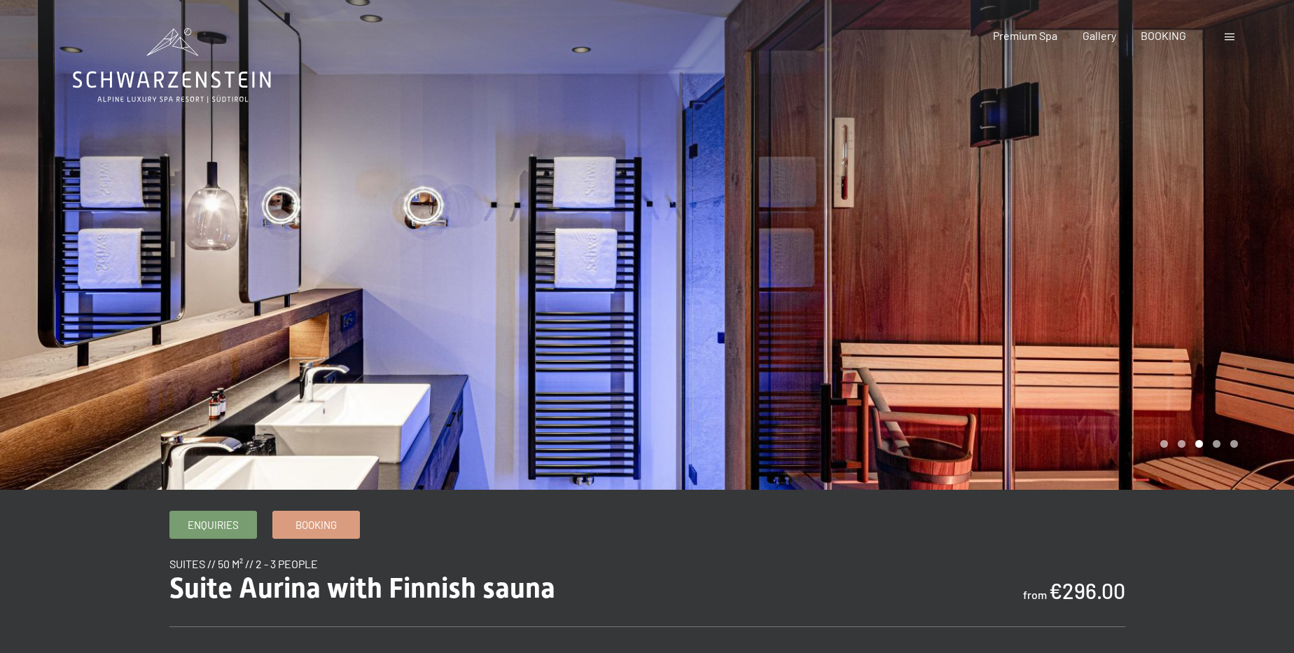
click at [1092, 258] on div at bounding box center [970, 244] width 647 height 489
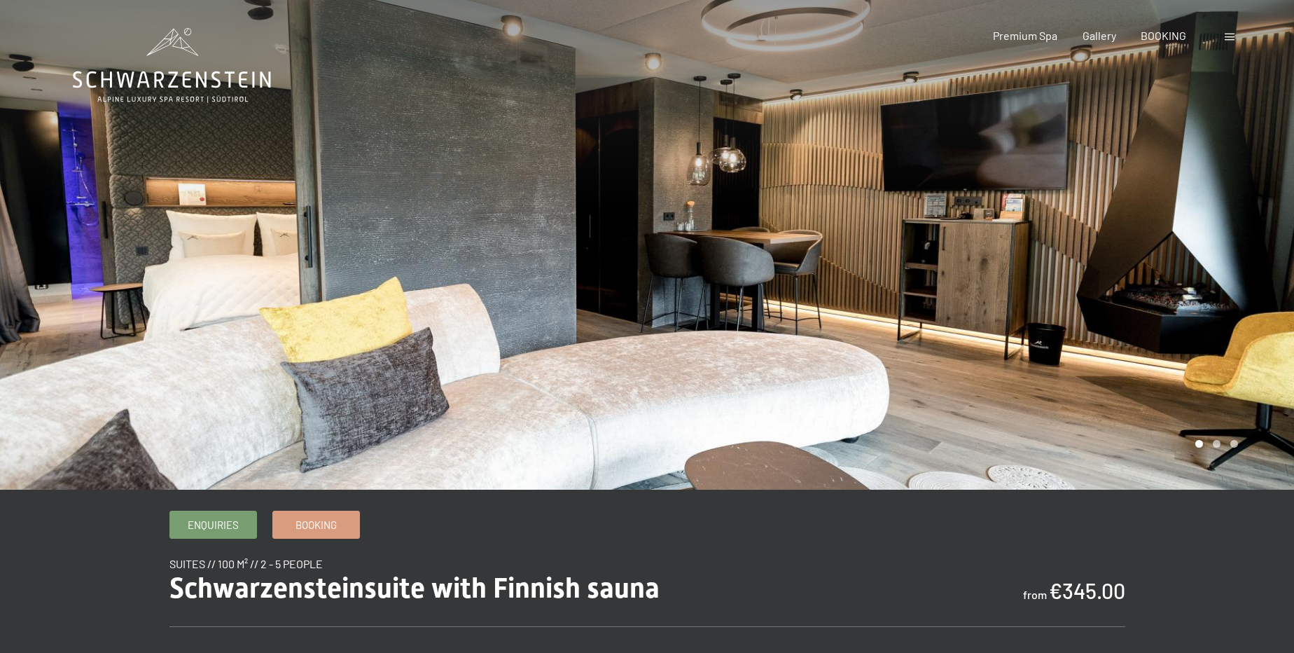
click at [1144, 249] on div at bounding box center [970, 244] width 647 height 489
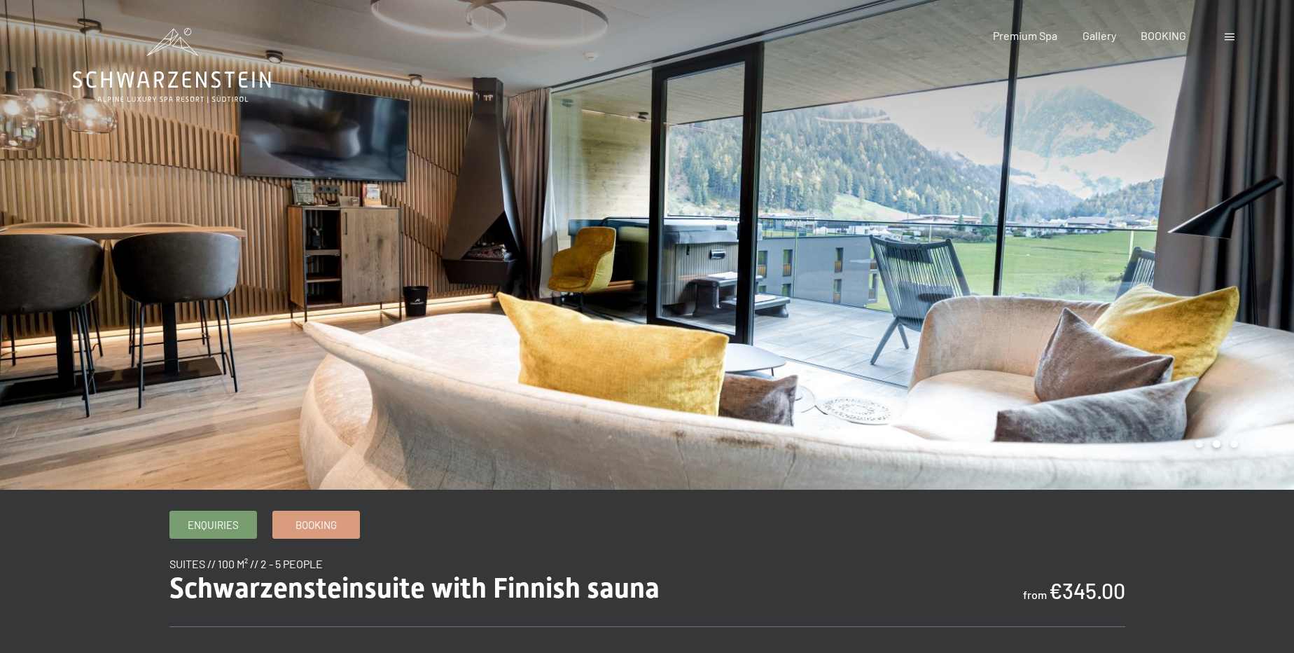
click at [1144, 249] on div at bounding box center [970, 244] width 647 height 489
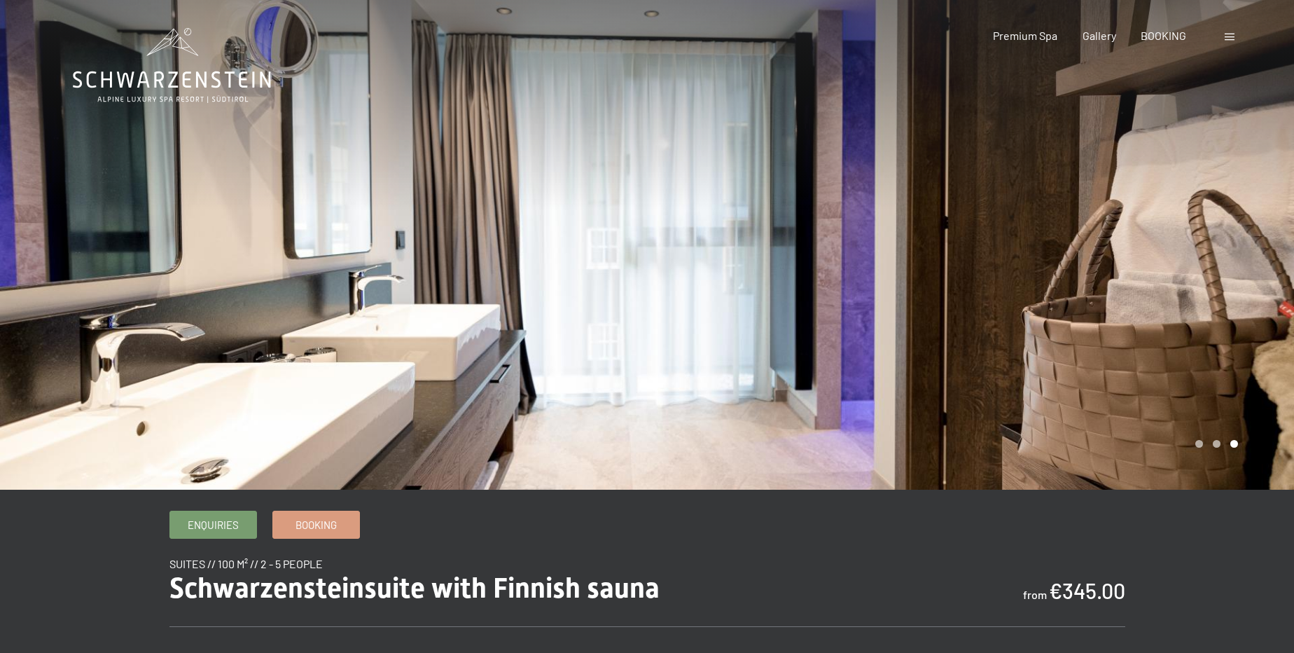
click at [1144, 249] on div at bounding box center [970, 244] width 647 height 489
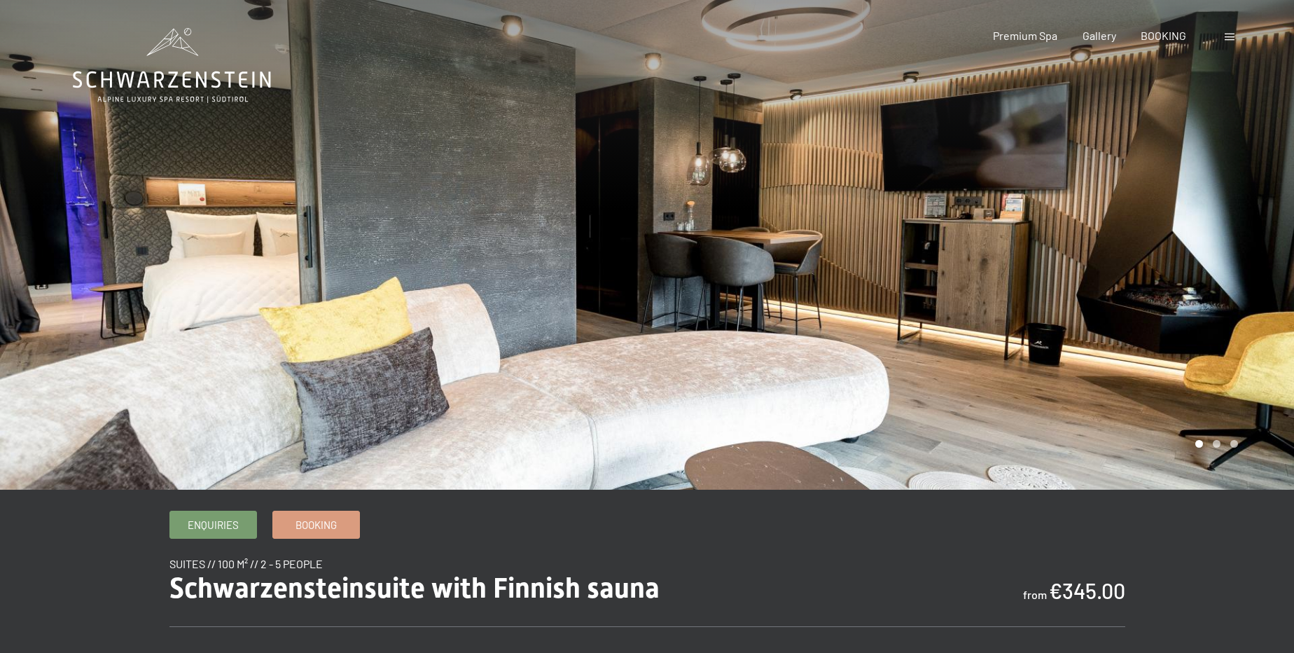
click at [1144, 249] on div at bounding box center [970, 244] width 647 height 489
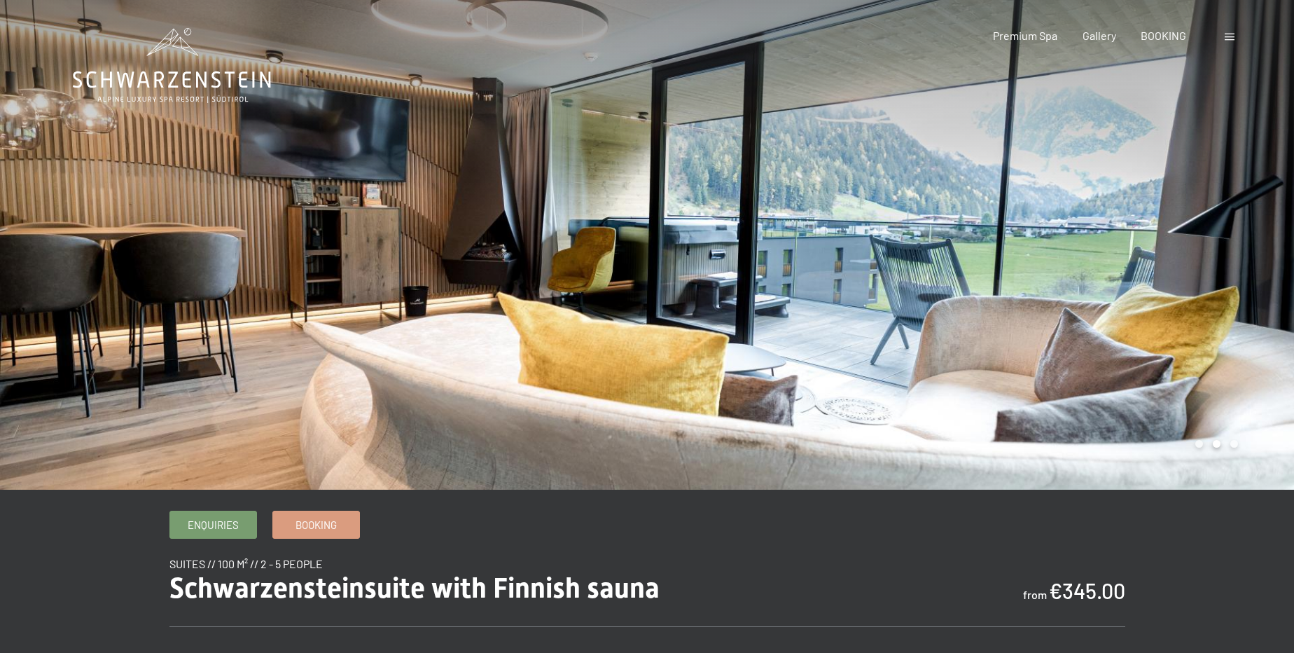
click at [1144, 249] on div at bounding box center [970, 244] width 647 height 489
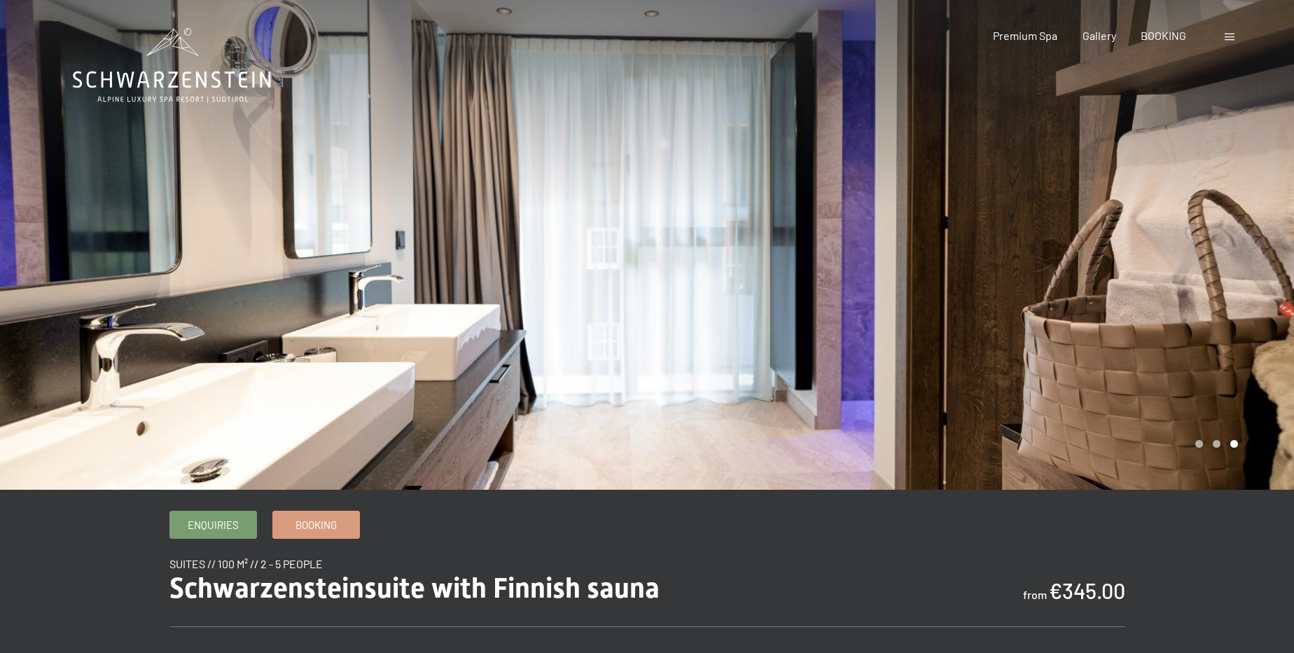
click at [1144, 249] on div at bounding box center [970, 244] width 647 height 489
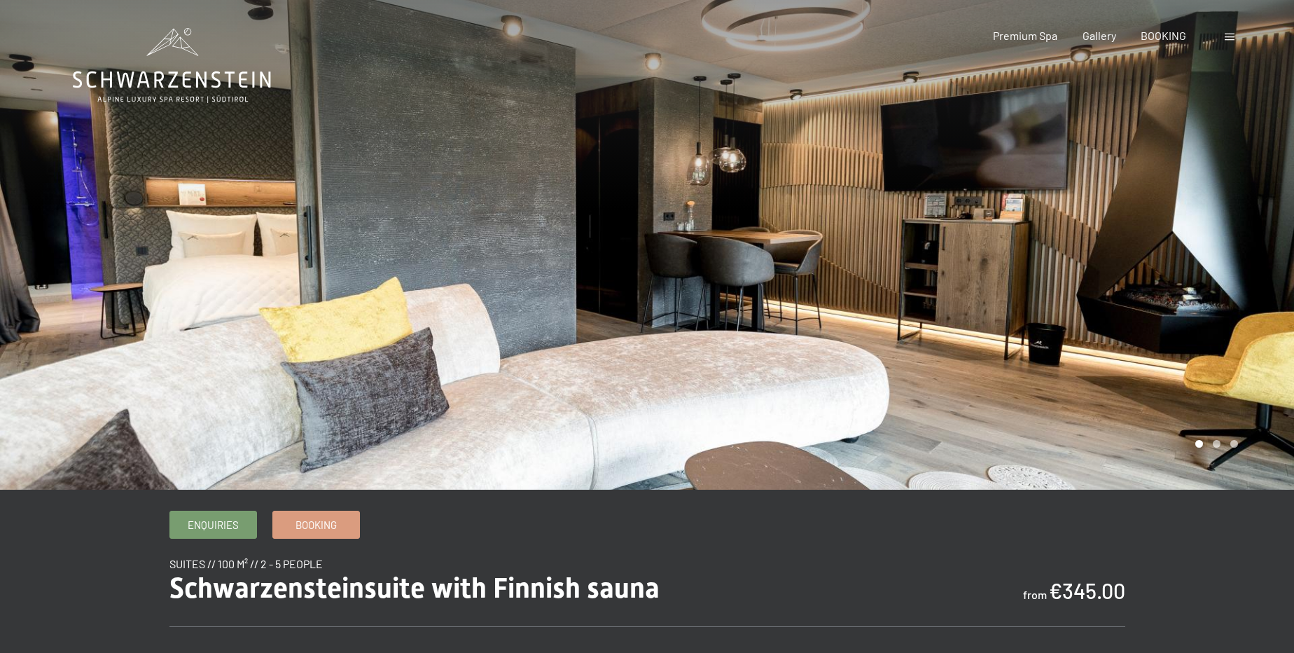
drag, startPoint x: 1066, startPoint y: 250, endPoint x: 1012, endPoint y: 248, distance: 54.0
